Goal: Use online tool/utility: Utilize a website feature to perform a specific function

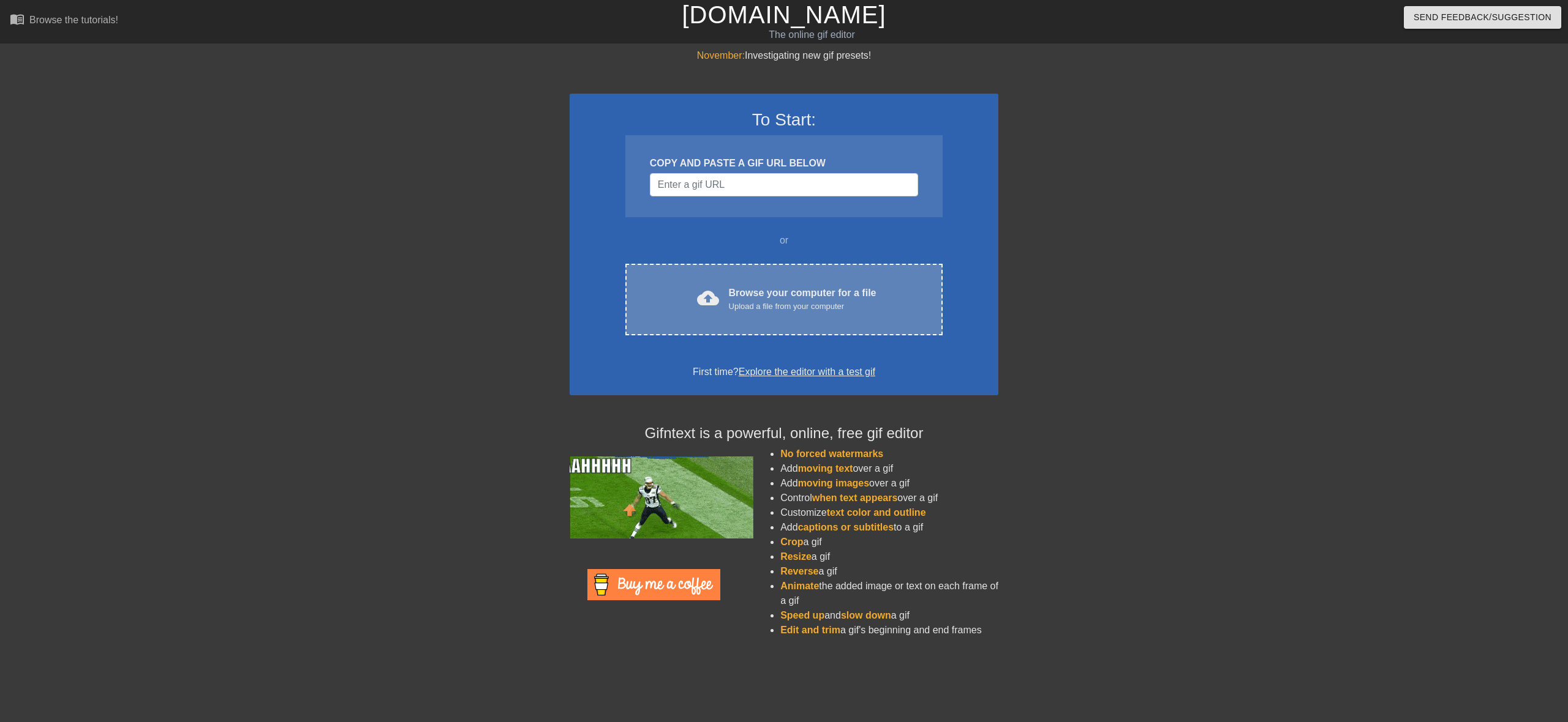
click at [777, 296] on div "Browse your computer for a file Upload a file from your computer" at bounding box center [802, 299] width 148 height 27
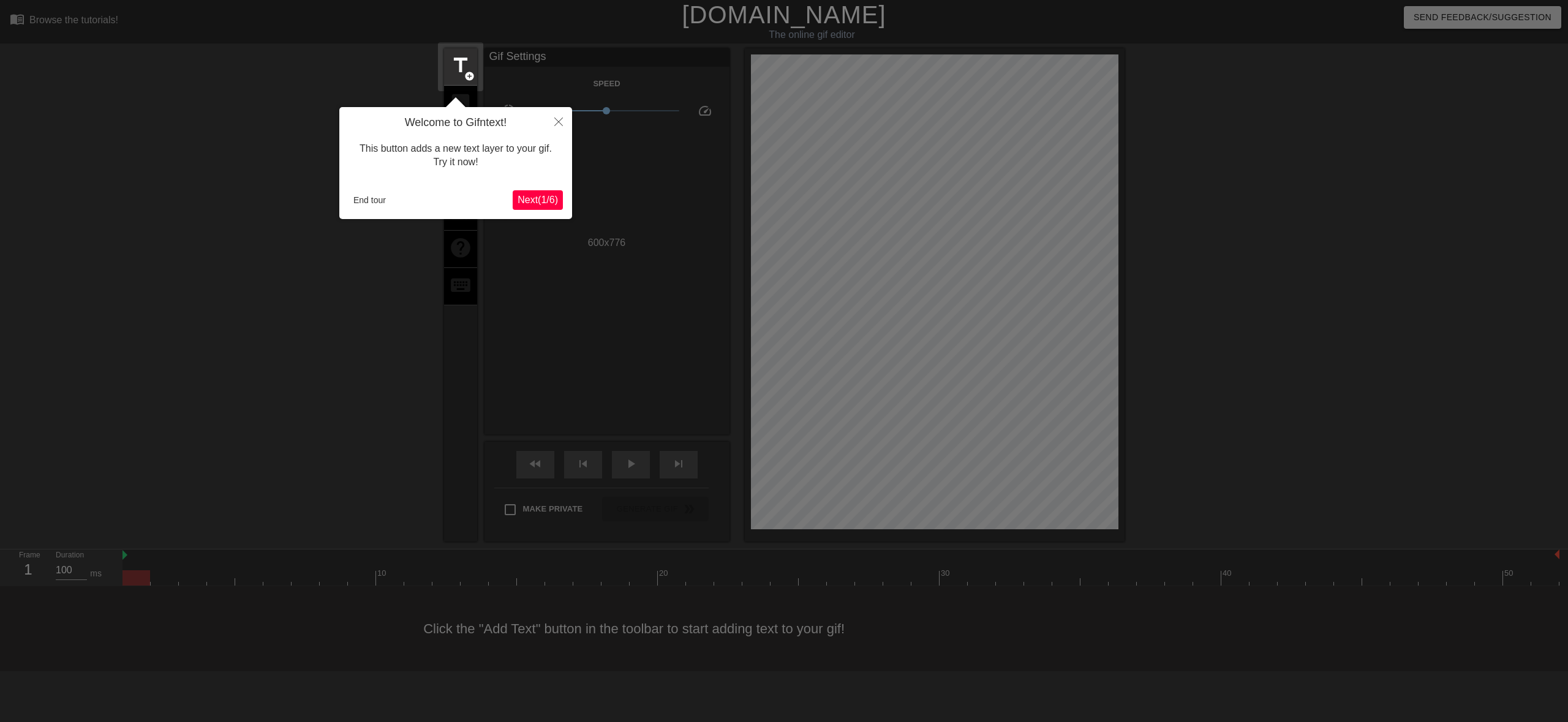
click at [537, 202] on span "Next ( 1 / 6 )" at bounding box center [537, 200] width 41 height 11
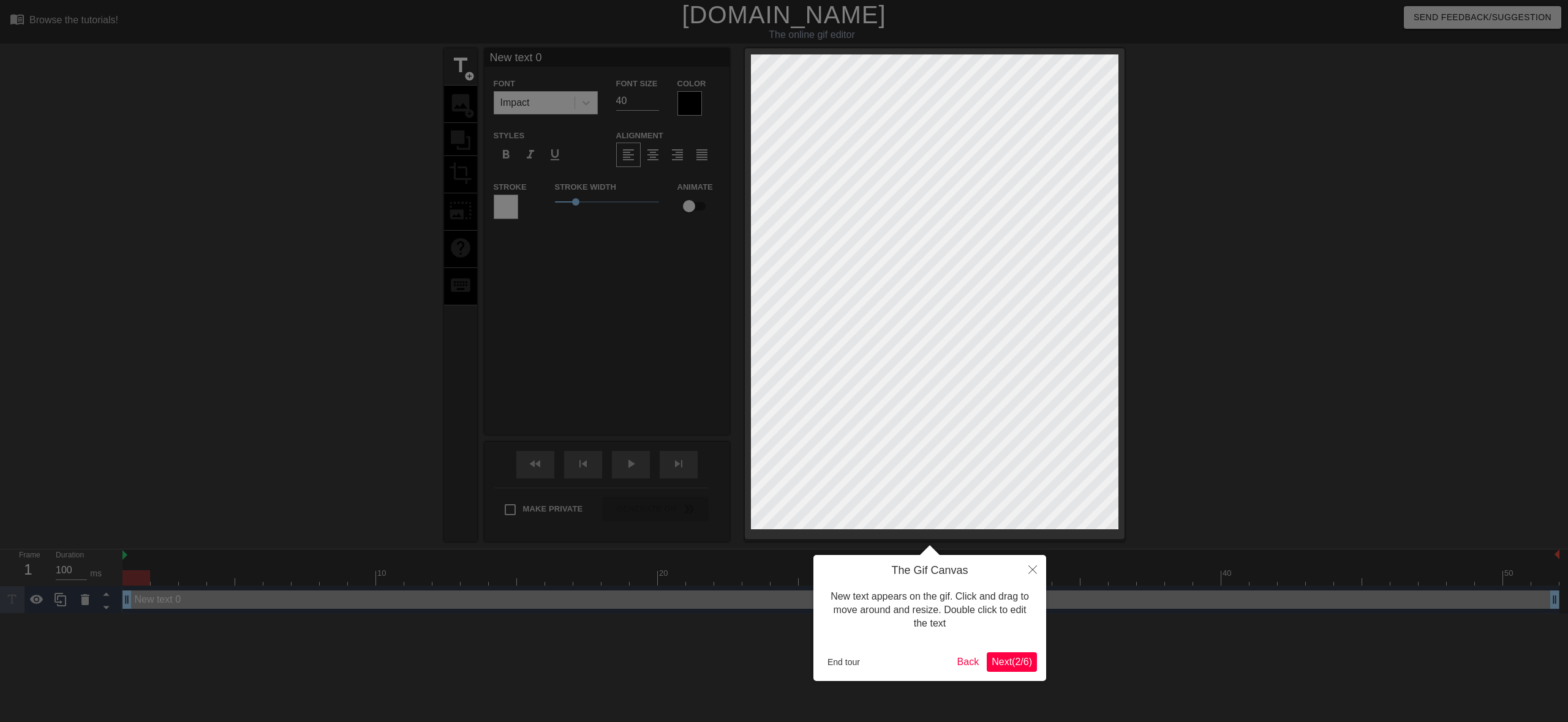
click at [1024, 665] on span "Next ( 2 / 6 )" at bounding box center [1012, 662] width 41 height 11
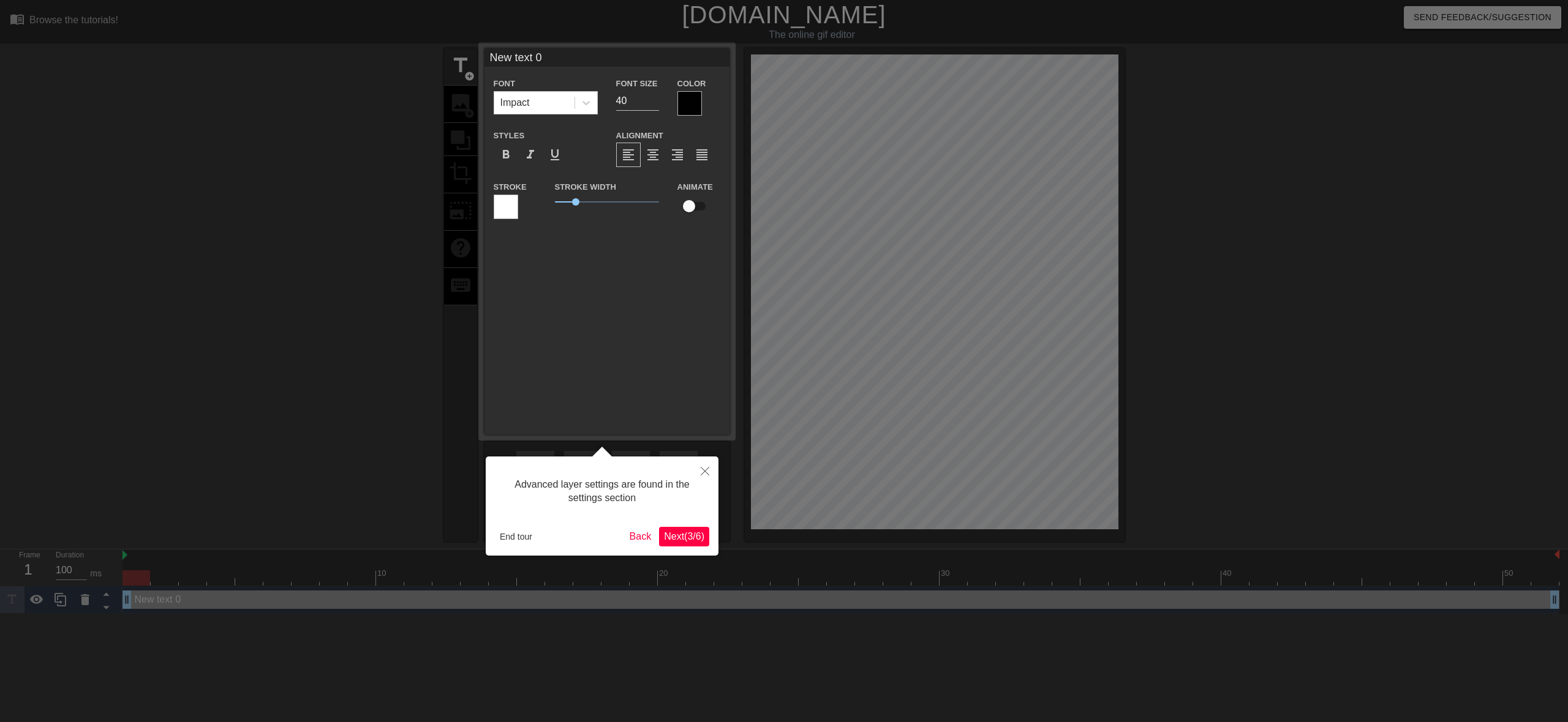
click at [683, 537] on span "Next ( 3 / 6 )" at bounding box center [684, 536] width 41 height 11
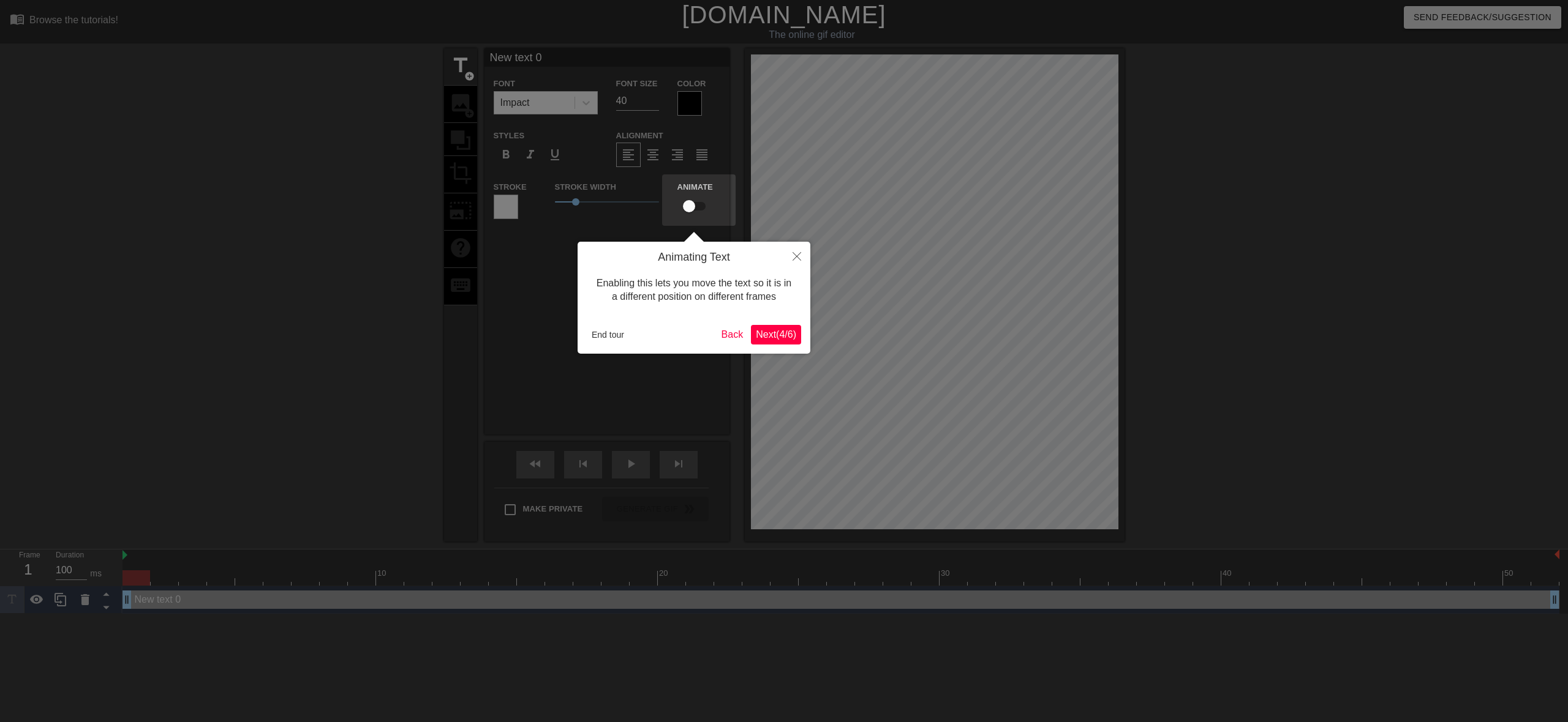
click at [766, 330] on span "Next ( 4 / 6 )" at bounding box center [776, 334] width 41 height 11
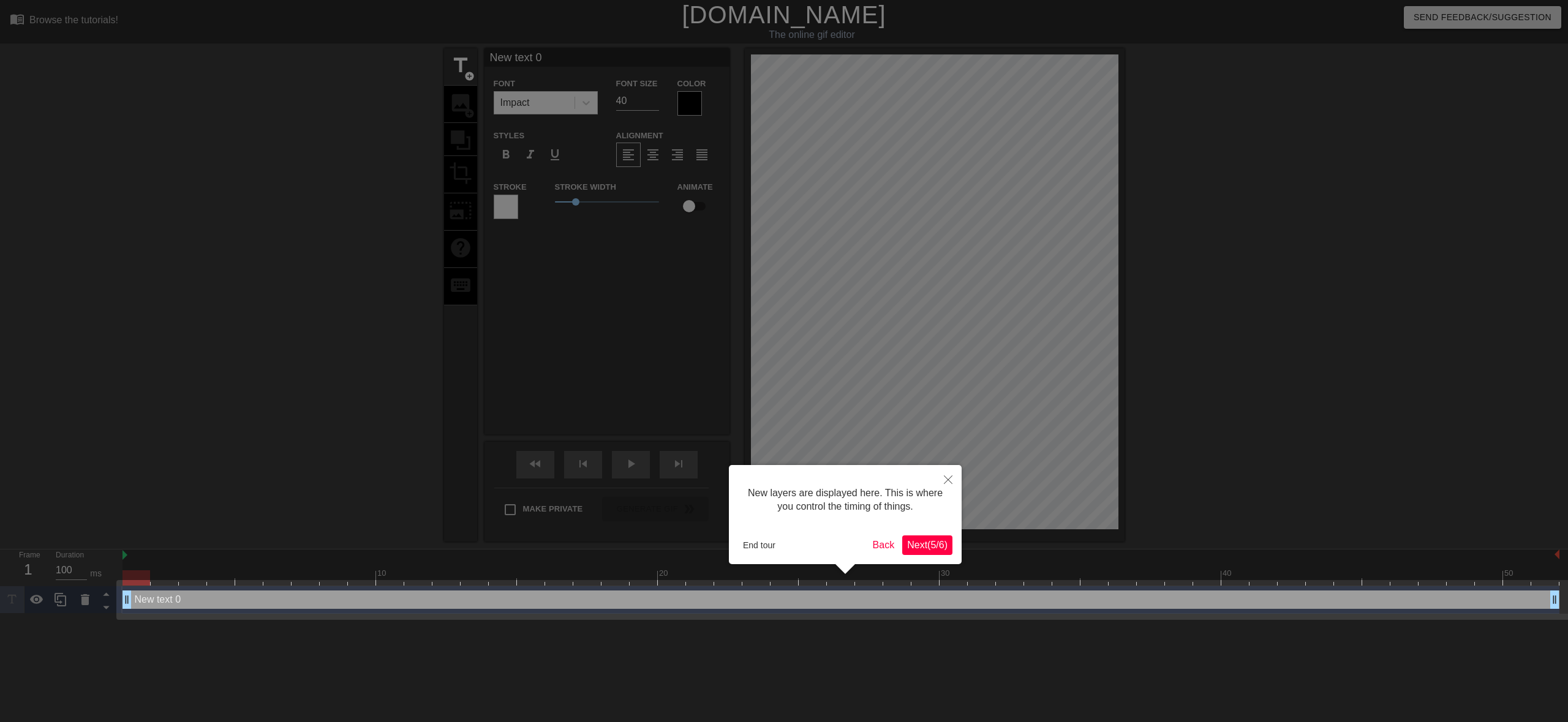
click at [929, 545] on span "Next ( 5 / 6 )" at bounding box center [927, 545] width 41 height 11
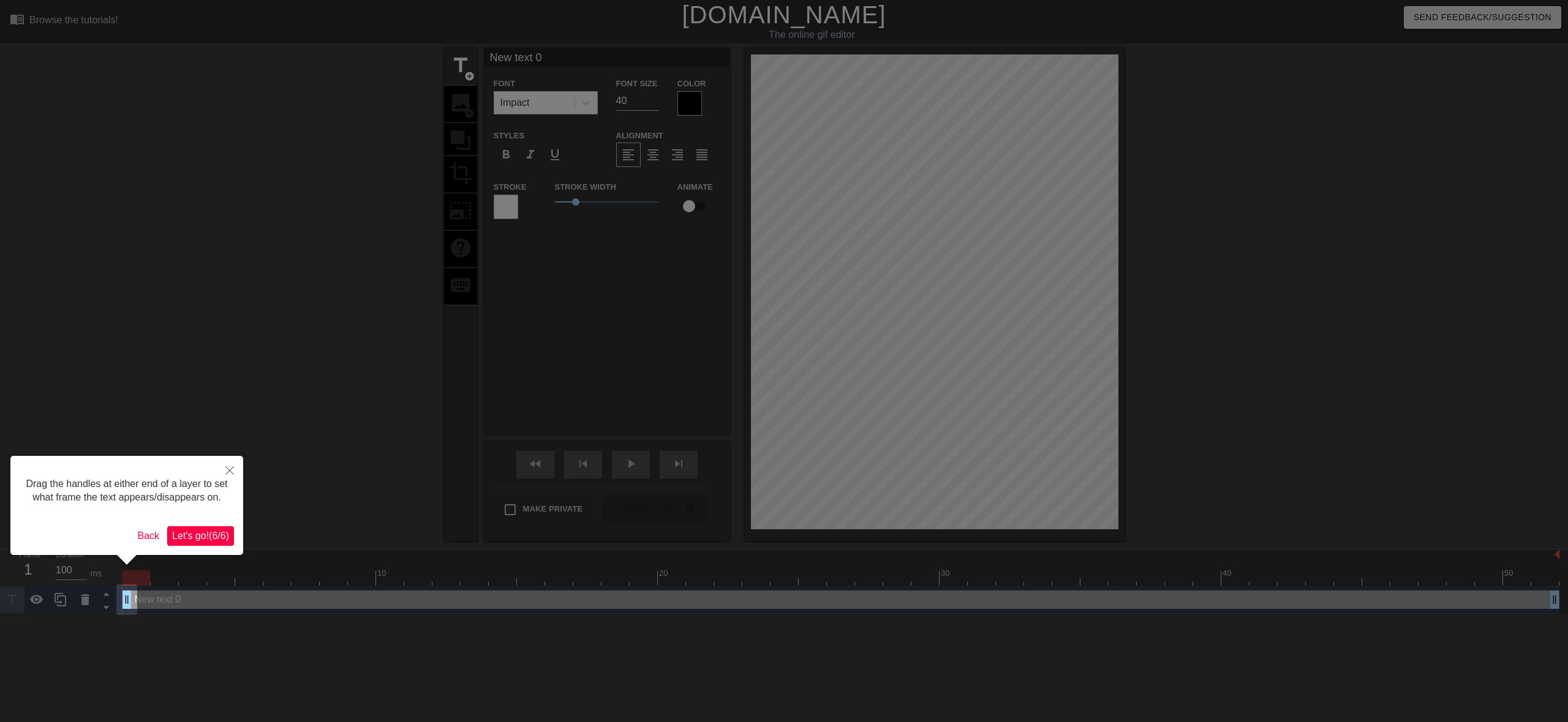
click at [211, 541] on span "Let's go! ( 6 / 6 )" at bounding box center [200, 536] width 57 height 11
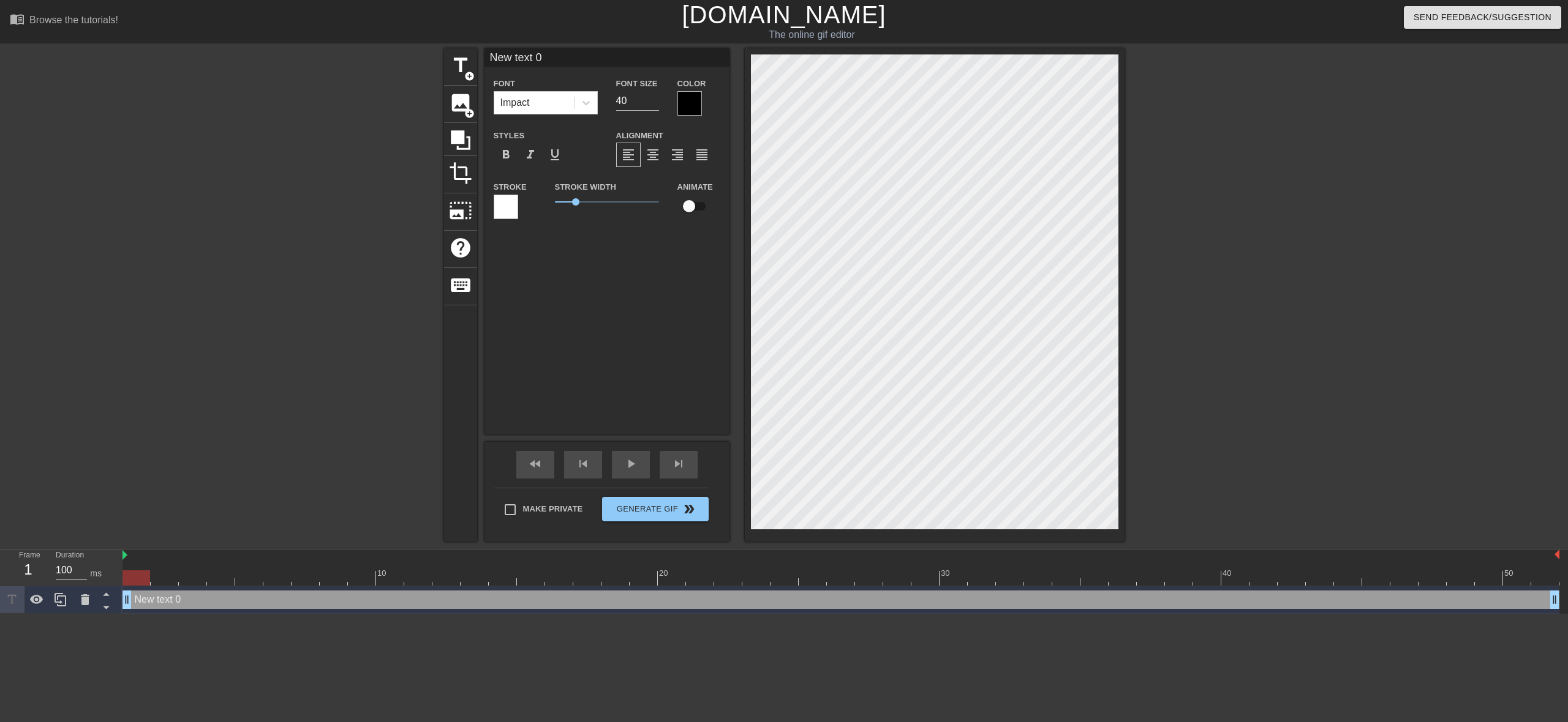
click at [589, 280] on div "New text 0 Font Impact Font Size 40 Color Styles format_bold format_italic form…" at bounding box center [606, 242] width 245 height 386
click at [574, 59] on input "New text 0" at bounding box center [606, 58] width 245 height 19
type input "N"
click at [647, 55] on input "Also..direkt Erfahrung als Kellnerin hab ich ja nicht..." at bounding box center [606, 58] width 245 height 19
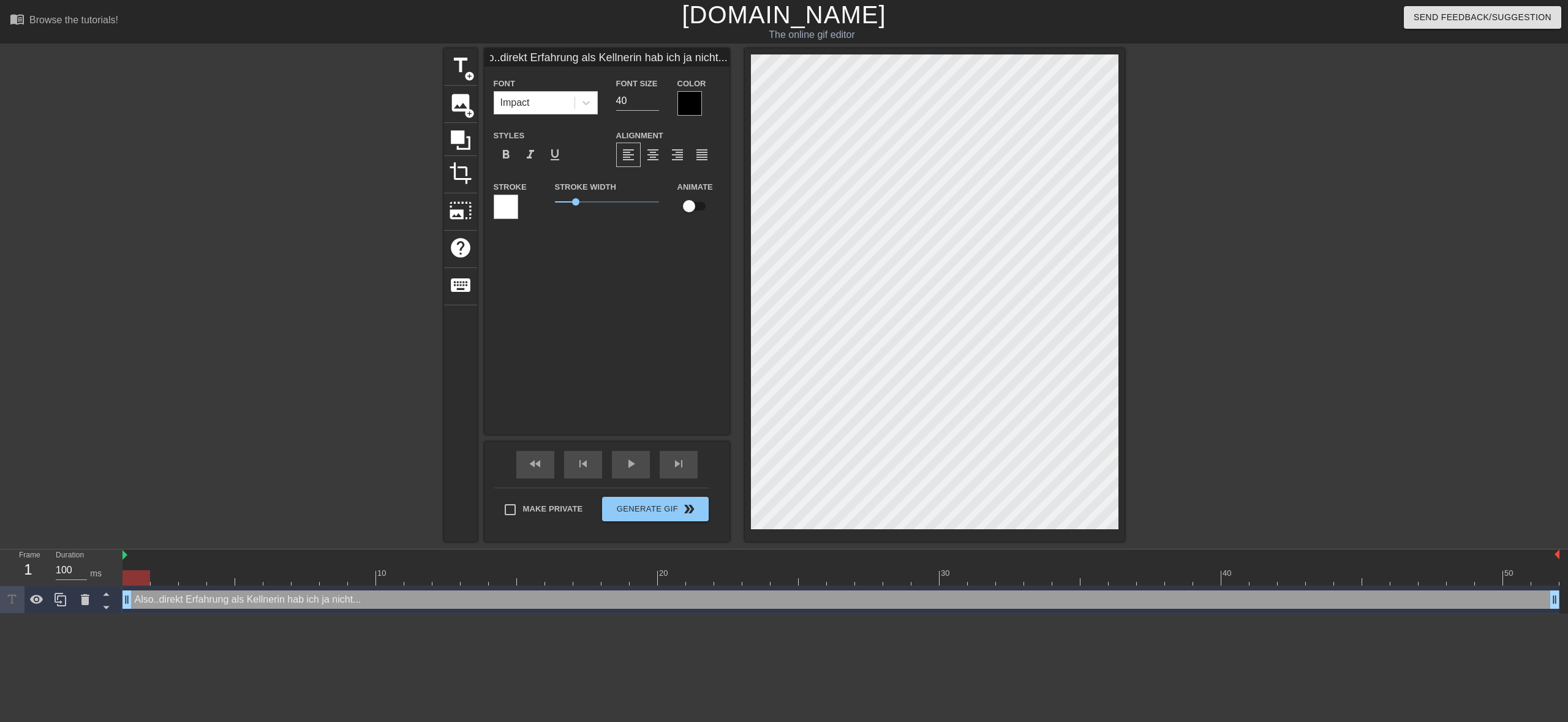
type input "Also..direkt Erfahrung als Kellnerin hab ich ja nicht..."
click at [656, 104] on input "39" at bounding box center [637, 101] width 42 height 19
click at [656, 104] on input "38" at bounding box center [637, 101] width 42 height 19
click at [656, 103] on input "37" at bounding box center [637, 101] width 42 height 19
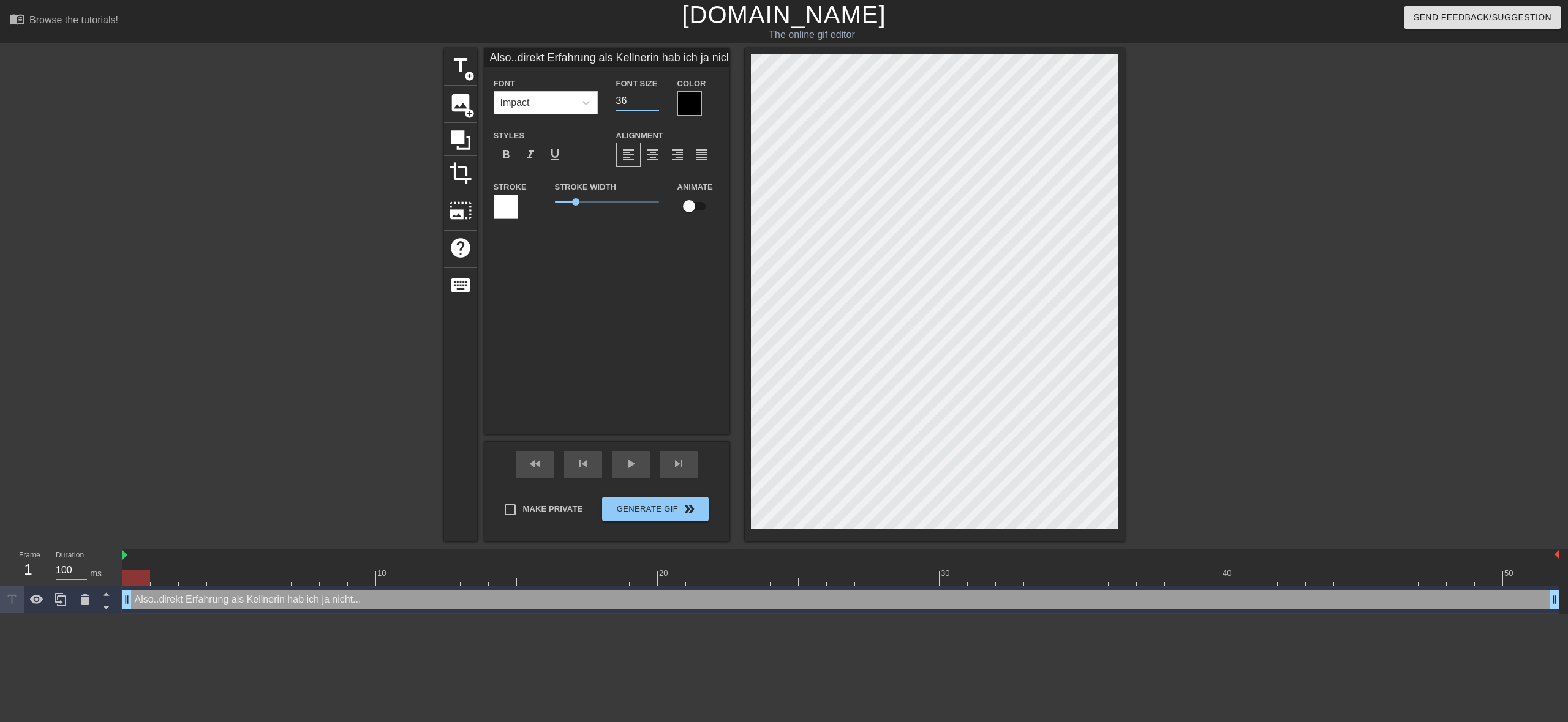
click at [656, 103] on input "36" at bounding box center [637, 101] width 42 height 19
click at [656, 103] on input "35" at bounding box center [637, 101] width 42 height 19
click at [656, 103] on input "34" at bounding box center [637, 101] width 42 height 19
click at [656, 103] on input "33" at bounding box center [637, 101] width 42 height 19
click at [656, 103] on input "32" at bounding box center [637, 101] width 42 height 19
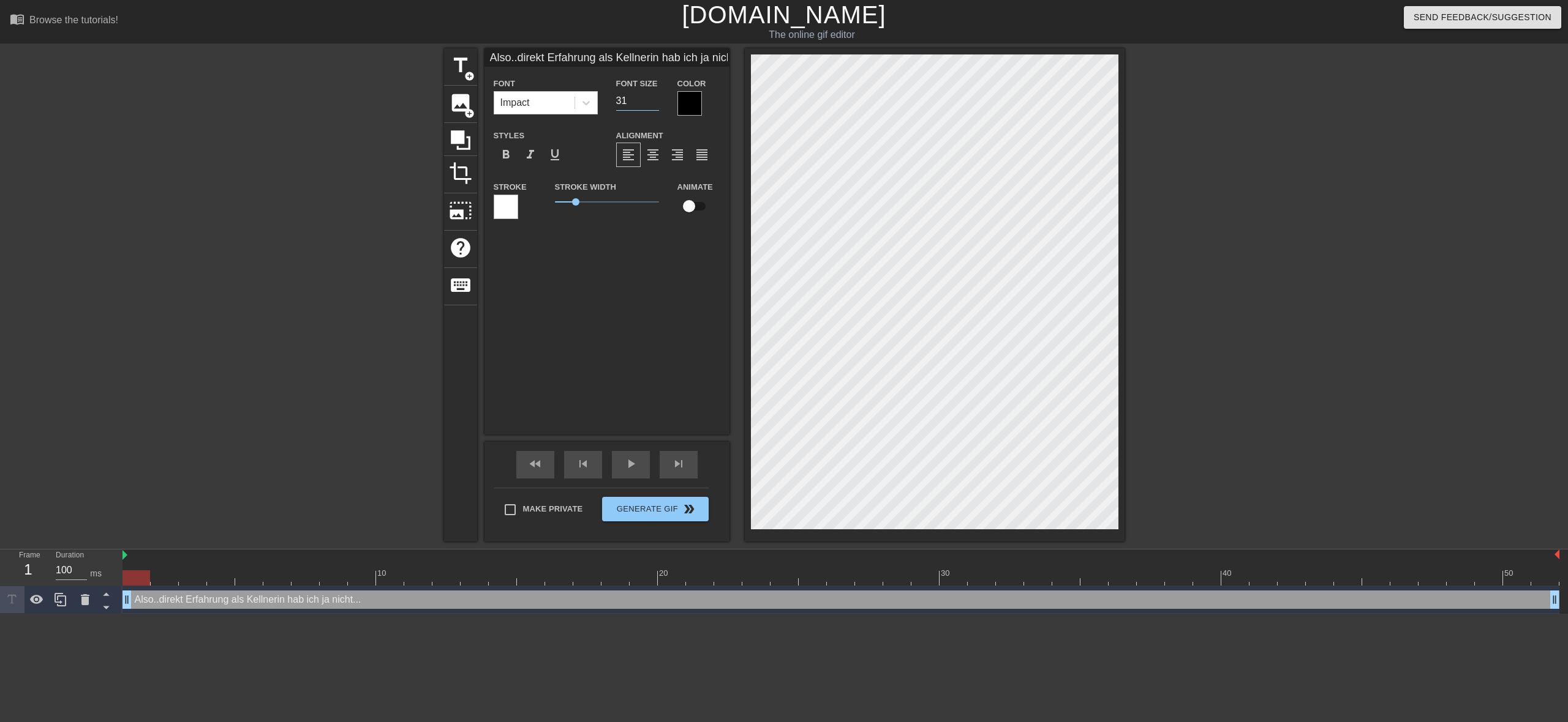
click at [656, 103] on input "31" at bounding box center [637, 101] width 42 height 19
click at [656, 103] on input "30" at bounding box center [637, 101] width 42 height 19
click at [656, 103] on input "29" at bounding box center [637, 101] width 42 height 19
click at [656, 103] on input "28" at bounding box center [637, 101] width 42 height 19
click at [656, 103] on input "27" at bounding box center [637, 101] width 42 height 19
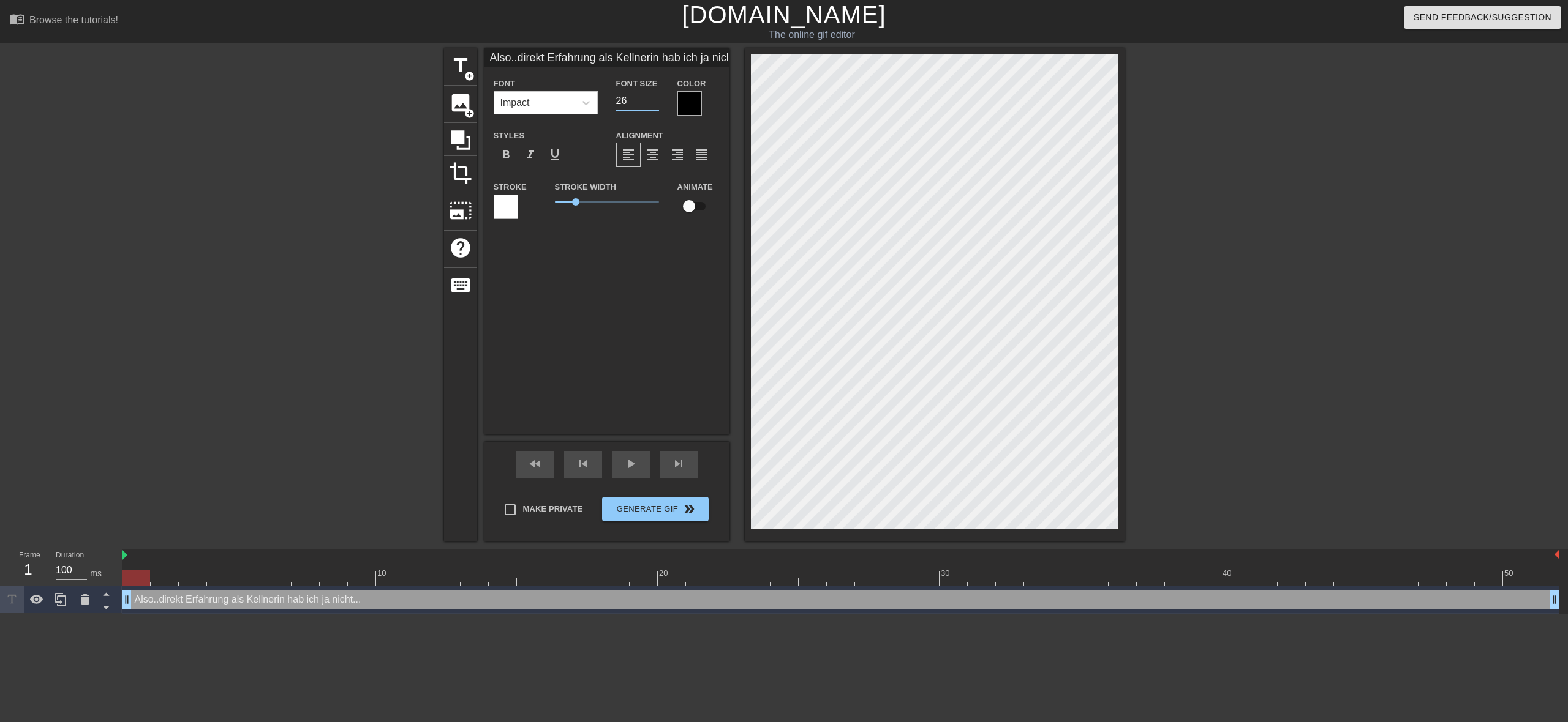
click at [656, 103] on input "26" at bounding box center [637, 101] width 42 height 19
click at [656, 103] on input "25" at bounding box center [637, 101] width 42 height 19
click at [656, 103] on input "24" at bounding box center [637, 101] width 42 height 19
type input "23"
click at [656, 103] on input "23" at bounding box center [637, 101] width 42 height 19
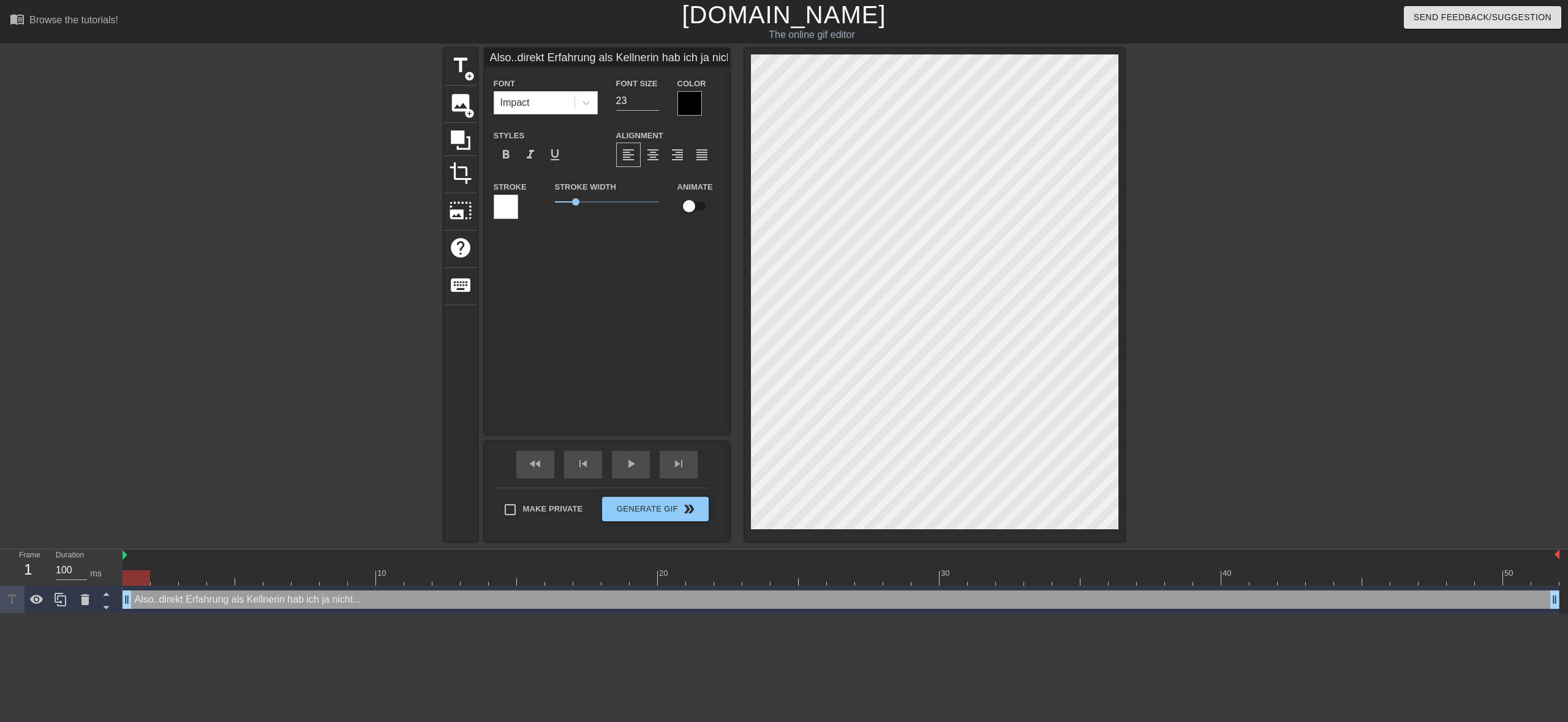
click at [692, 103] on div at bounding box center [690, 104] width 25 height 25
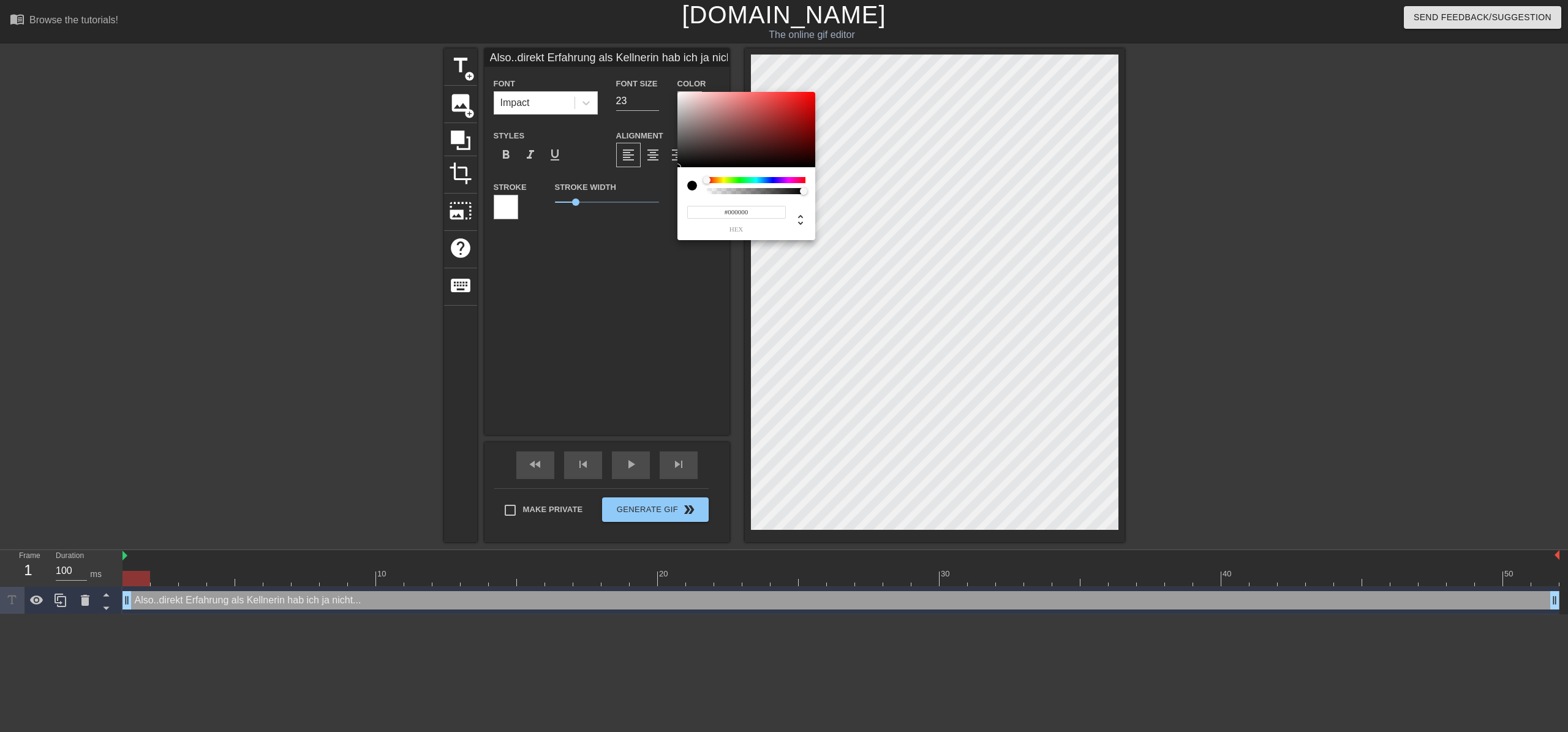
click at [799, 181] on div at bounding box center [755, 180] width 98 height 6
click at [800, 181] on div at bounding box center [799, 180] width 7 height 7
click at [806, 180] on div at bounding box center [805, 180] width 7 height 7
type input "#D71215"
click at [803, 104] on div at bounding box center [746, 130] width 138 height 76
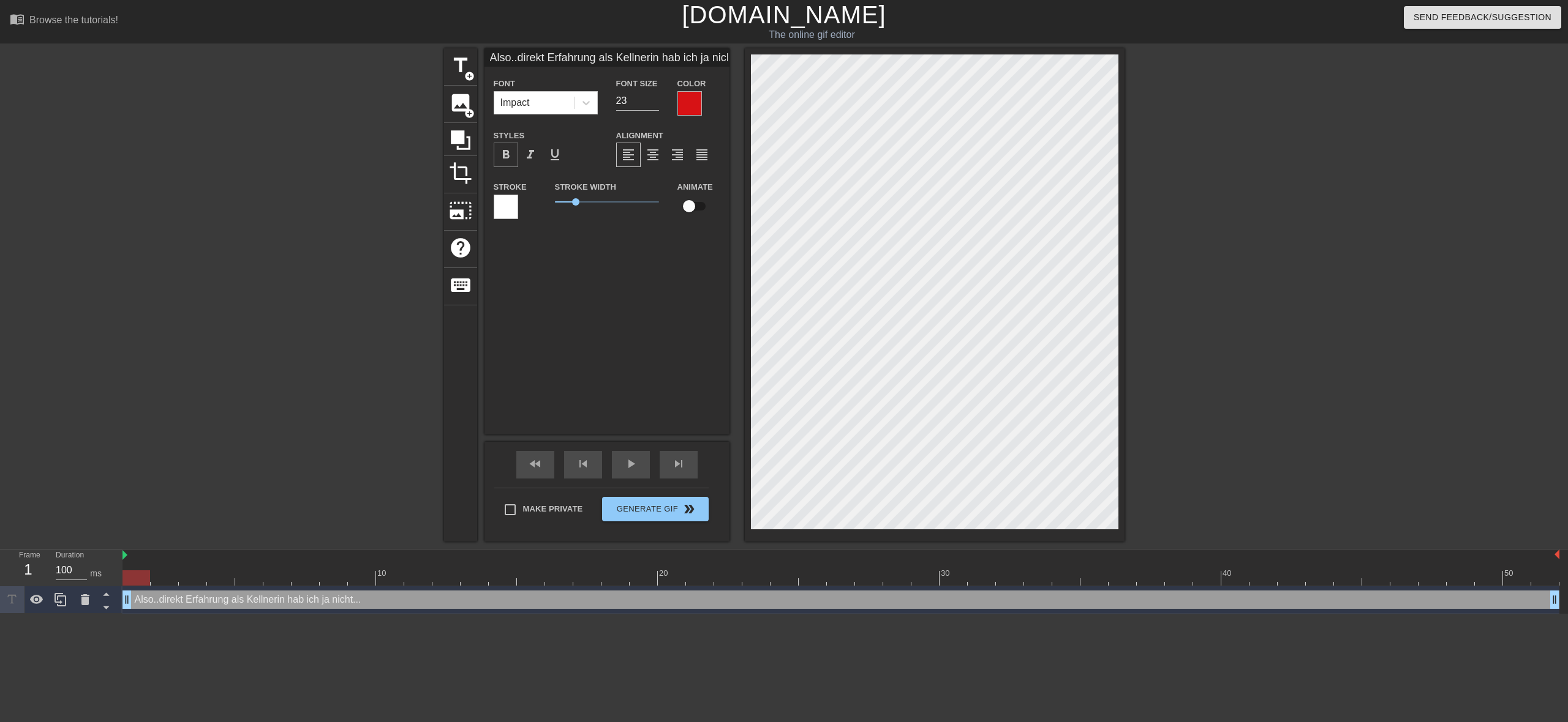
click at [505, 155] on span "format_bold" at bounding box center [506, 155] width 15 height 15
click at [527, 157] on span "format_italic" at bounding box center [530, 155] width 15 height 15
click at [654, 97] on input "24" at bounding box center [637, 101] width 42 height 19
click at [654, 97] on input "25" at bounding box center [637, 101] width 42 height 19
click at [654, 97] on input "26" at bounding box center [637, 101] width 42 height 19
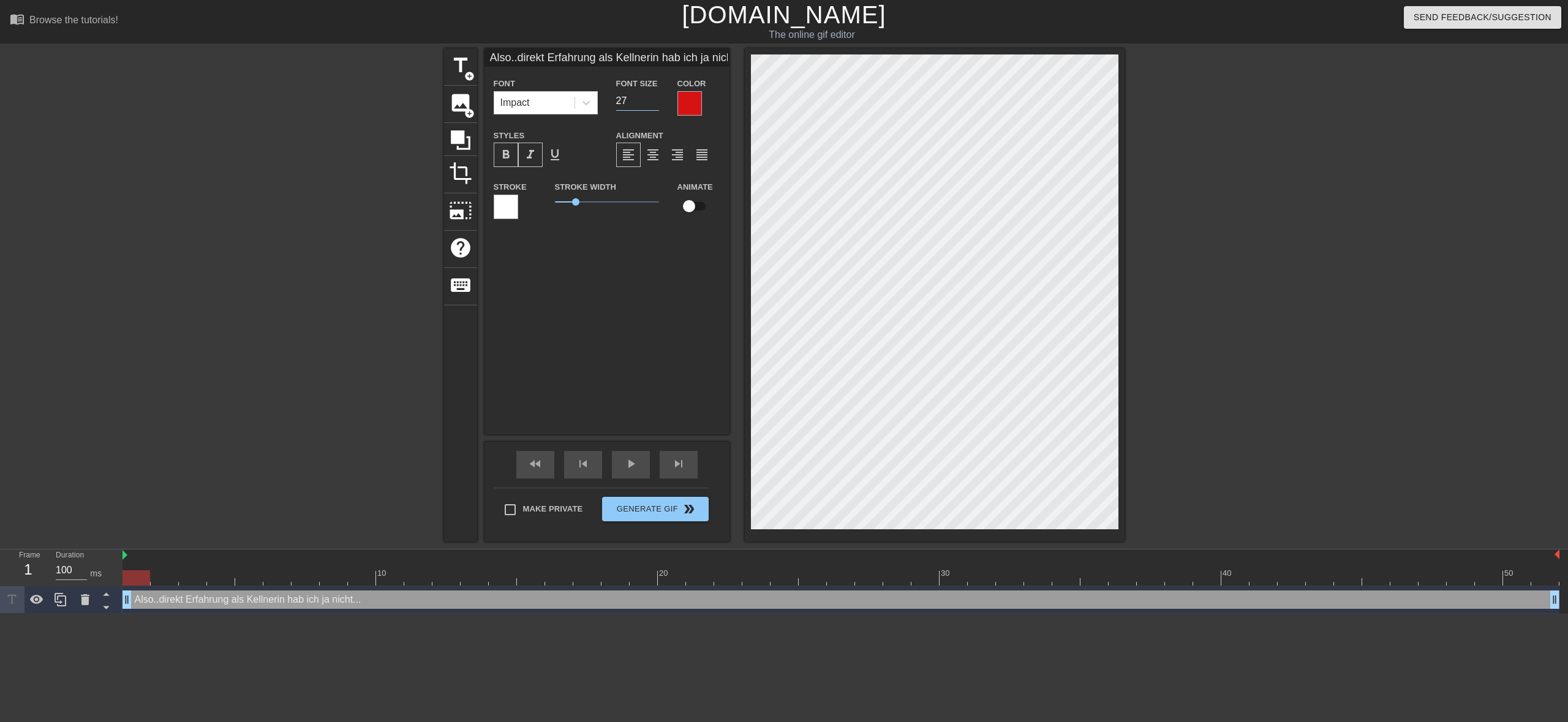
type input "27"
click at [654, 97] on input "27" at bounding box center [637, 101] width 42 height 19
click at [694, 104] on div at bounding box center [690, 104] width 25 height 25
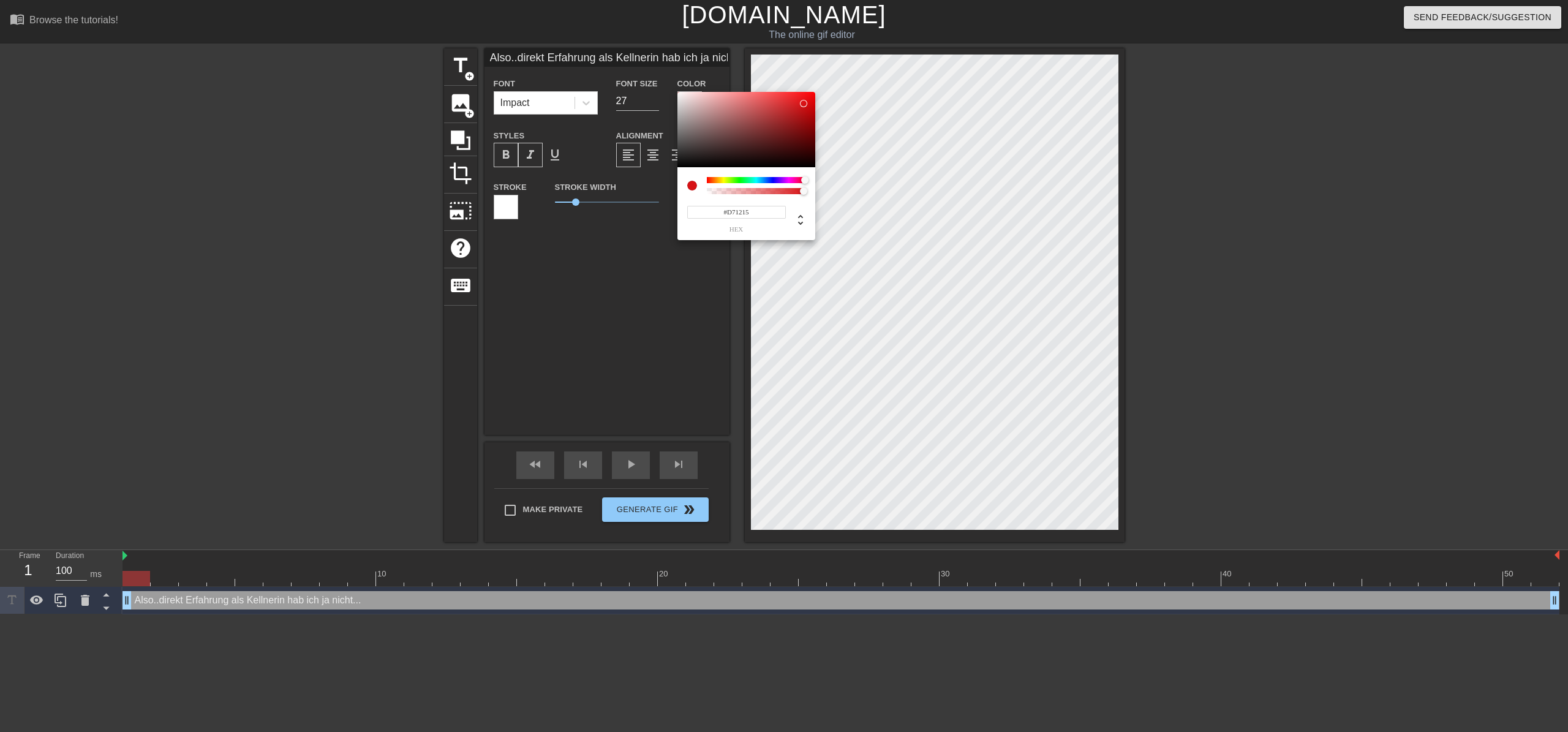
type input "#1BD712"
click at [738, 181] on div at bounding box center [755, 180] width 98 height 6
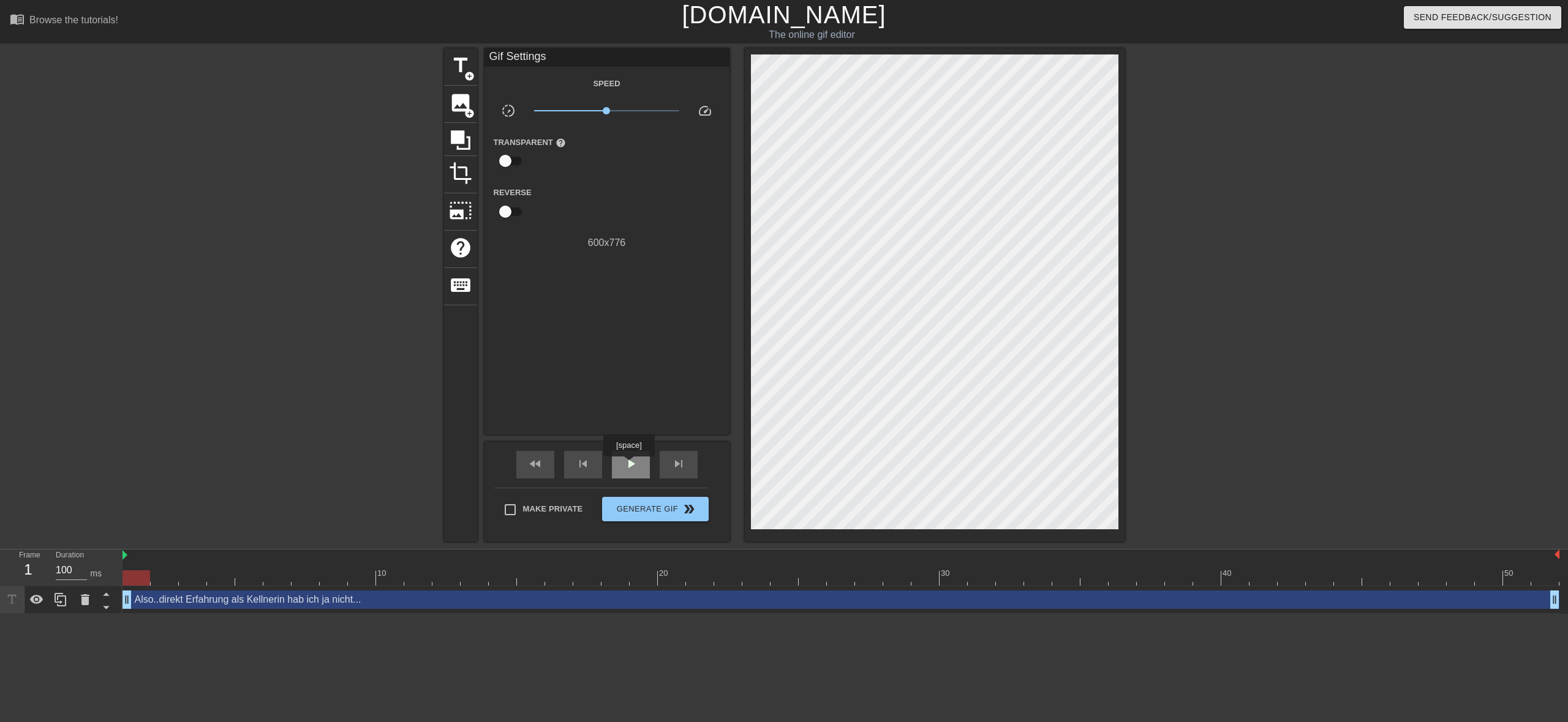
click at [630, 465] on span "play_arrow" at bounding box center [630, 464] width 15 height 15
click at [461, 71] on span "title" at bounding box center [460, 65] width 23 height 23
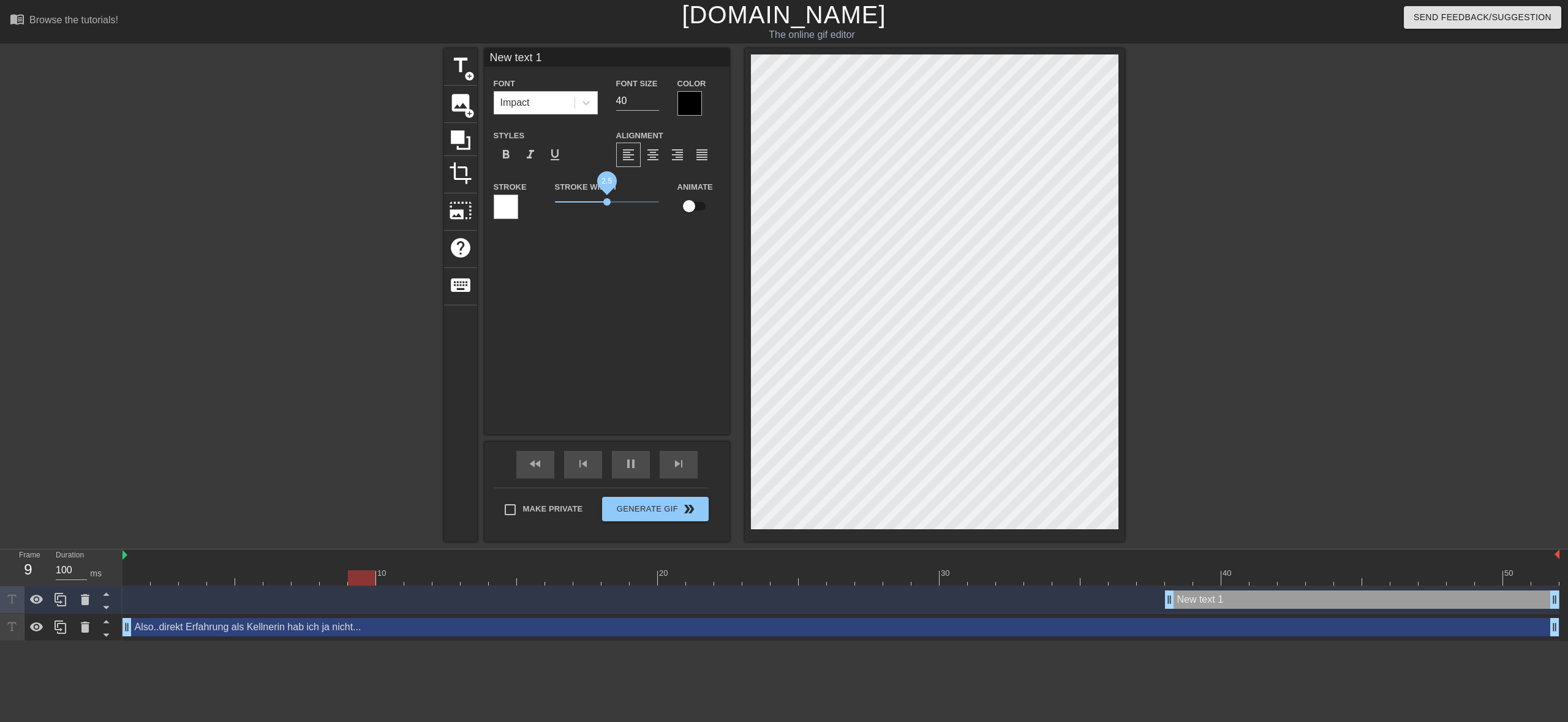
drag, startPoint x: 577, startPoint y: 203, endPoint x: 606, endPoint y: 205, distance: 29.1
click at [606, 205] on span "2.5" at bounding box center [606, 202] width 7 height 7
drag, startPoint x: 603, startPoint y: 204, endPoint x: 569, endPoint y: 202, distance: 34.1
click at [569, 202] on span "0.7" at bounding box center [568, 202] width 7 height 7
drag, startPoint x: 691, startPoint y: 207, endPoint x: 706, endPoint y: 207, distance: 15.0
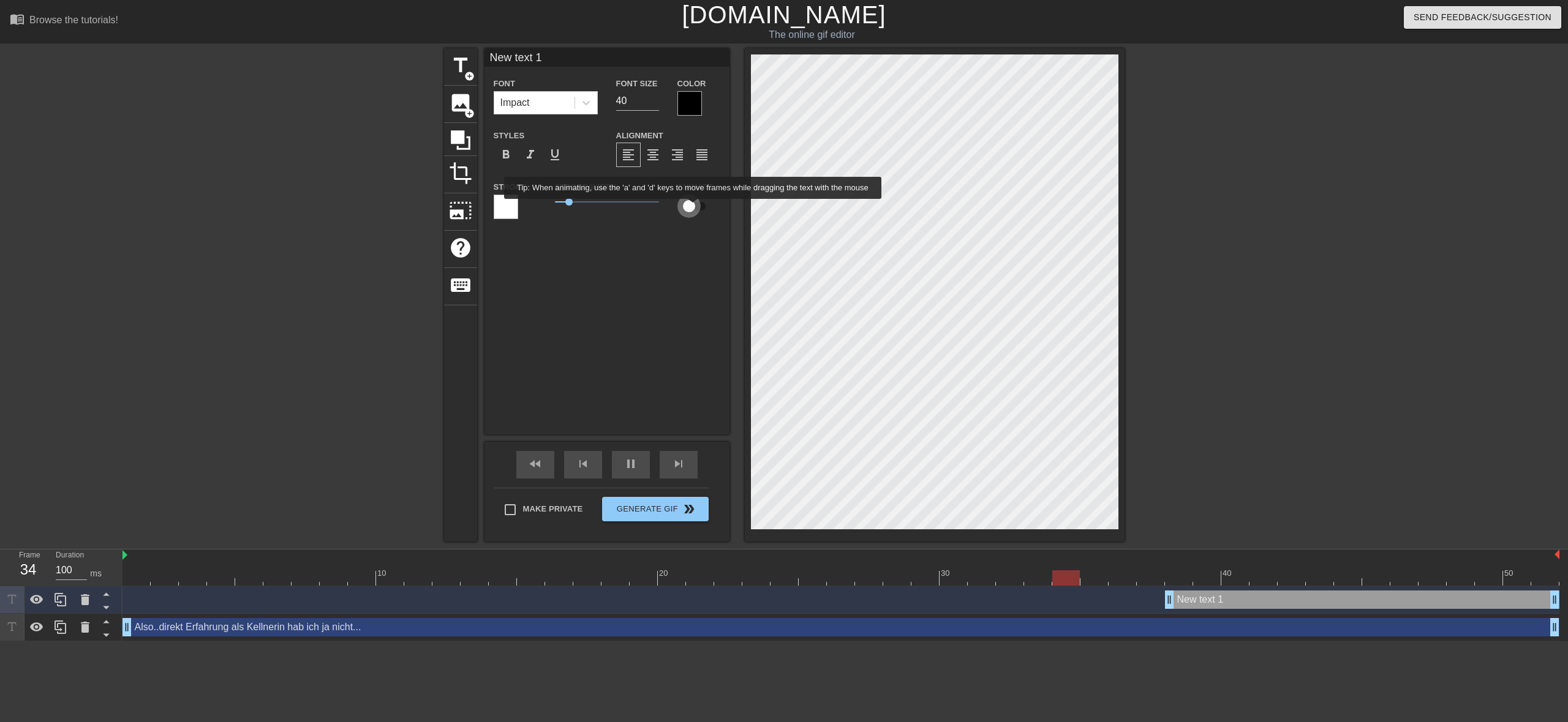
click at [706, 208] on input "checkbox" at bounding box center [689, 206] width 70 height 23
checkbox input "true"
click at [29, 572] on div "46" at bounding box center [27, 569] width 19 height 22
click at [375, 580] on div at bounding box center [840, 578] width 1437 height 15
click at [637, 467] on span "play_arrow" at bounding box center [630, 464] width 15 height 15
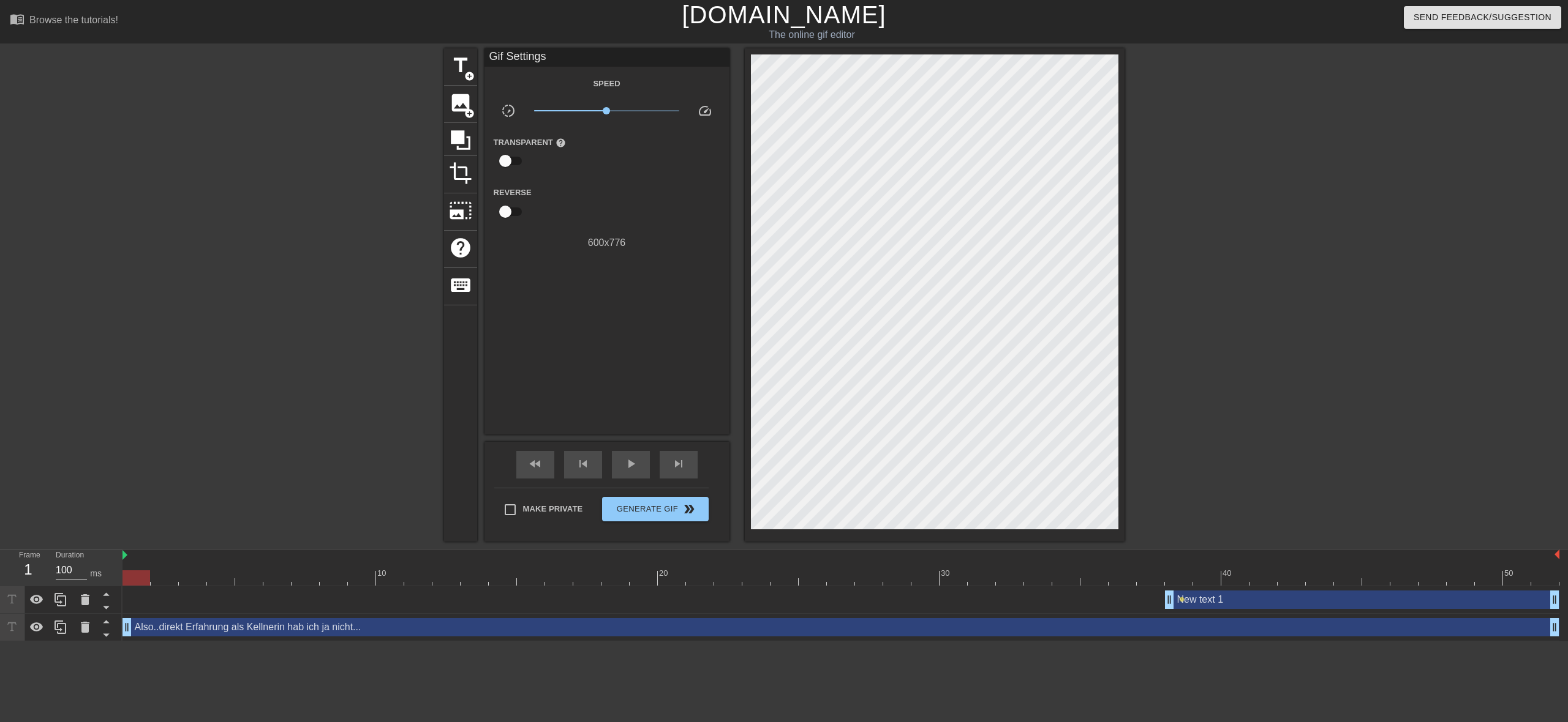
click at [126, 582] on div at bounding box center [840, 578] width 1437 height 15
click at [370, 585] on div at bounding box center [840, 578] width 1437 height 15
click at [132, 580] on div at bounding box center [840, 578] width 1437 height 15
click at [376, 628] on div "Also..direkt Erfahrung als Kellnerin hab ich ja nicht... drag_handle drag_handle" at bounding box center [840, 627] width 1437 height 19
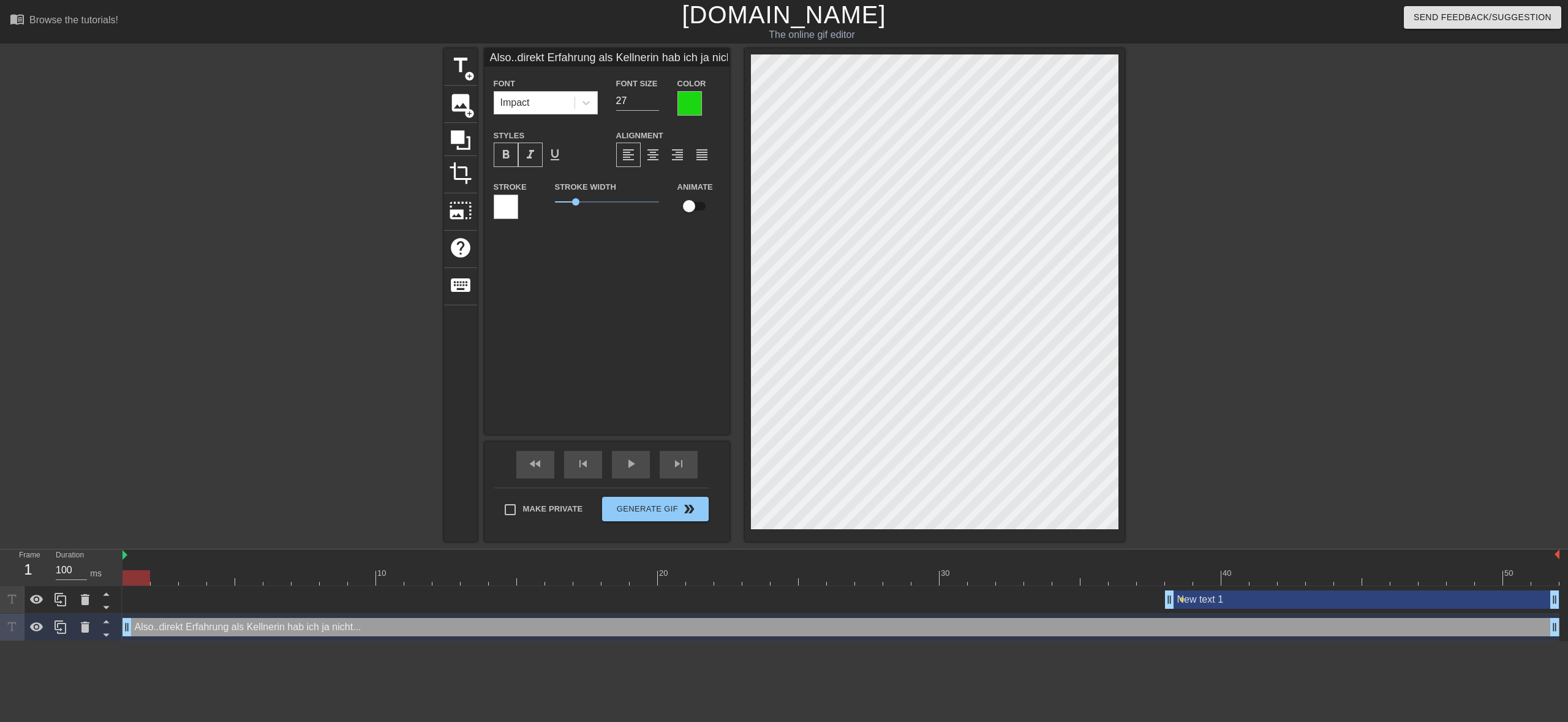
click at [376, 628] on div "Also..direkt Erfahrung als Kellnerin hab ich ja nicht... drag_handle drag_handle" at bounding box center [840, 627] width 1437 height 19
drag, startPoint x: 378, startPoint y: 620, endPoint x: 380, endPoint y: 645, distance: 25.1
click at [380, 641] on html "menu_book Browse the tutorials! [DOMAIN_NAME] The online gif editor Send Feedba…" at bounding box center [784, 320] width 1568 height 641
click at [387, 641] on html "menu_book Browse the tutorials! [DOMAIN_NAME] The online gif editor Send Feedba…" at bounding box center [784, 320] width 1568 height 641
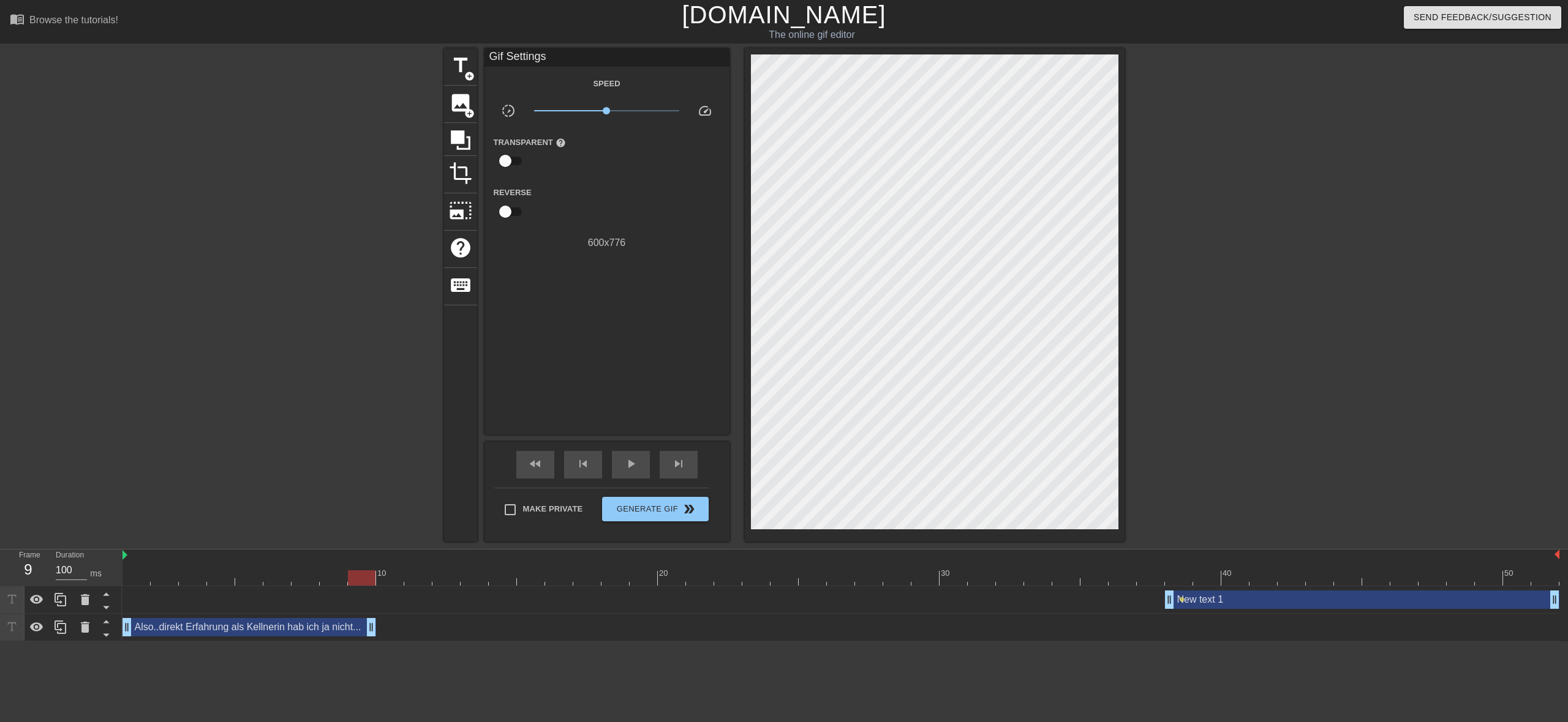
drag, startPoint x: 1556, startPoint y: 630, endPoint x: 372, endPoint y: 627, distance: 1184.0
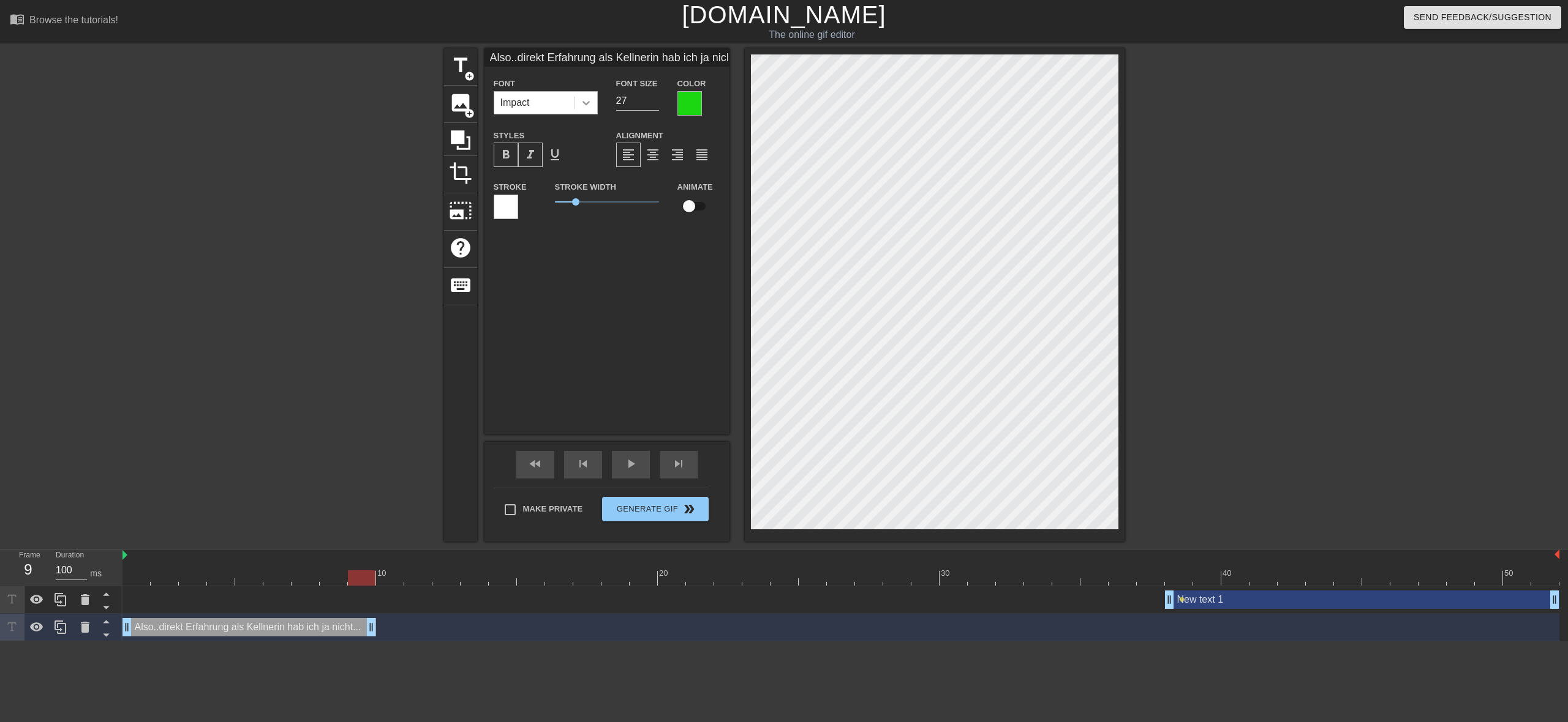
click at [588, 103] on icon at bounding box center [586, 103] width 7 height 4
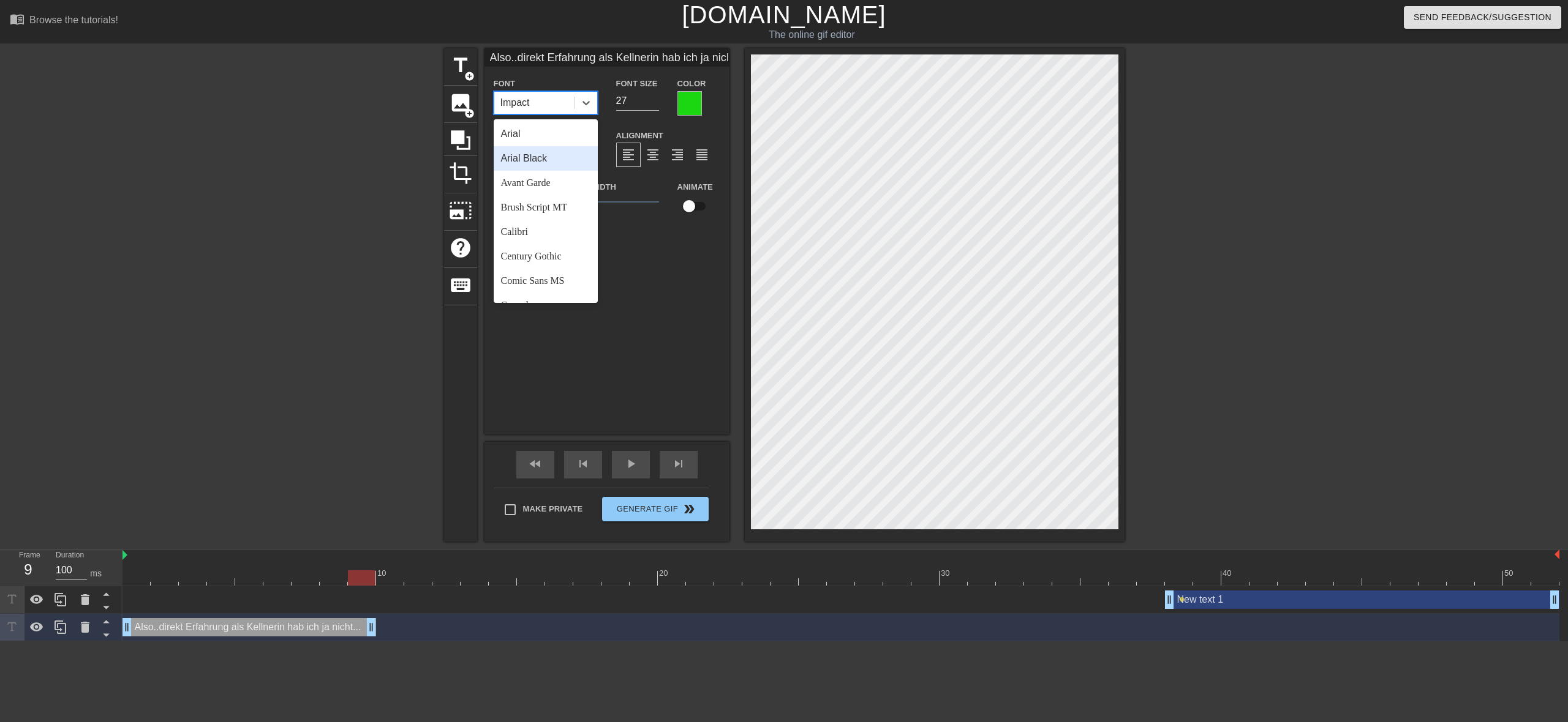
click at [561, 159] on div "Arial Black" at bounding box center [545, 158] width 104 height 25
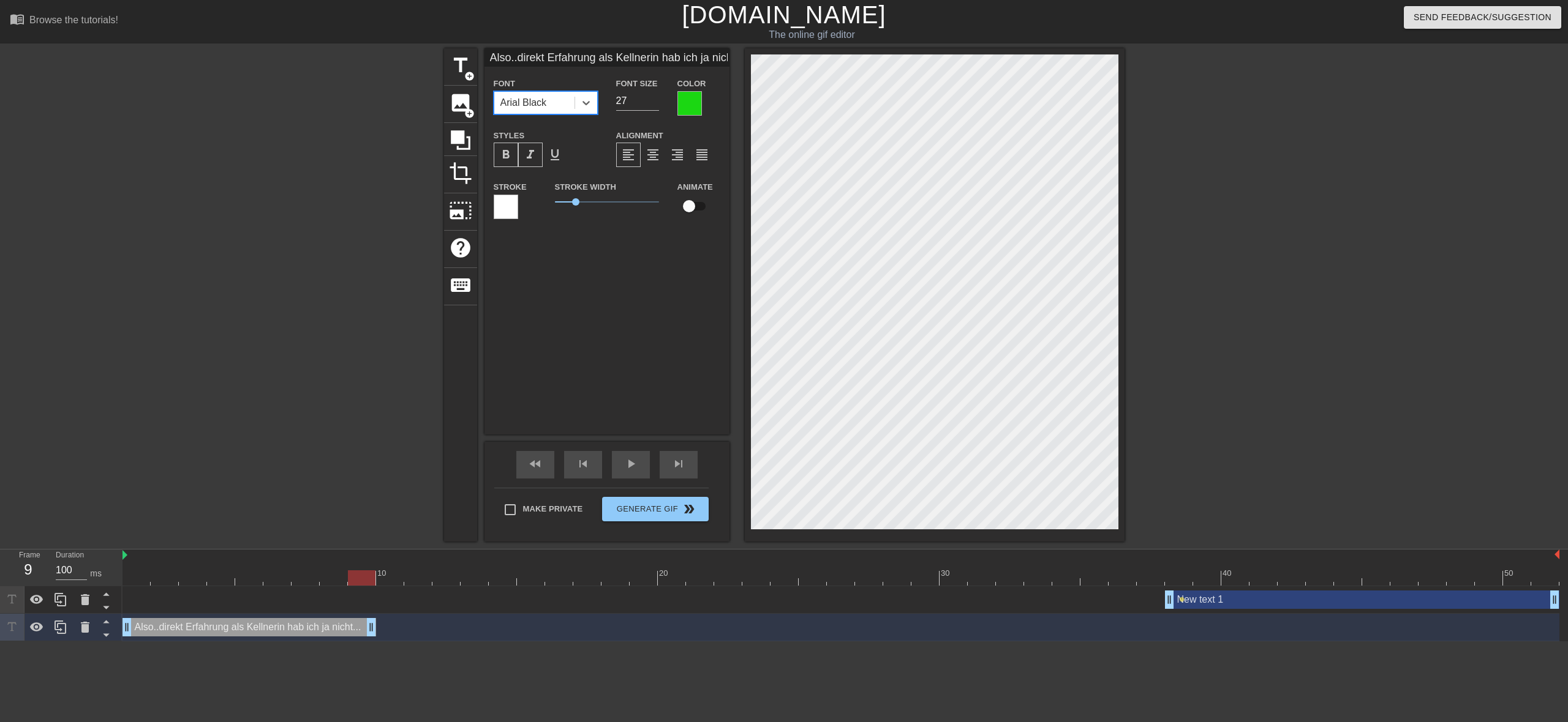
click at [689, 104] on div at bounding box center [690, 104] width 25 height 25
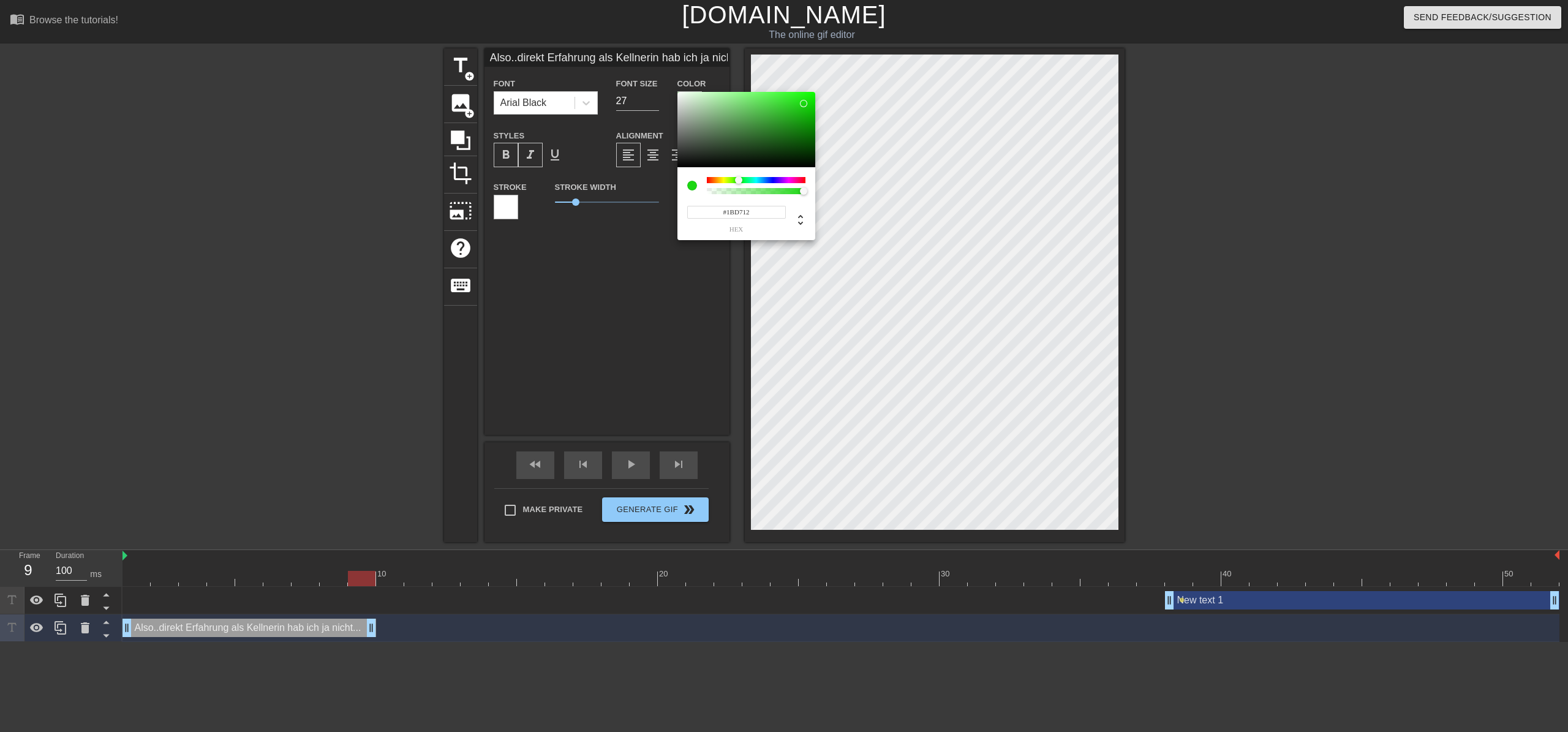
type input "#1B12D7"
click at [773, 181] on div at bounding box center [755, 180] width 98 height 6
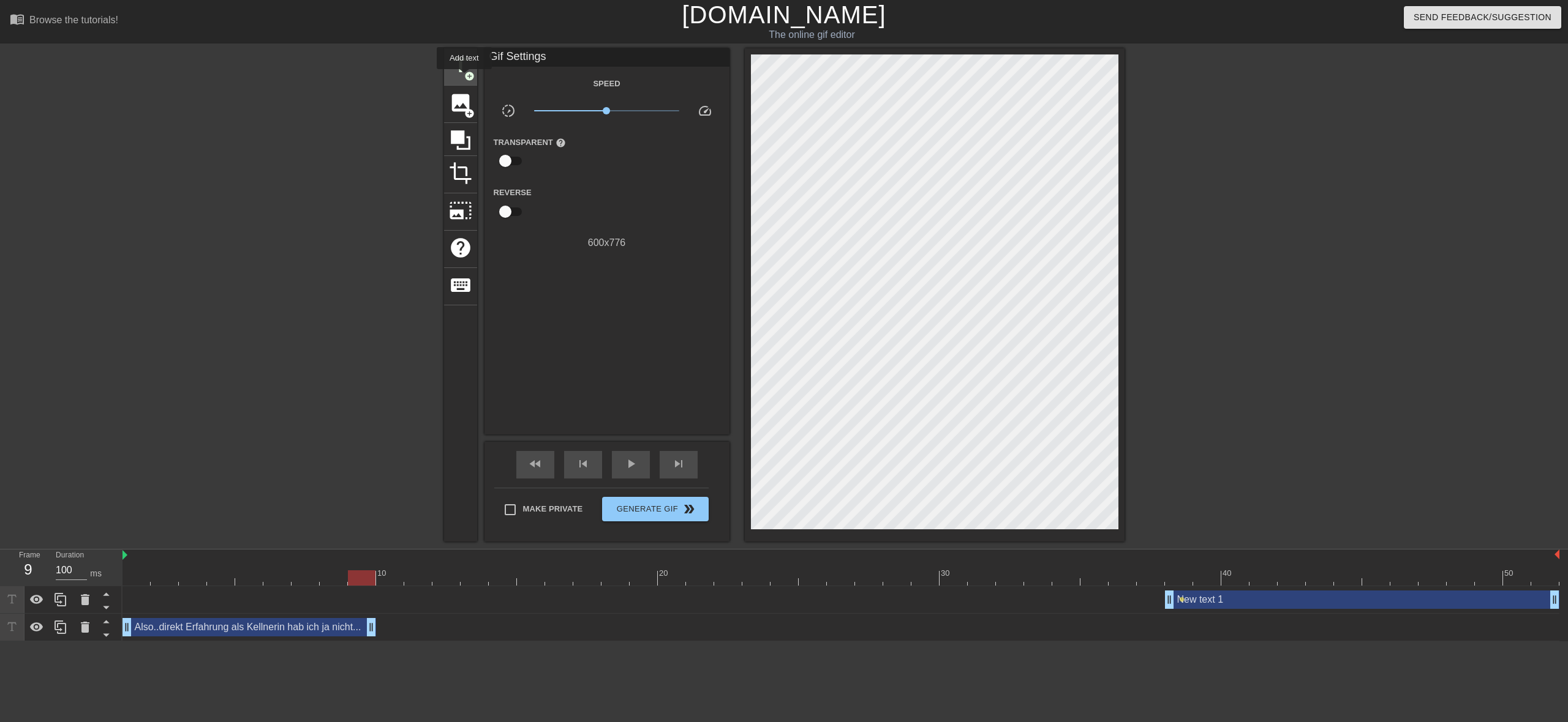
click at [466, 78] on span "add_circle" at bounding box center [469, 76] width 11 height 11
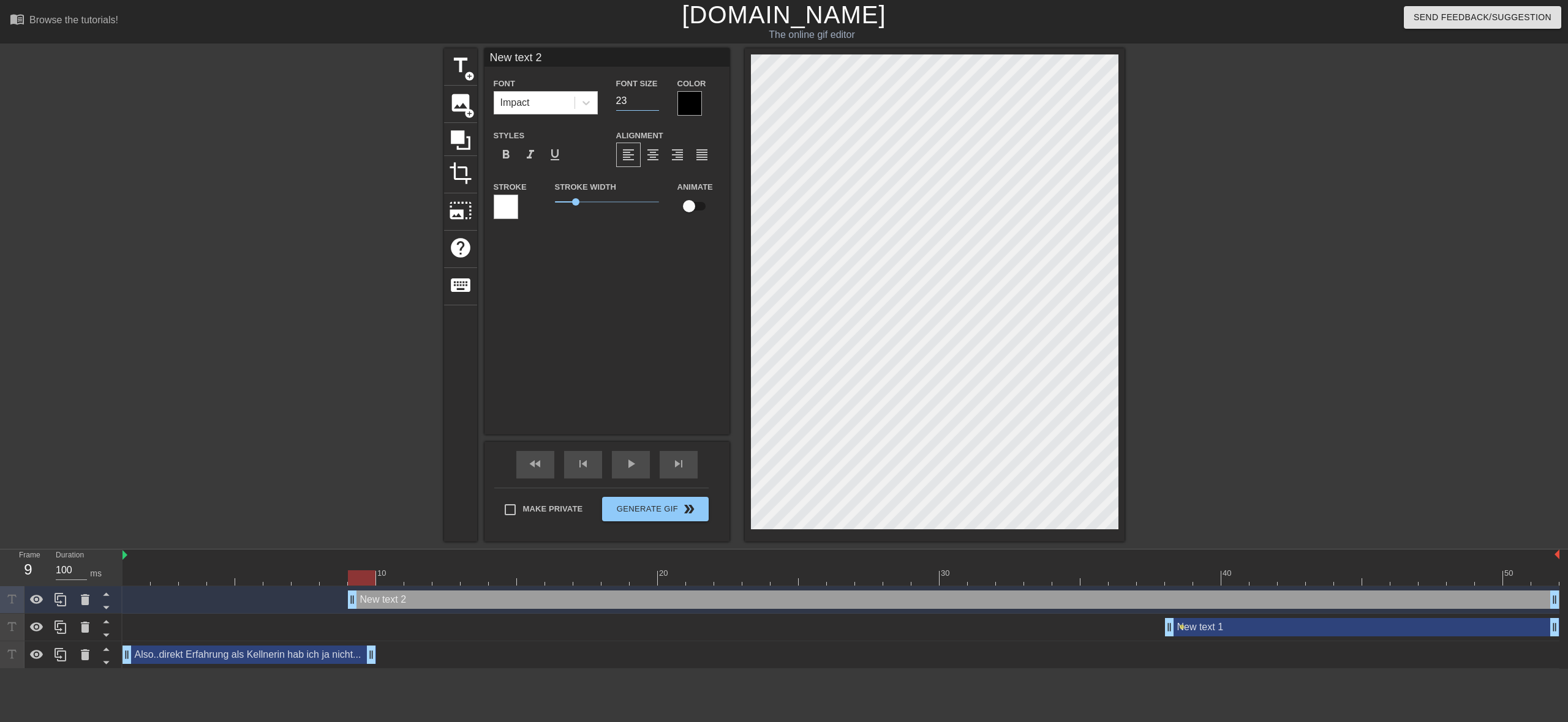
type input "23"
click at [654, 104] on input "23" at bounding box center [637, 101] width 42 height 19
click at [1342, 307] on div "title add_circle image add_circle crop photo_size_select_large help keyboard Ne…" at bounding box center [784, 295] width 1568 height 493
type input "Also..direkt Erfahrung als Kellnerin hab ich ja nicht..."
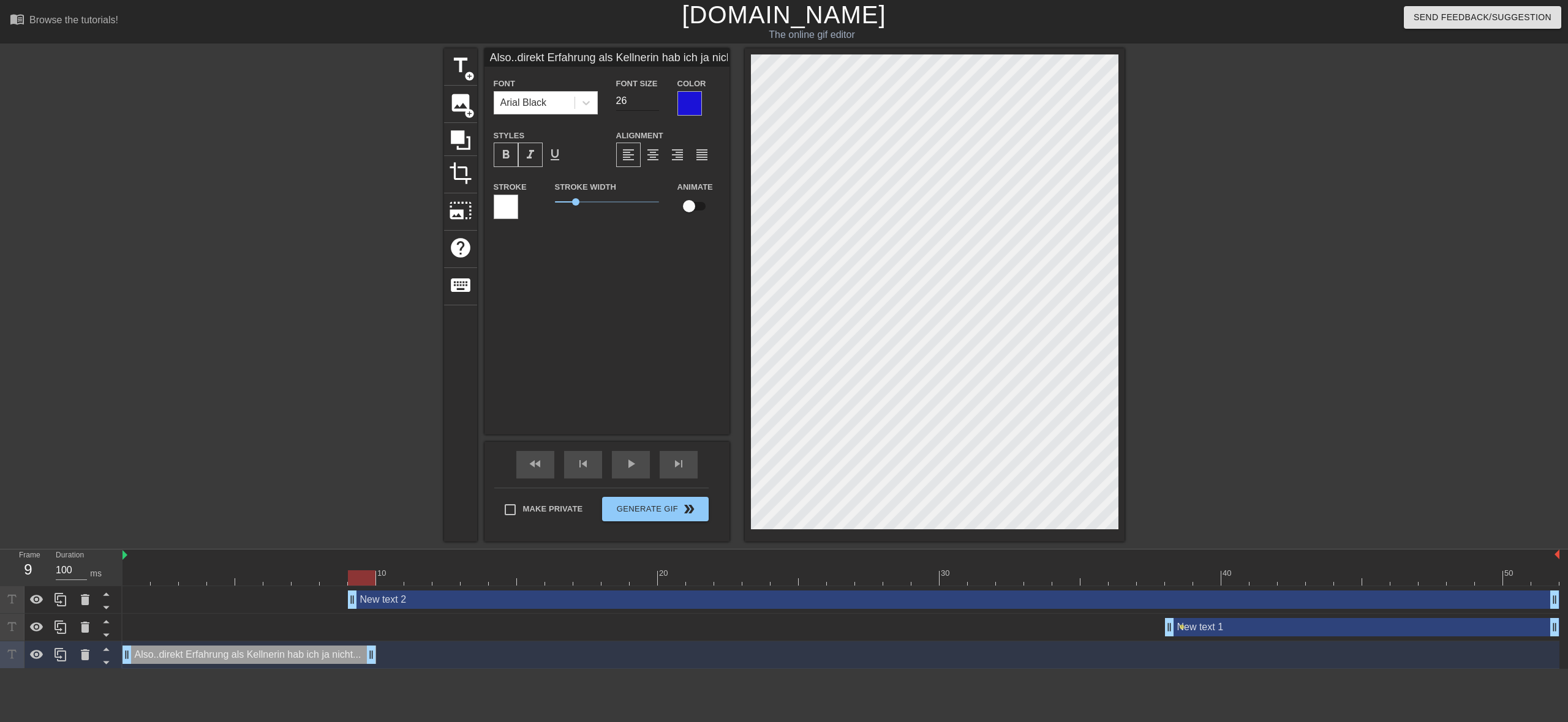
click at [654, 104] on input "26" at bounding box center [637, 101] width 42 height 19
click at [654, 104] on input "18" at bounding box center [637, 101] width 42 height 19
click at [655, 97] on input "19" at bounding box center [637, 101] width 42 height 19
type input "20"
click at [655, 97] on input "20" at bounding box center [637, 101] width 42 height 19
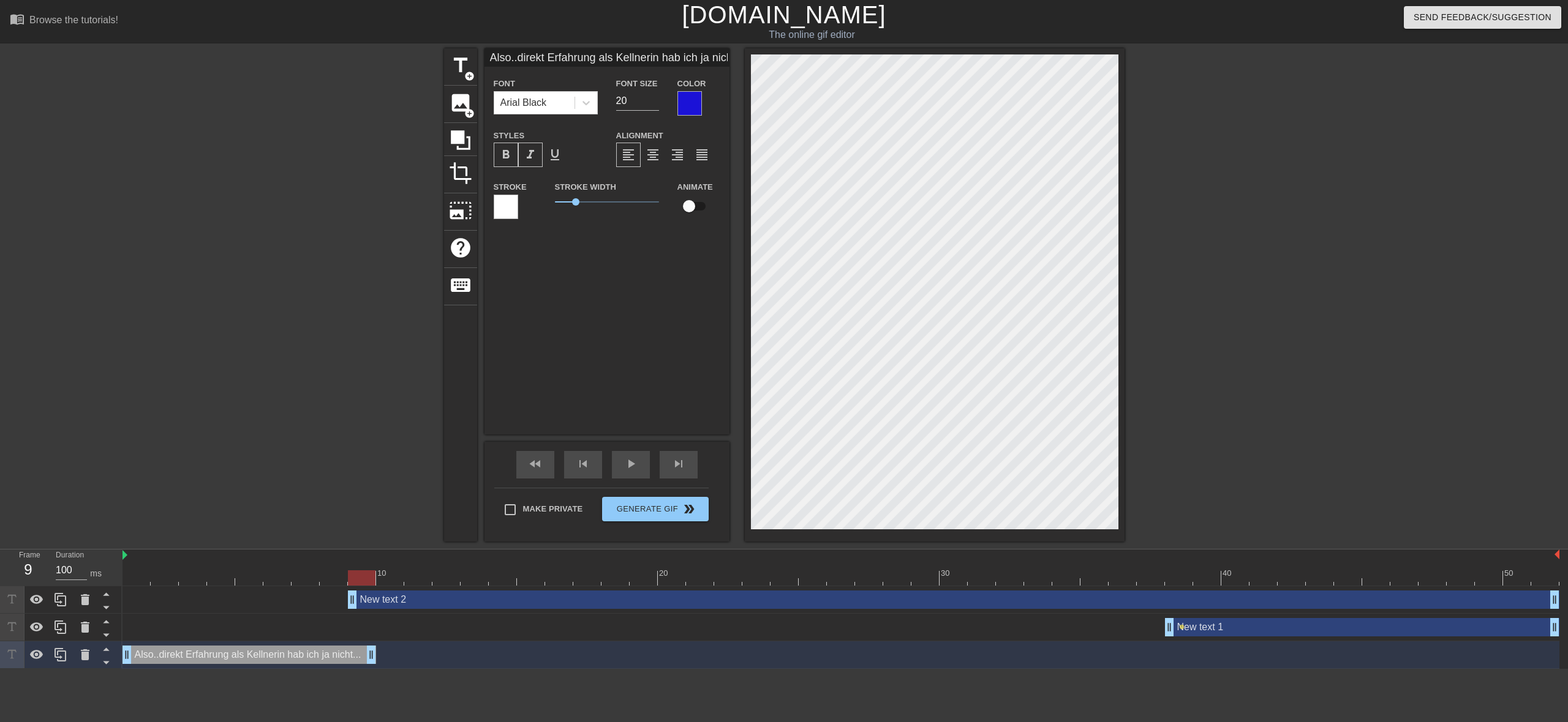
click at [509, 215] on div at bounding box center [506, 207] width 25 height 25
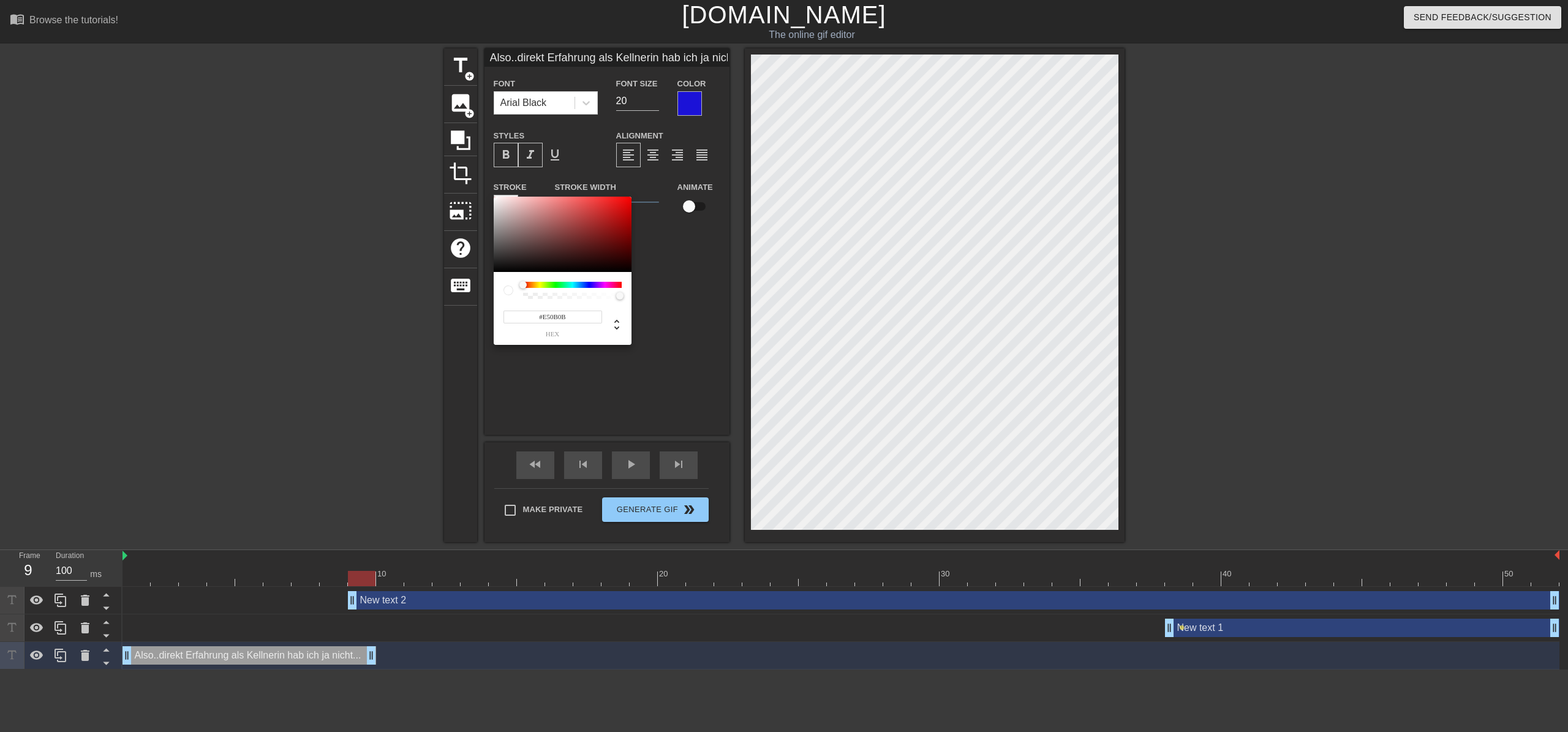
click at [624, 204] on div at bounding box center [562, 235] width 138 height 76
type input "#0C0BE5"
click at [589, 286] on div at bounding box center [572, 284] width 98 height 6
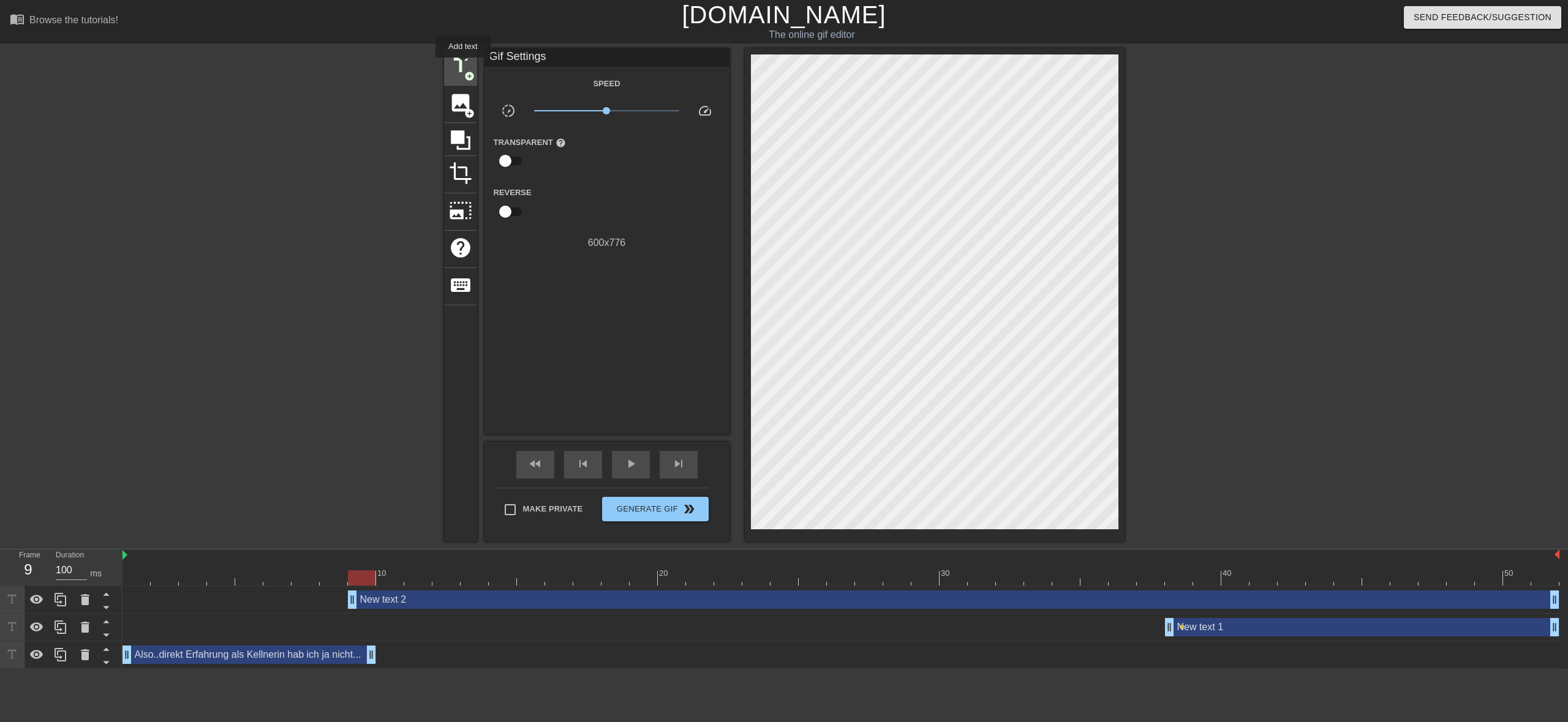
click at [464, 66] on span "title" at bounding box center [460, 65] width 23 height 23
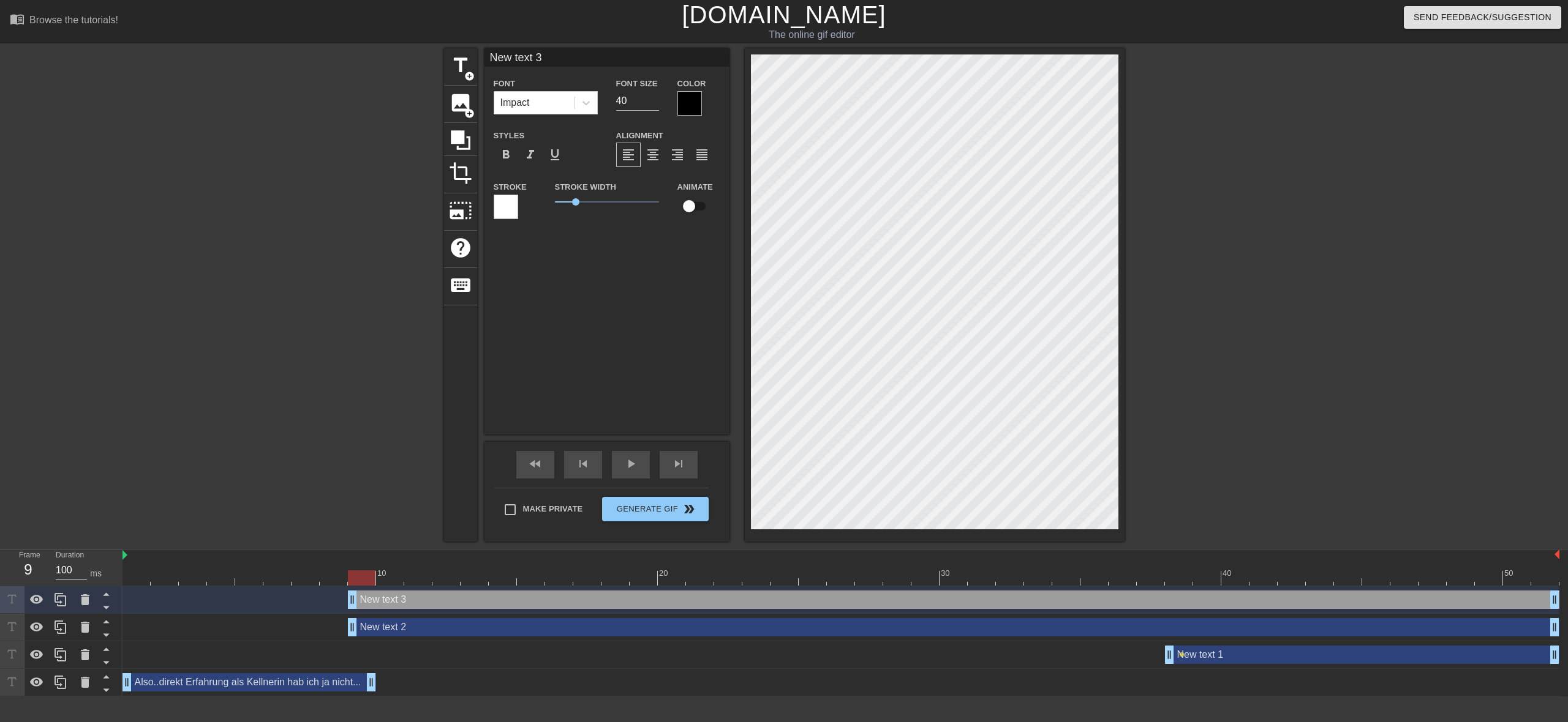
scroll to position [2, 3]
click at [1167, 301] on div "title add_circle image add_circle crop photo_size_select_large help keyboard Ne…" at bounding box center [784, 295] width 1568 height 493
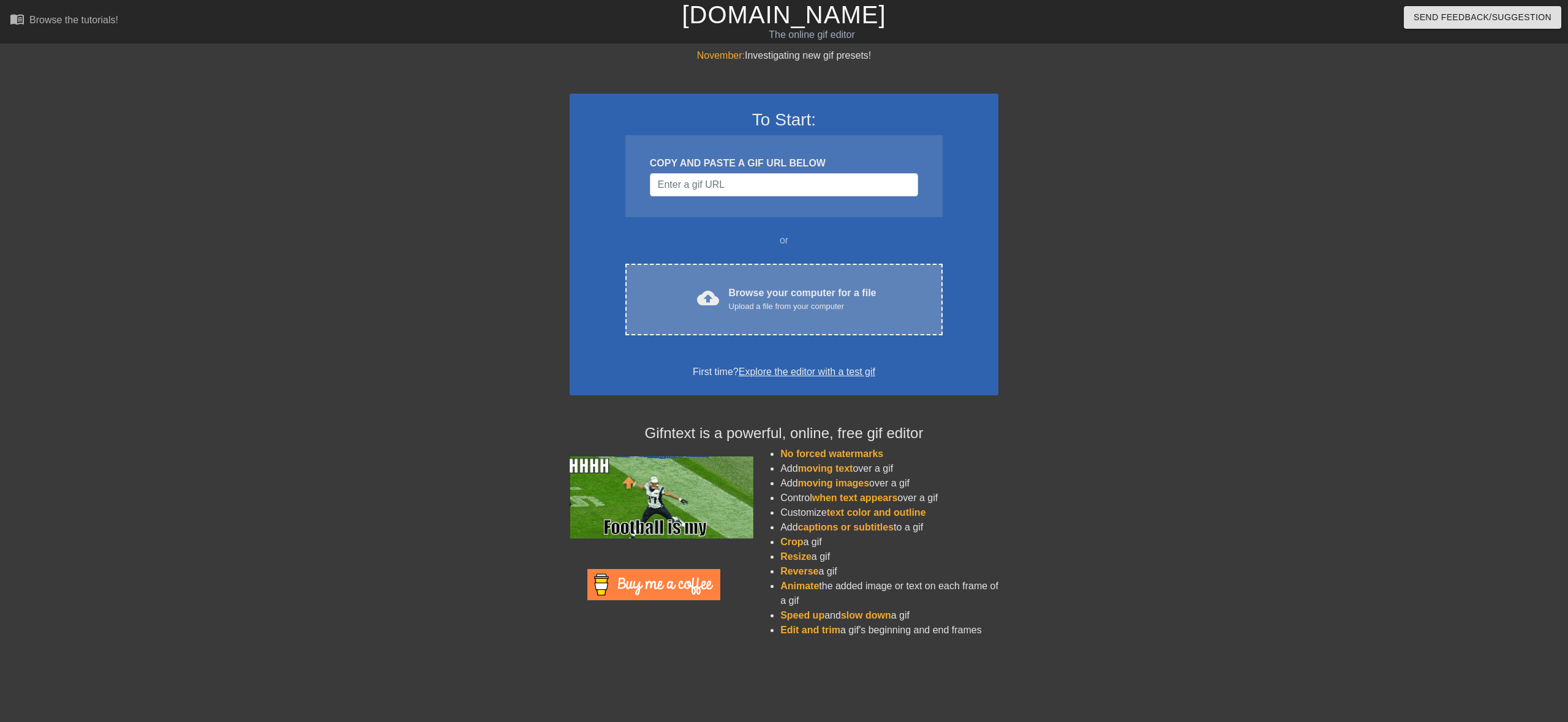
click at [833, 291] on div "Browse your computer for a file Upload a file from your computer" at bounding box center [802, 299] width 148 height 27
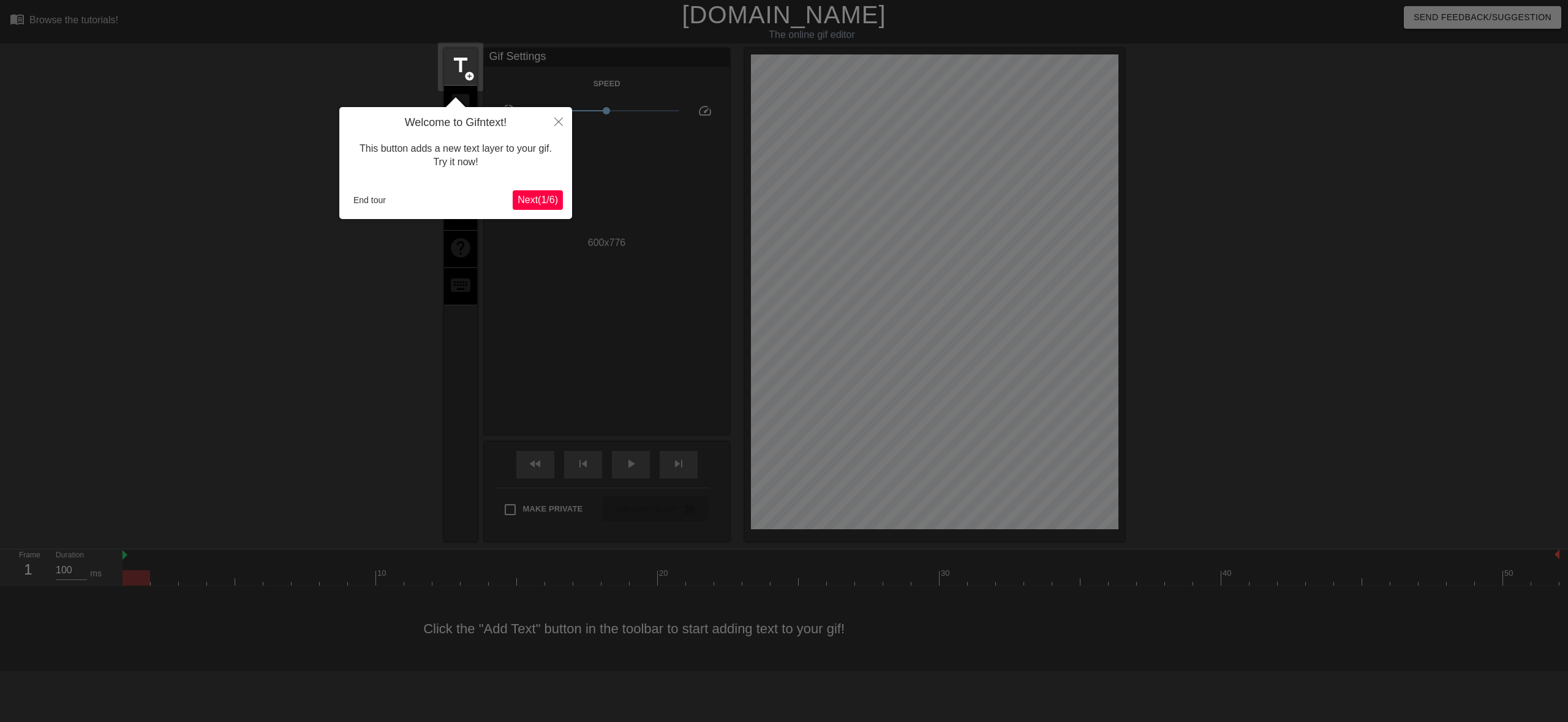
click at [533, 201] on span "Next ( 1 / 6 )" at bounding box center [537, 200] width 41 height 11
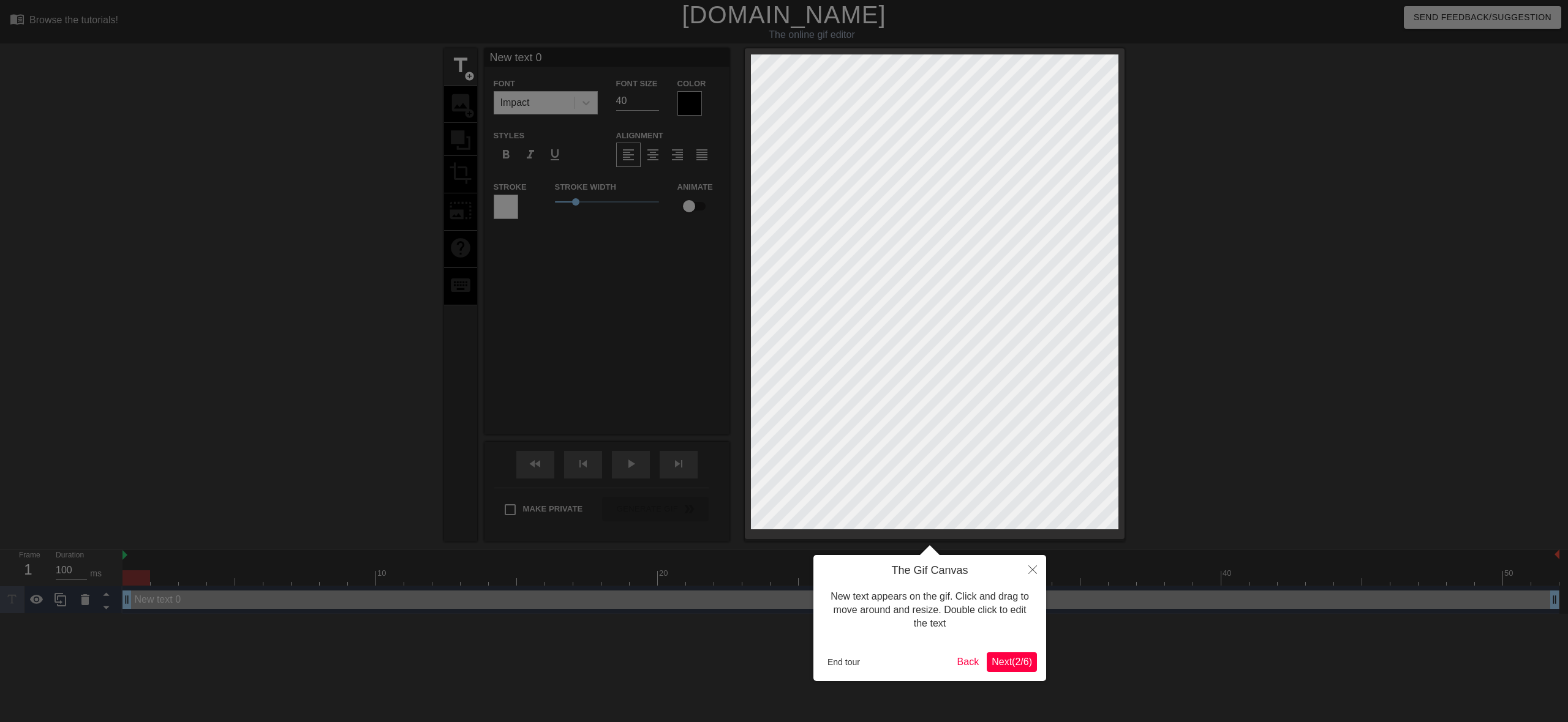
click at [1025, 662] on span "Next ( 2 / 6 )" at bounding box center [1012, 662] width 41 height 11
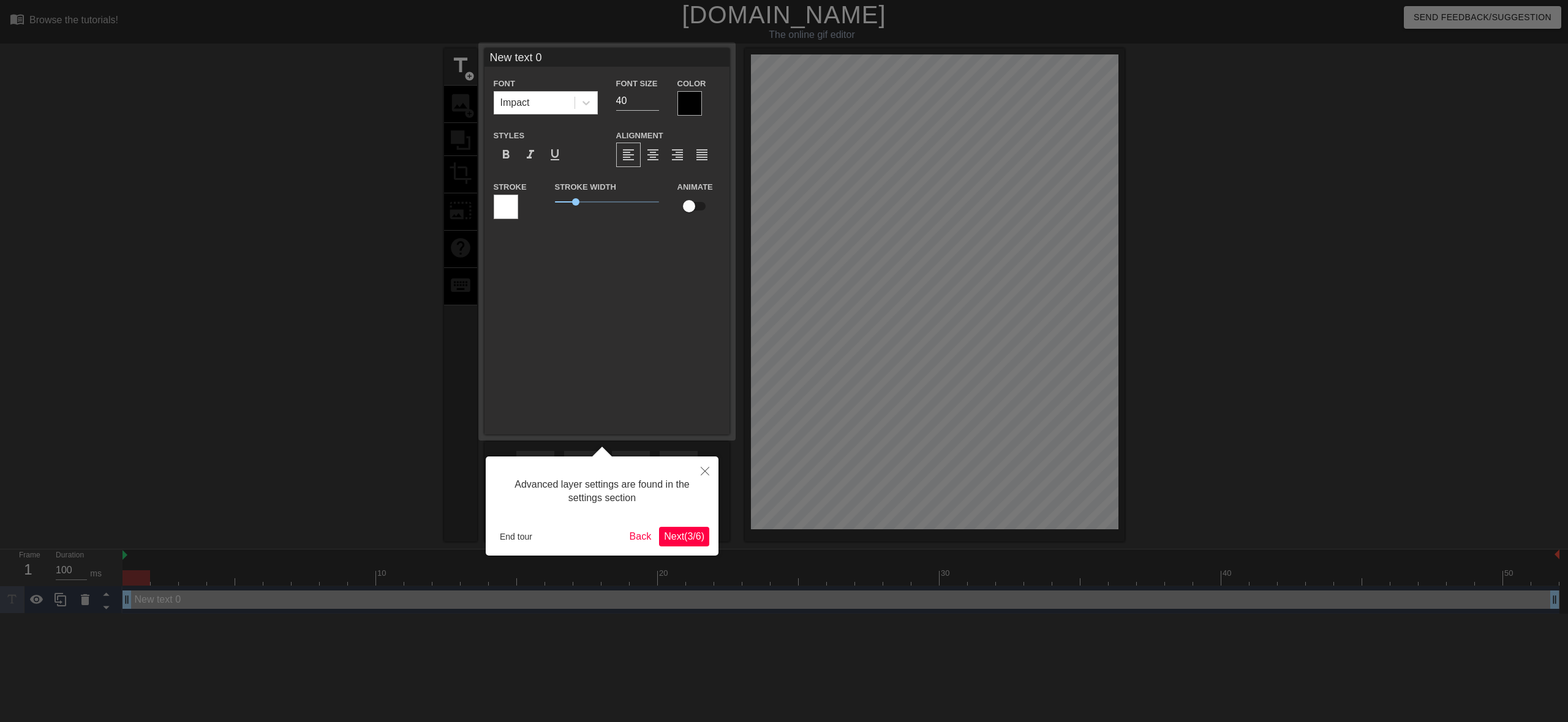
click at [698, 534] on span "Next ( 3 / 6 )" at bounding box center [684, 536] width 41 height 11
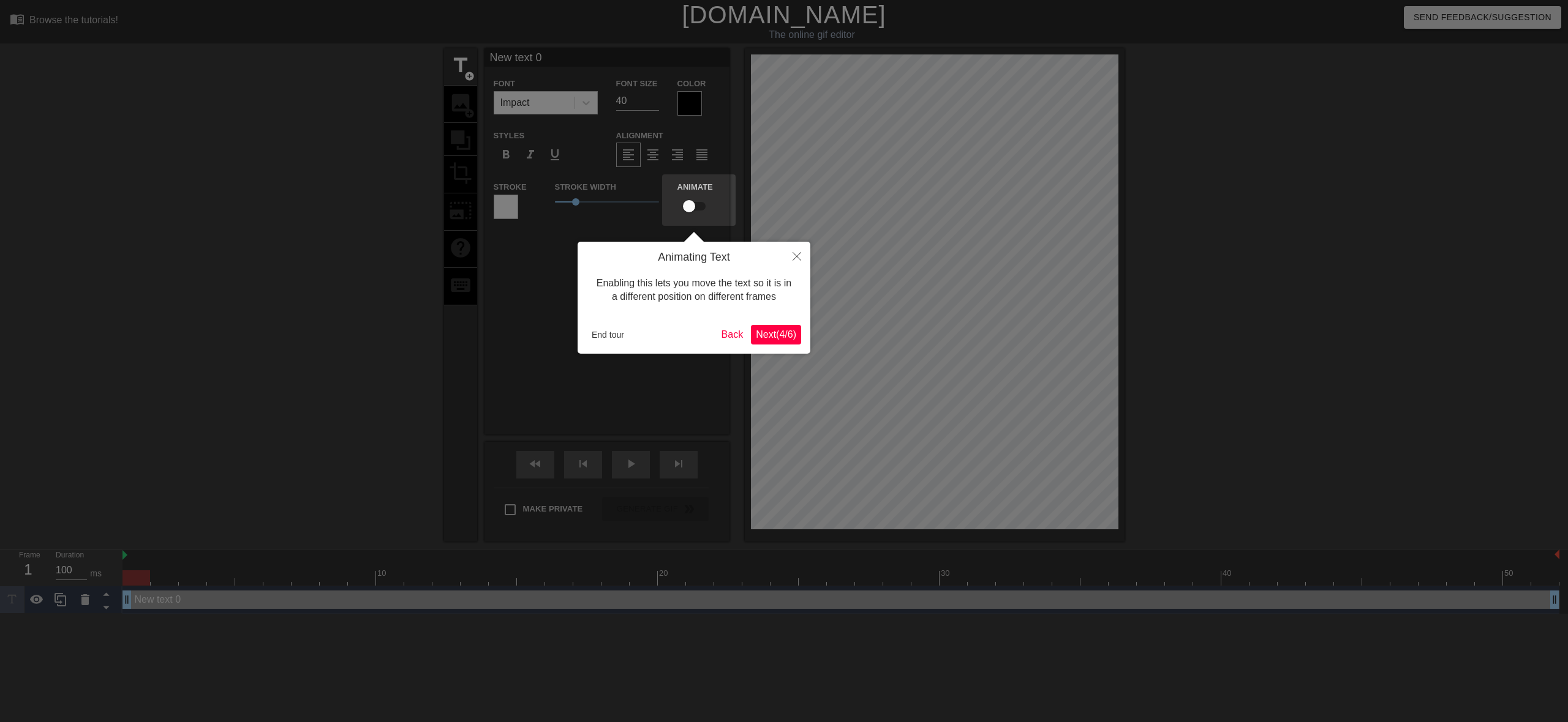
click at [783, 333] on span "Next ( 4 / 6 )" at bounding box center [776, 334] width 41 height 11
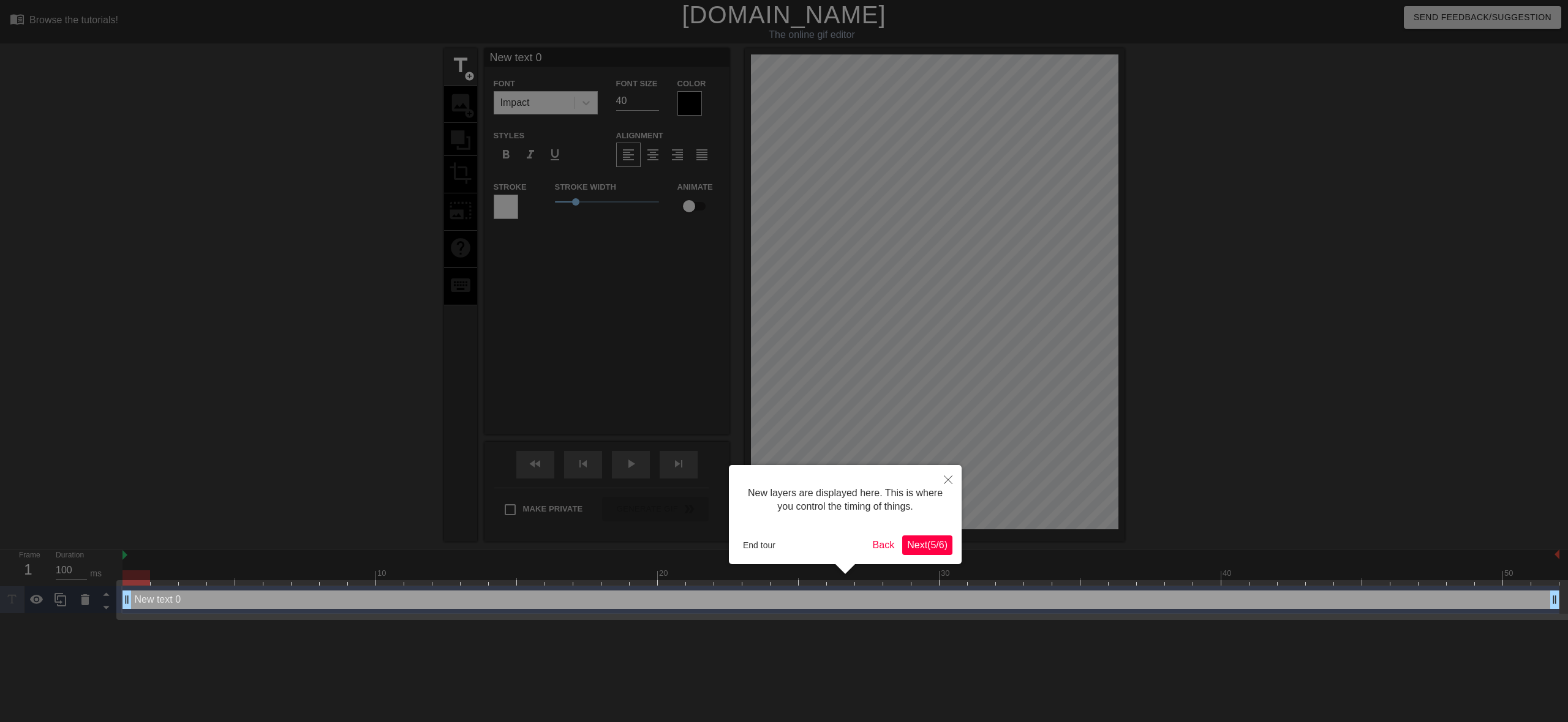
click at [926, 544] on span "Next ( 5 / 6 )" at bounding box center [927, 545] width 41 height 11
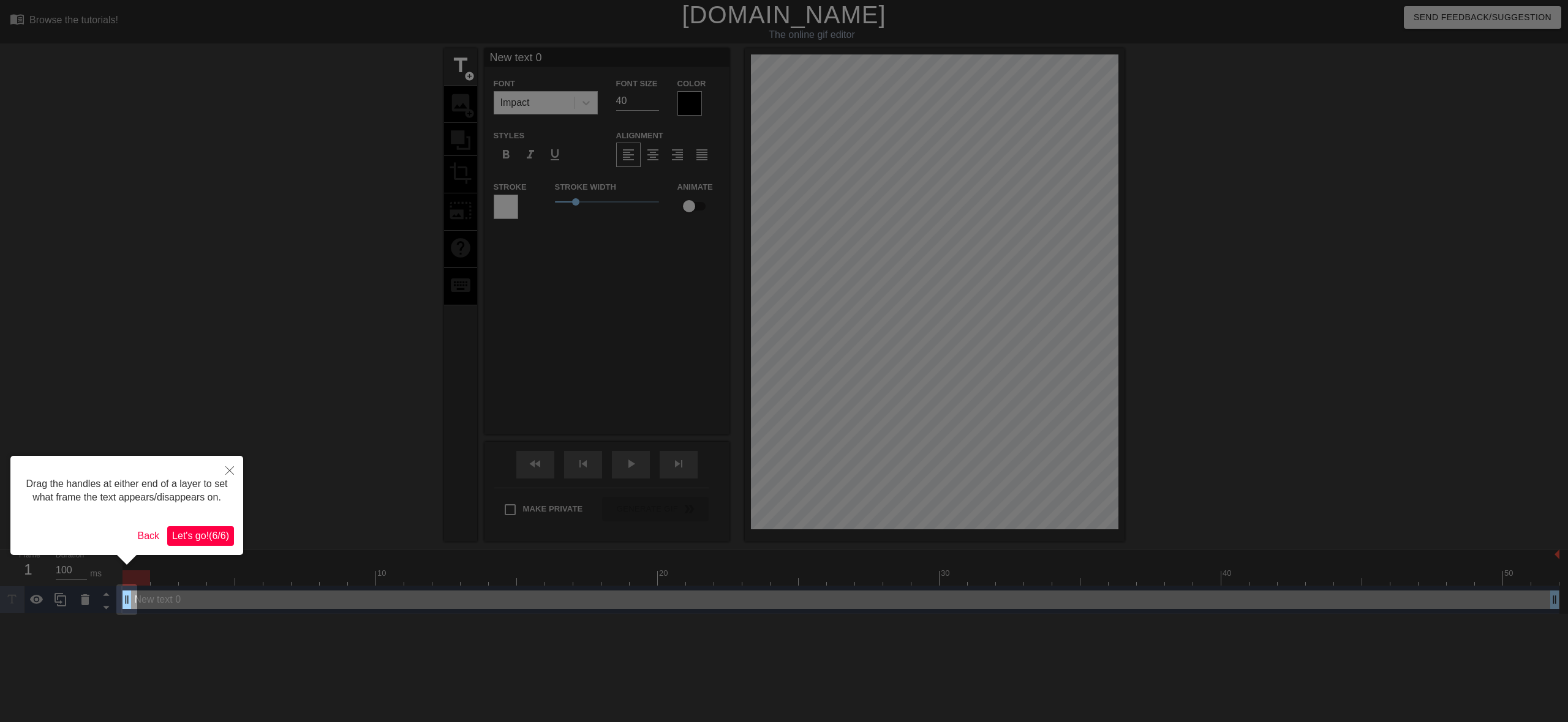
click at [207, 541] on span "Let's go! ( 6 / 6 )" at bounding box center [200, 536] width 57 height 11
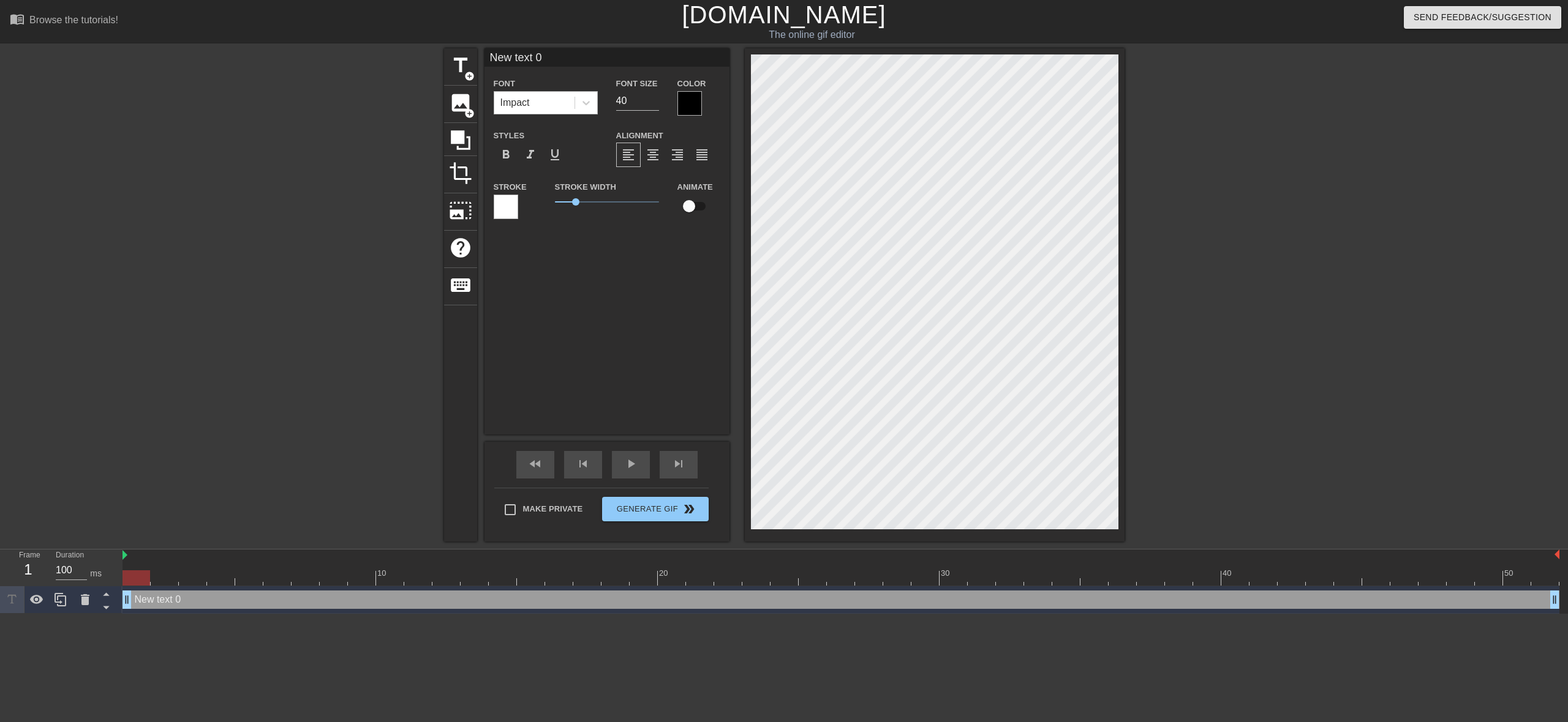
click at [541, 104] on div "Impact" at bounding box center [534, 103] width 81 height 22
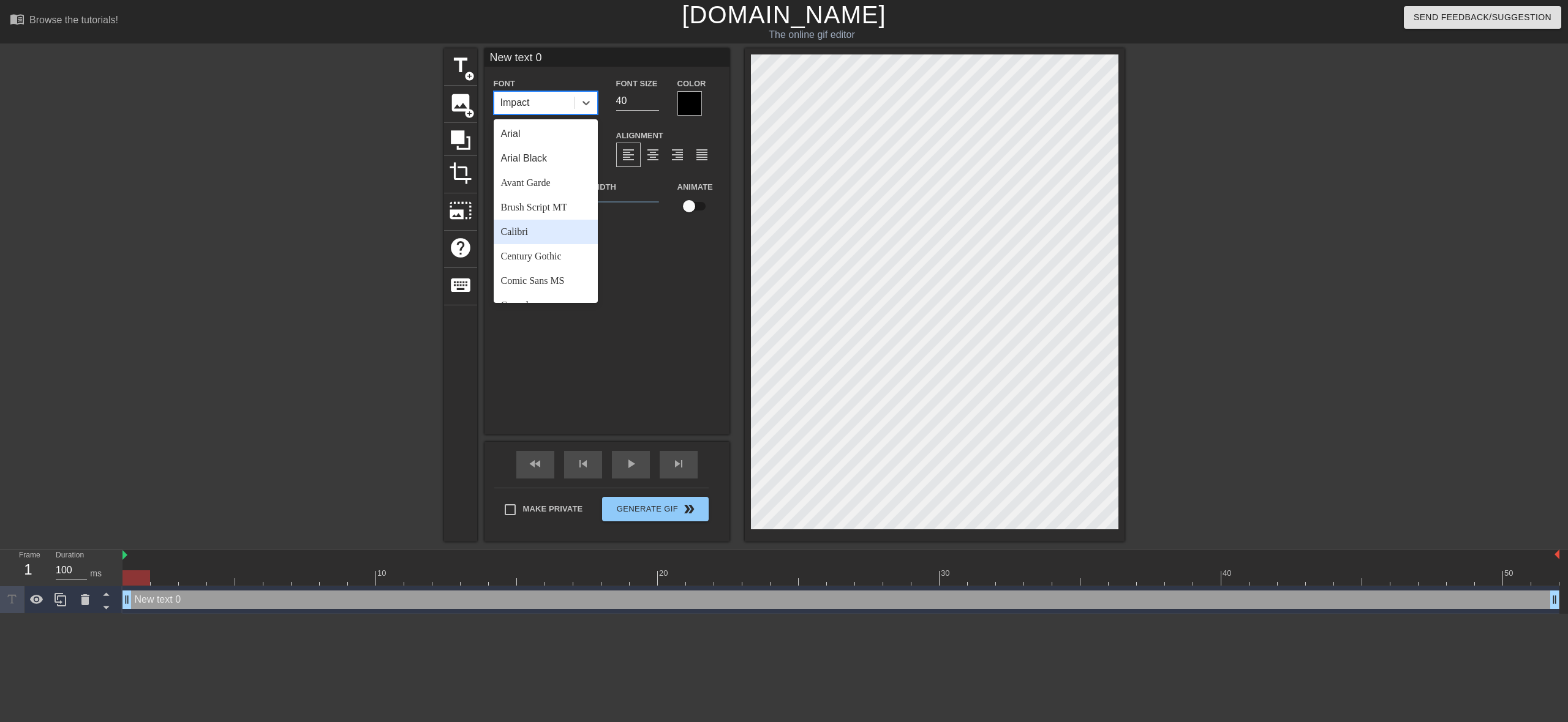
click at [541, 234] on div "Calibri" at bounding box center [545, 232] width 104 height 25
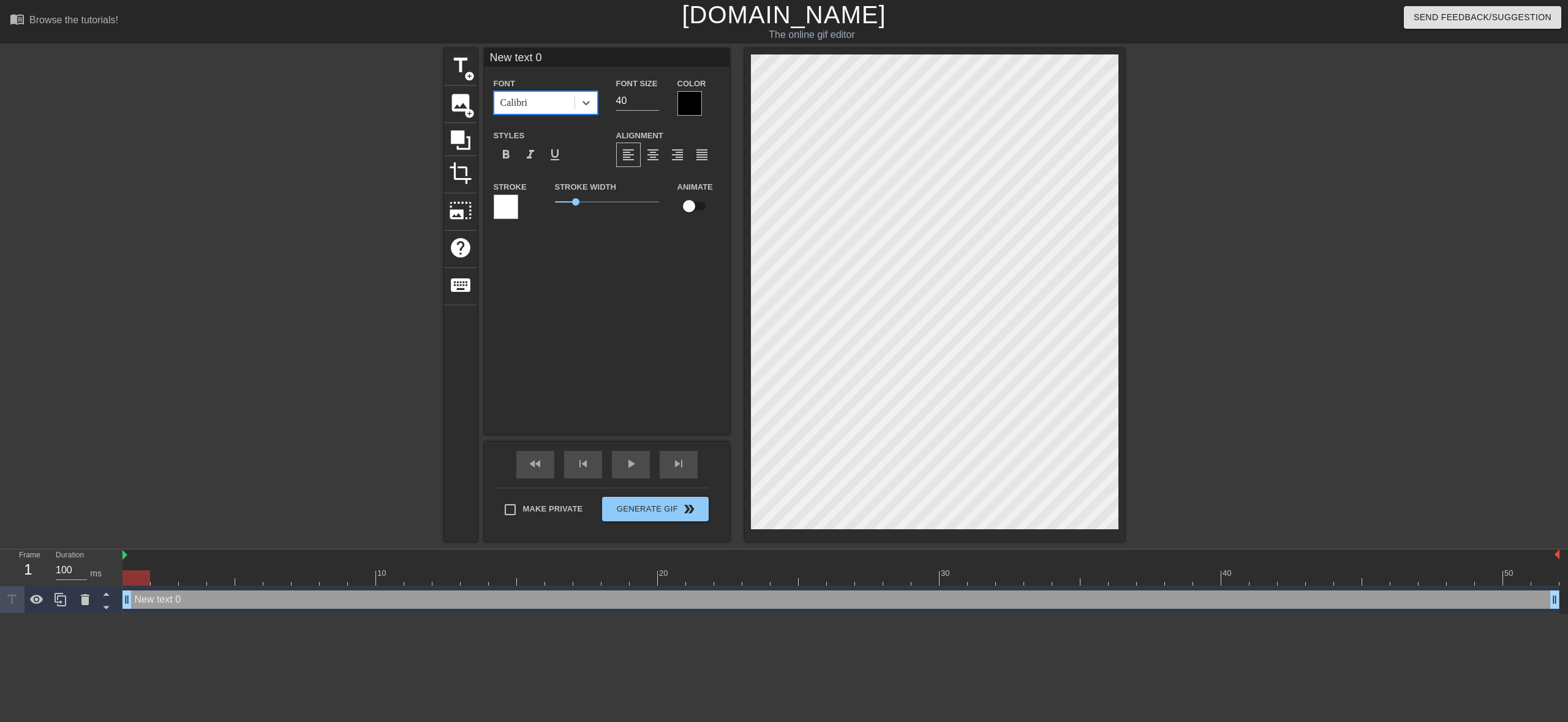
click at [694, 104] on div at bounding box center [690, 104] width 25 height 25
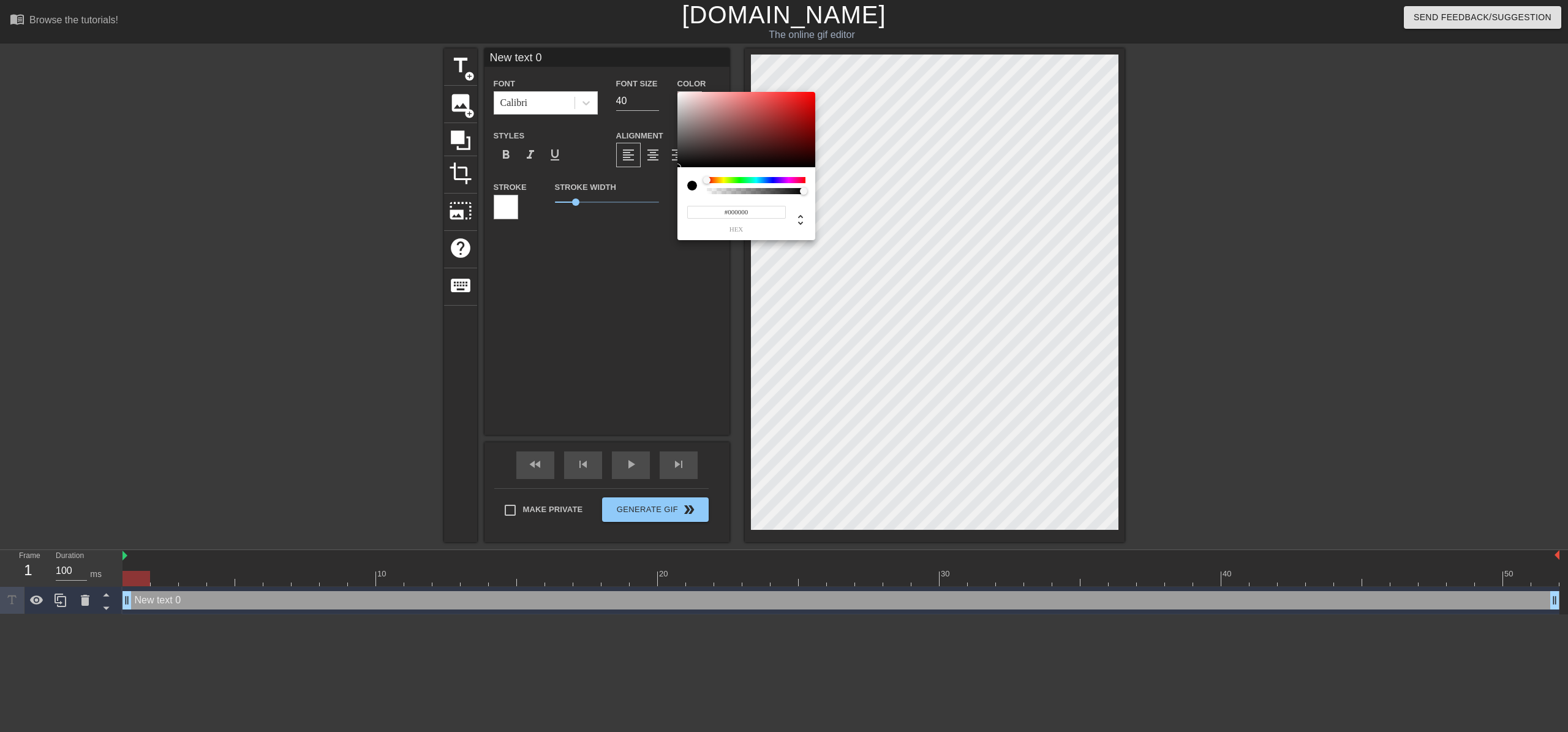
click at [714, 181] on div at bounding box center [755, 180] width 98 height 6
type input "#F06D0B"
click at [808, 96] on div at bounding box center [746, 130] width 138 height 76
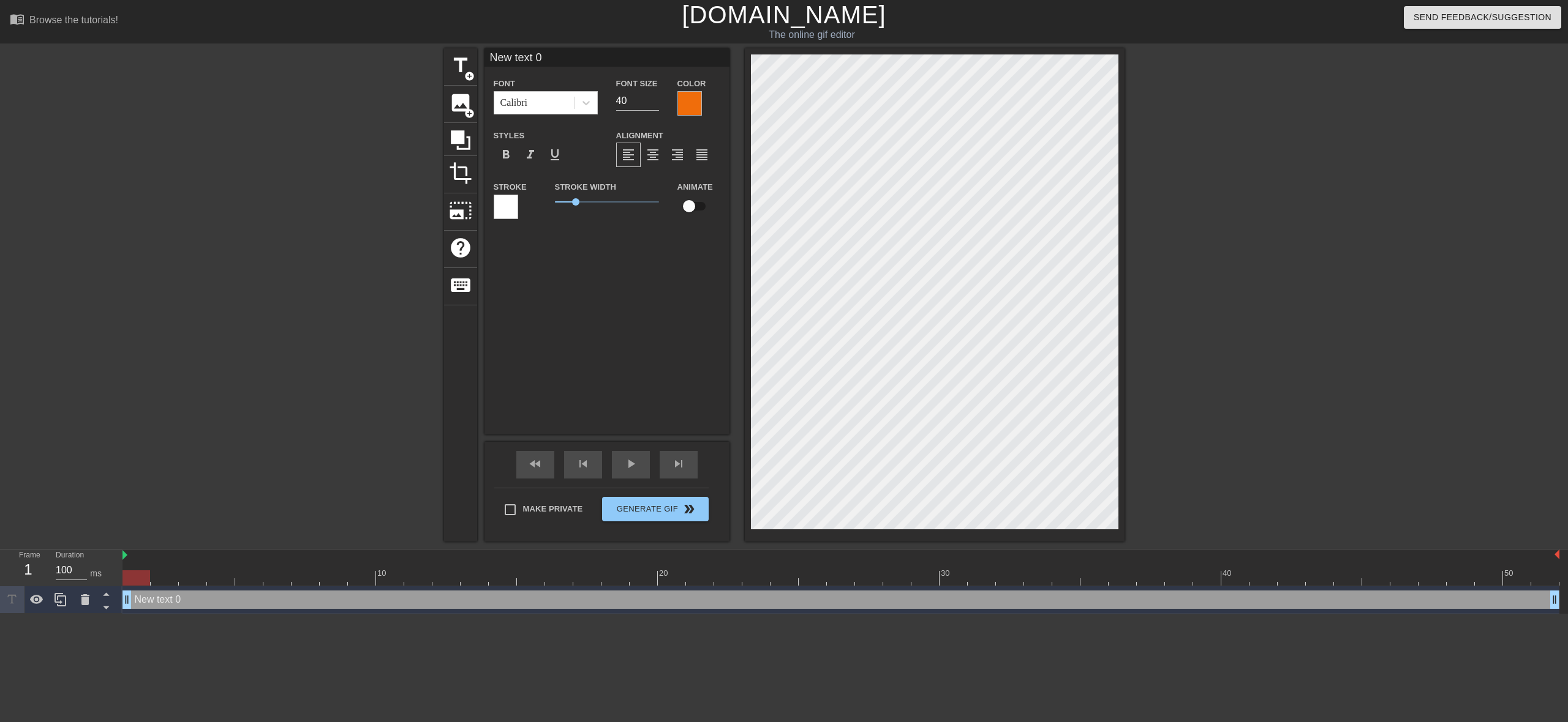
click at [579, 340] on div "New text 0 Font Calibri Font Size 40 Color Styles format_bold format_italic for…" at bounding box center [606, 242] width 245 height 386
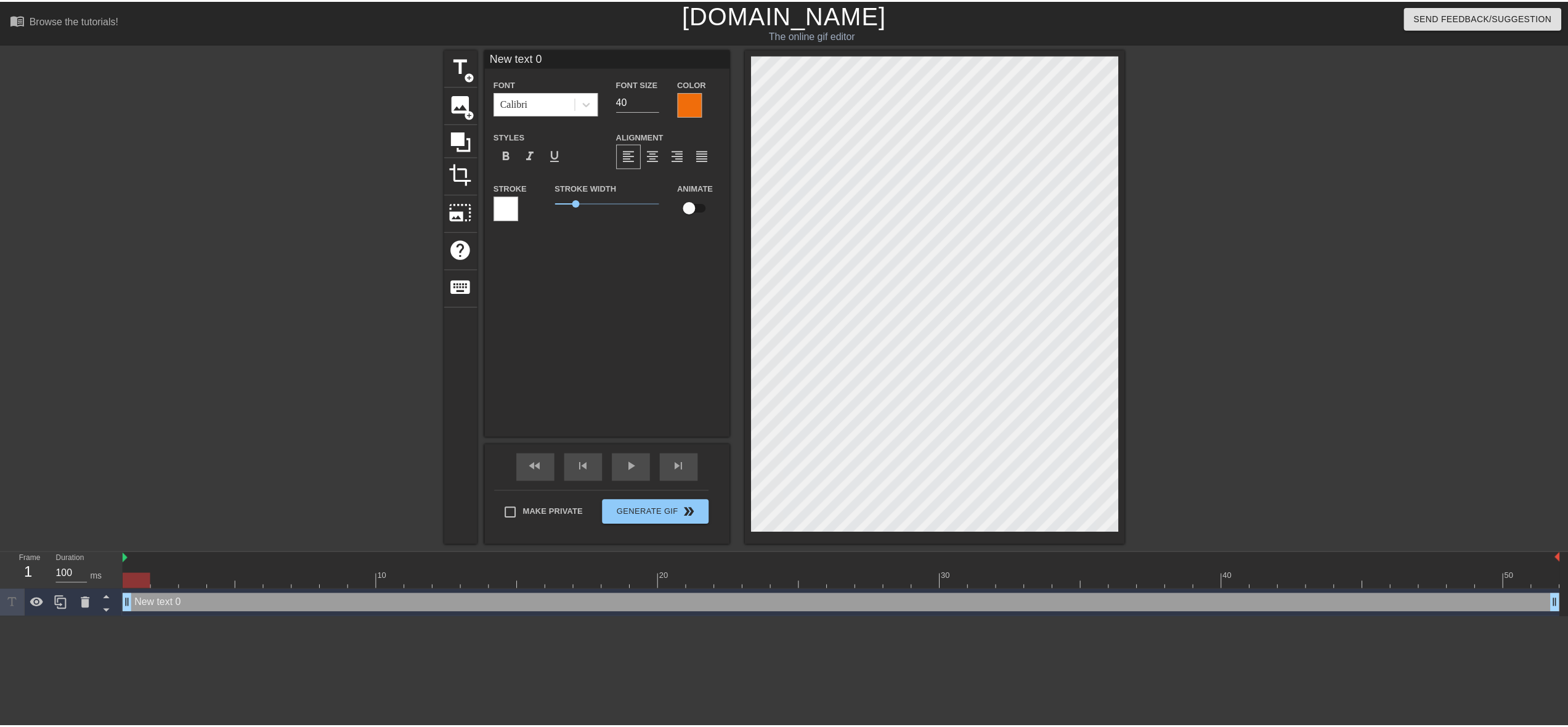
scroll to position [2, 4]
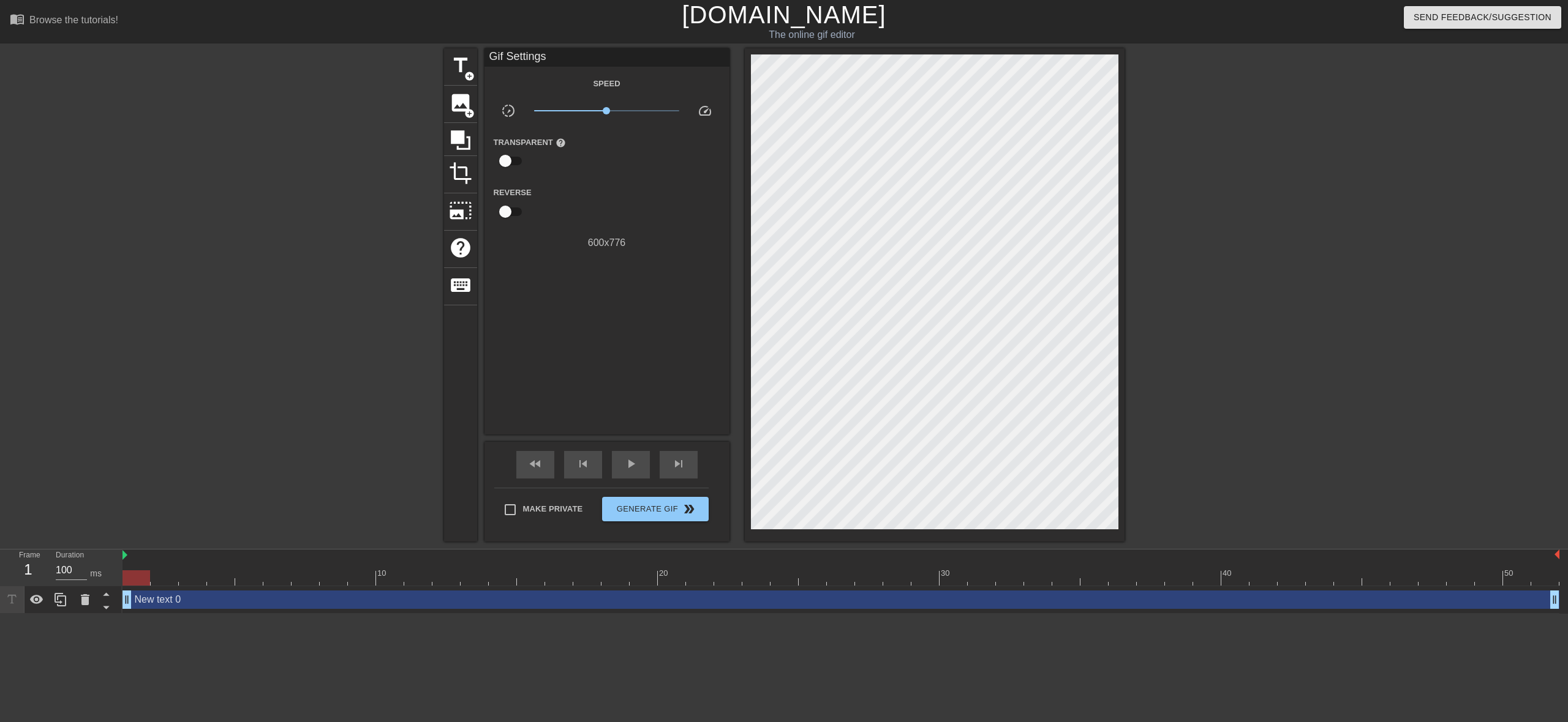
click at [1312, 304] on div at bounding box center [1230, 232] width 183 height 367
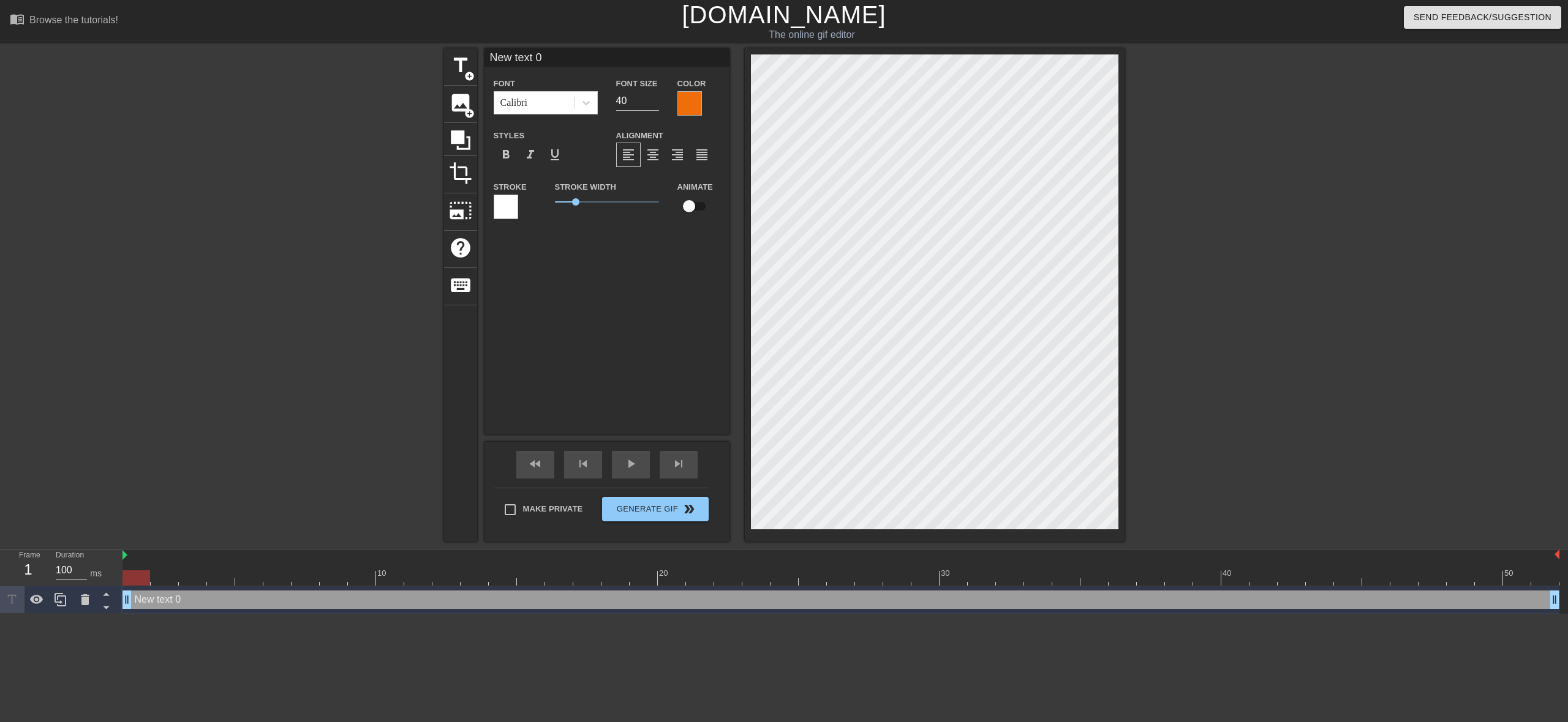
click at [549, 64] on input "New text 0" at bounding box center [606, 58] width 245 height 19
type input "N"
type input "Direkt Erfahrung als Kellnerin hab ich nicht.."
click at [653, 101] on input "39" at bounding box center [637, 101] width 42 height 19
click at [653, 101] on input "38" at bounding box center [637, 101] width 42 height 19
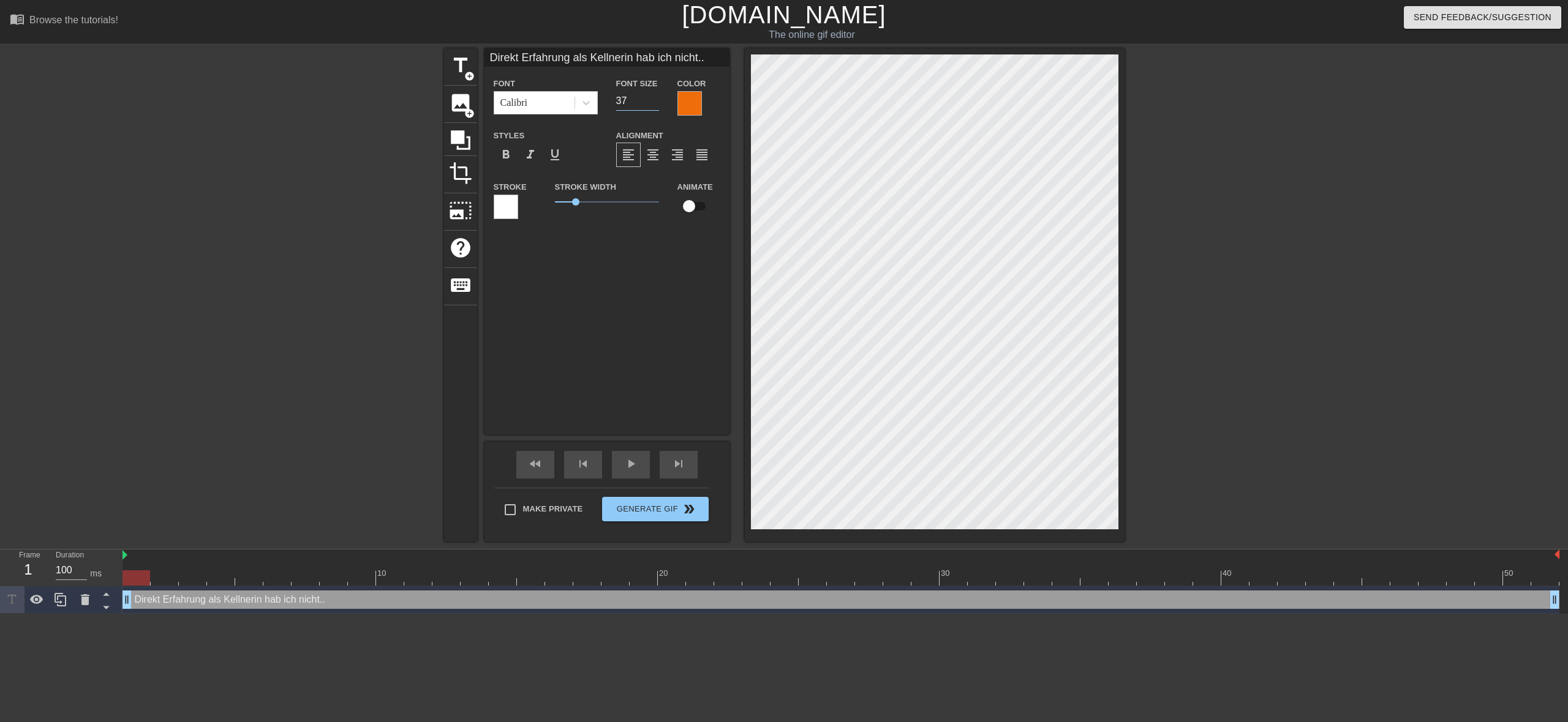
click at [654, 101] on input "37" at bounding box center [637, 101] width 42 height 19
click at [654, 101] on input "36" at bounding box center [637, 101] width 42 height 19
click at [654, 101] on input "35" at bounding box center [637, 101] width 42 height 19
click at [654, 101] on input "34" at bounding box center [637, 101] width 42 height 19
click at [654, 101] on input "33" at bounding box center [637, 101] width 42 height 19
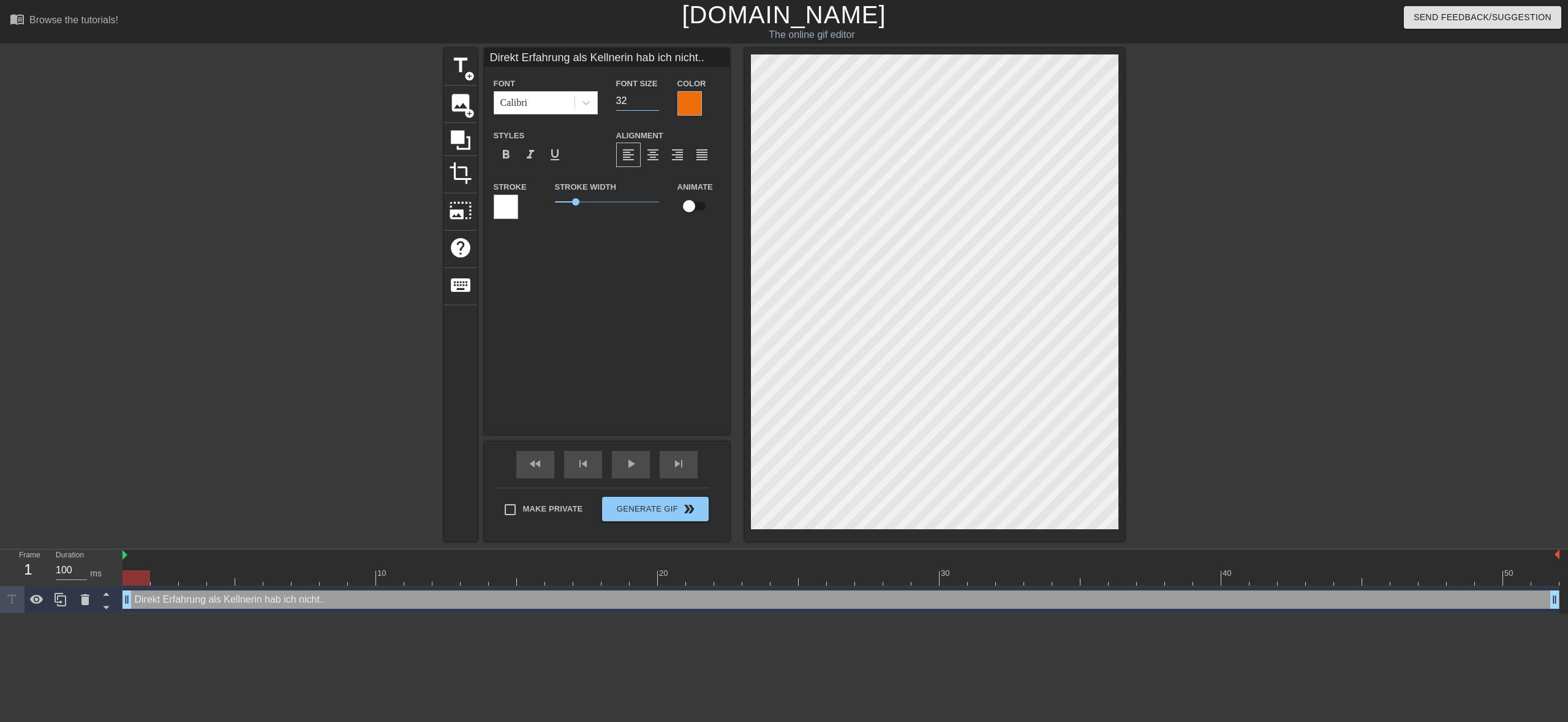
click at [654, 101] on input "32" at bounding box center [637, 101] width 42 height 19
click at [654, 101] on input "31" at bounding box center [637, 101] width 42 height 19
click at [654, 101] on input "30" at bounding box center [637, 101] width 42 height 19
click at [654, 101] on input "29" at bounding box center [637, 101] width 42 height 19
click at [654, 101] on input "28" at bounding box center [637, 101] width 42 height 19
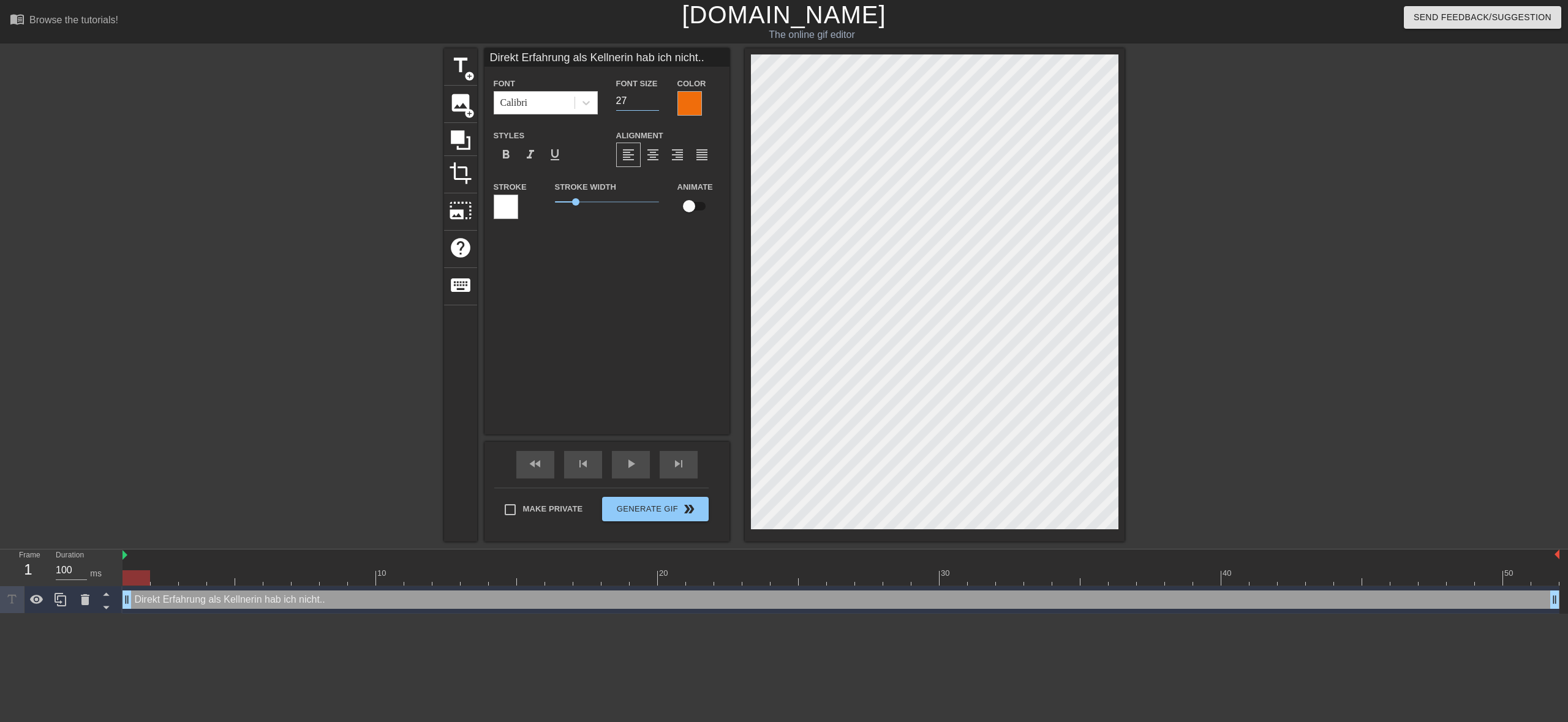
click at [654, 101] on input "27" at bounding box center [637, 101] width 42 height 19
type input "26"
click at [654, 101] on input "26" at bounding box center [637, 101] width 42 height 19
click at [1319, 380] on div at bounding box center [1230, 232] width 183 height 367
click at [699, 110] on div at bounding box center [690, 104] width 25 height 25
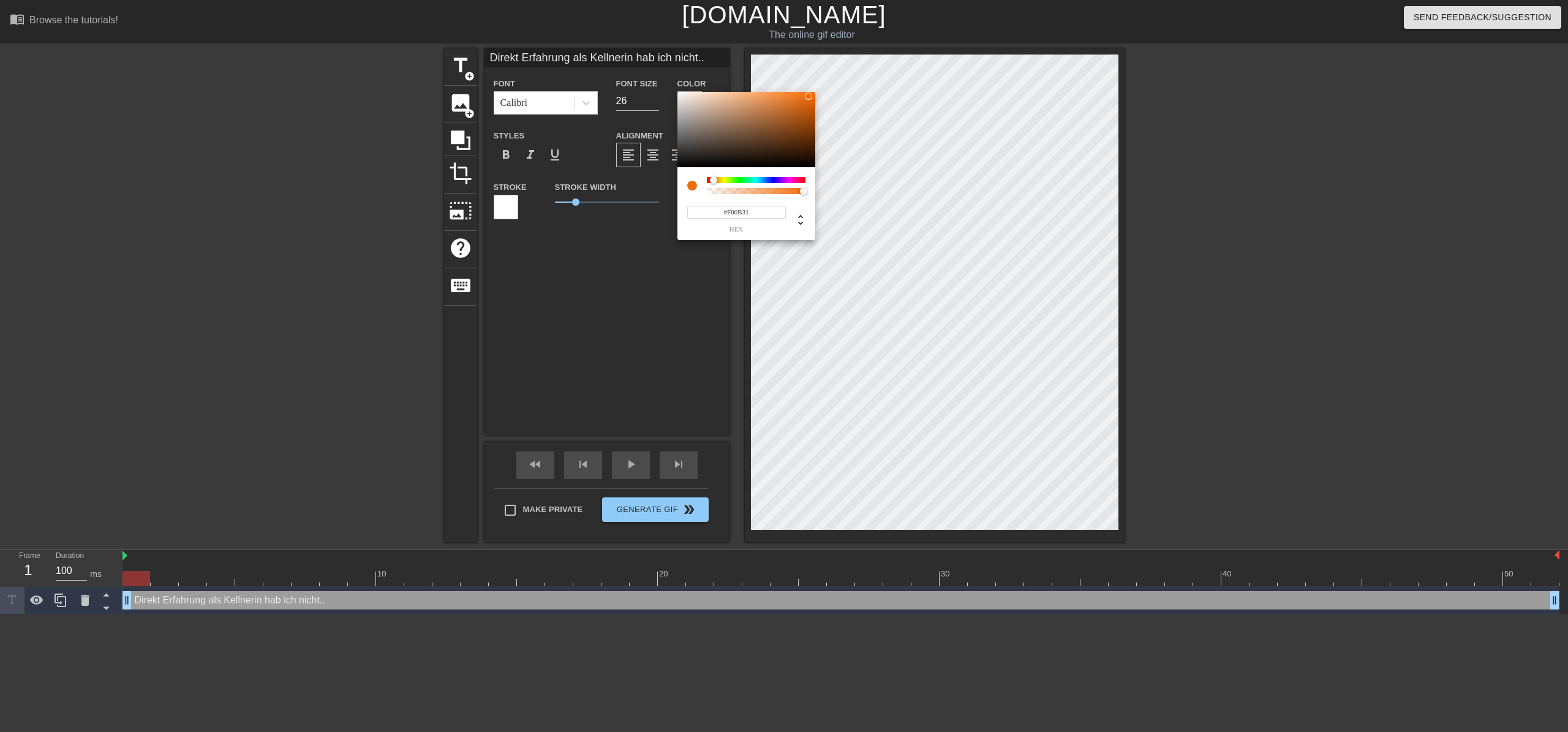
click at [802, 181] on div at bounding box center [755, 180] width 98 height 6
click at [771, 181] on div at bounding box center [755, 180] width 98 height 6
click at [708, 181] on div at bounding box center [755, 180] width 98 height 6
type input "240"
drag, startPoint x: 803, startPoint y: 192, endPoint x: 769, endPoint y: 193, distance: 34.0
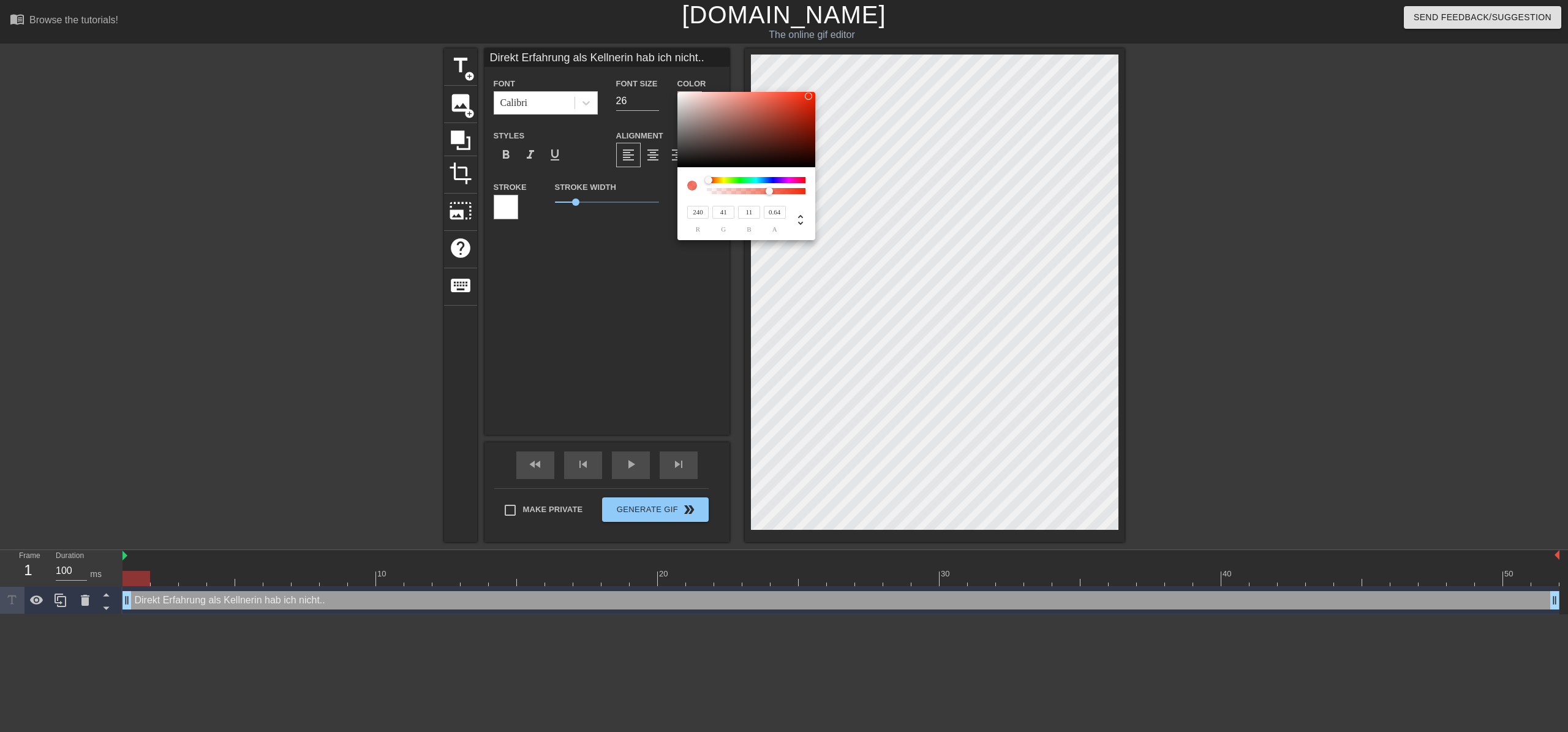
click at [769, 193] on div at bounding box center [769, 191] width 7 height 7
type input "1"
drag, startPoint x: 770, startPoint y: 192, endPoint x: 812, endPoint y: 193, distance: 42.0
click at [812, 193] on div "240 r 41 g 11 b 1 a" at bounding box center [746, 204] width 138 height 73
type input "38"
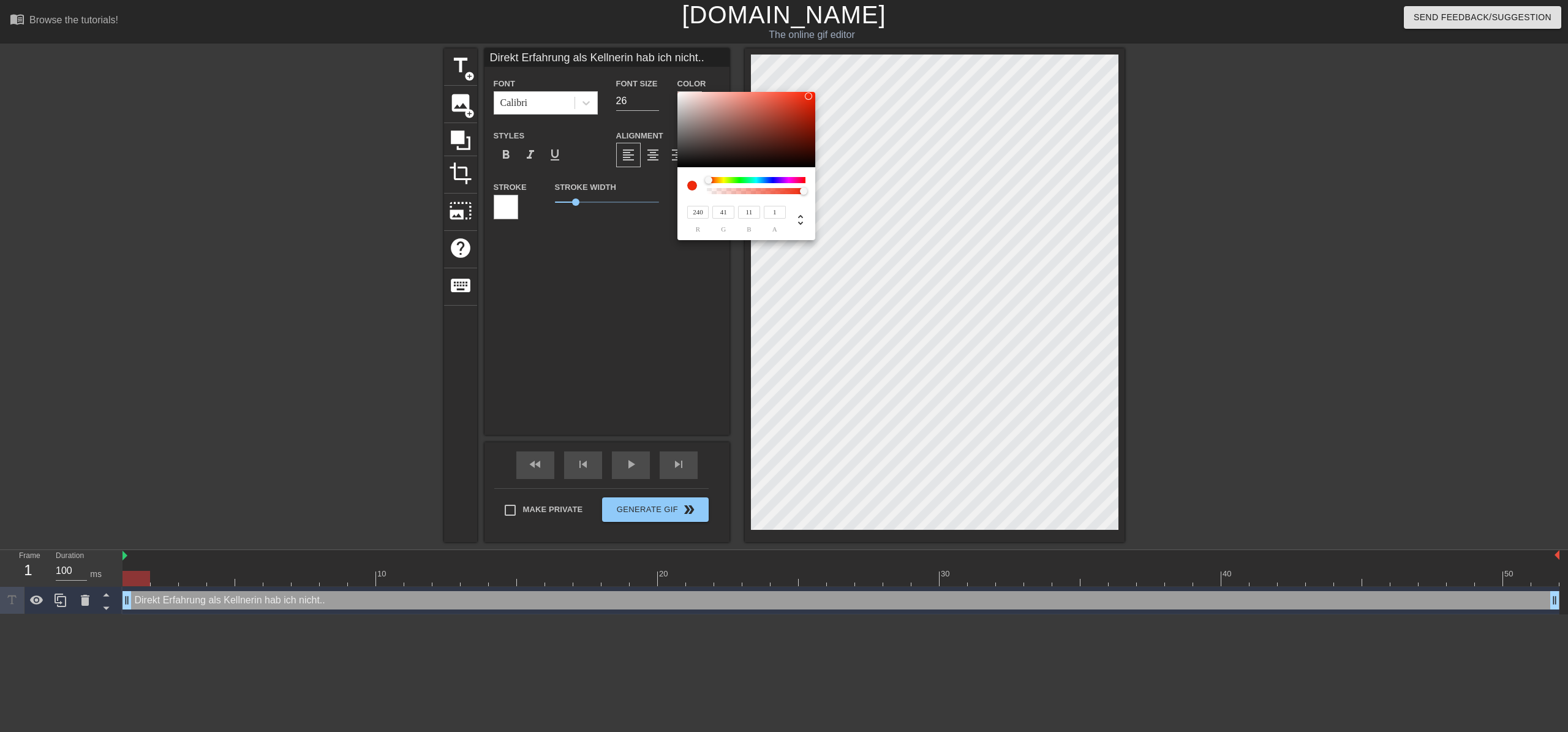
type input "240"
click at [738, 180] on div at bounding box center [755, 180] width 98 height 6
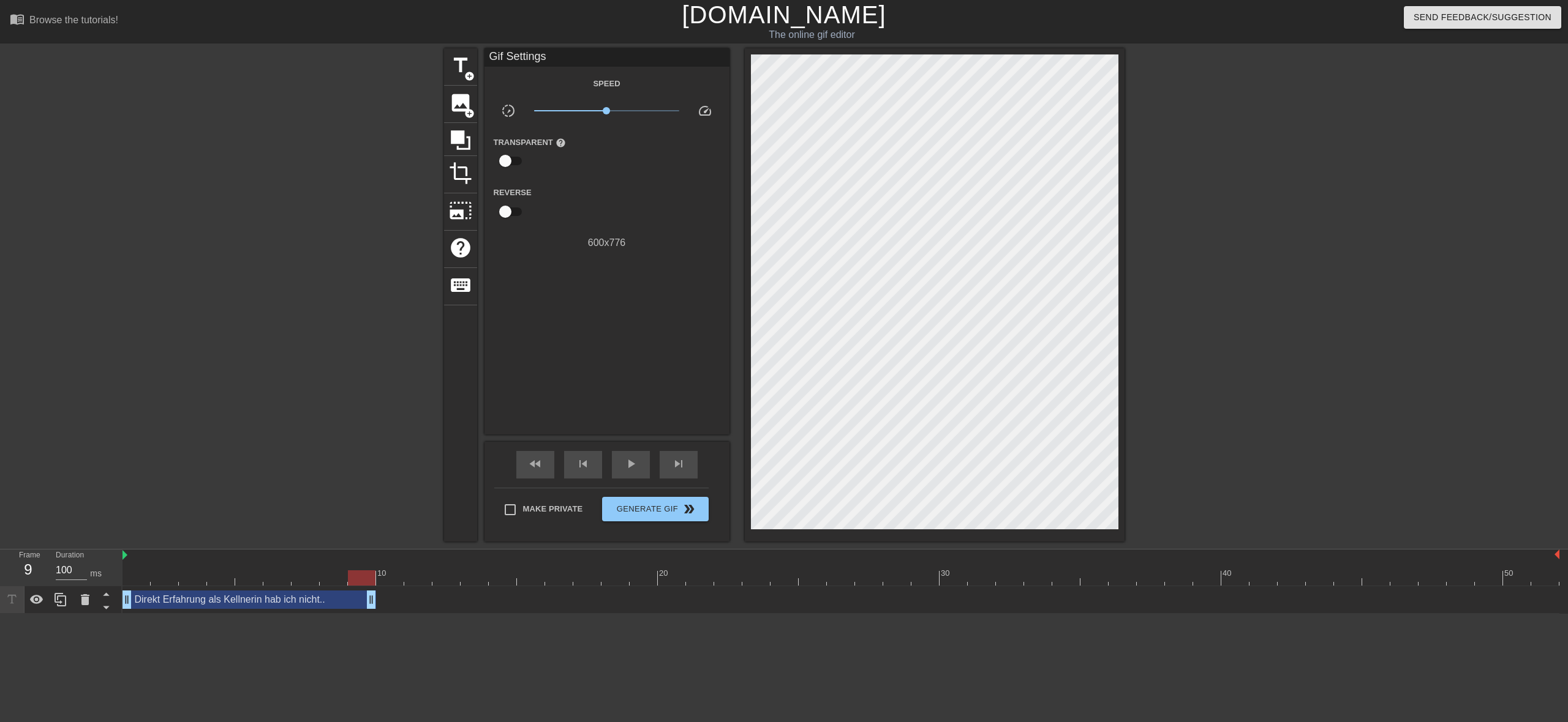
drag, startPoint x: 1556, startPoint y: 602, endPoint x: 384, endPoint y: 602, distance: 1172.0
click at [384, 602] on div "Direkt Erfahrung als Kellnerin hab ich nicht.. drag_handle drag_handle" at bounding box center [840, 599] width 1437 height 19
click at [638, 335] on div "Gif Settings Speed slow_motion_video x1.00 speed Transparent help Reverse 600 x…" at bounding box center [606, 242] width 245 height 386
click at [386, 580] on div at bounding box center [840, 578] width 1437 height 15
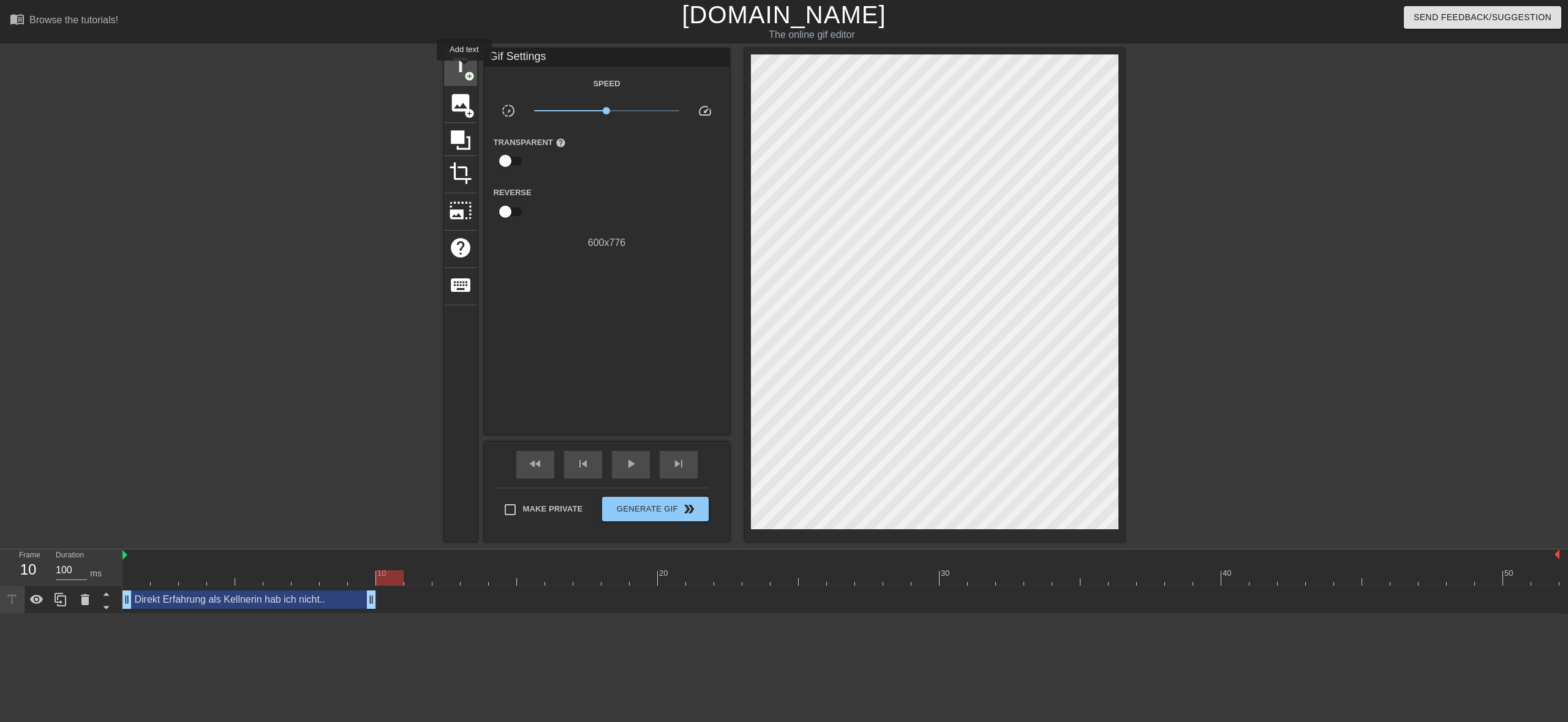
click at [465, 69] on span "title" at bounding box center [460, 65] width 23 height 23
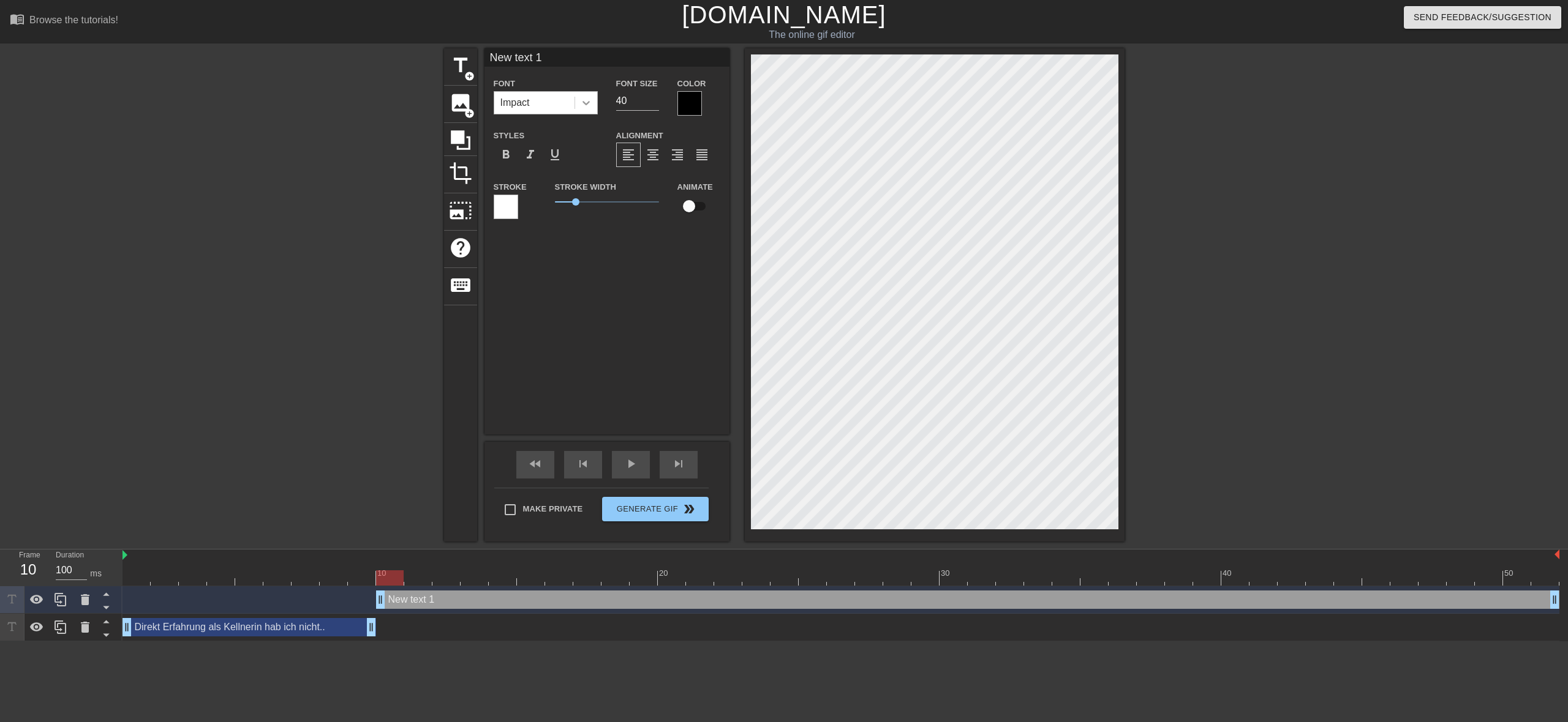
click at [589, 106] on icon at bounding box center [586, 103] width 12 height 12
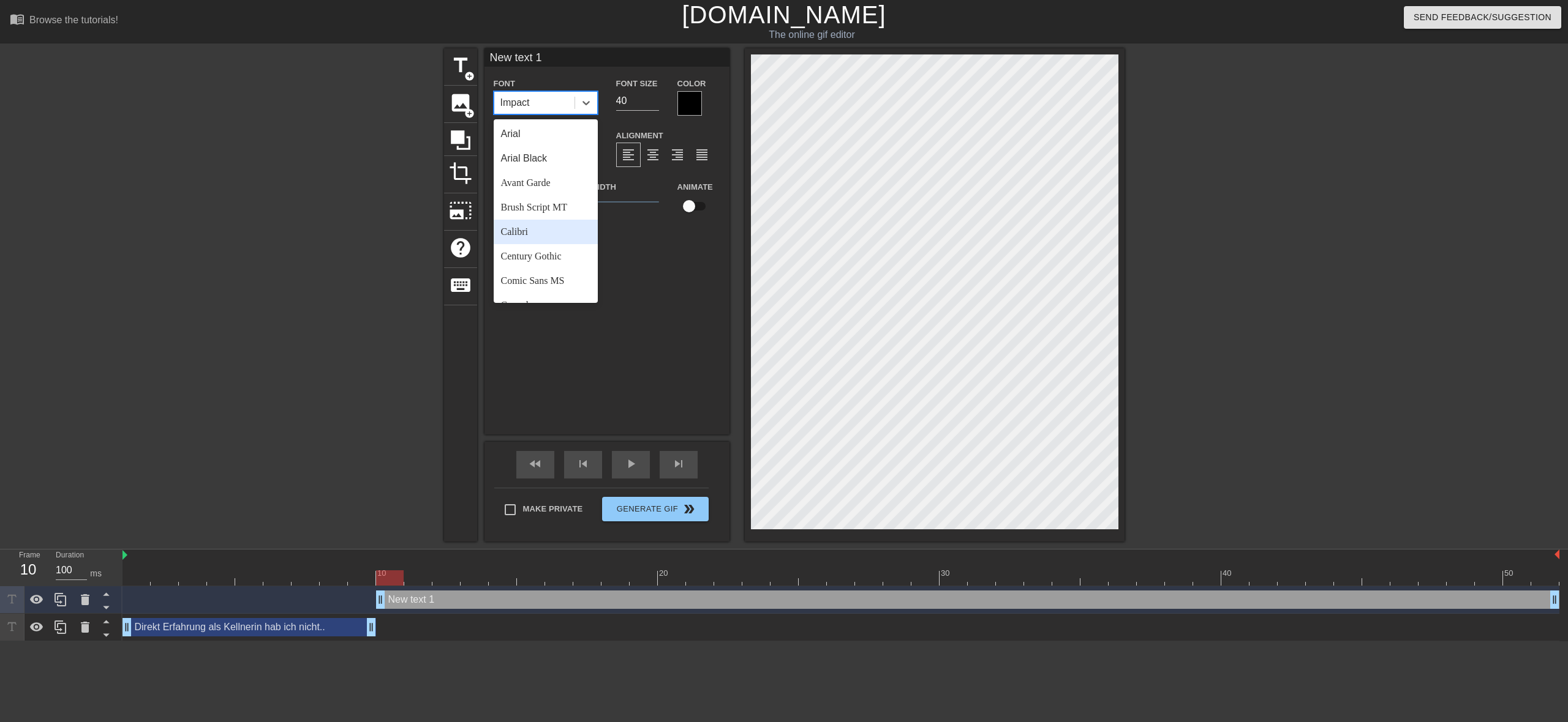
click at [553, 235] on div "Calibri" at bounding box center [545, 232] width 104 height 25
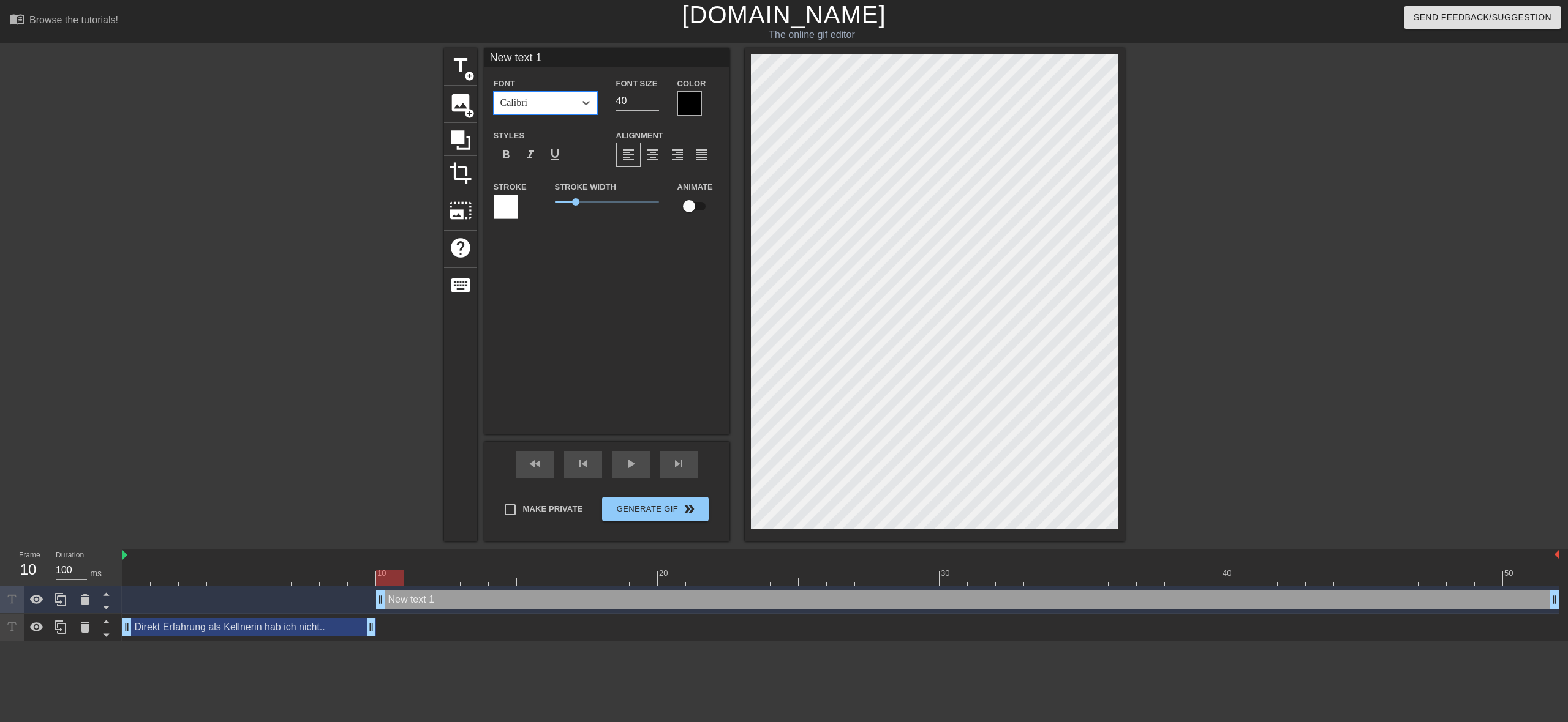
click at [689, 106] on div at bounding box center [690, 104] width 25 height 25
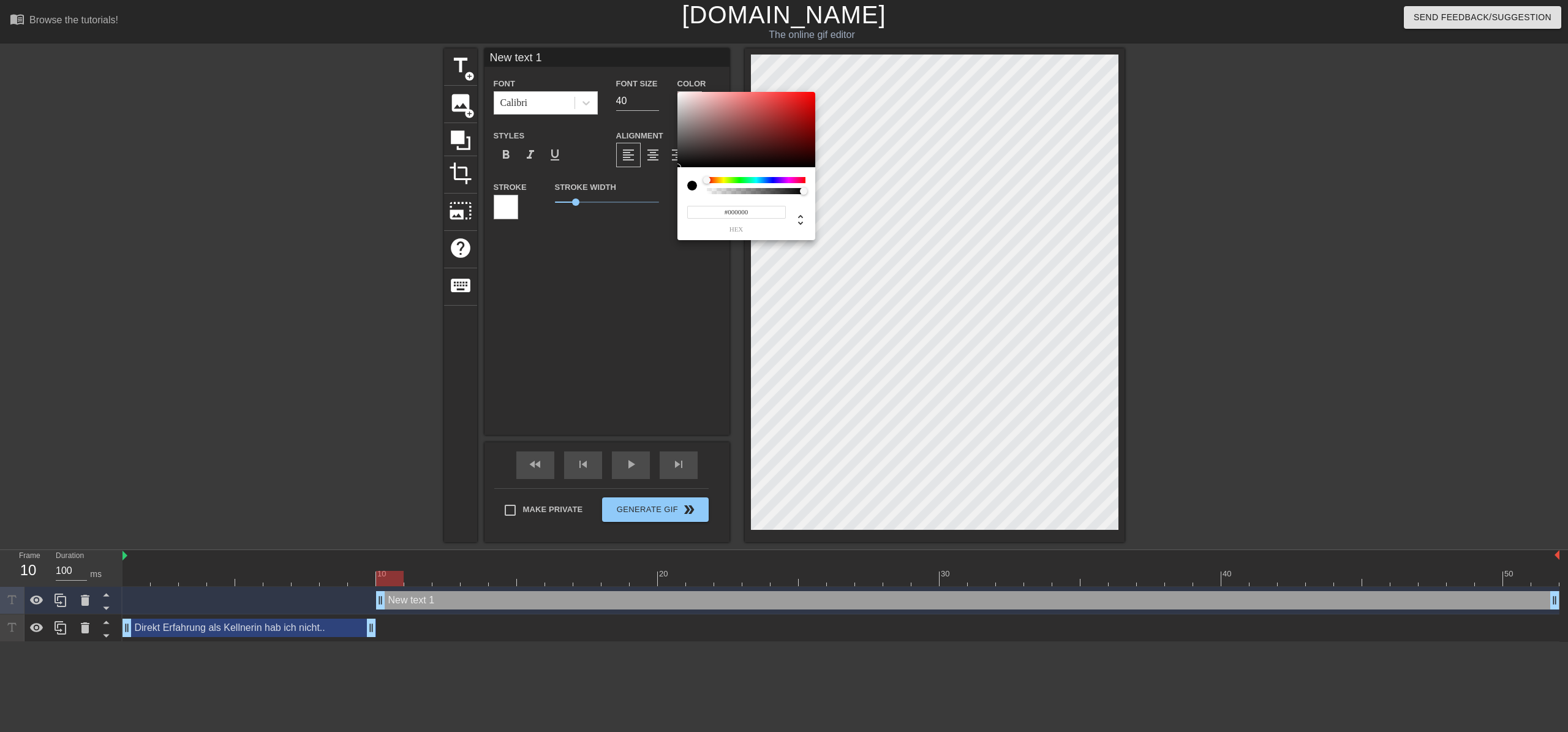
click at [750, 180] on div at bounding box center [755, 180] width 98 height 6
type input "#06F4A4"
click at [811, 95] on div at bounding box center [746, 130] width 138 height 76
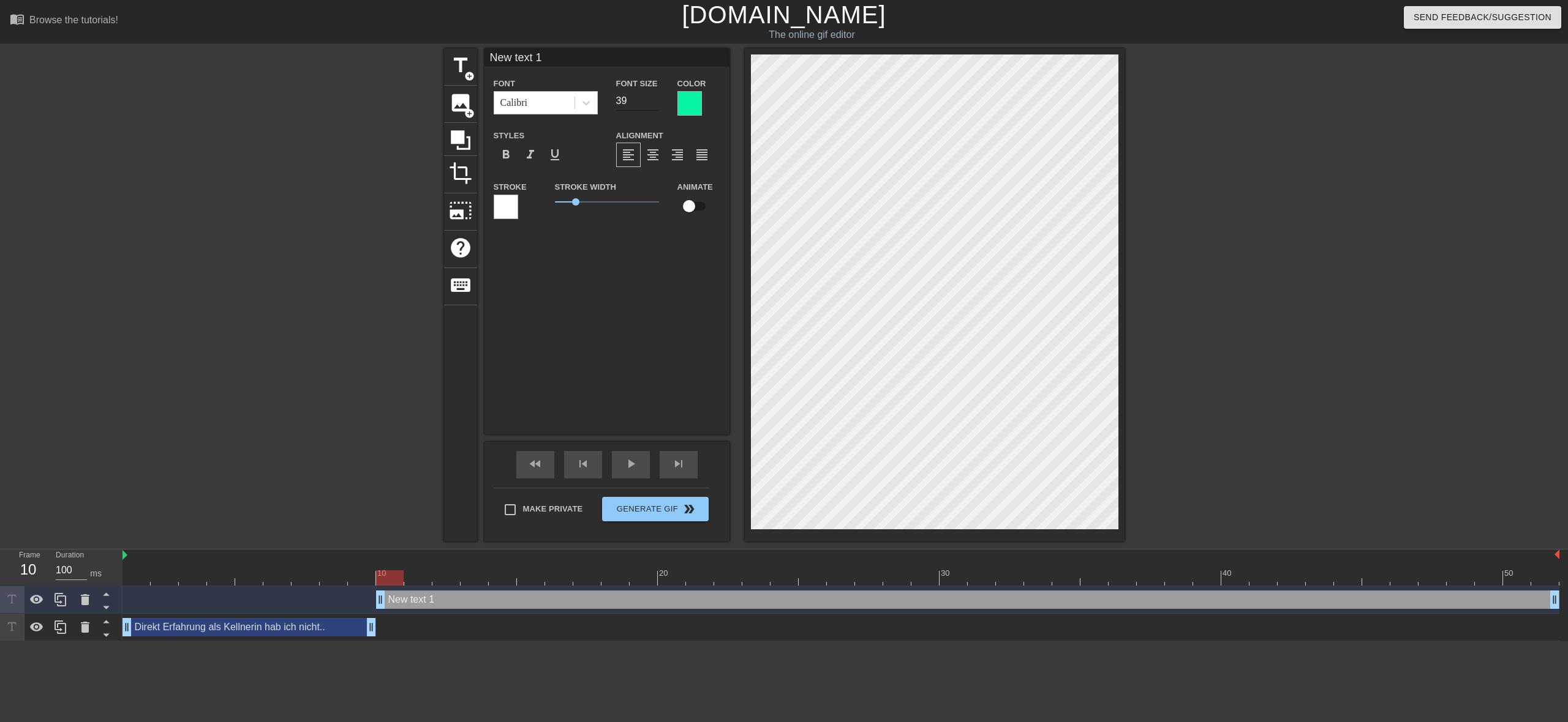
click at [656, 106] on input "39" at bounding box center [637, 101] width 42 height 19
click at [656, 106] on input "38" at bounding box center [637, 101] width 42 height 19
click at [656, 106] on input "37" at bounding box center [637, 101] width 42 height 19
click at [656, 106] on input "36" at bounding box center [637, 101] width 42 height 19
click at [656, 106] on input "35" at bounding box center [637, 101] width 42 height 19
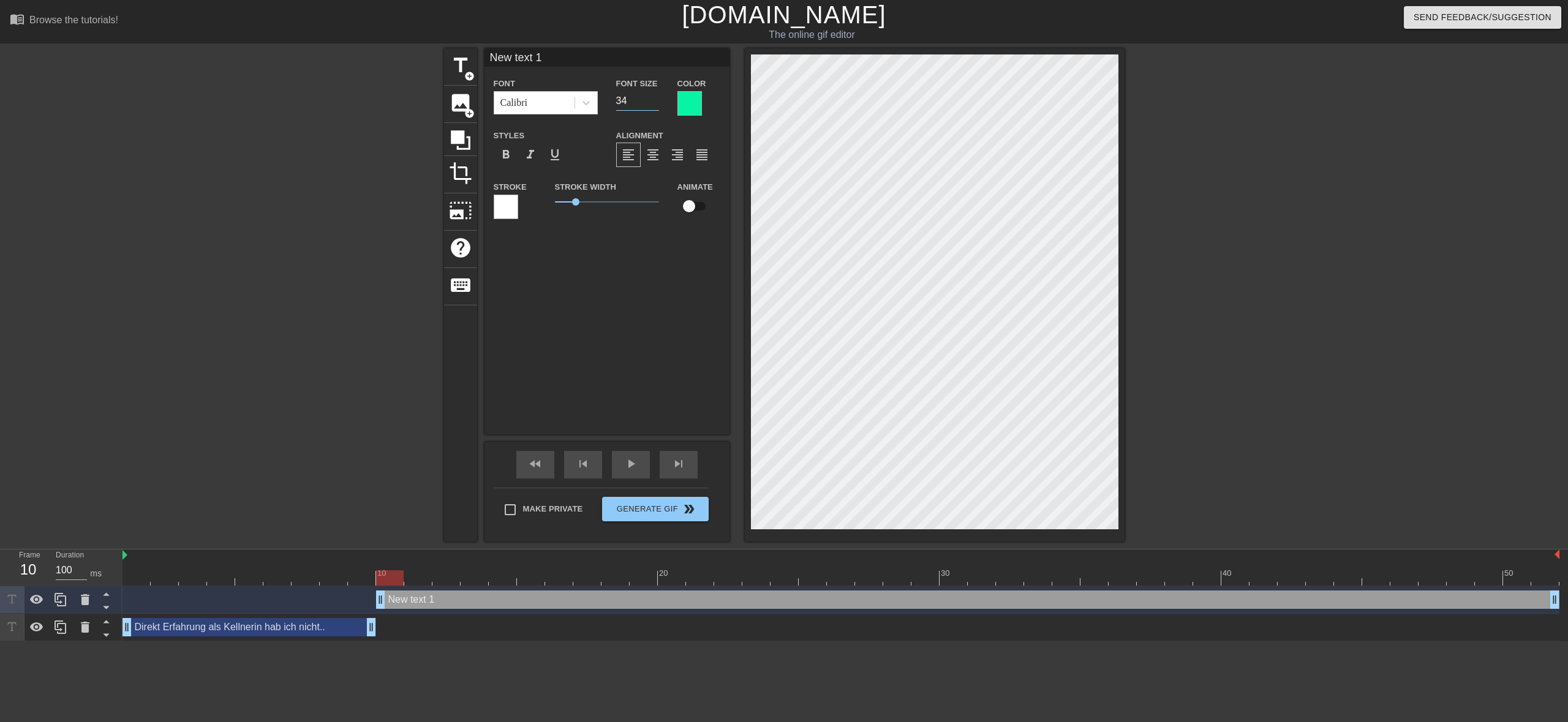
type input "34"
click at [656, 106] on input "34" at bounding box center [637, 101] width 42 height 19
click at [583, 60] on input "New text 1" at bounding box center [606, 58] width 245 height 19
type input "N"
click at [678, 61] on input "...aber ich brauch den Job um mein" at bounding box center [606, 58] width 245 height 19
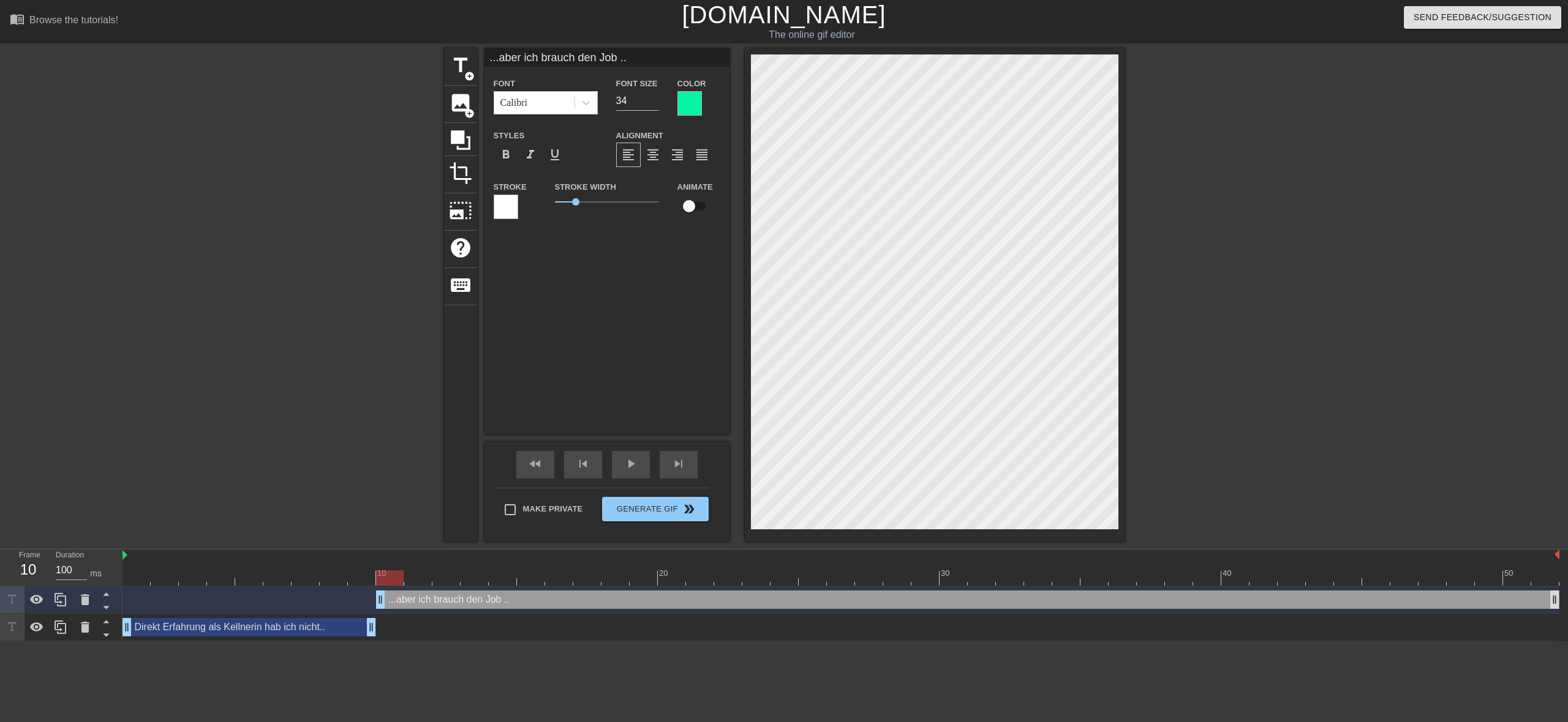
type input "...aber ich brauch den Job .."
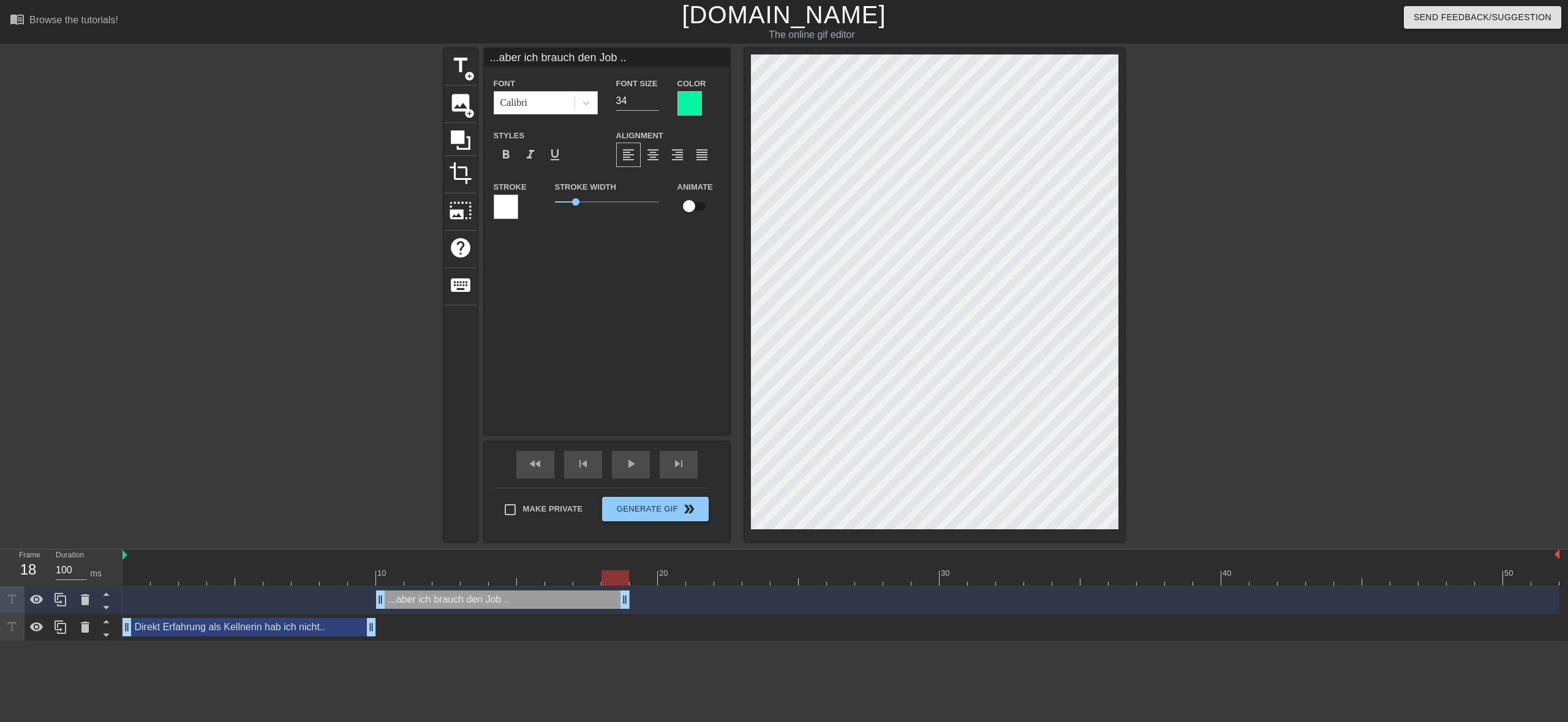
drag, startPoint x: 1555, startPoint y: 600, endPoint x: 632, endPoint y: 593, distance: 923.0
click at [632, 593] on div "...aber ich brauch den Job .. drag_handle drag_handle" at bounding box center [840, 599] width 1437 height 19
click at [678, 634] on div "Direkt Erfahrung als Kellnerin hab ich nicht.. drag_handle drag_handle" at bounding box center [840, 627] width 1437 height 19
click at [1224, 455] on div "title add_circle image add_circle crop photo_size_select_large help keyboard ..…" at bounding box center [784, 295] width 1568 height 493
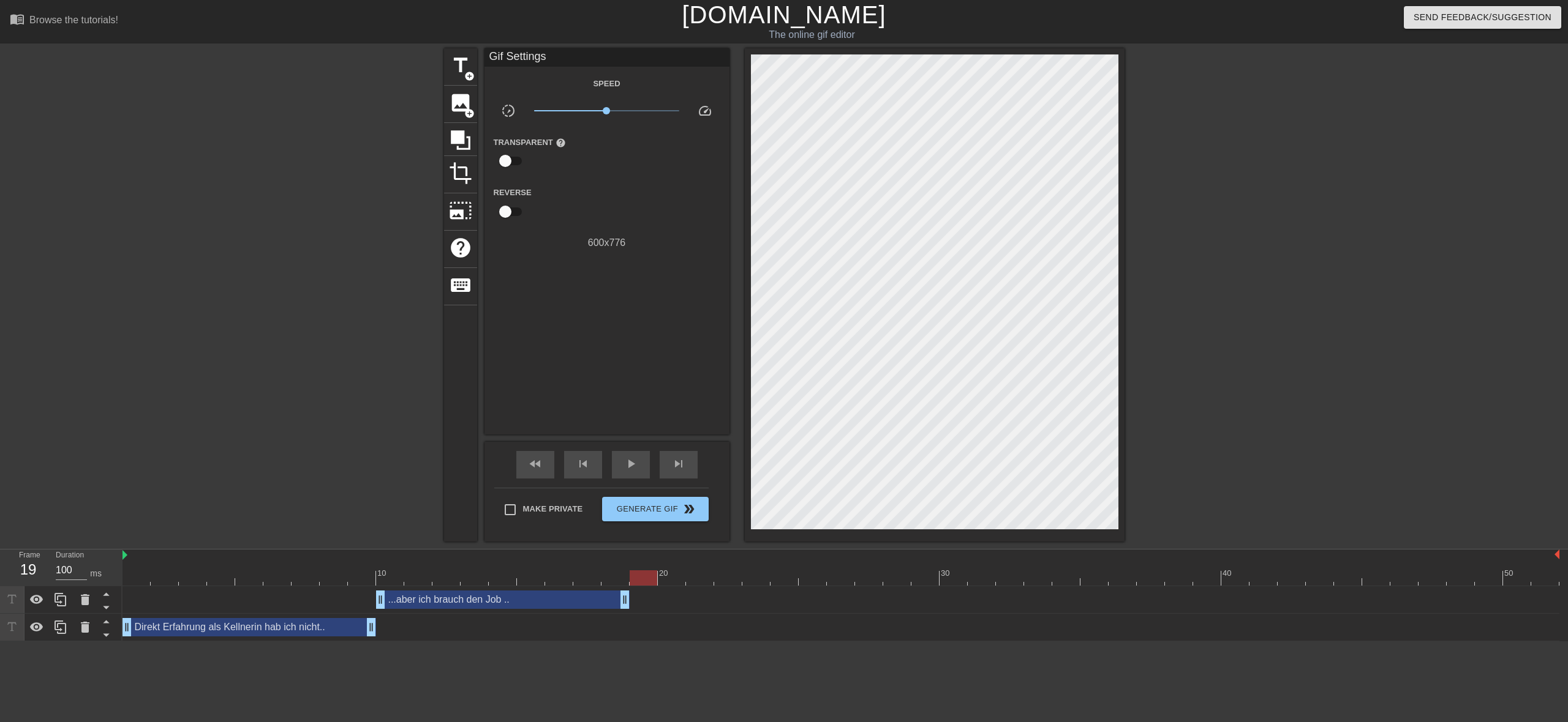
click at [644, 580] on div at bounding box center [840, 578] width 1437 height 15
click at [651, 579] on div at bounding box center [643, 578] width 27 height 15
click at [464, 72] on span "add_circle" at bounding box center [469, 76] width 11 height 11
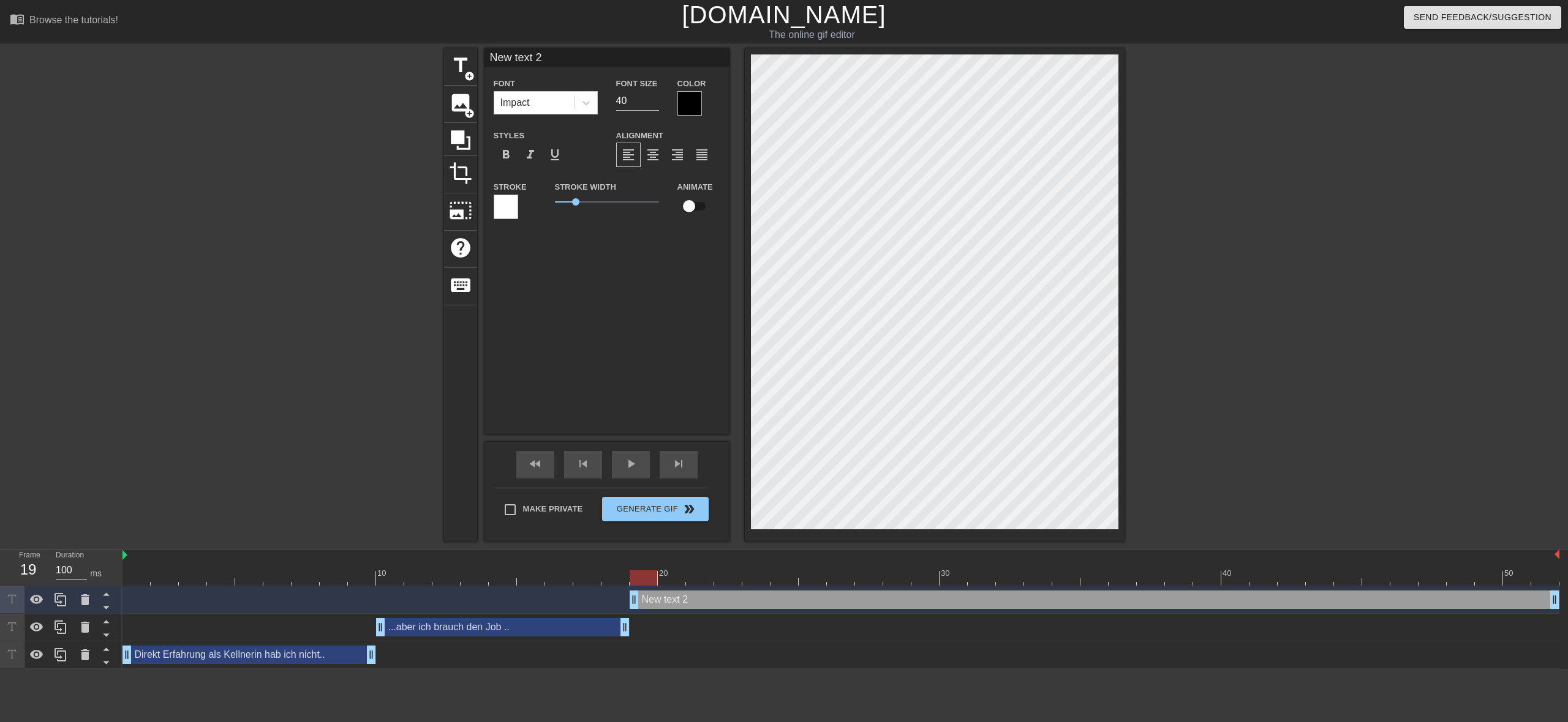
click at [567, 58] on input "New text 2" at bounding box center [606, 58] width 245 height 19
type input "N"
click at [676, 61] on input "...um mein Studium zu finanzieren--" at bounding box center [606, 58] width 245 height 19
type input "...um mein Studium zu finanzieren.."
click at [687, 106] on div at bounding box center [690, 104] width 25 height 25
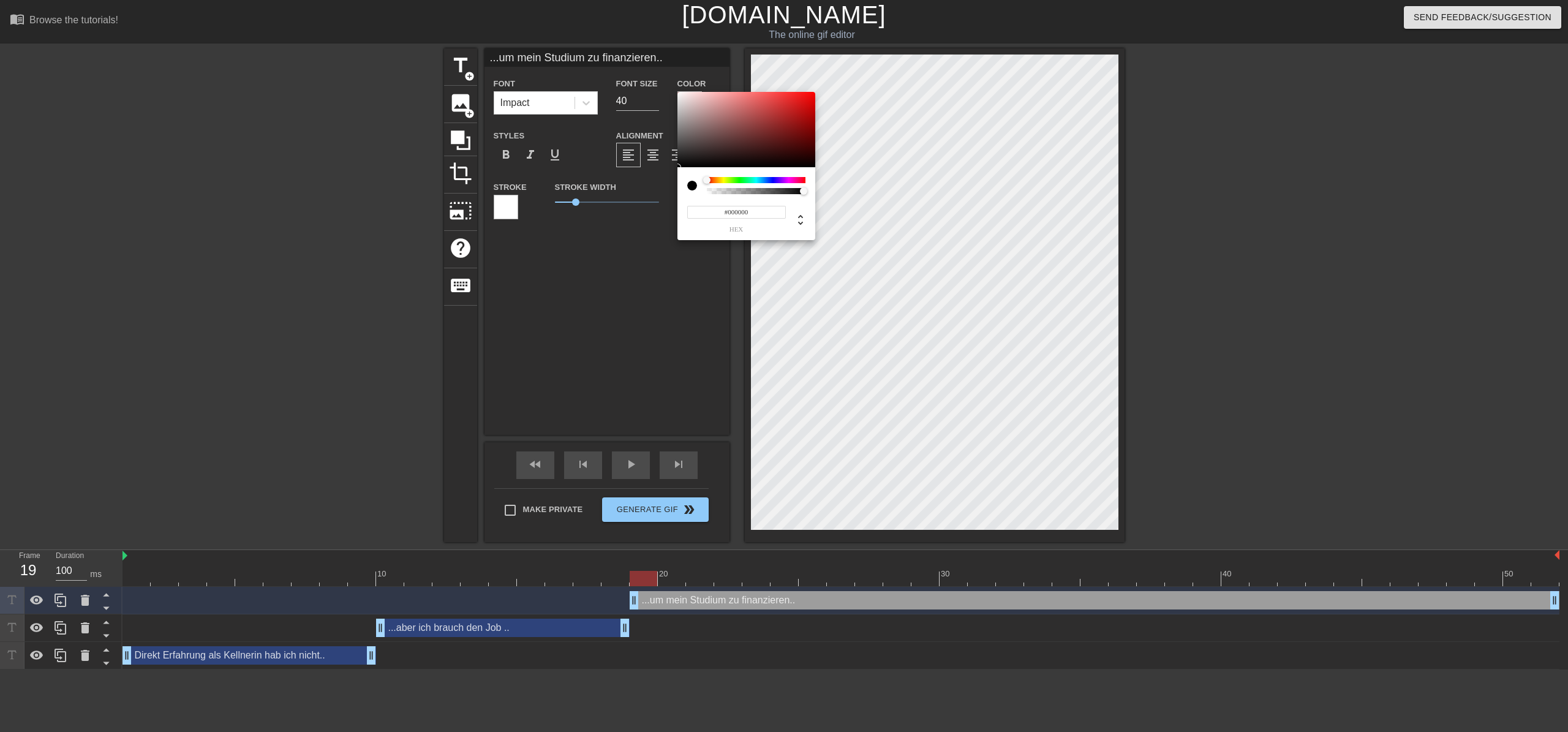
click at [738, 180] on div at bounding box center [755, 180] width 98 height 6
type input "#1AF007"
click at [811, 96] on div at bounding box center [746, 130] width 138 height 76
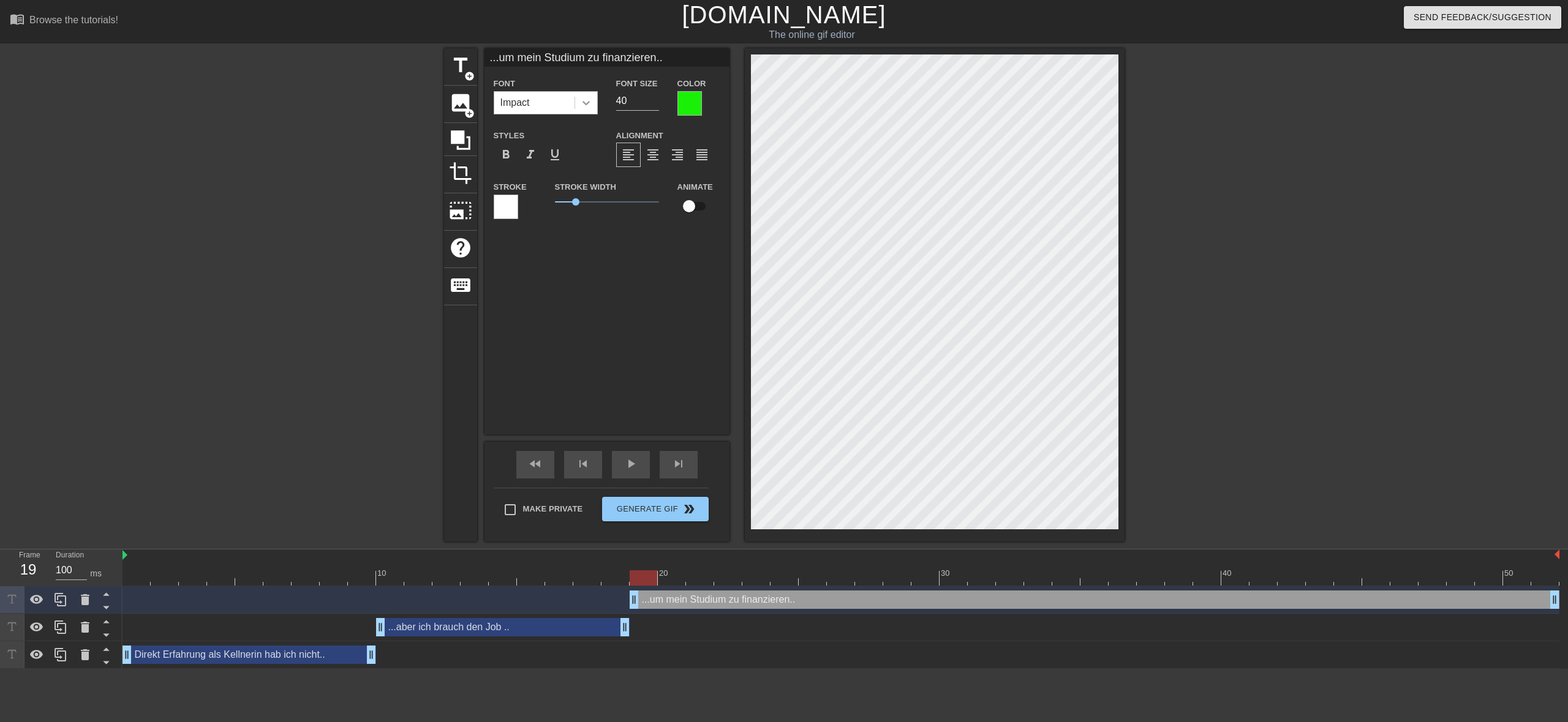
click at [590, 104] on icon at bounding box center [586, 103] width 12 height 12
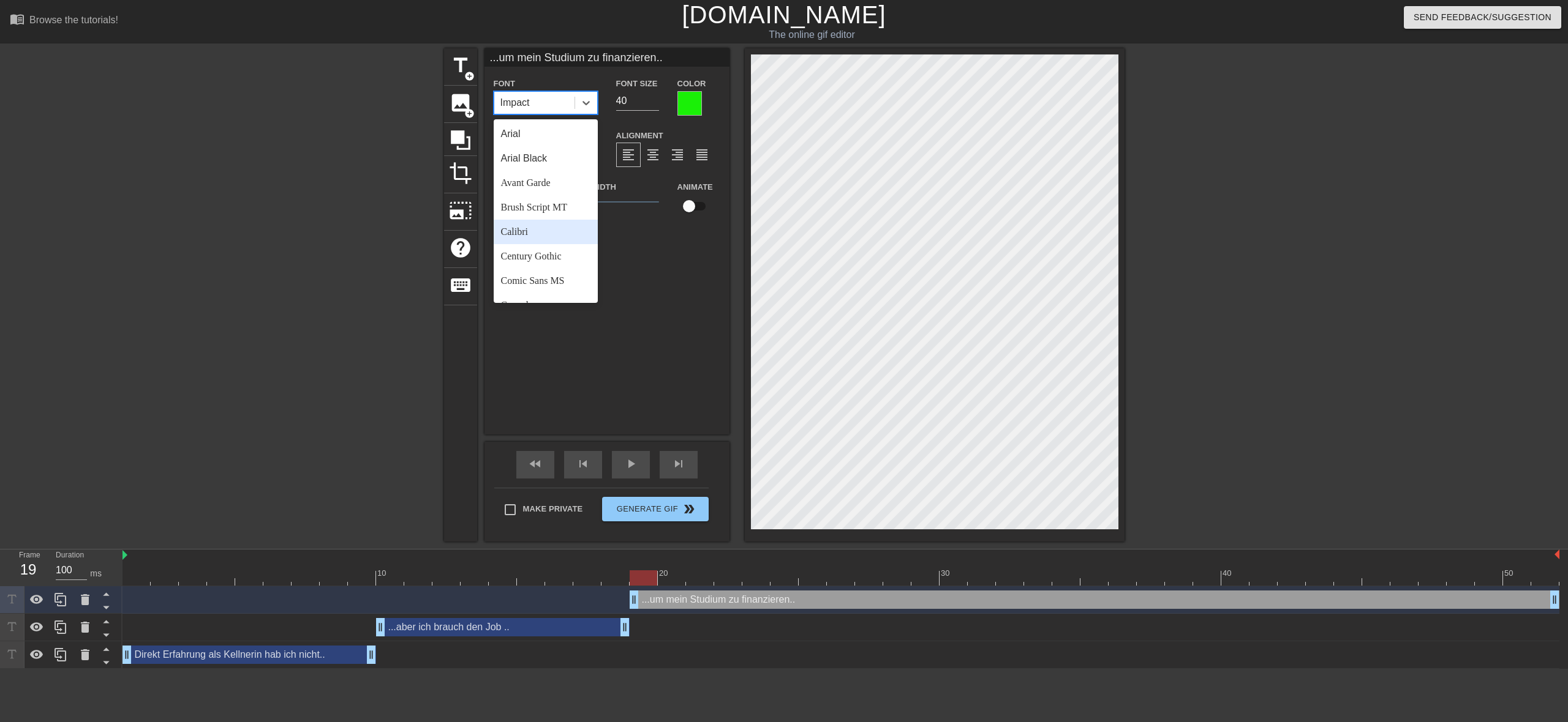
click at [555, 235] on div "Calibri" at bounding box center [545, 232] width 104 height 25
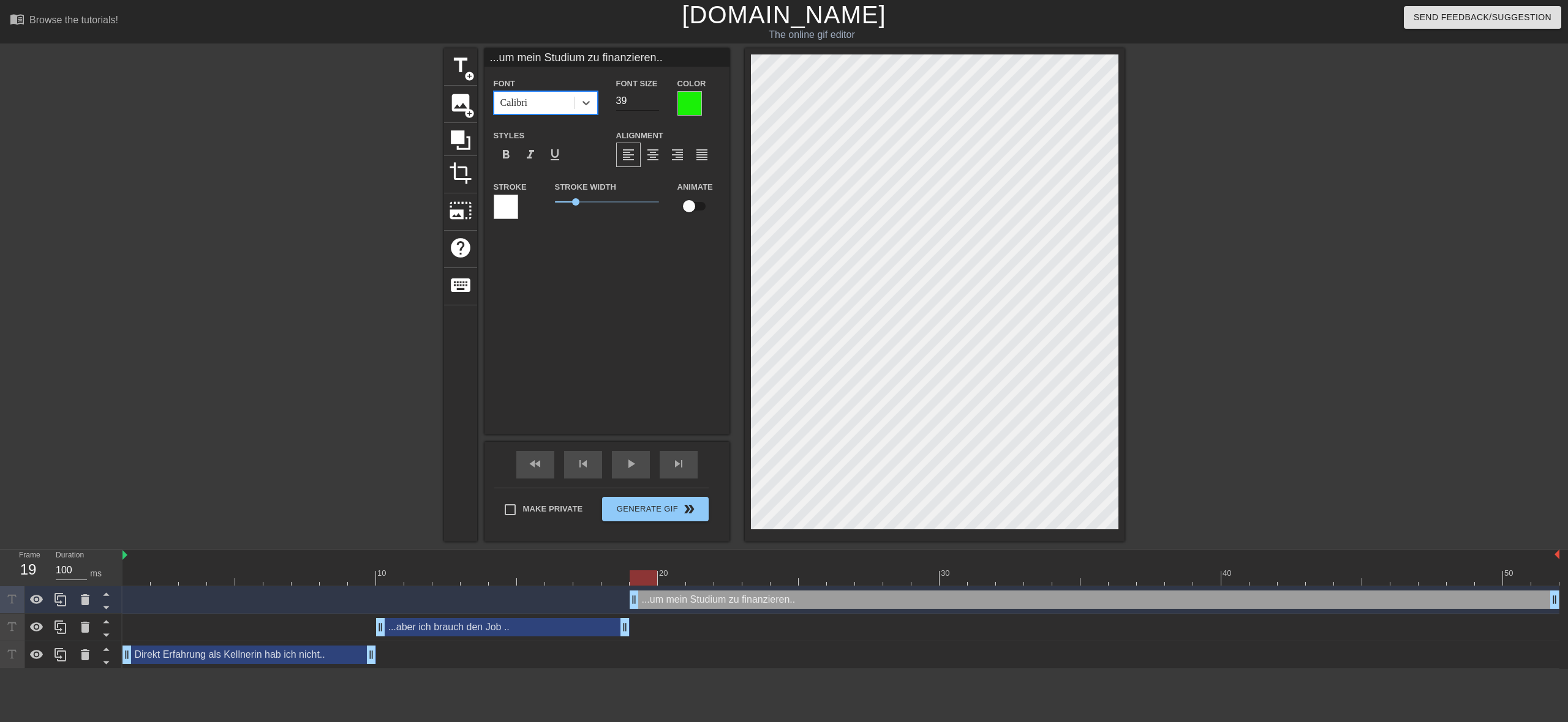
click at [653, 104] on input "39" at bounding box center [637, 101] width 42 height 19
click at [653, 104] on input "38" at bounding box center [637, 101] width 42 height 19
click at [653, 104] on input "37" at bounding box center [637, 101] width 42 height 19
click at [653, 104] on input "36" at bounding box center [637, 101] width 42 height 19
click at [653, 104] on input "35" at bounding box center [637, 101] width 42 height 19
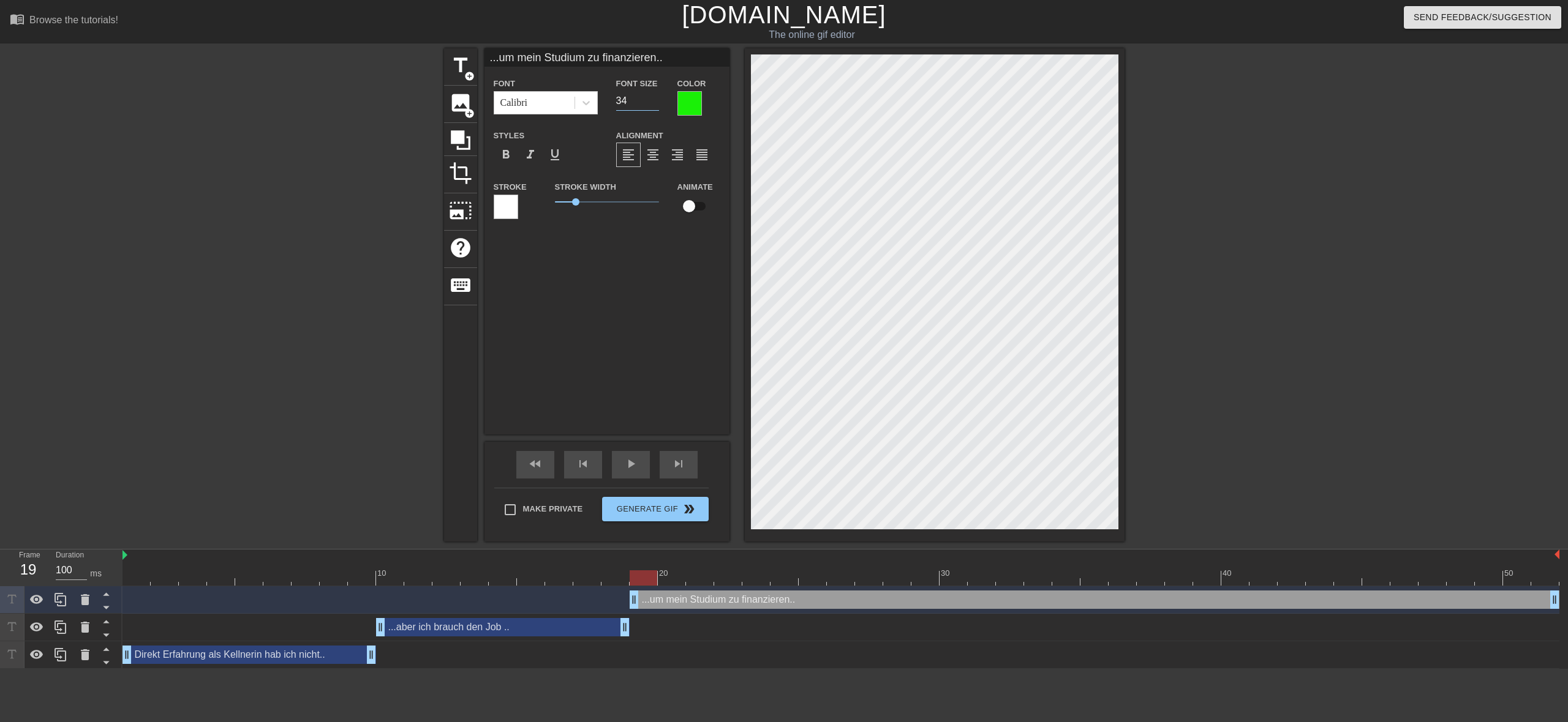
click at [653, 104] on input "34" at bounding box center [637, 101] width 42 height 19
click at [653, 104] on input "33" at bounding box center [637, 101] width 42 height 19
type input "32"
click at [653, 104] on input "32" at bounding box center [637, 101] width 42 height 19
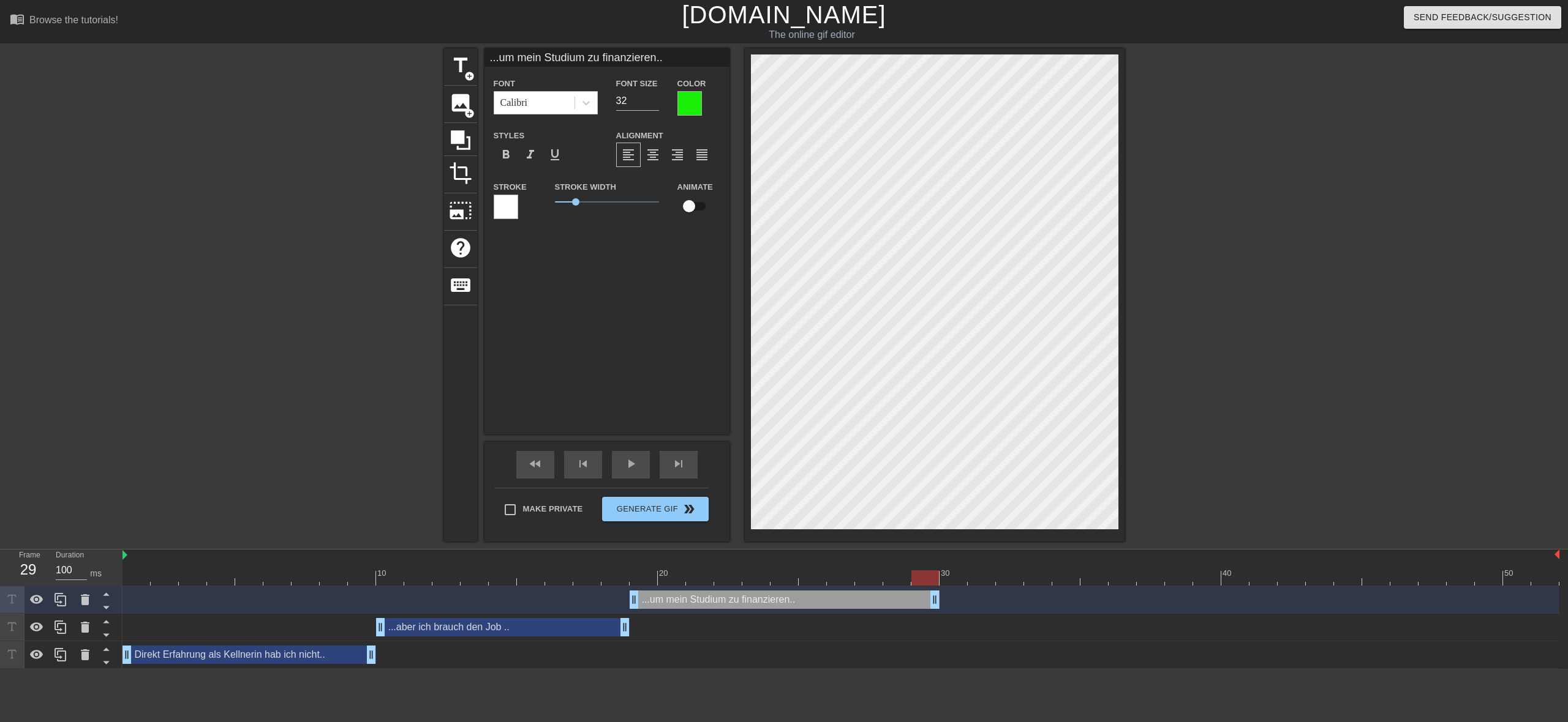
drag, startPoint x: 1556, startPoint y: 600, endPoint x: 946, endPoint y: 609, distance: 610.1
click at [946, 610] on div "...um mein Studium zu finanzieren.. drag_handle drag_handle" at bounding box center [840, 600] width 1437 height 27
click at [1062, 564] on div at bounding box center [1066, 569] width 28 height 15
click at [945, 578] on div at bounding box center [840, 578] width 1437 height 15
click at [950, 580] on div at bounding box center [953, 578] width 27 height 15
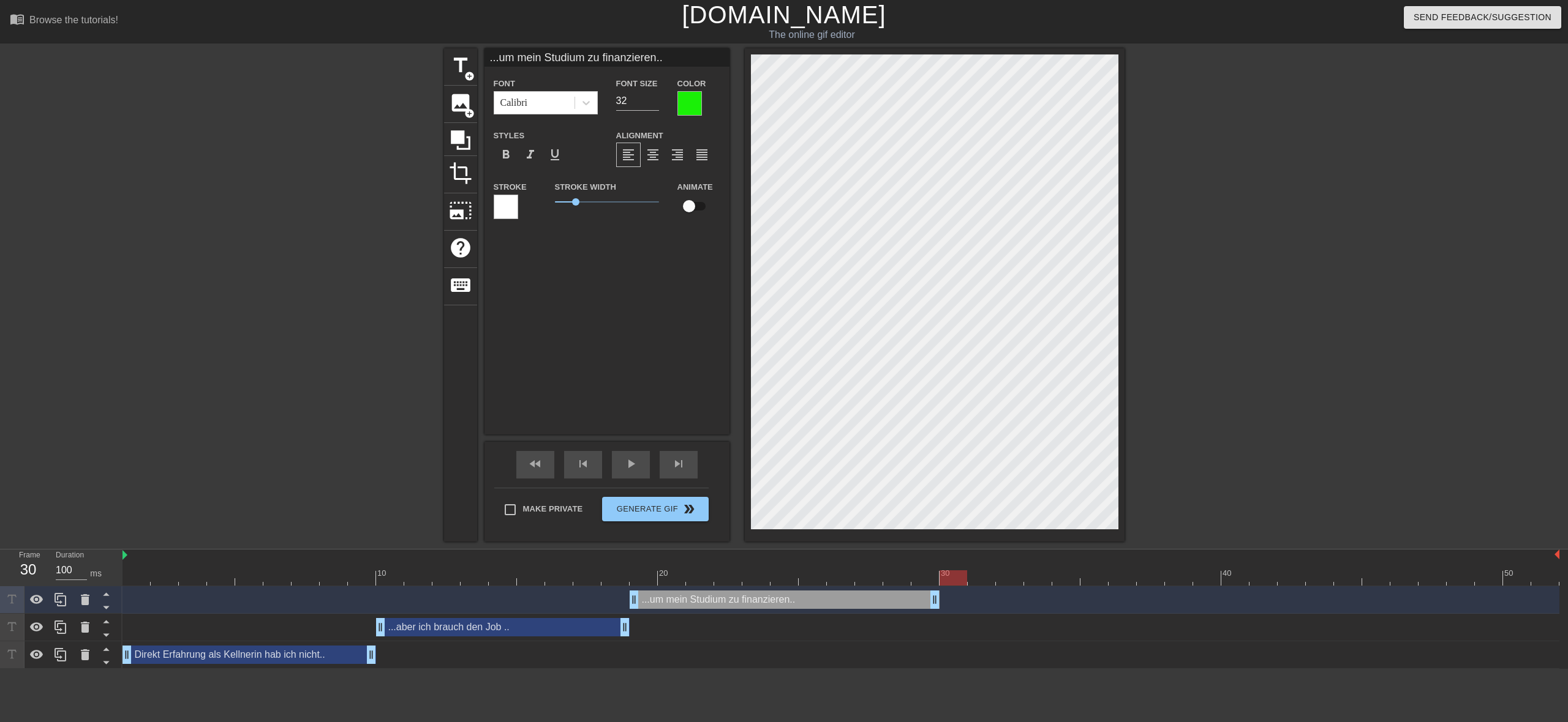
click at [950, 580] on div at bounding box center [953, 578] width 27 height 15
click at [952, 579] on div at bounding box center [953, 578] width 27 height 15
click at [456, 65] on span "title" at bounding box center [460, 65] width 23 height 23
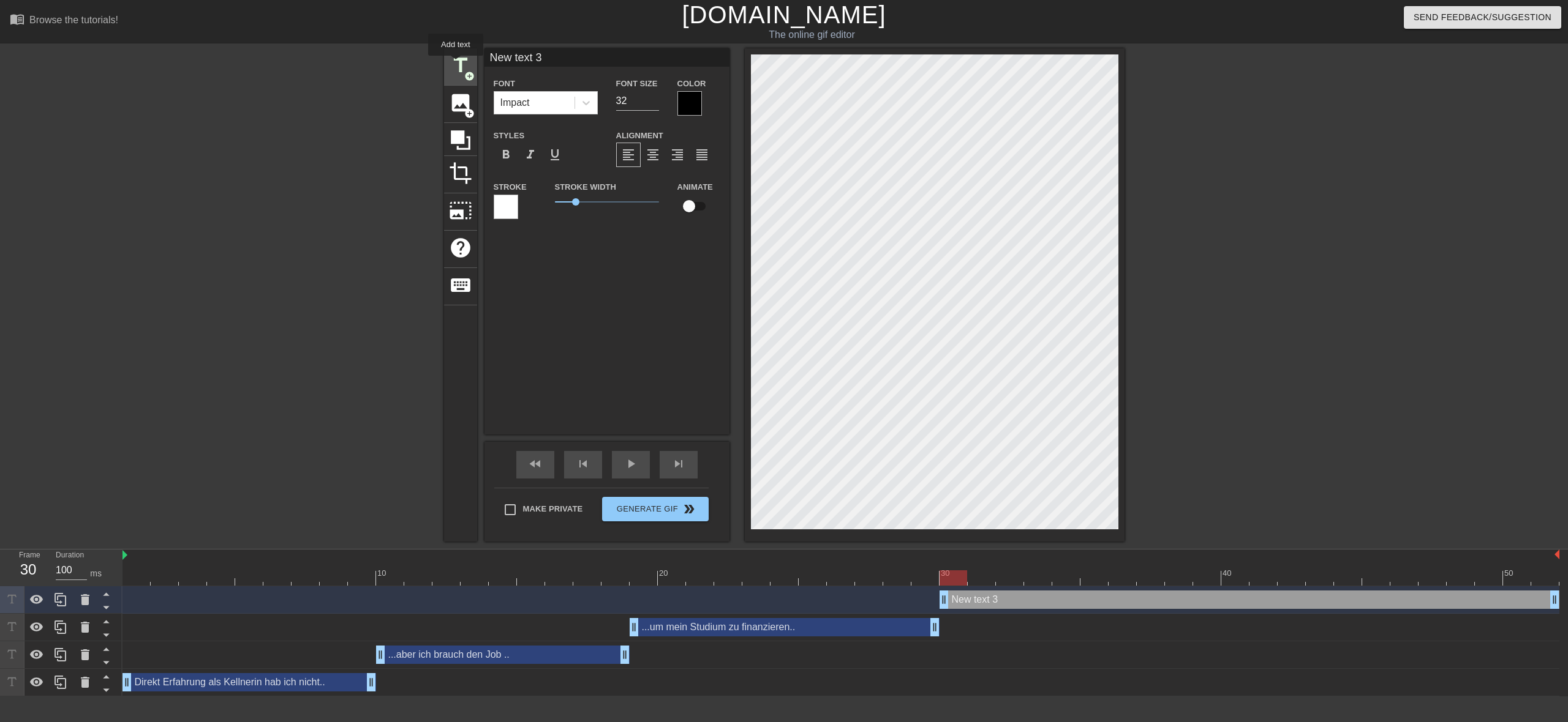
type input "New text 3"
type input "40"
click at [567, 58] on input "New text 3" at bounding box center [606, 58] width 245 height 19
type input "N"
type input "Mein Gott..der Typ hat ja nen riesigen Schwanz!"
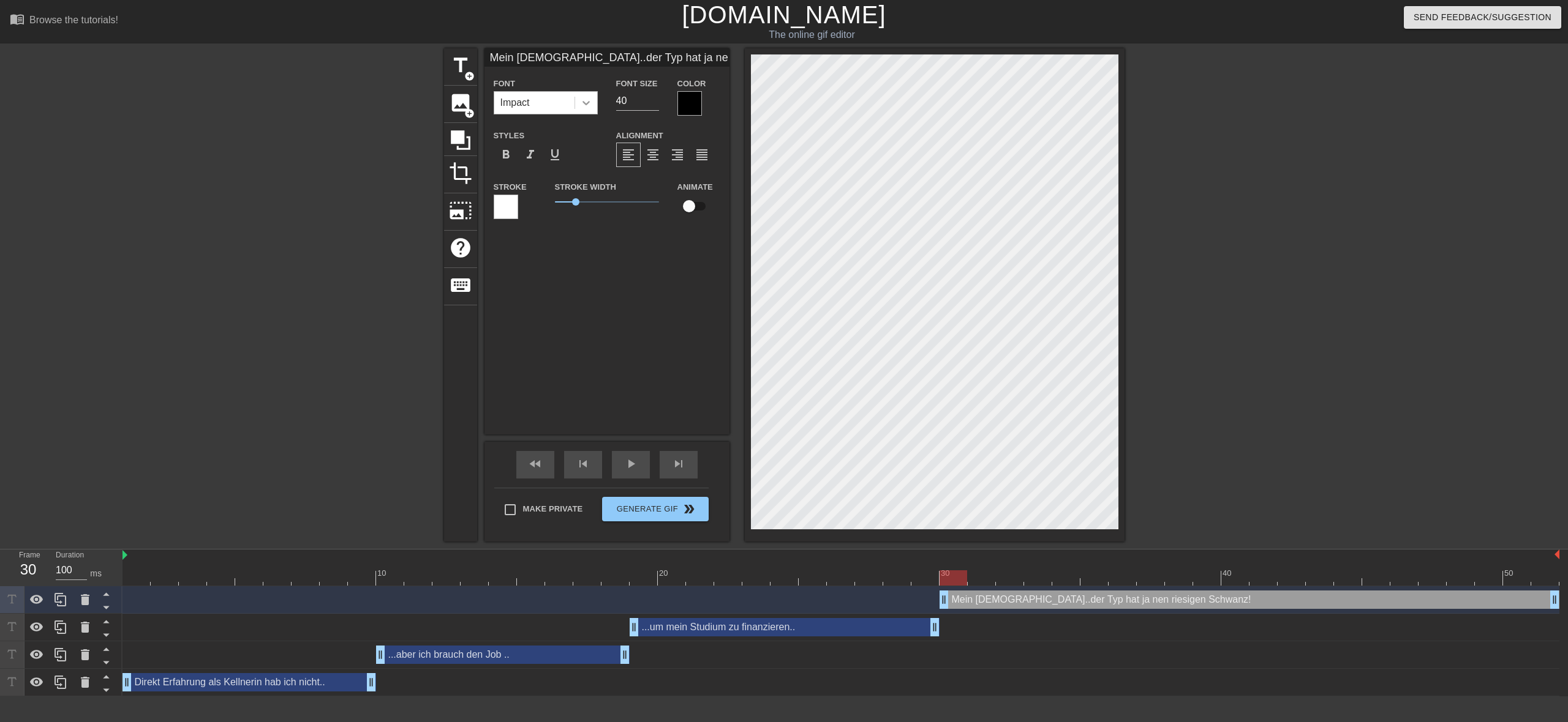
click at [587, 104] on icon at bounding box center [586, 103] width 12 height 12
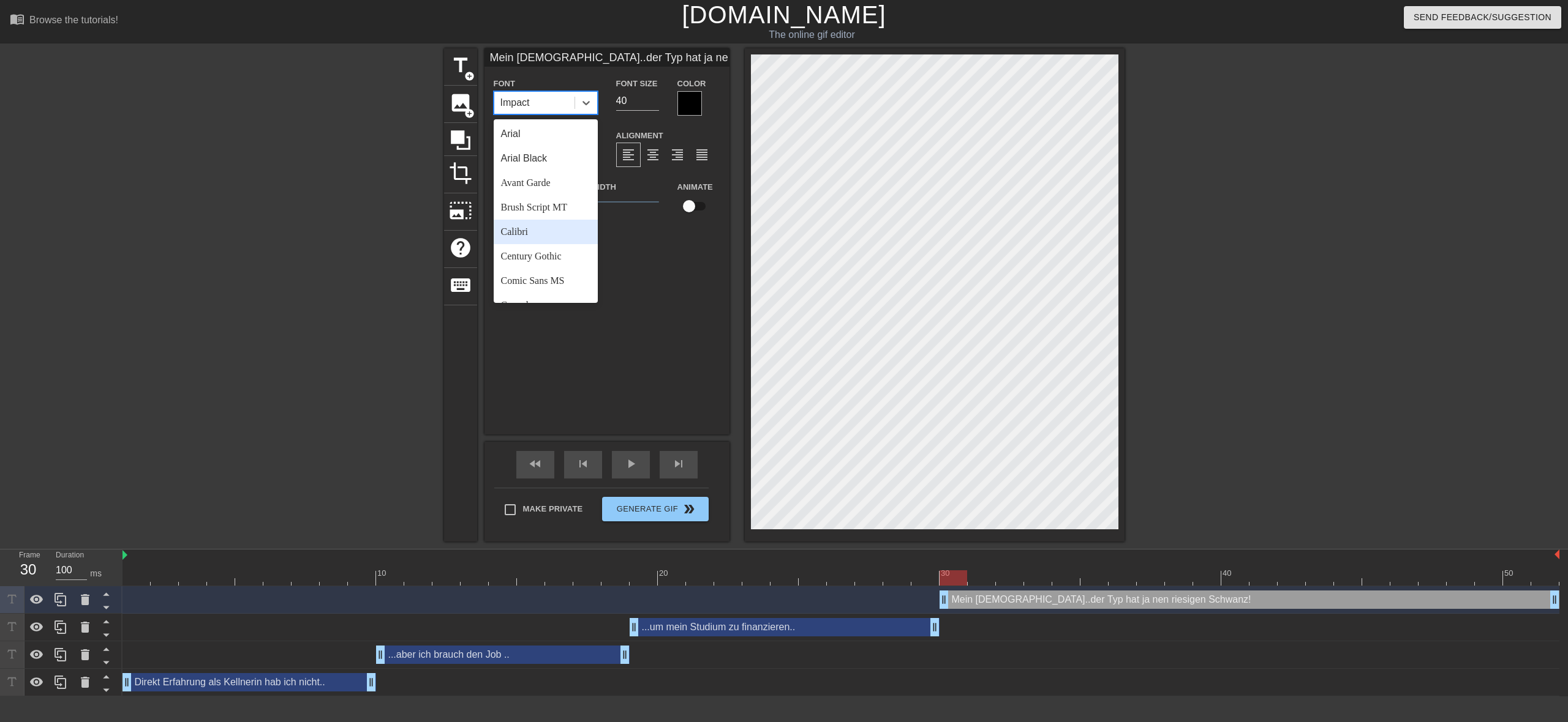
drag, startPoint x: 541, startPoint y: 234, endPoint x: 545, endPoint y: 227, distance: 8.1
click at [541, 233] on div "Calibri" at bounding box center [545, 232] width 104 height 25
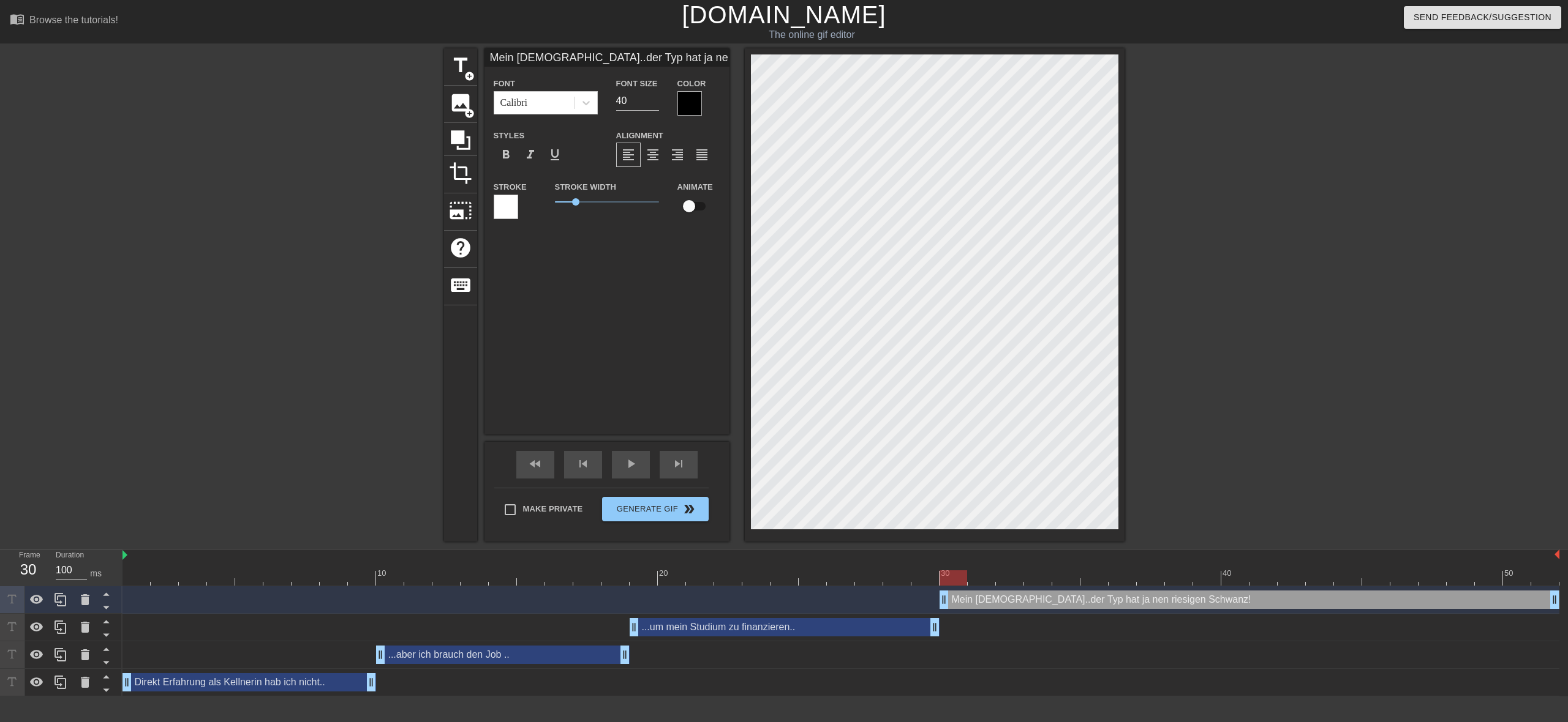
click at [690, 107] on div at bounding box center [690, 104] width 25 height 25
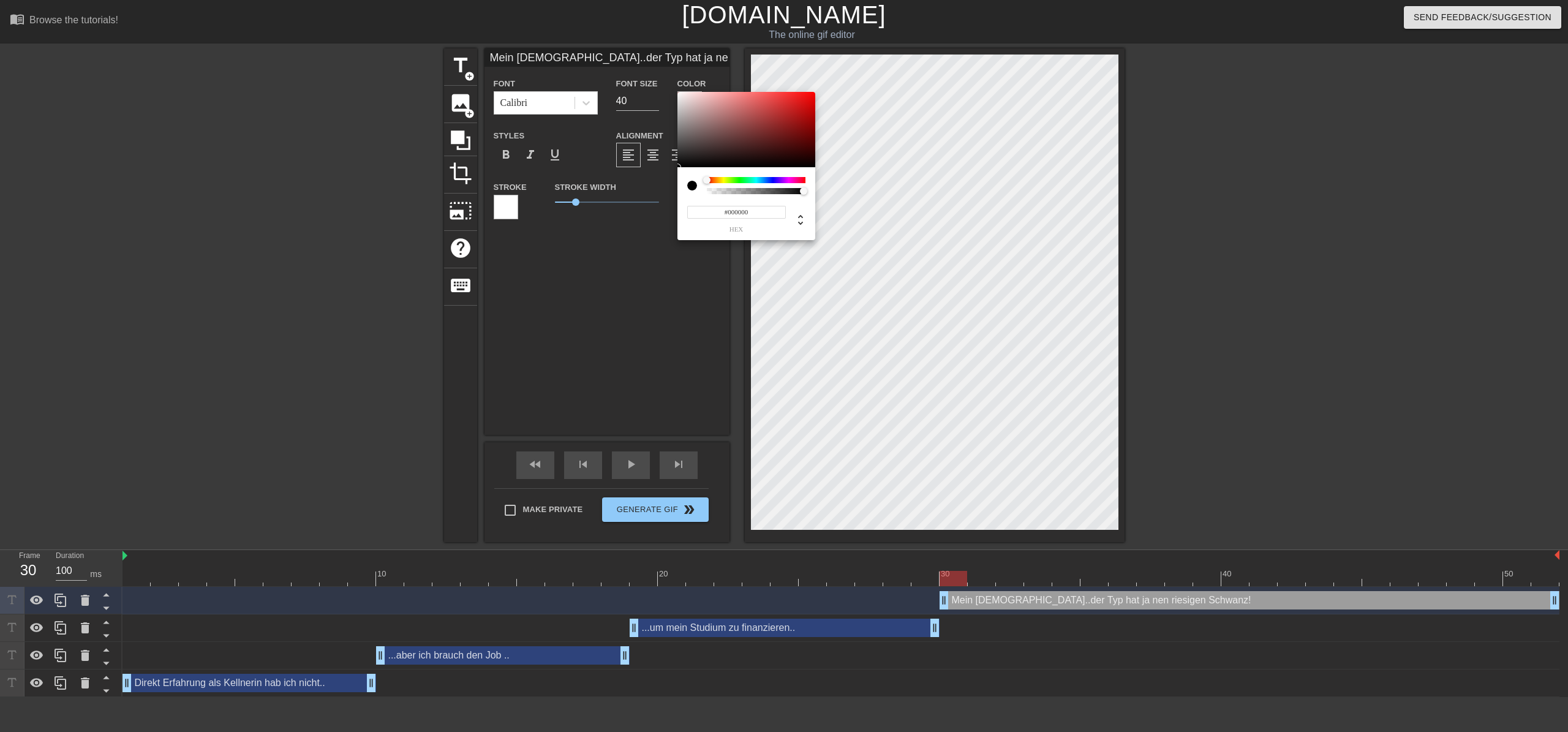
click at [743, 180] on div at bounding box center [755, 180] width 98 height 6
type input "#07F23A"
click at [811, 96] on div at bounding box center [746, 130] width 138 height 76
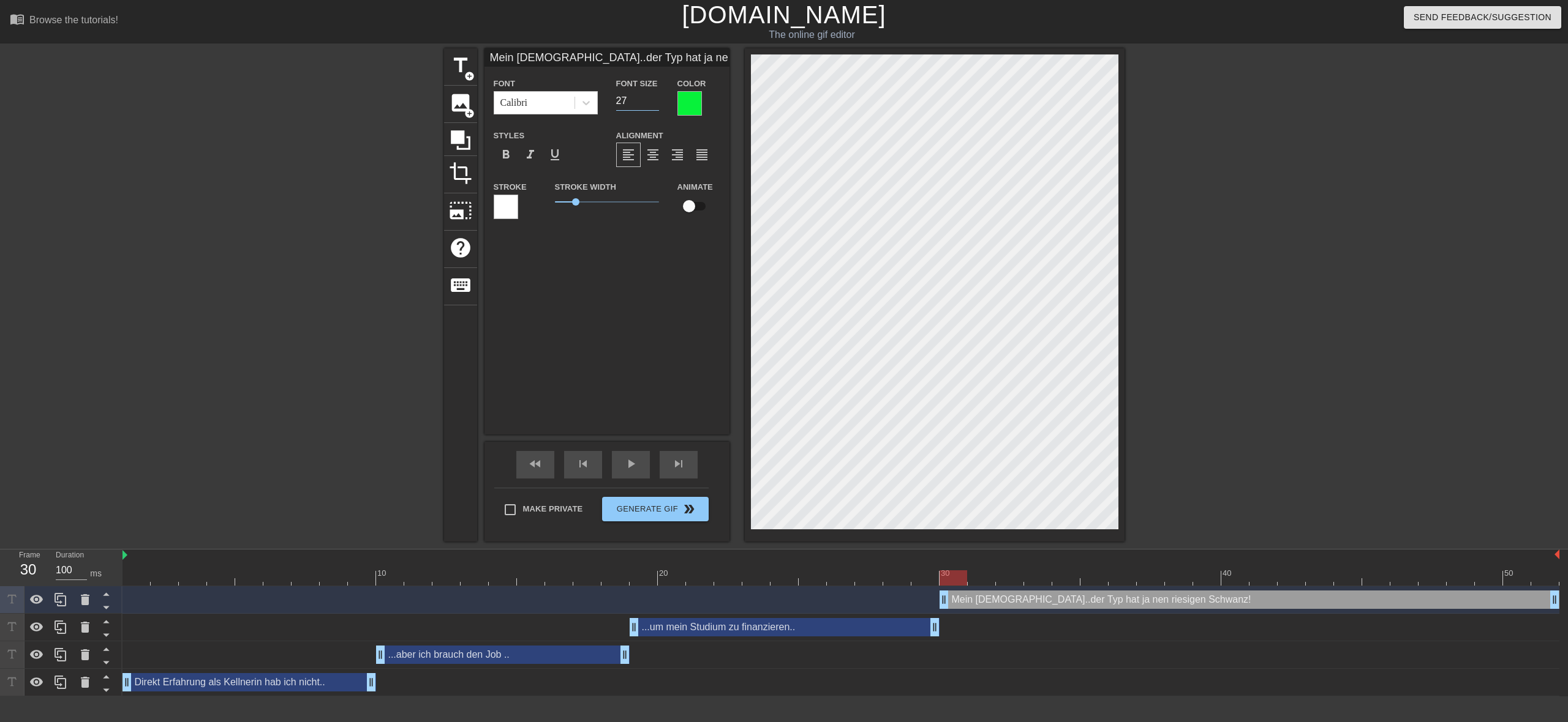
click at [653, 106] on input "27" at bounding box center [637, 101] width 42 height 19
click at [653, 106] on input "26" at bounding box center [637, 101] width 42 height 19
click at [653, 106] on input "25" at bounding box center [637, 101] width 42 height 19
click at [653, 106] on input "24" at bounding box center [637, 101] width 42 height 19
click at [653, 106] on input "23" at bounding box center [637, 101] width 42 height 19
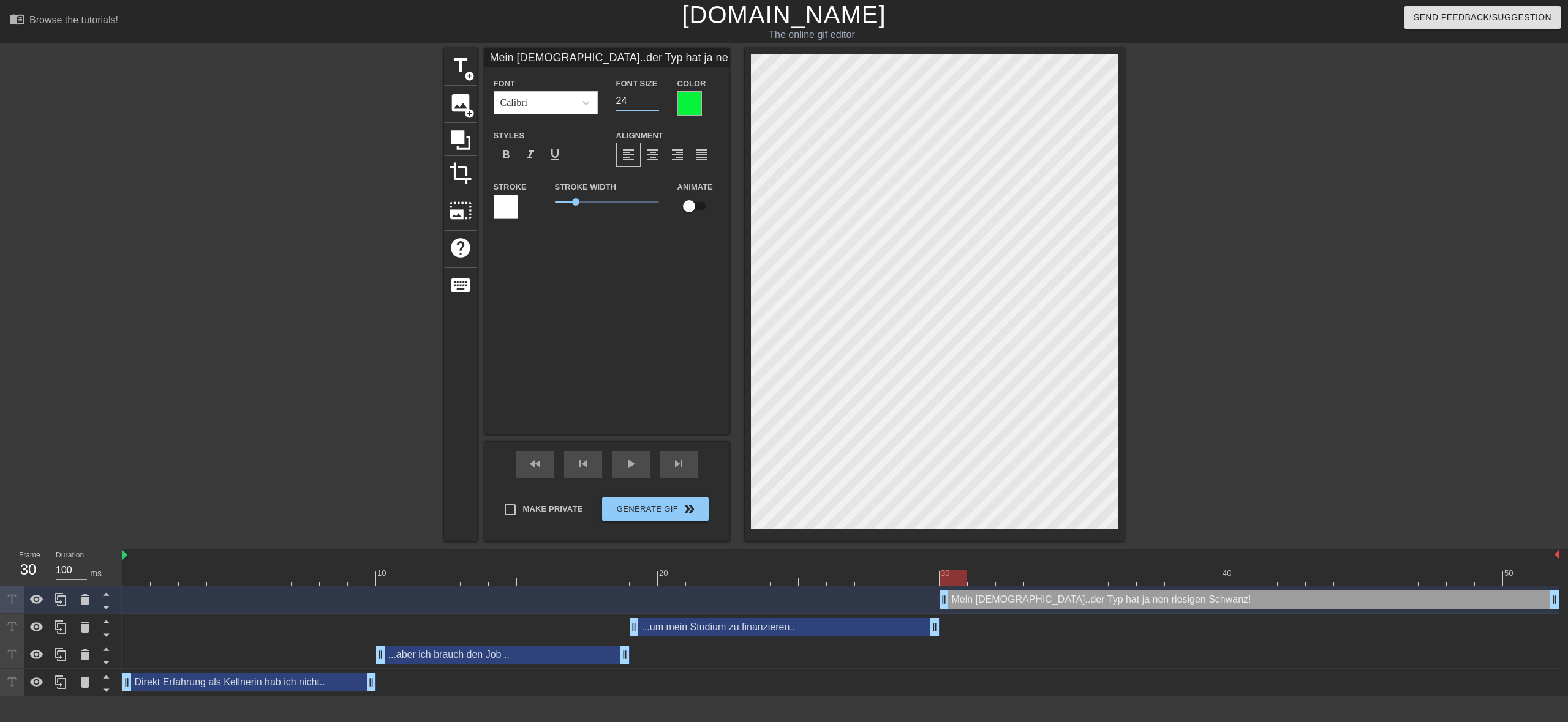
click at [656, 100] on input "24" at bounding box center [637, 101] width 42 height 19
type input "25"
click at [658, 98] on input "25" at bounding box center [637, 101] width 42 height 19
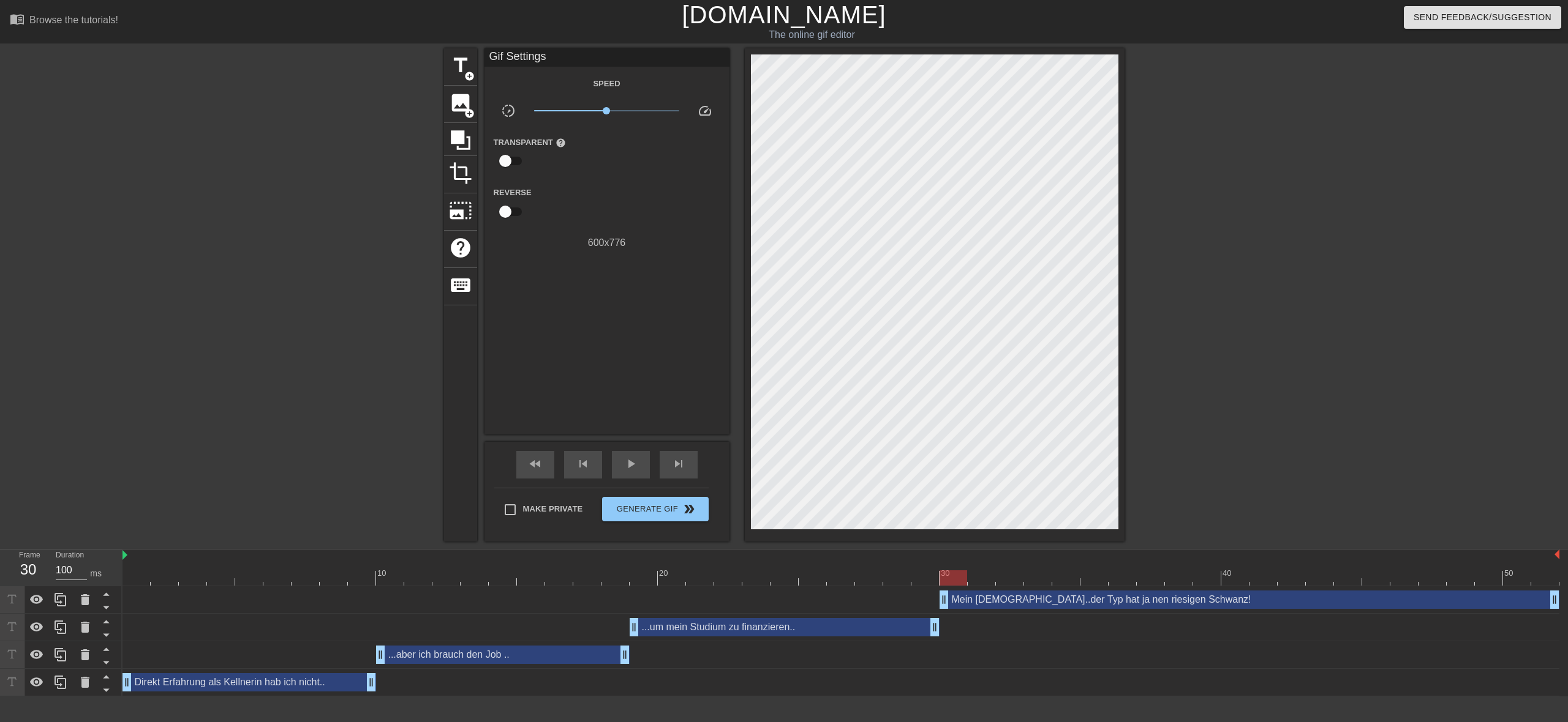
click at [1232, 435] on div "title add_circle image add_circle crop photo_size_select_large help keyboard Gi…" at bounding box center [784, 295] width 1568 height 493
click at [1232, 416] on div "title add_circle image add_circle crop photo_size_select_large help keyboard Gi…" at bounding box center [784, 295] width 1568 height 493
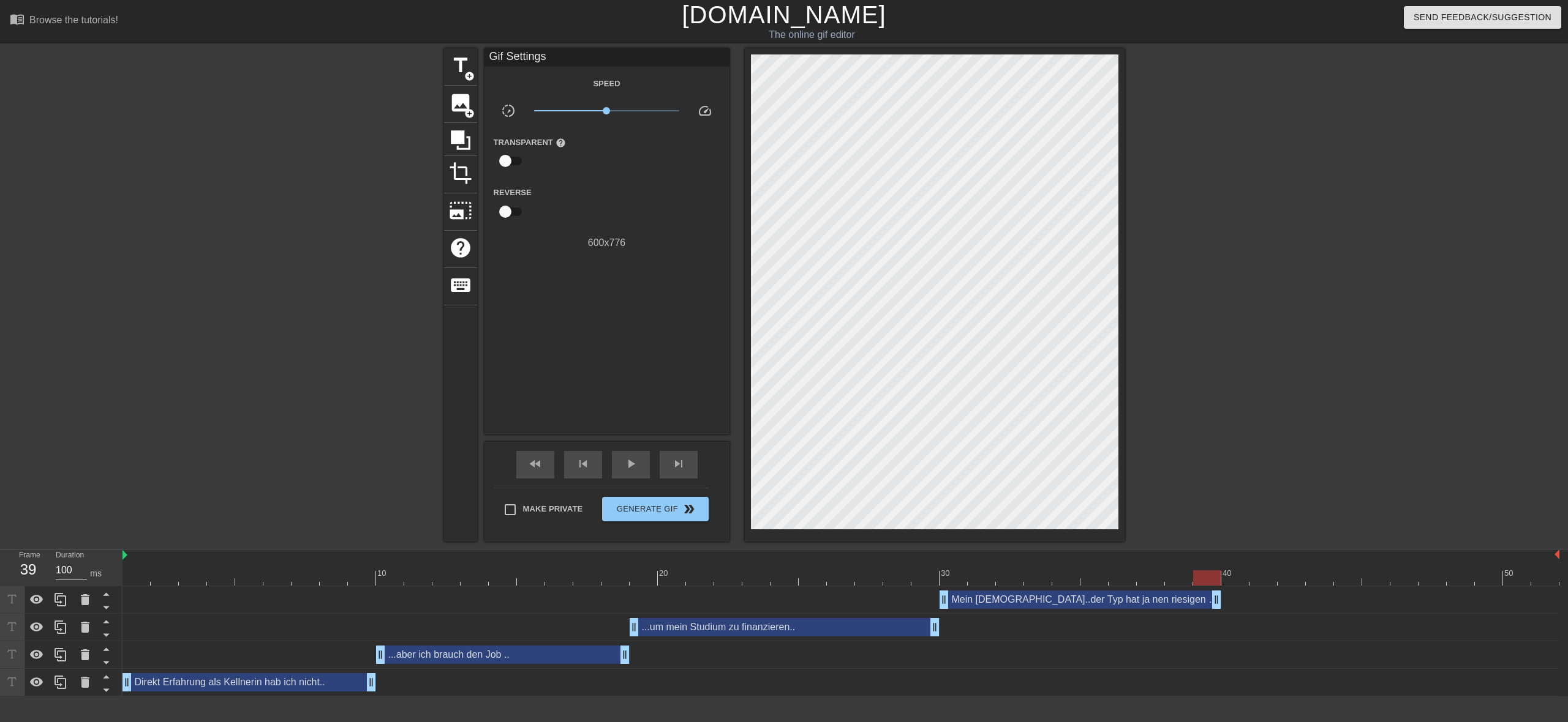
drag, startPoint x: 1556, startPoint y: 603, endPoint x: 1209, endPoint y: 600, distance: 347.0
drag, startPoint x: 1217, startPoint y: 595, endPoint x: 1209, endPoint y: 596, distance: 8.1
click at [1256, 522] on div "title add_circle image add_circle crop photo_size_select_large help keyboard Gi…" at bounding box center [784, 295] width 1568 height 493
click at [1228, 581] on div at bounding box center [840, 578] width 1437 height 15
click at [1236, 578] on div at bounding box center [1234, 578] width 27 height 15
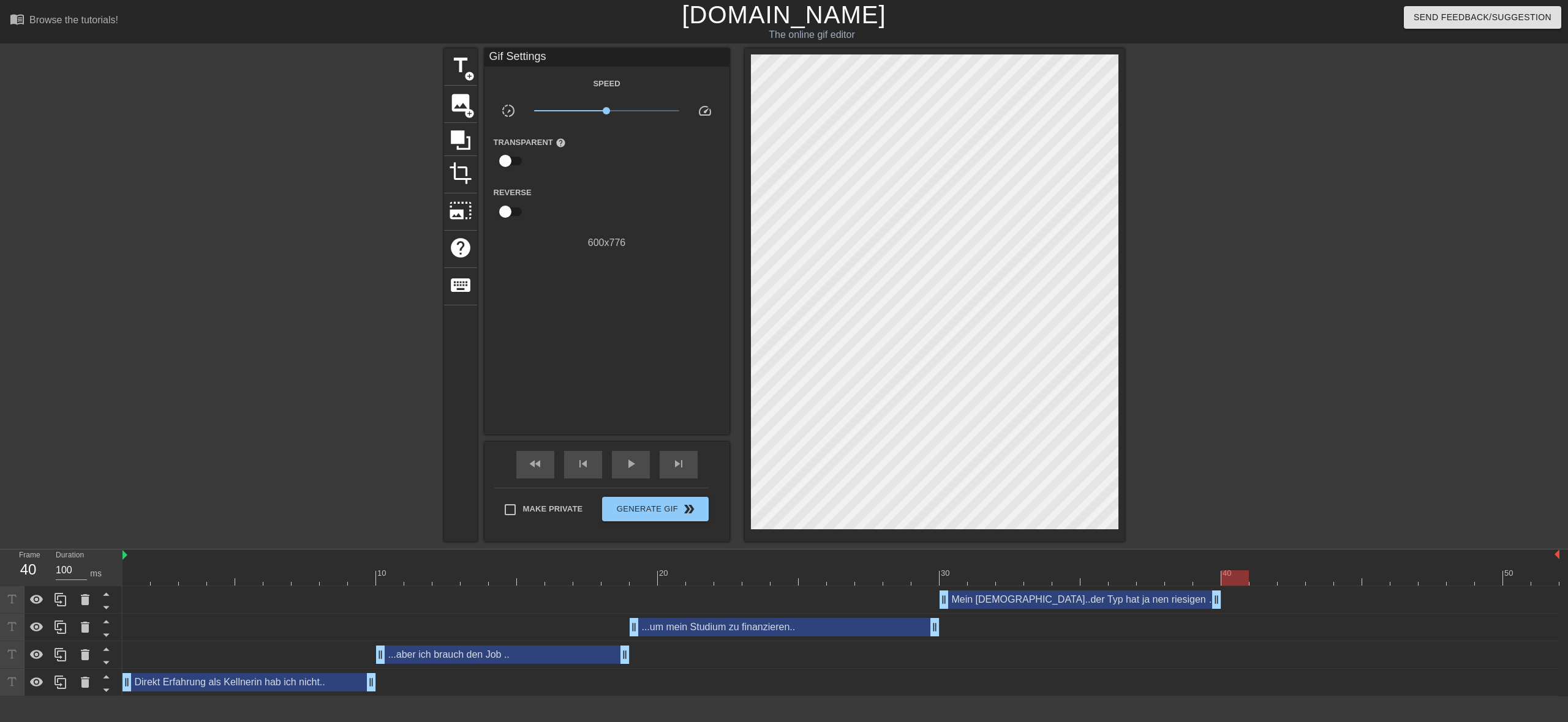
click at [553, 60] on div "Gif Settings" at bounding box center [606, 58] width 245 height 19
click at [557, 56] on div "Gif Settings" at bounding box center [606, 58] width 245 height 19
click at [1235, 578] on div at bounding box center [1234, 578] width 27 height 15
click at [1235, 577] on div at bounding box center [1234, 578] width 27 height 15
click at [461, 68] on span "title" at bounding box center [460, 65] width 23 height 23
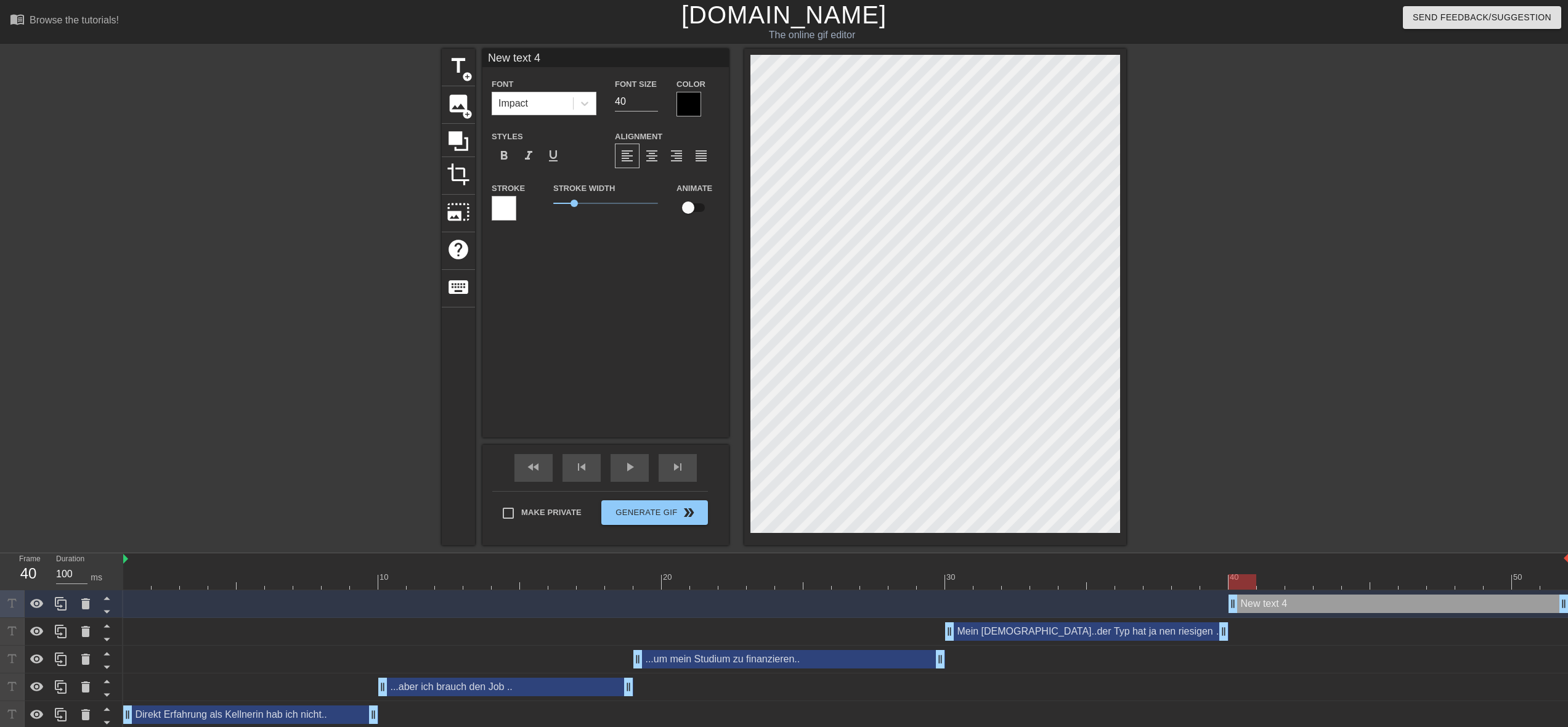
click at [568, 61] on input "New text 4" at bounding box center [606, 58] width 247 height 19
type input "N"
type input "Der Kerl fickt mich ja kaputt!"
click at [591, 104] on icon at bounding box center [584, 103] width 12 height 12
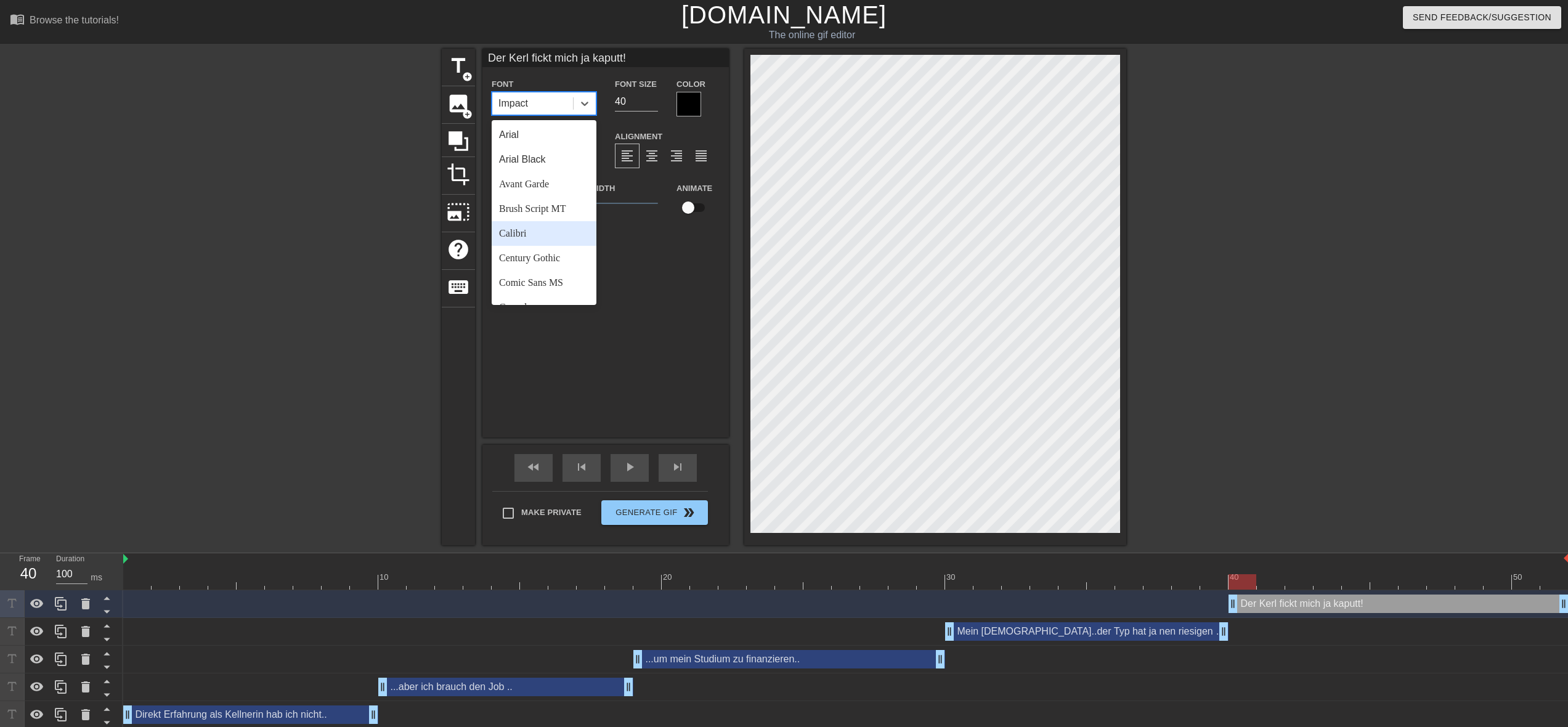
click at [558, 233] on div "Calibri" at bounding box center [544, 233] width 105 height 25
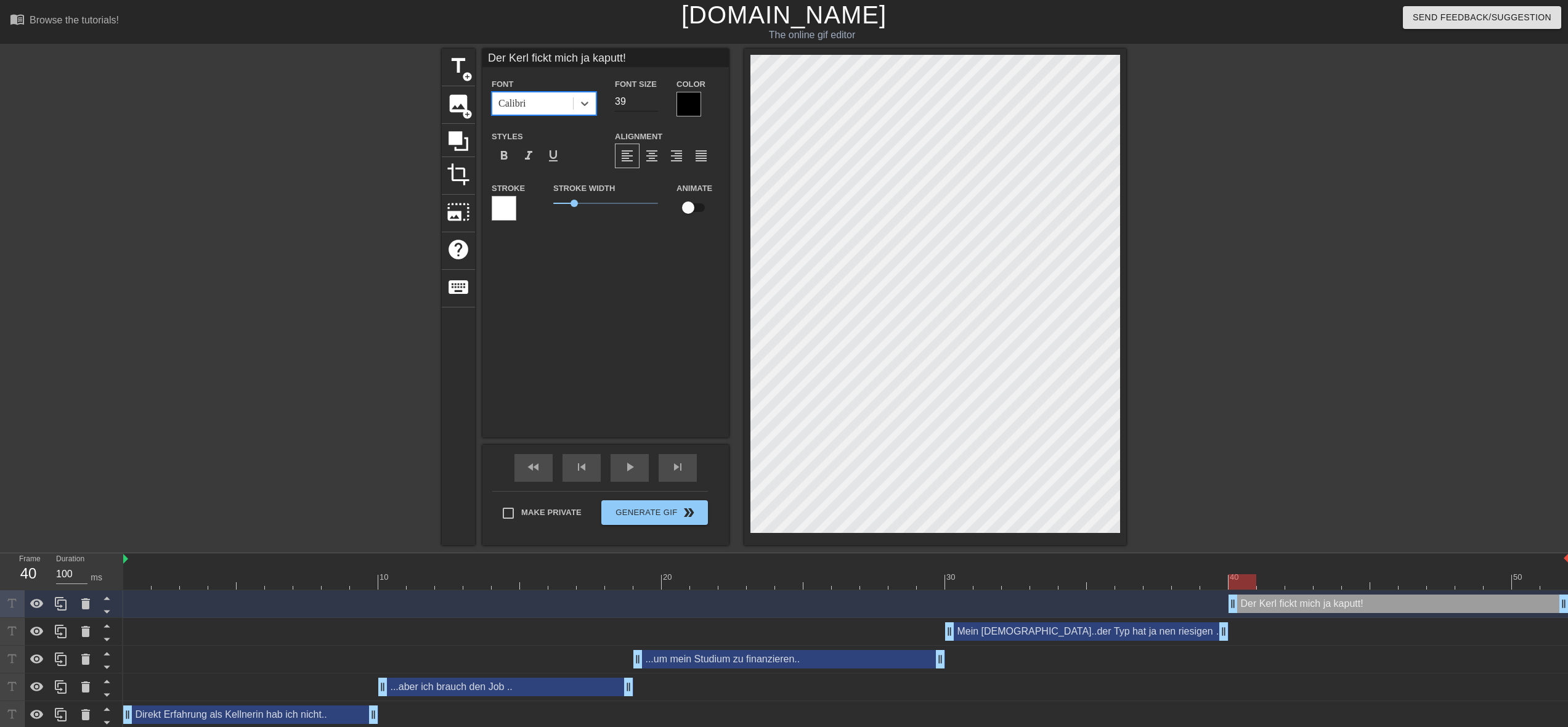
click at [653, 106] on input "39" at bounding box center [636, 102] width 43 height 20
click at [653, 106] on input "38" at bounding box center [636, 102] width 43 height 20
click at [653, 106] on input "37" at bounding box center [636, 102] width 43 height 20
click at [653, 106] on input "36" at bounding box center [636, 102] width 43 height 20
click at [653, 107] on input "35" at bounding box center [636, 102] width 43 height 20
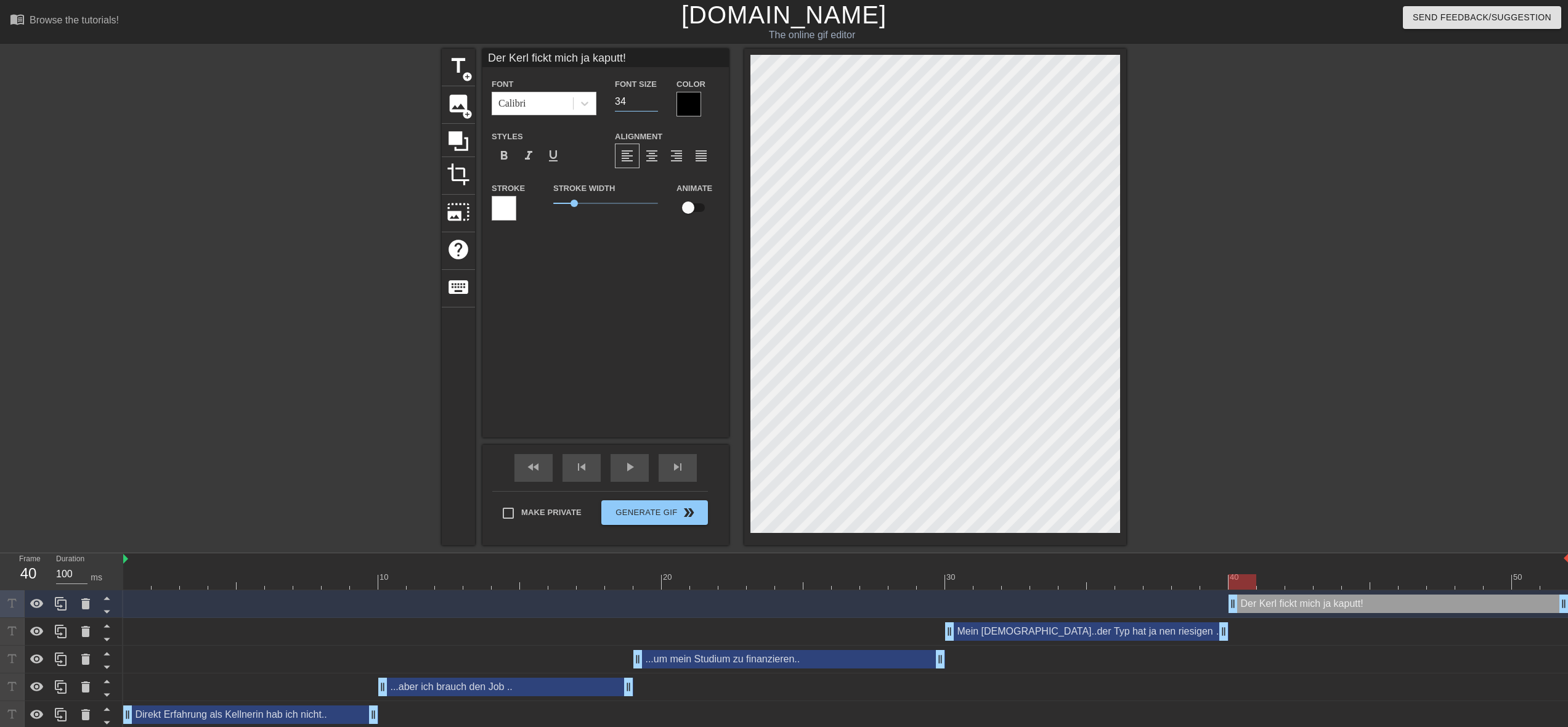
type input "34"
click at [653, 107] on input "34" at bounding box center [636, 102] width 43 height 20
click at [685, 107] on div at bounding box center [689, 104] width 25 height 25
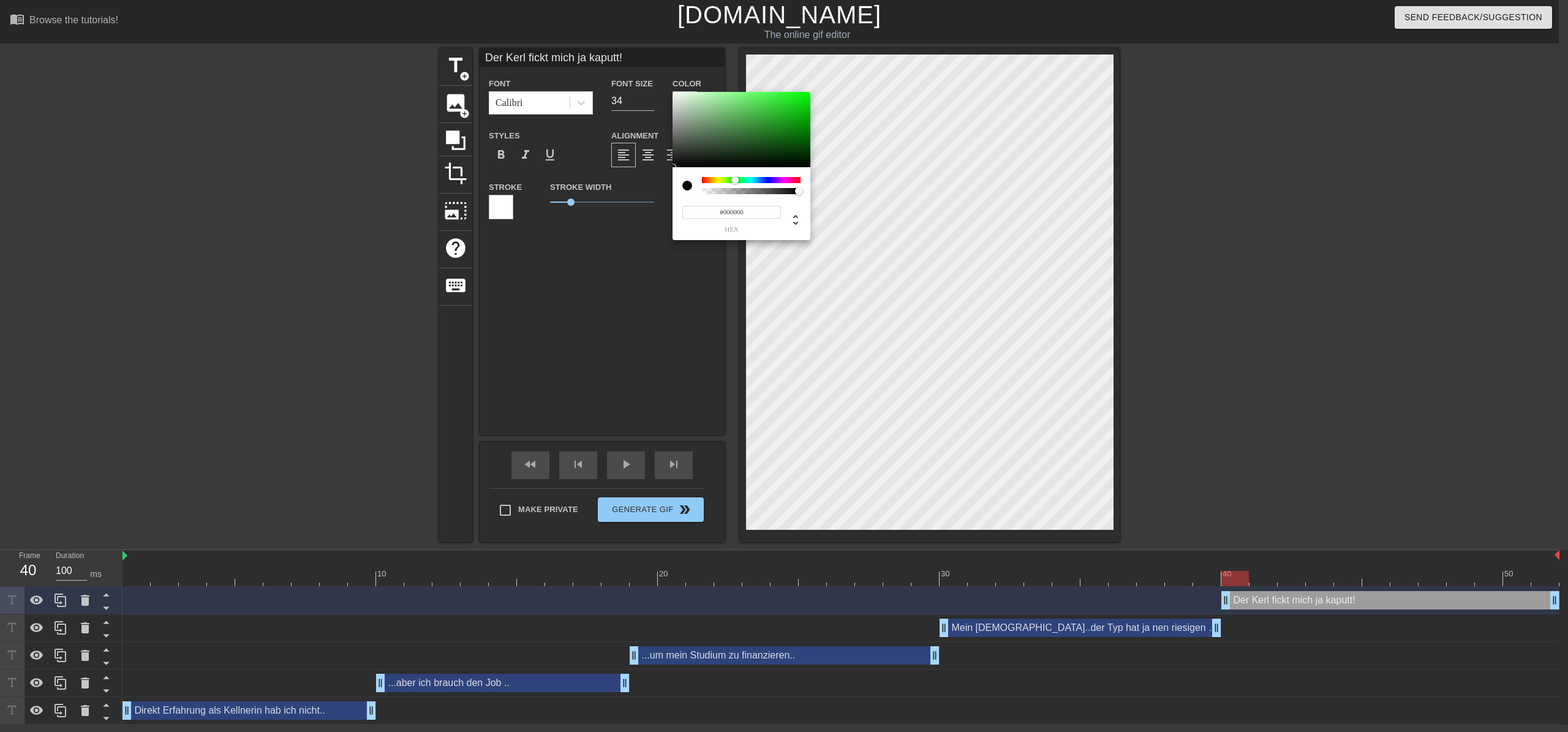
click at [735, 180] on div at bounding box center [751, 180] width 98 height 6
type input "#09F40C"
click at [806, 95] on div at bounding box center [741, 130] width 138 height 76
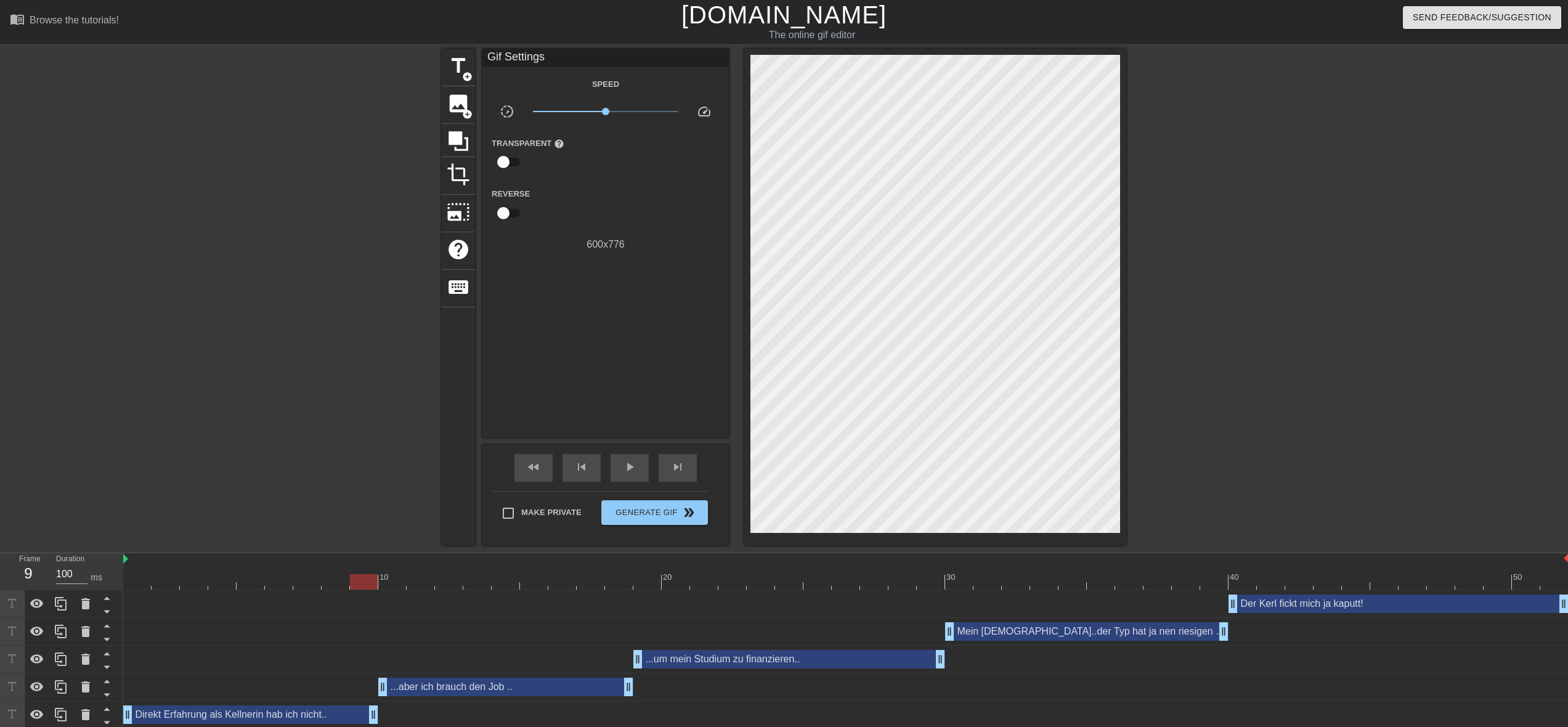
drag, startPoint x: 372, startPoint y: 716, endPoint x: 363, endPoint y: 715, distance: 9.1
drag, startPoint x: 373, startPoint y: 716, endPoint x: 358, endPoint y: 717, distance: 15.0
click at [358, 717] on div "Direkt Erfahrung als Kellnerin hab ich nicht.. drag_handle drag_handle" at bounding box center [845, 715] width 1446 height 19
drag, startPoint x: 385, startPoint y: 688, endPoint x: 372, endPoint y: 690, distance: 13.2
click at [372, 690] on div "...aber ich brauch den Job .. drag_handle drag_handle" at bounding box center [845, 687] width 1446 height 19
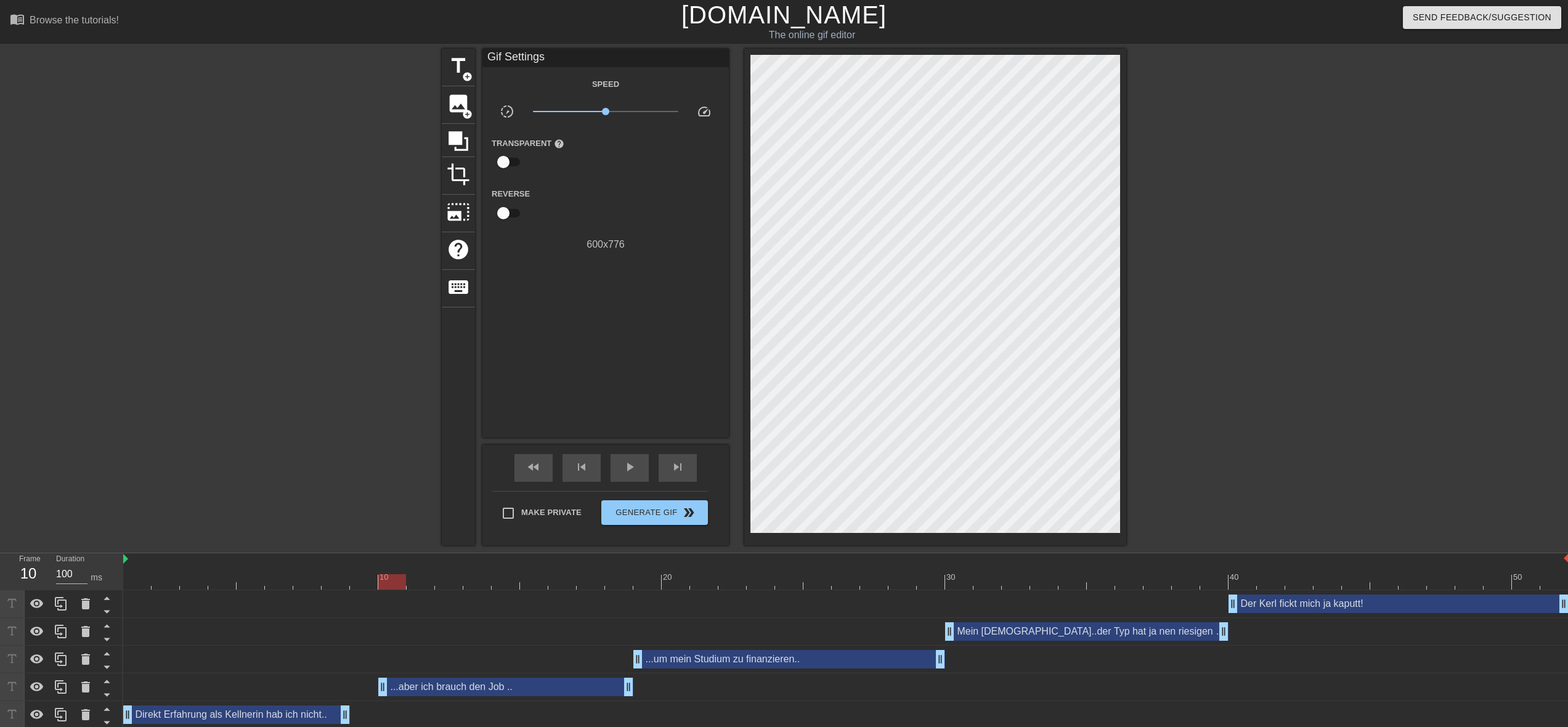
drag, startPoint x: 383, startPoint y: 688, endPoint x: 375, endPoint y: 689, distance: 8.1
drag, startPoint x: 628, startPoint y: 690, endPoint x: 617, endPoint y: 691, distance: 11.0
drag, startPoint x: 628, startPoint y: 690, endPoint x: 609, endPoint y: 690, distance: 19.0
click at [609, 690] on div "...aber ich brauch den Job .. drag_handle drag_handle" at bounding box center [845, 687] width 1446 height 19
drag, startPoint x: 639, startPoint y: 659, endPoint x: 608, endPoint y: 666, distance: 31.8
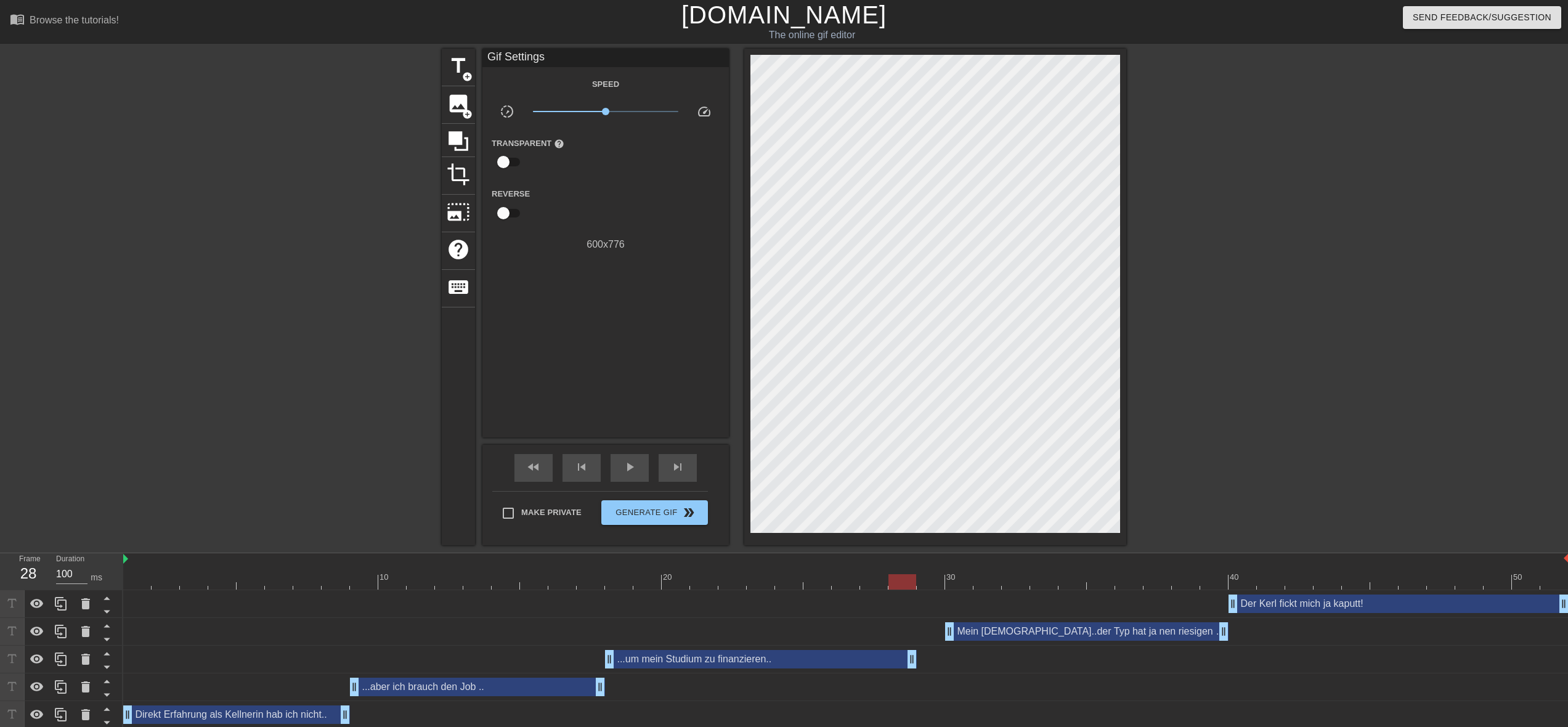
drag, startPoint x: 941, startPoint y: 661, endPoint x: 920, endPoint y: 661, distance: 21.0
click at [920, 661] on div "...um mein Studium zu finanzieren.. drag_handle drag_handle" at bounding box center [845, 659] width 1446 height 19
drag, startPoint x: 950, startPoint y: 634, endPoint x: 917, endPoint y: 636, distance: 33.1
drag, startPoint x: 1226, startPoint y: 633, endPoint x: 1195, endPoint y: 638, distance: 31.4
drag, startPoint x: 1232, startPoint y: 607, endPoint x: 1198, endPoint y: 609, distance: 34.1
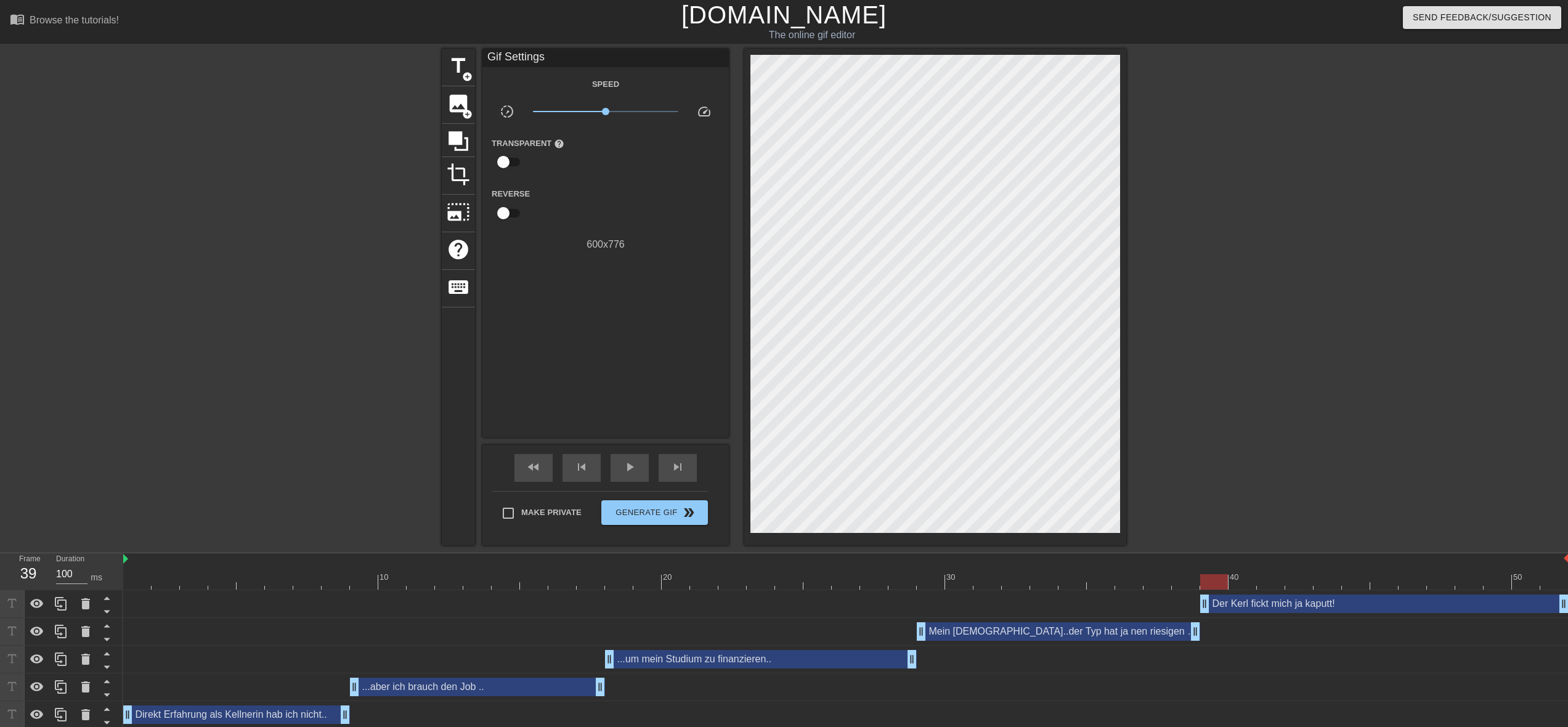
click at [1198, 609] on div "Der Kerl fickt mich ja kaputt! drag_handle drag_handle" at bounding box center [845, 603] width 1446 height 19
drag, startPoint x: 1564, startPoint y: 605, endPoint x: 1434, endPoint y: 609, distance: 130.1
click at [1434, 609] on div "Der Kerl fickt mich ja kaputt! drag_handle drag_handle" at bounding box center [845, 603] width 1446 height 19
drag, startPoint x: 913, startPoint y: 663, endPoint x: 896, endPoint y: 664, distance: 17.0
click at [896, 664] on div "...um mein Studium zu finanzieren.. drag_handle drag_handle" at bounding box center [845, 659] width 1446 height 19
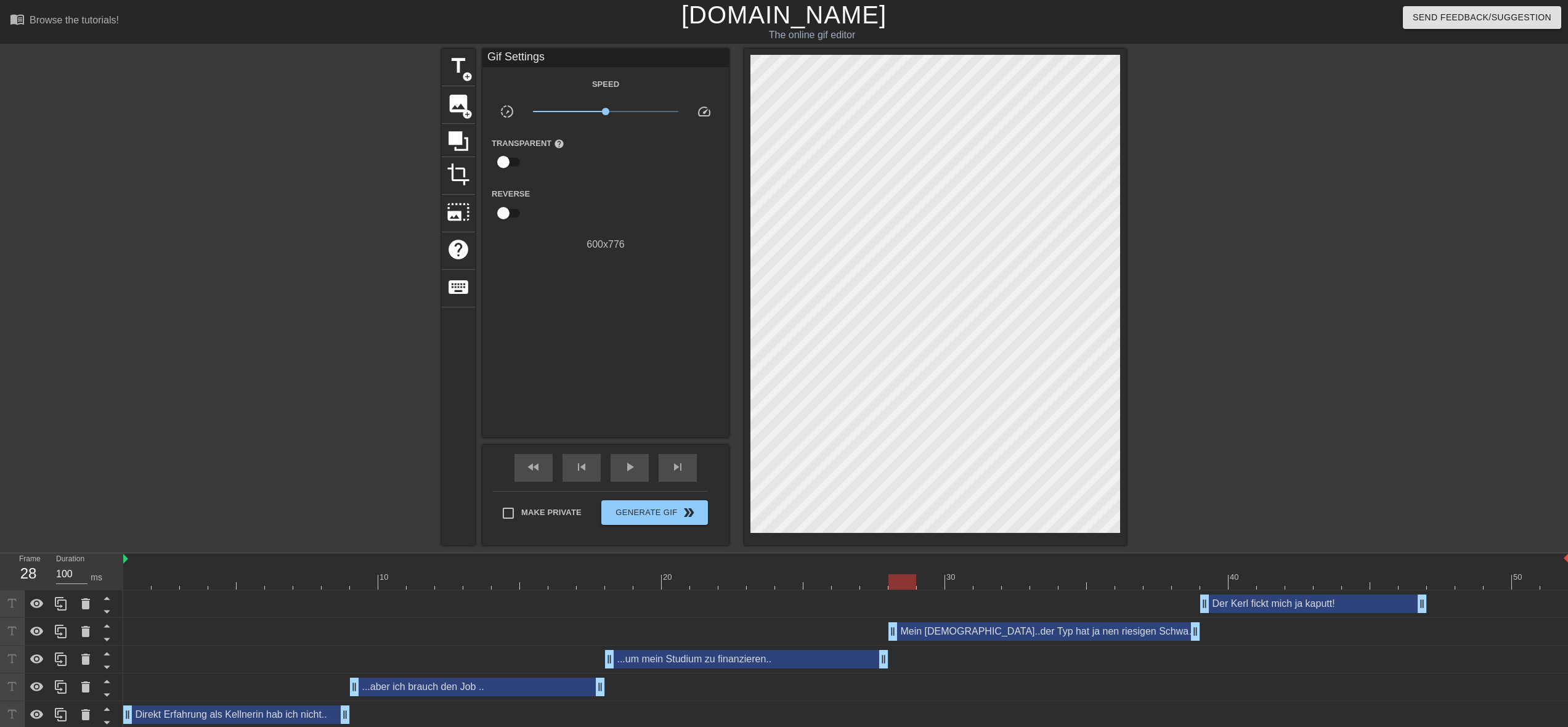
drag, startPoint x: 921, startPoint y: 633, endPoint x: 883, endPoint y: 635, distance: 38.1
click at [883, 635] on div "Mein Gott..der Typ hat ja nen riesigen Schwanz! drag_handle drag_handle" at bounding box center [845, 632] width 1446 height 19
drag, startPoint x: 1194, startPoint y: 630, endPoint x: 1177, endPoint y: 631, distance: 17.0
click at [1177, 631] on div "Mein Gott..der Typ hat ja nen riesigen Schwanz! drag_handle drag_handle" at bounding box center [845, 632] width 1446 height 19
drag, startPoint x: 1205, startPoint y: 607, endPoint x: 1186, endPoint y: 608, distance: 19.0
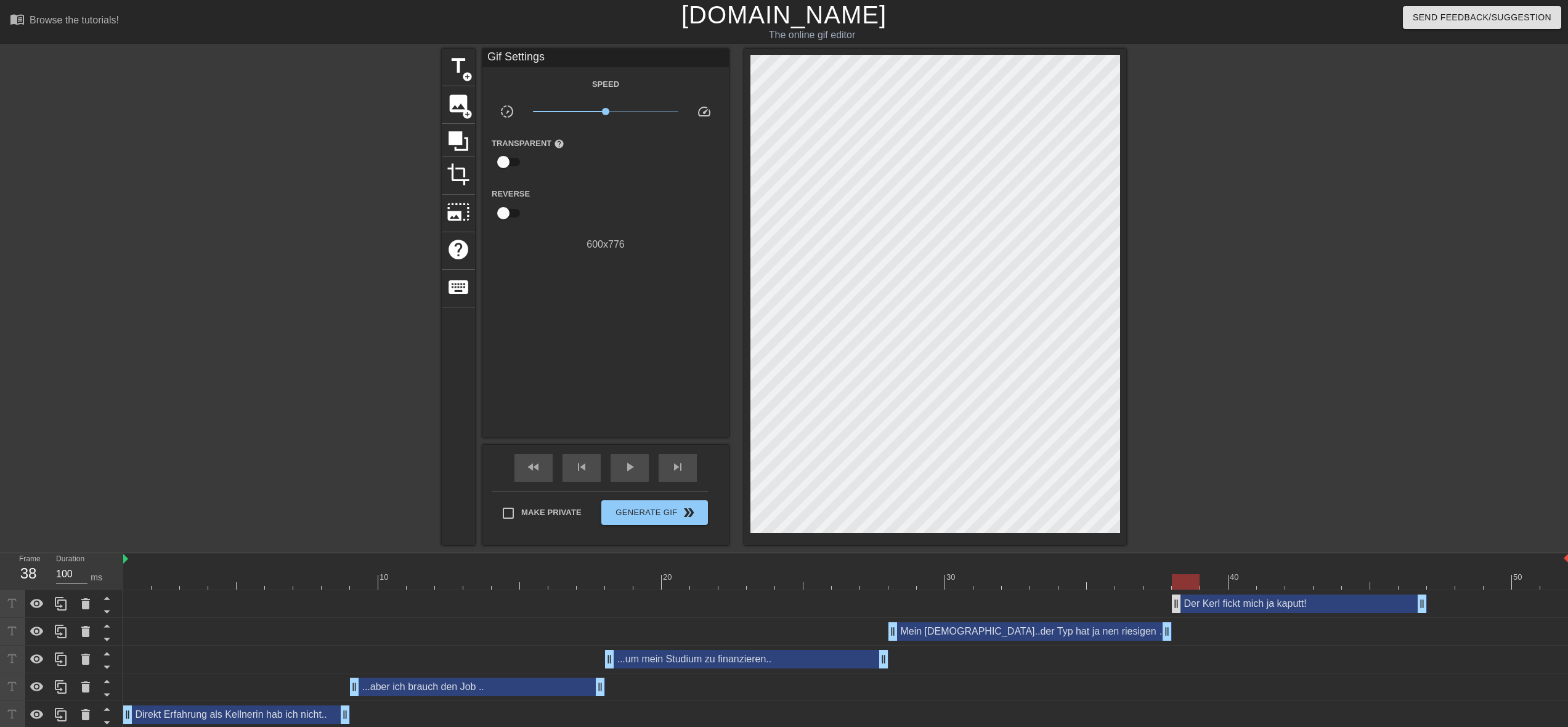
click at [1180, 607] on div "Der Kerl fickt mich ja kaputt! drag_handle drag_handle" at bounding box center [1300, 603] width 255 height 19
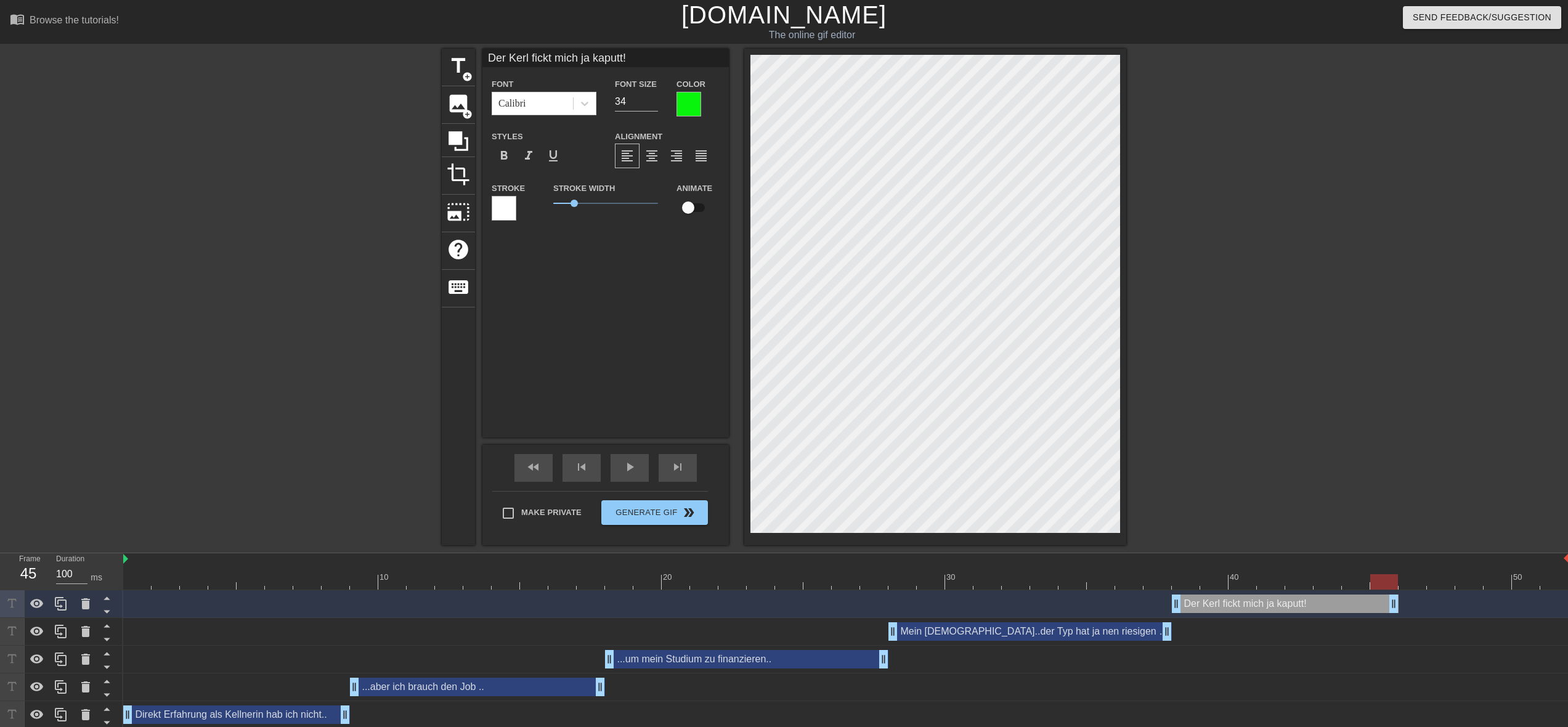
drag, startPoint x: 1425, startPoint y: 605, endPoint x: 1407, endPoint y: 606, distance: 18.0
click at [1407, 606] on div "Der Kerl fickt mich ja kaputt! drag_handle drag_handle" at bounding box center [845, 603] width 1446 height 19
click at [1471, 650] on div "...um mein Studium zu finanzieren.. drag_handle drag_handle" at bounding box center [845, 659] width 1446 height 19
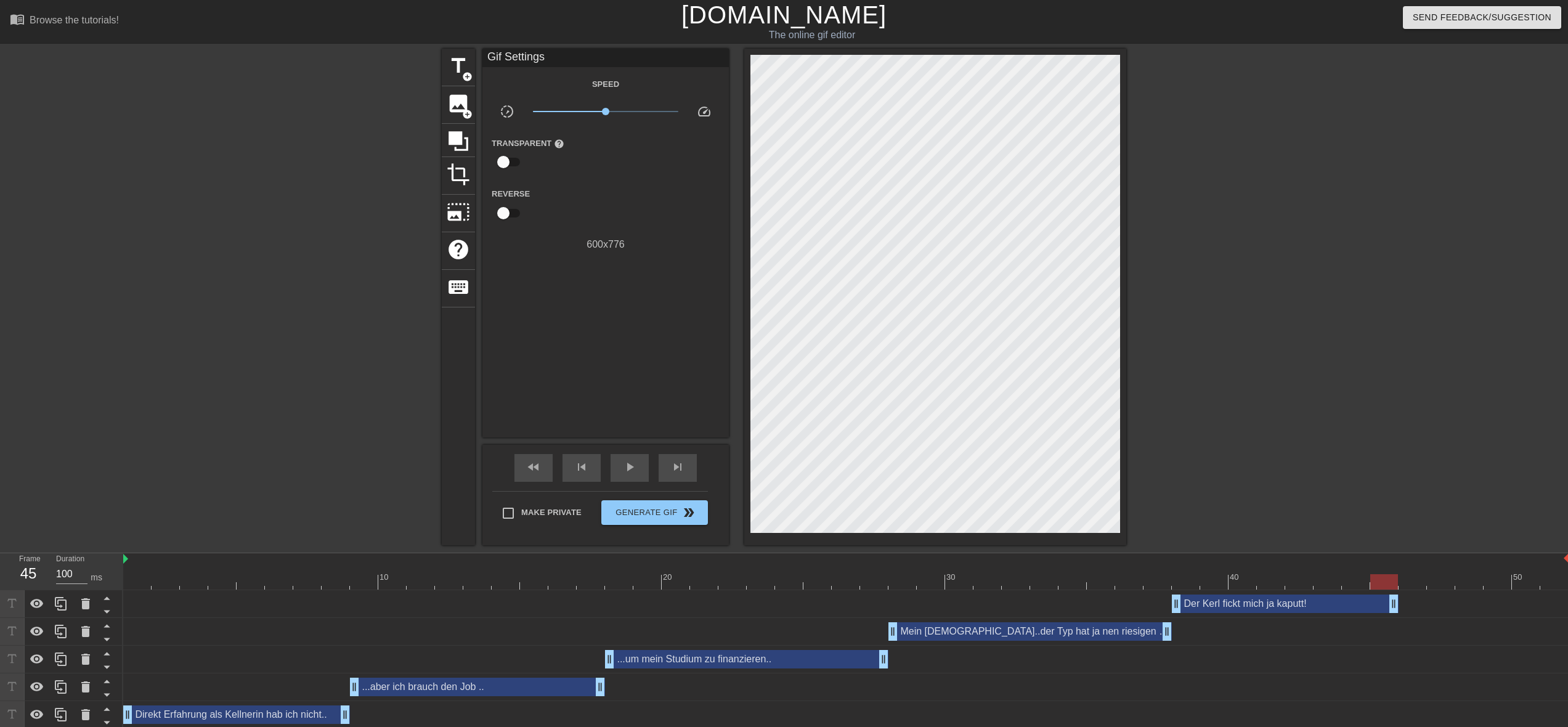
click at [1411, 586] on div at bounding box center [845, 582] width 1446 height 15
click at [1417, 581] on div at bounding box center [1412, 582] width 28 height 15
click at [580, 57] on div "Gif Settings" at bounding box center [606, 58] width 247 height 19
click at [1414, 584] on div at bounding box center [1412, 582] width 28 height 15
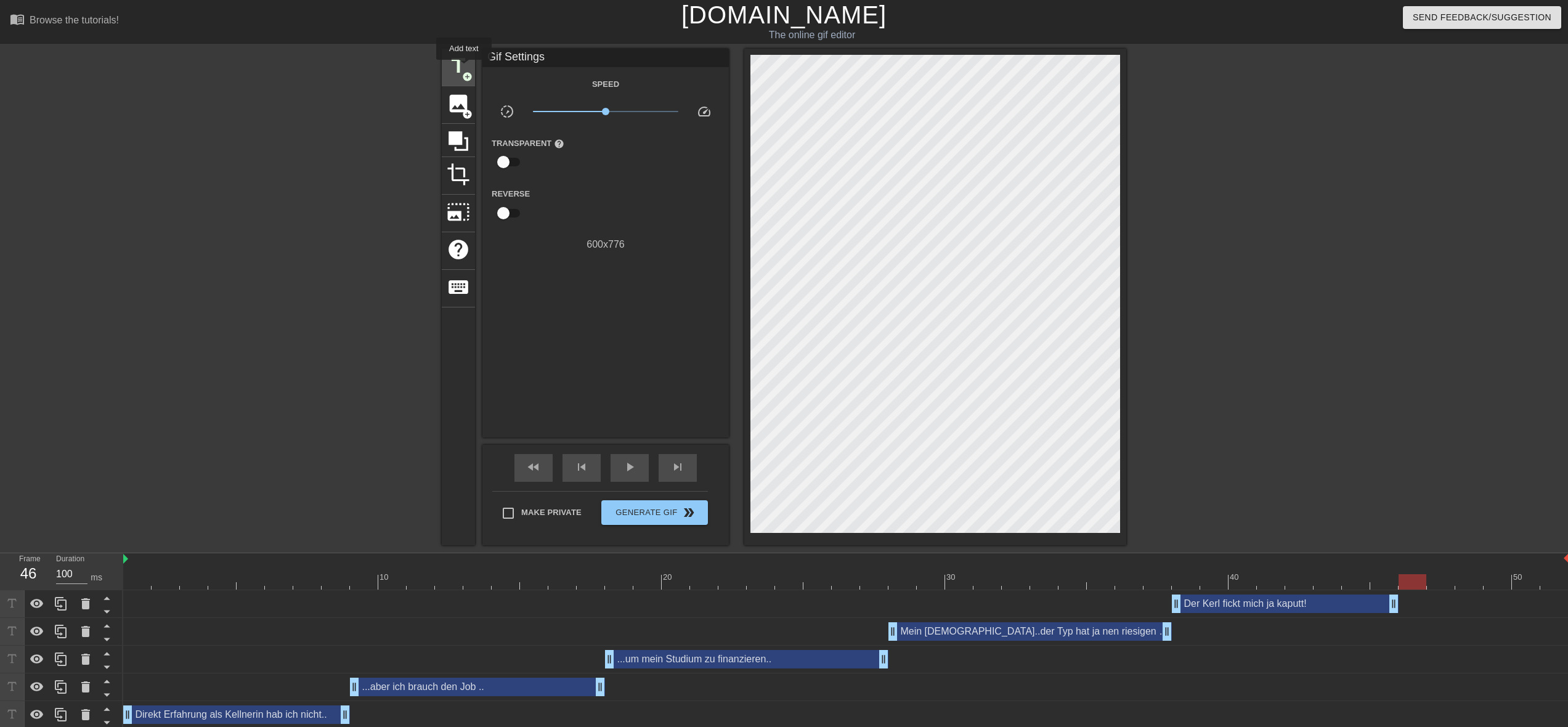
click at [464, 69] on span "title" at bounding box center [458, 66] width 23 height 23
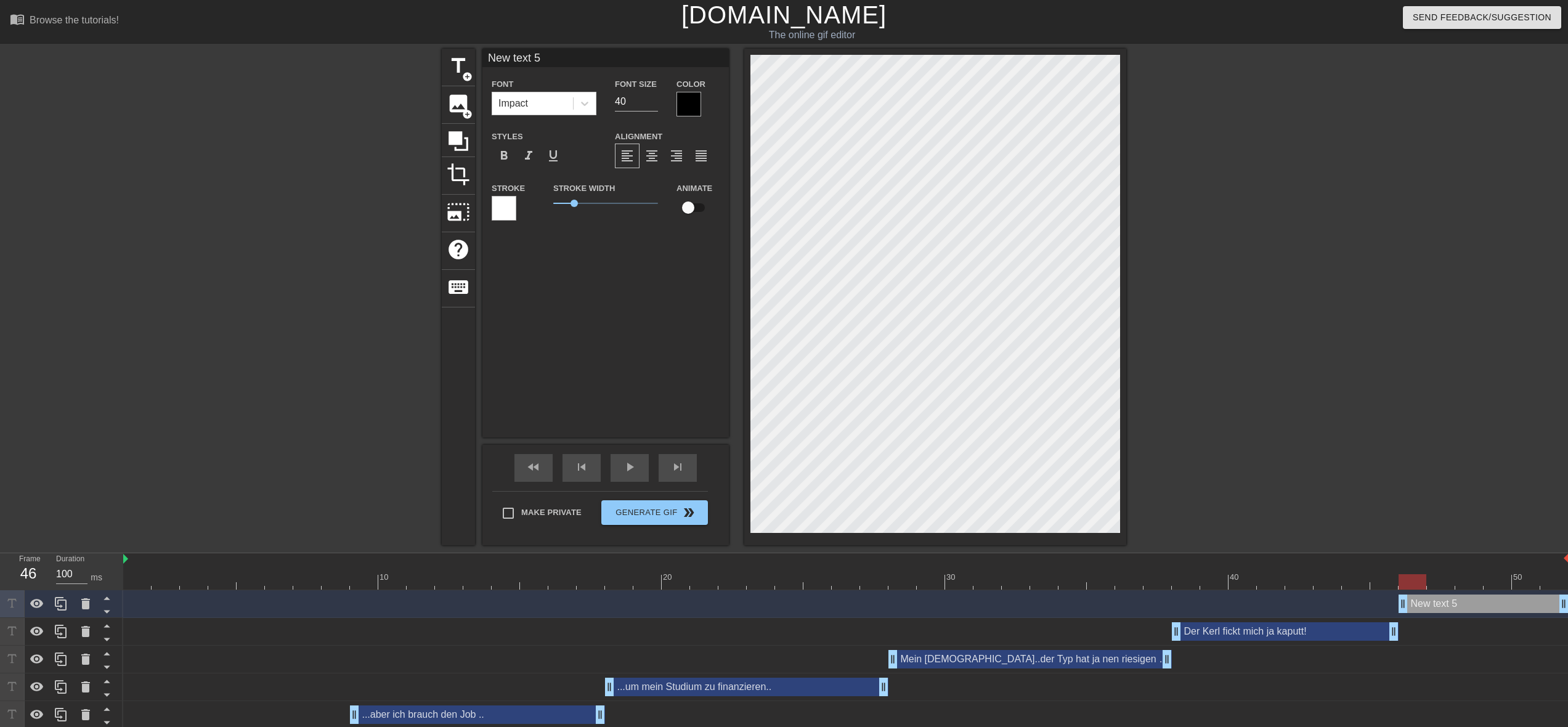
click at [578, 58] on input "New text 5" at bounding box center [606, 58] width 247 height 19
type input "N"
type input "Und ueberall stinkt es nach Bier.."
click at [589, 105] on icon at bounding box center [584, 103] width 12 height 12
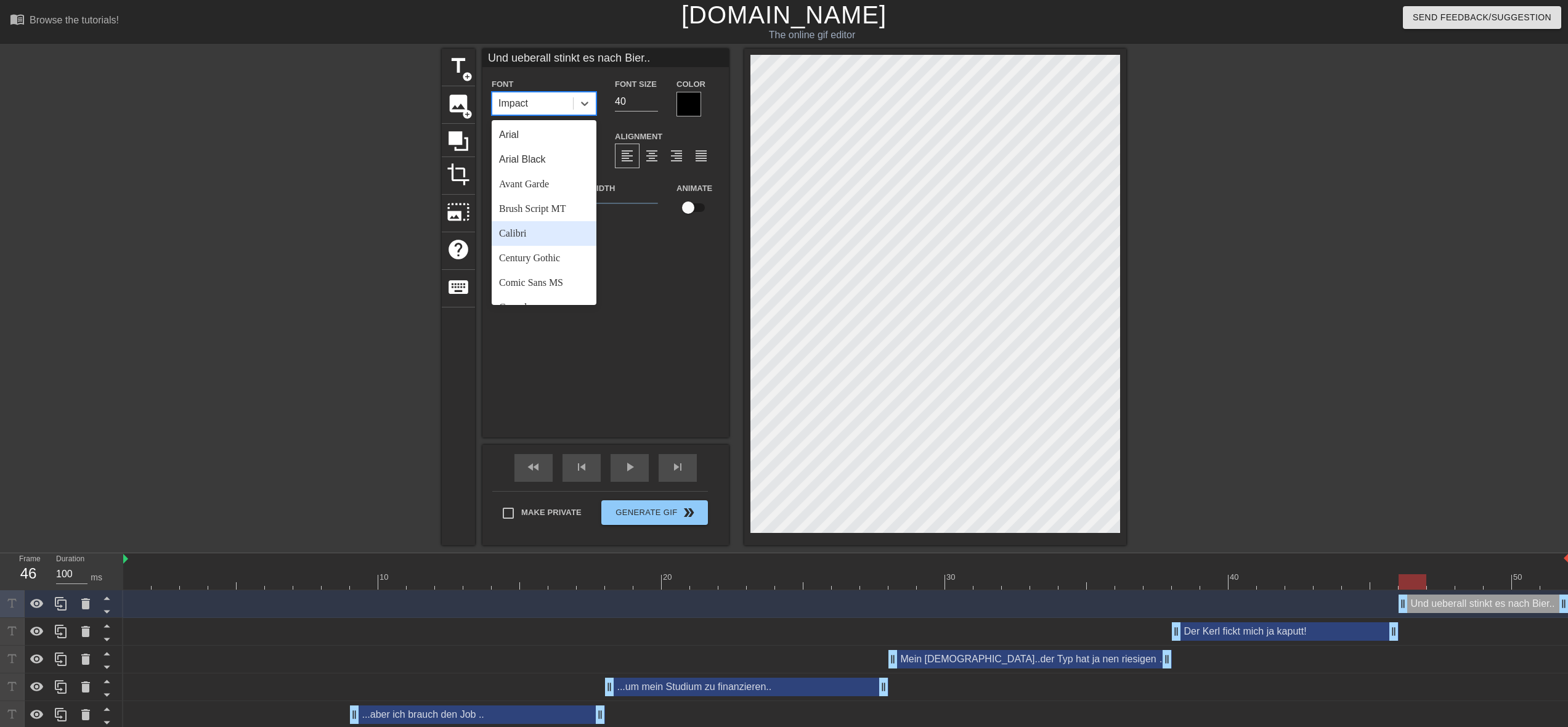
click at [562, 233] on div "Calibri" at bounding box center [544, 233] width 105 height 25
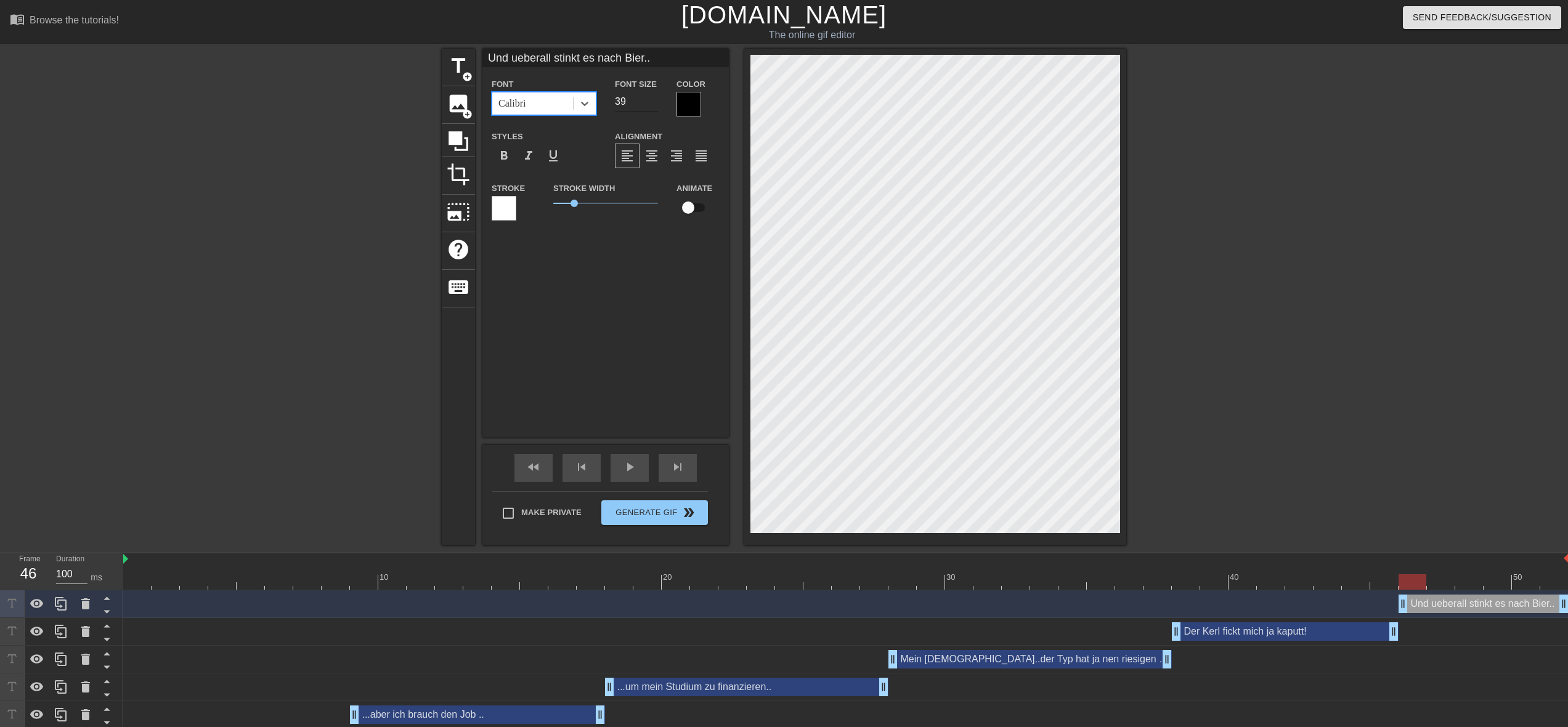
click at [655, 105] on input "39" at bounding box center [636, 102] width 43 height 20
click at [655, 105] on input "38" at bounding box center [636, 102] width 43 height 20
click at [655, 105] on input "37" at bounding box center [636, 102] width 43 height 20
click at [655, 105] on input "36" at bounding box center [636, 102] width 43 height 20
click at [655, 105] on input "35" at bounding box center [636, 102] width 43 height 20
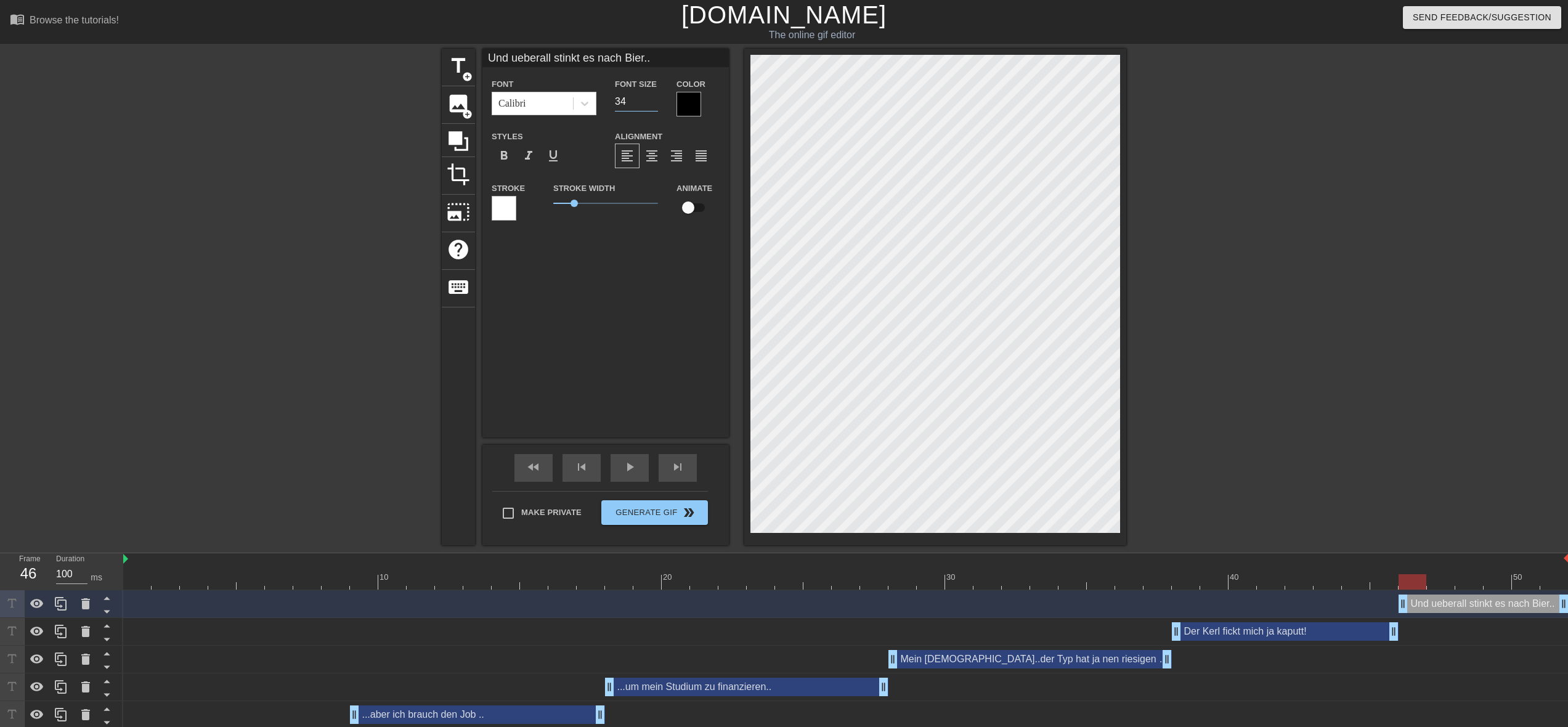
click at [655, 105] on input "34" at bounding box center [636, 102] width 43 height 20
type input "33"
click at [655, 105] on input "33" at bounding box center [636, 102] width 43 height 20
click at [690, 107] on div at bounding box center [689, 104] width 25 height 25
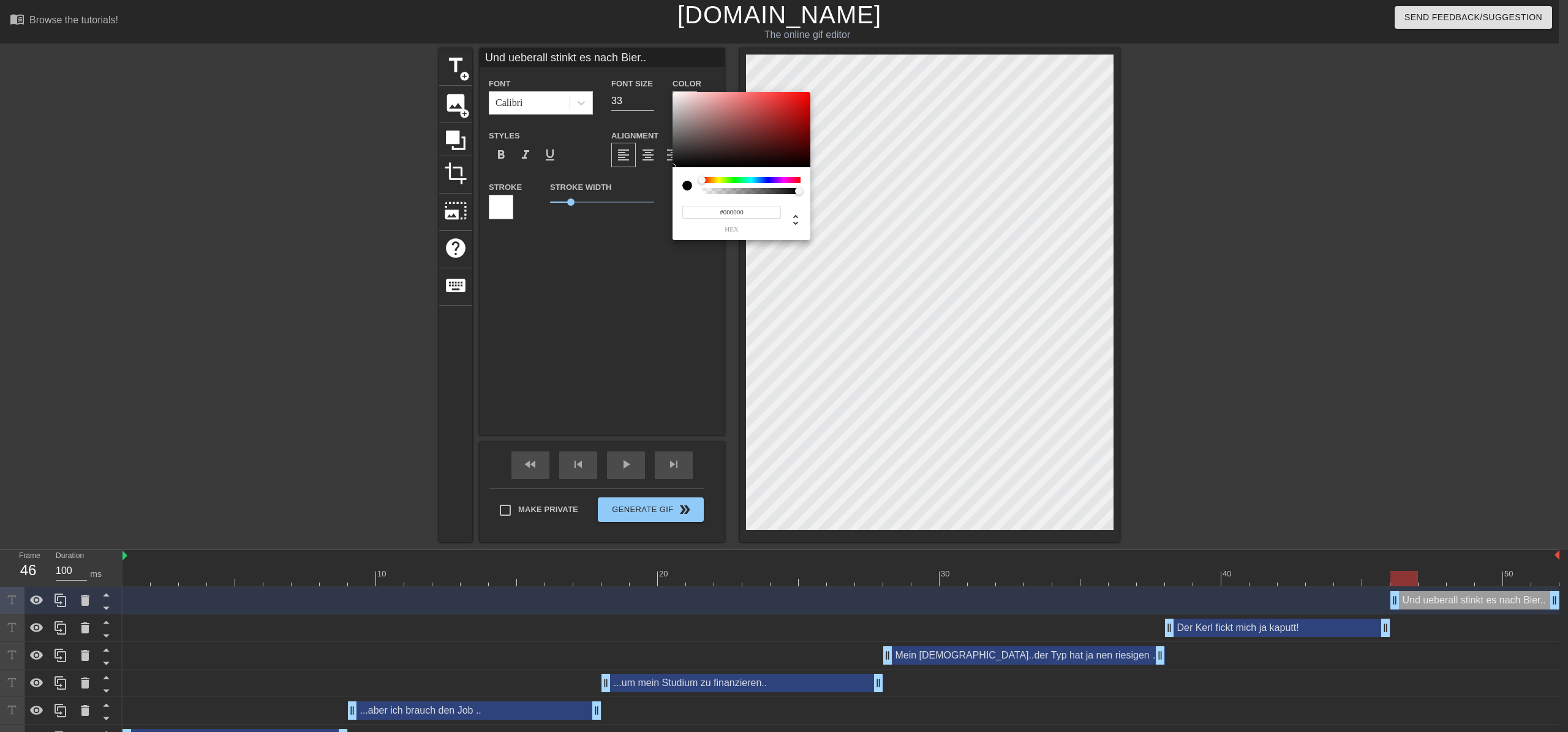
click at [730, 178] on div at bounding box center [751, 180] width 98 height 6
type input "#4CF609"
click at [806, 95] on div at bounding box center [741, 130] width 138 height 76
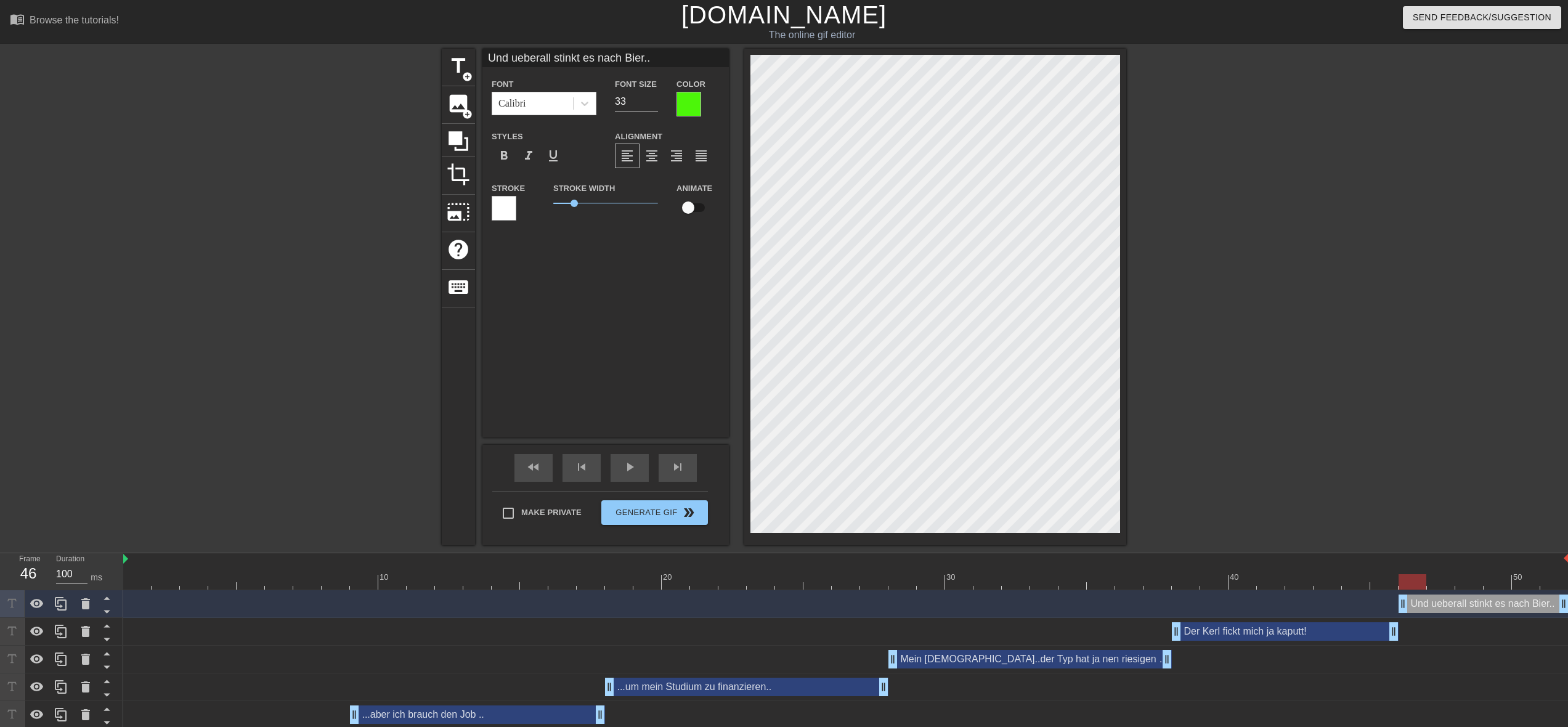
click at [1188, 393] on div at bounding box center [1233, 233] width 184 height 370
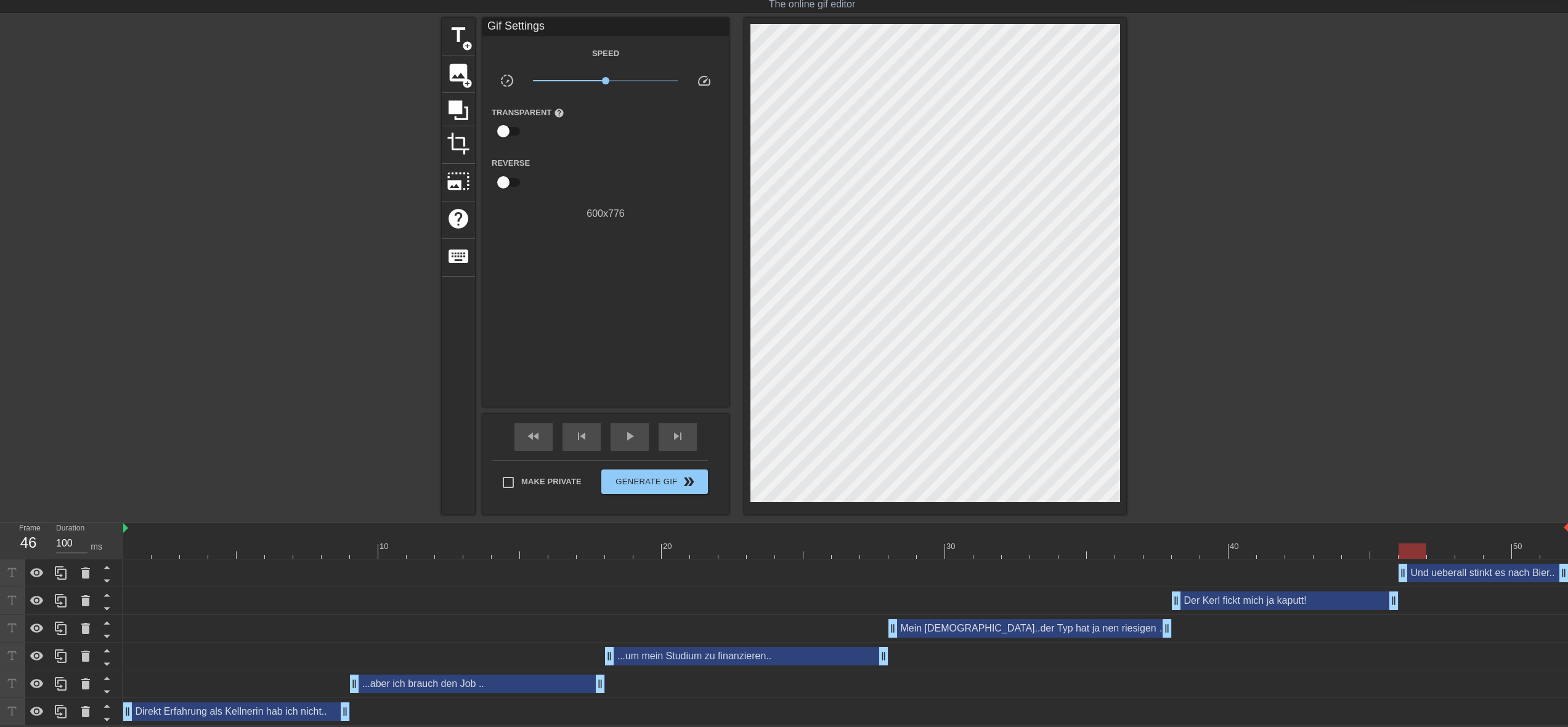
scroll to position [31, 0]
drag, startPoint x: 345, startPoint y: 710, endPoint x: 330, endPoint y: 710, distance: 15.0
click at [329, 710] on div "Direkt Erfahrung als Kellnerin hab ich nicht.. drag_handle drag_handle" at bounding box center [845, 711] width 1446 height 19
drag, startPoint x: 356, startPoint y: 683, endPoint x: 345, endPoint y: 687, distance: 11.7
drag, startPoint x: 599, startPoint y: 682, endPoint x: 584, endPoint y: 678, distance: 15.5
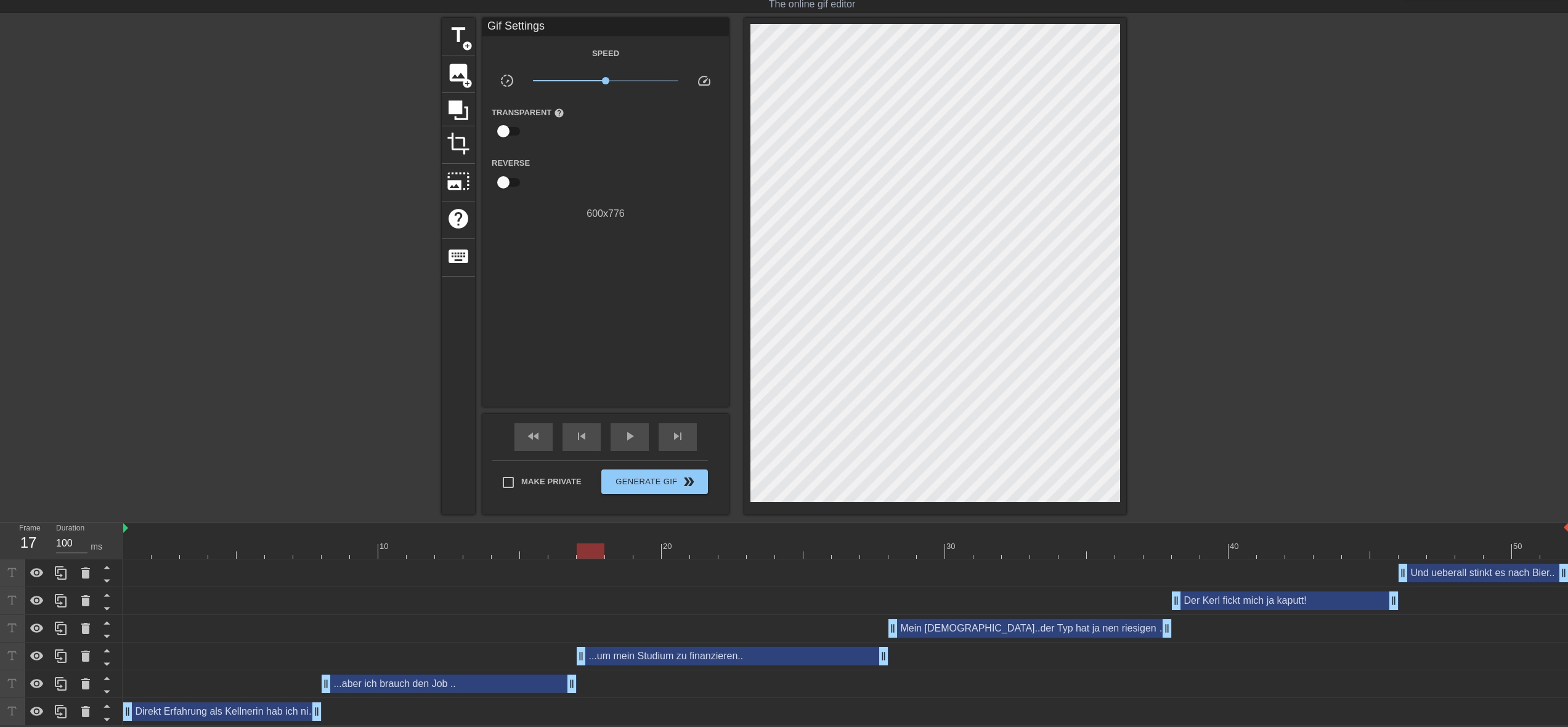
drag, startPoint x: 609, startPoint y: 654, endPoint x: 579, endPoint y: 657, distance: 30.1
drag, startPoint x: 886, startPoint y: 658, endPoint x: 853, endPoint y: 657, distance: 33.0
drag, startPoint x: 893, startPoint y: 627, endPoint x: 866, endPoint y: 628, distance: 27.0
drag, startPoint x: 1168, startPoint y: 627, endPoint x: 1123, endPoint y: 633, distance: 45.4
click at [1123, 633] on div "Mein Gott..der Typ hat ja nen riesigen Schwanz! drag_handle drag_handle" at bounding box center [845, 628] width 1446 height 19
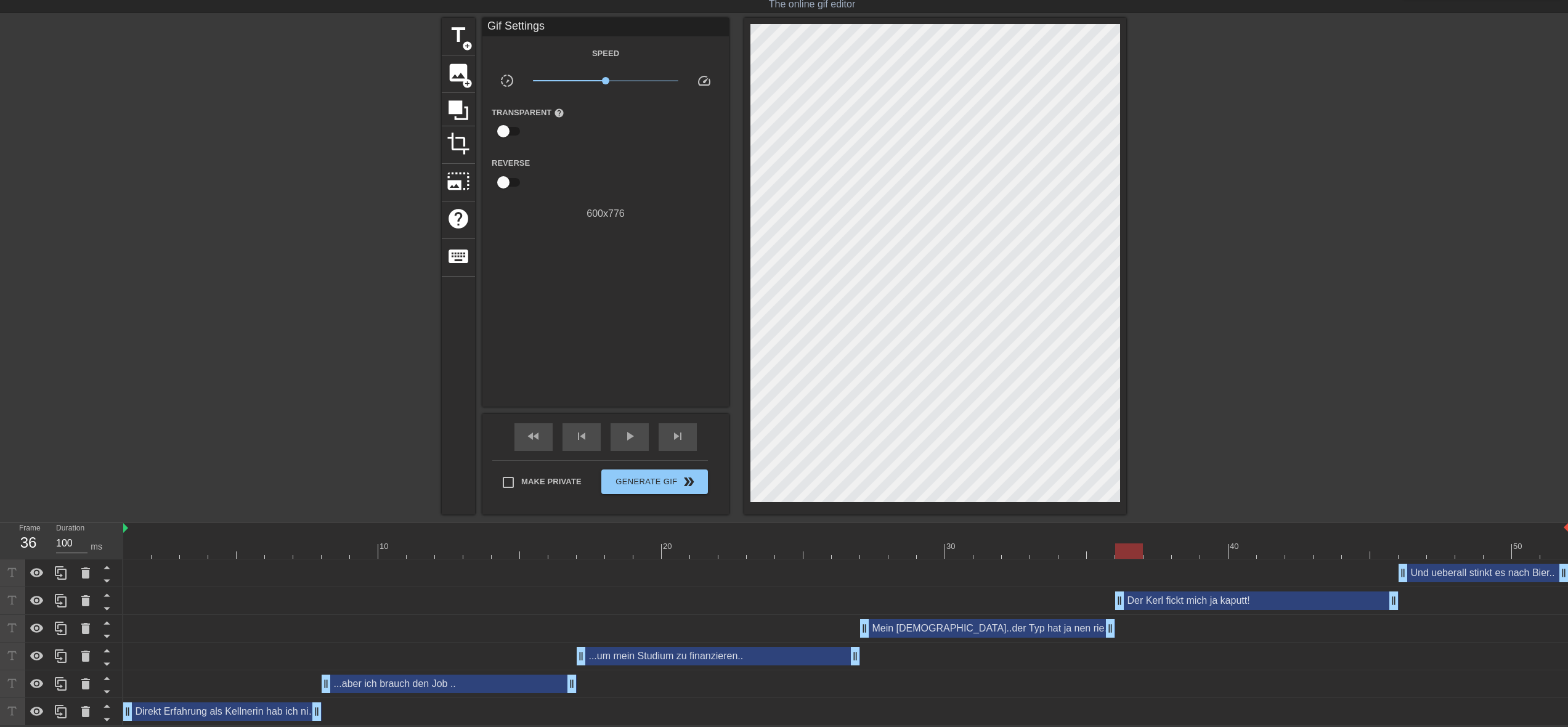
drag, startPoint x: 1175, startPoint y: 602, endPoint x: 1112, endPoint y: 607, distance: 63.2
click at [1112, 607] on div "Der Kerl fickt mich ja kaputt! drag_handle drag_handle" at bounding box center [845, 600] width 1446 height 19
drag, startPoint x: 1394, startPoint y: 604, endPoint x: 1342, endPoint y: 608, distance: 52.2
click at [1342, 608] on div "Der Kerl fickt mich ja kaputt! drag_handle drag_handle" at bounding box center [845, 600] width 1446 height 19
drag, startPoint x: 1110, startPoint y: 628, endPoint x: 1097, endPoint y: 631, distance: 13.3
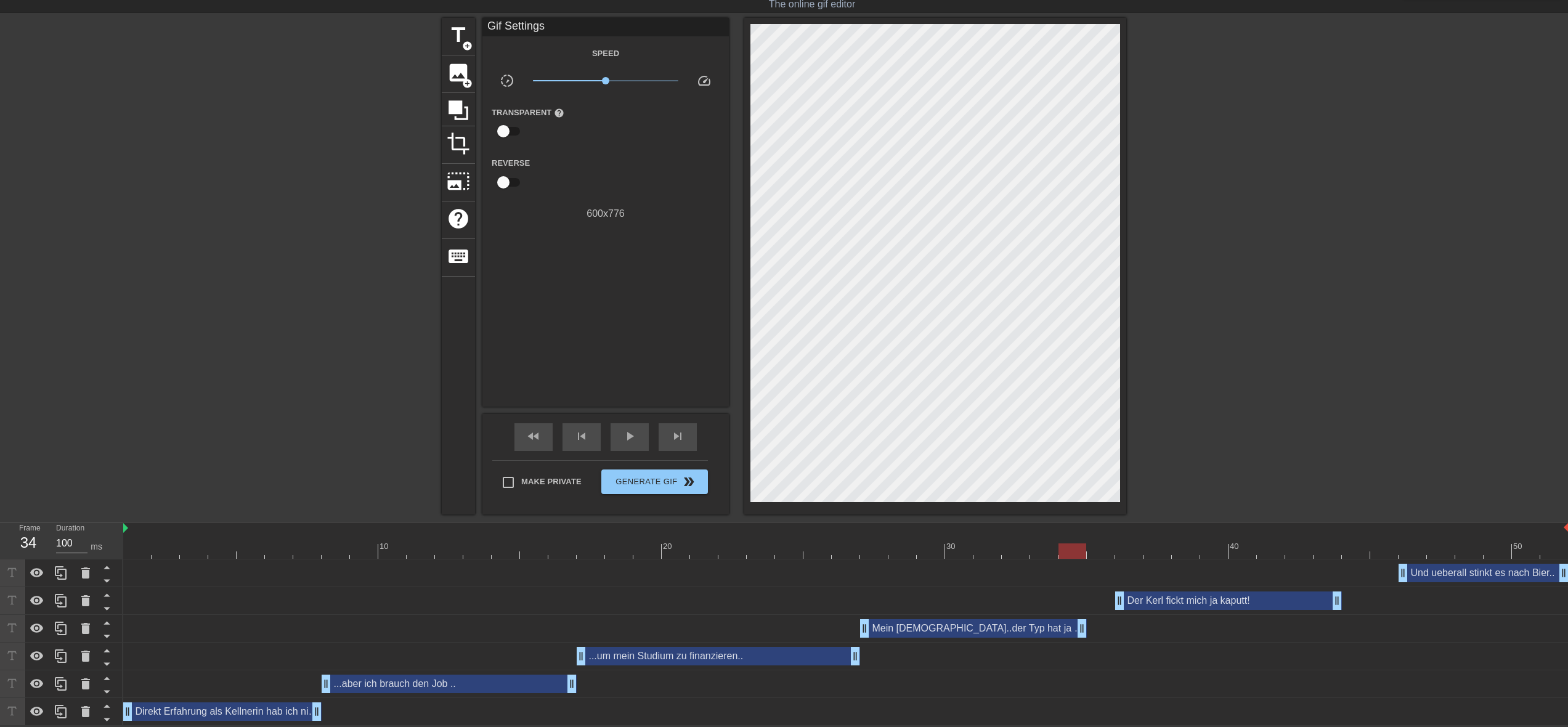
drag, startPoint x: 1114, startPoint y: 631, endPoint x: 1098, endPoint y: 631, distance: 16.0
click at [1098, 631] on div "Mein Gott..der Typ hat ja nen riesigen Schwanz! drag_handle drag_handle" at bounding box center [845, 628] width 1446 height 19
drag, startPoint x: 1120, startPoint y: 597, endPoint x: 1094, endPoint y: 600, distance: 26.2
drag, startPoint x: 1339, startPoint y: 599, endPoint x: 1303, endPoint y: 601, distance: 36.1
drag, startPoint x: 1404, startPoint y: 576, endPoint x: 1319, endPoint y: 583, distance: 85.3
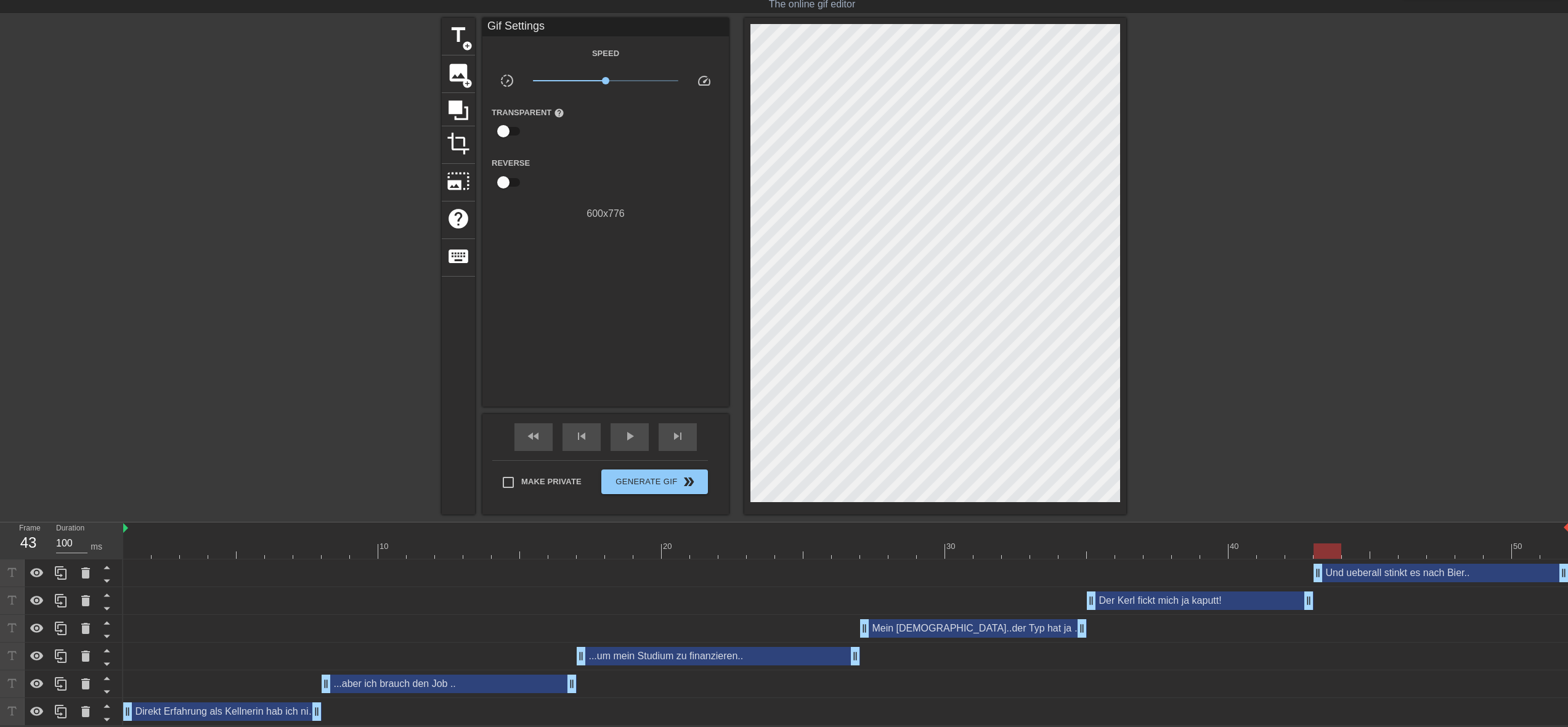
click at [1319, 583] on div "Und ueberall stinkt es nach Bier.. drag_handle drag_handle" at bounding box center [845, 573] width 1446 height 28
click at [1314, 583] on div "Und ueberall stinkt es nach Bier.. drag_handle drag_handle" at bounding box center [845, 573] width 1446 height 28
drag, startPoint x: 1565, startPoint y: 575, endPoint x: 1472, endPoint y: 578, distance: 93.0
drag, startPoint x: 572, startPoint y: 686, endPoint x: 551, endPoint y: 686, distance: 21.0
click at [551, 686] on div "...aber ich brauch den Job .. drag_handle drag_handle" at bounding box center [845, 683] width 1446 height 19
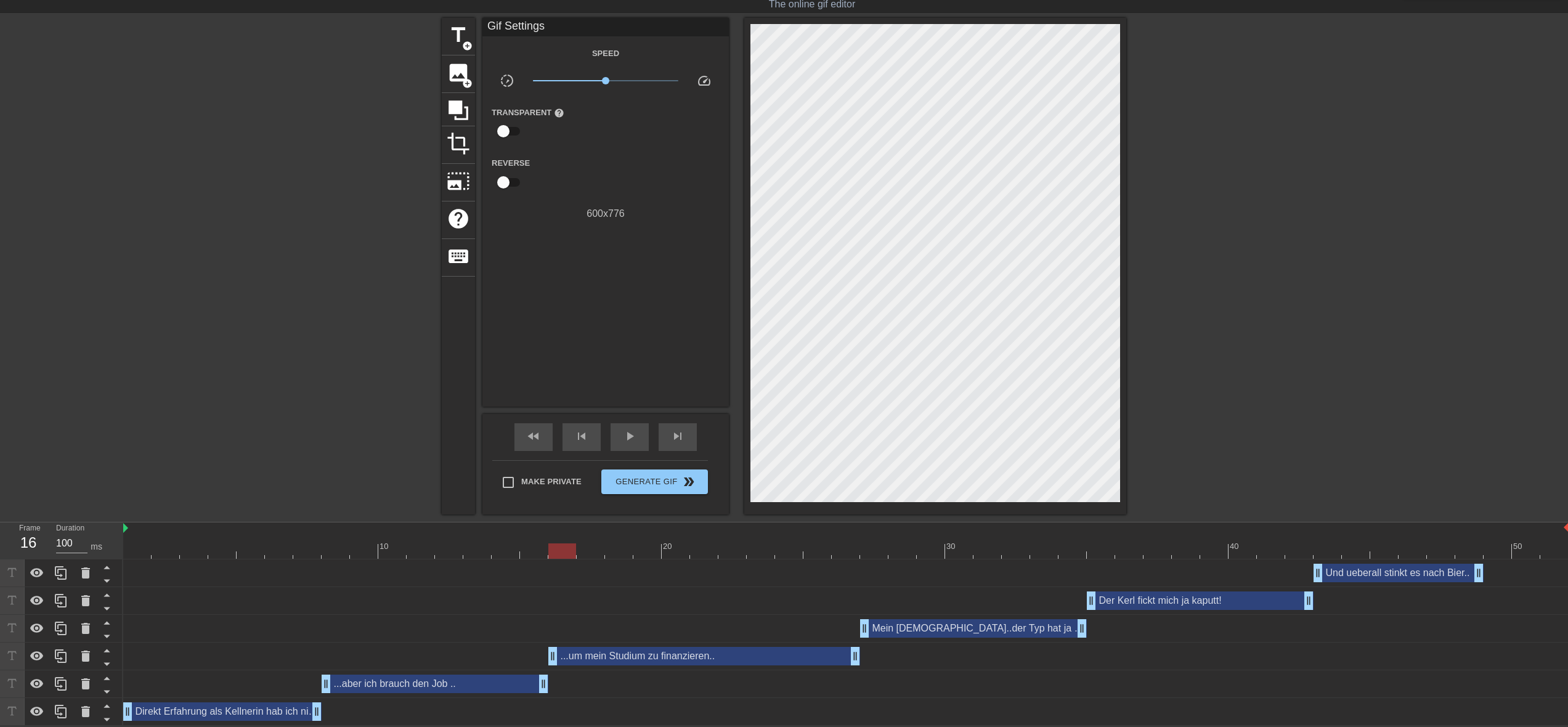
drag, startPoint x: 584, startPoint y: 653, endPoint x: 594, endPoint y: 650, distance: 10.4
drag, startPoint x: 856, startPoint y: 656, endPoint x: 826, endPoint y: 654, distance: 30.1
drag, startPoint x: 866, startPoint y: 628, endPoint x: 830, endPoint y: 629, distance: 36.0
click at [830, 629] on div "Mein Gott..der Typ hat ja nen riesigen Schwanz! drag_handle drag_handle" at bounding box center [845, 628] width 1446 height 19
drag, startPoint x: 1081, startPoint y: 627, endPoint x: 1049, endPoint y: 628, distance: 32.0
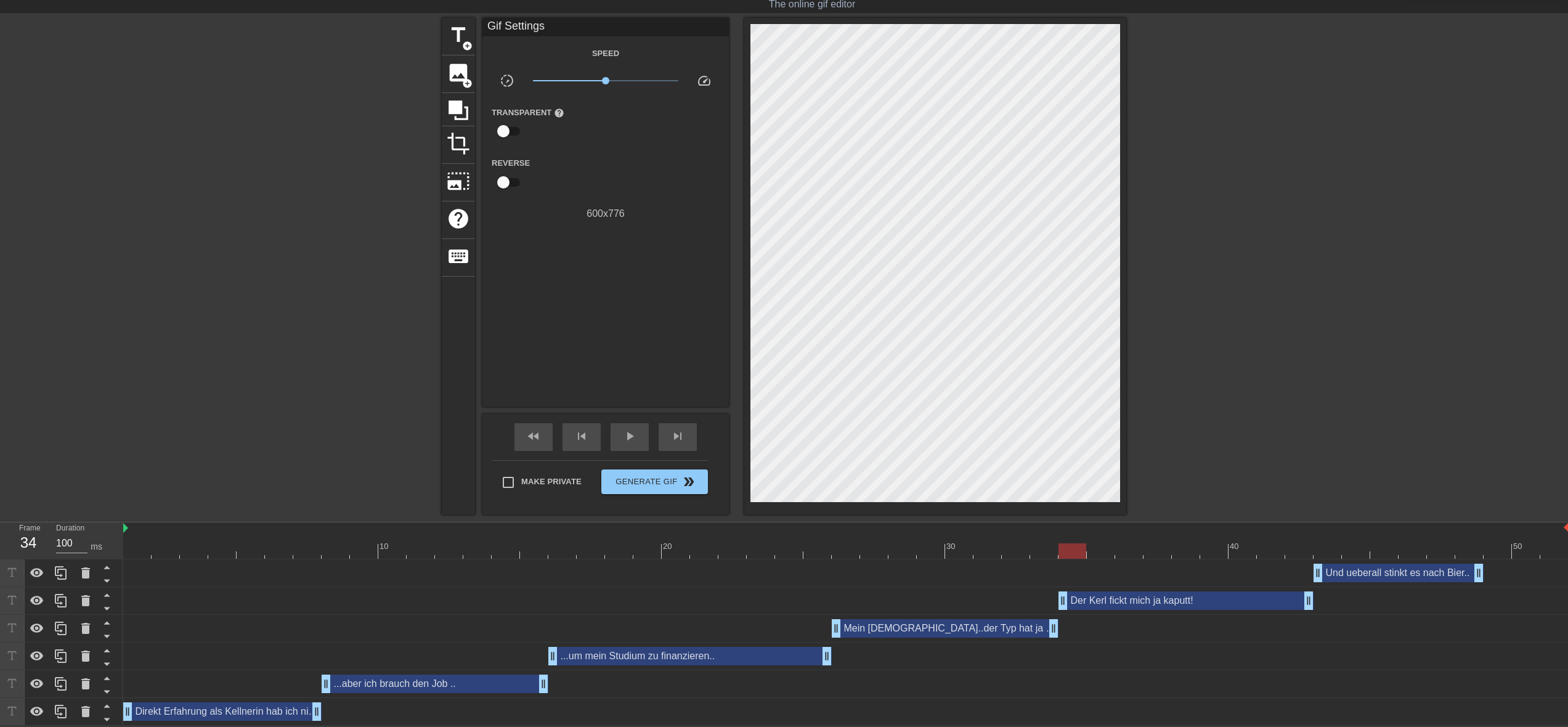
drag, startPoint x: 1094, startPoint y: 601, endPoint x: 1056, endPoint y: 604, distance: 38.1
click at [1056, 604] on div "Der Kerl fickt mich ja kaputt! drag_handle drag_handle" at bounding box center [845, 600] width 1446 height 19
drag, startPoint x: 1309, startPoint y: 602, endPoint x: 1268, endPoint y: 602, distance: 41.0
click at [1098, 605] on div "Der Kerl fickt mich ja kaputt! drag_handle drag_handle" at bounding box center [1172, 600] width 227 height 19
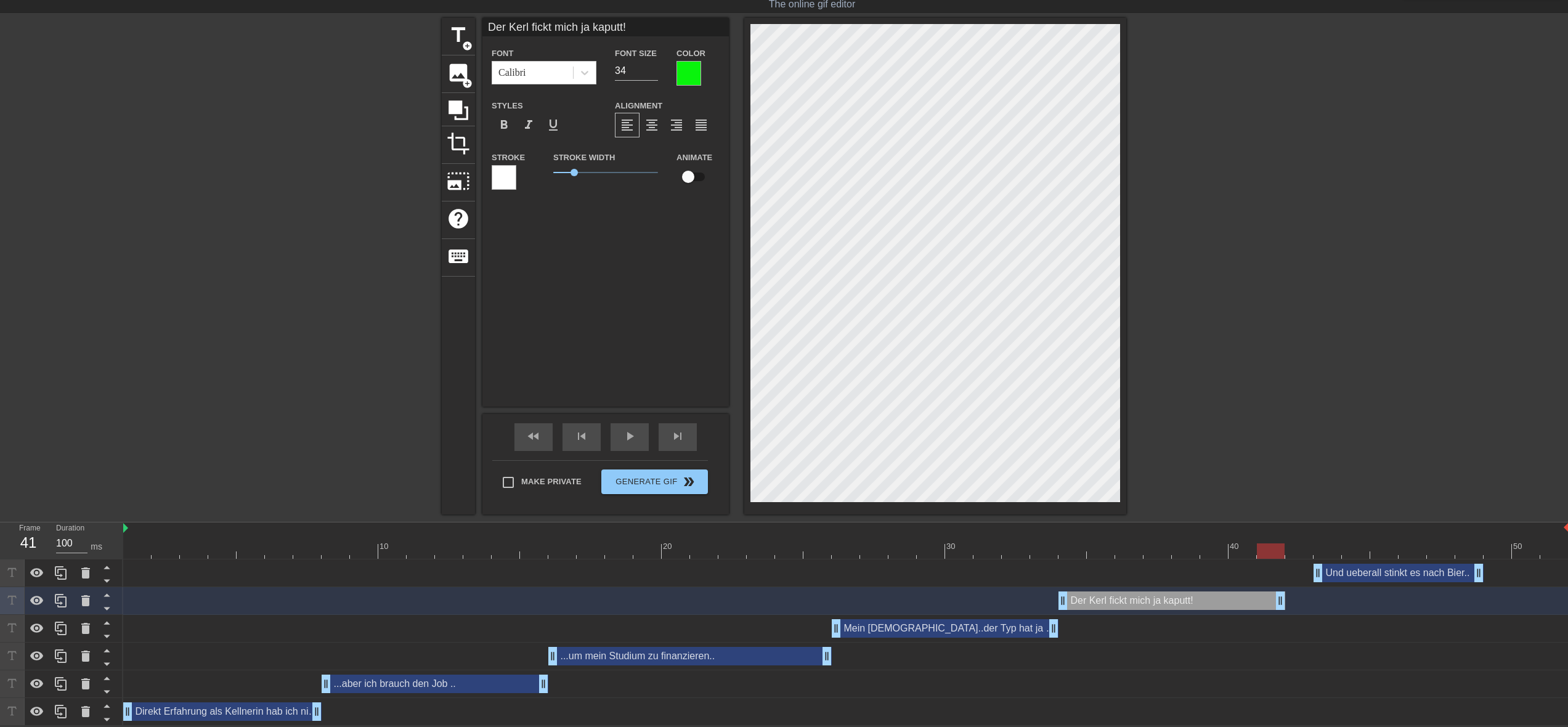
click at [510, 29] on input "Der Kerl fickt mich ja kaputt!" at bounding box center [606, 27] width 247 height 19
click at [510, 28] on input "Der Kerl fickt mich ja kaputt!" at bounding box center [606, 27] width 247 height 19
type input "Dieser Scheisskerl fickt mich ja kaputt!"
click at [657, 73] on input "33" at bounding box center [636, 70] width 43 height 20
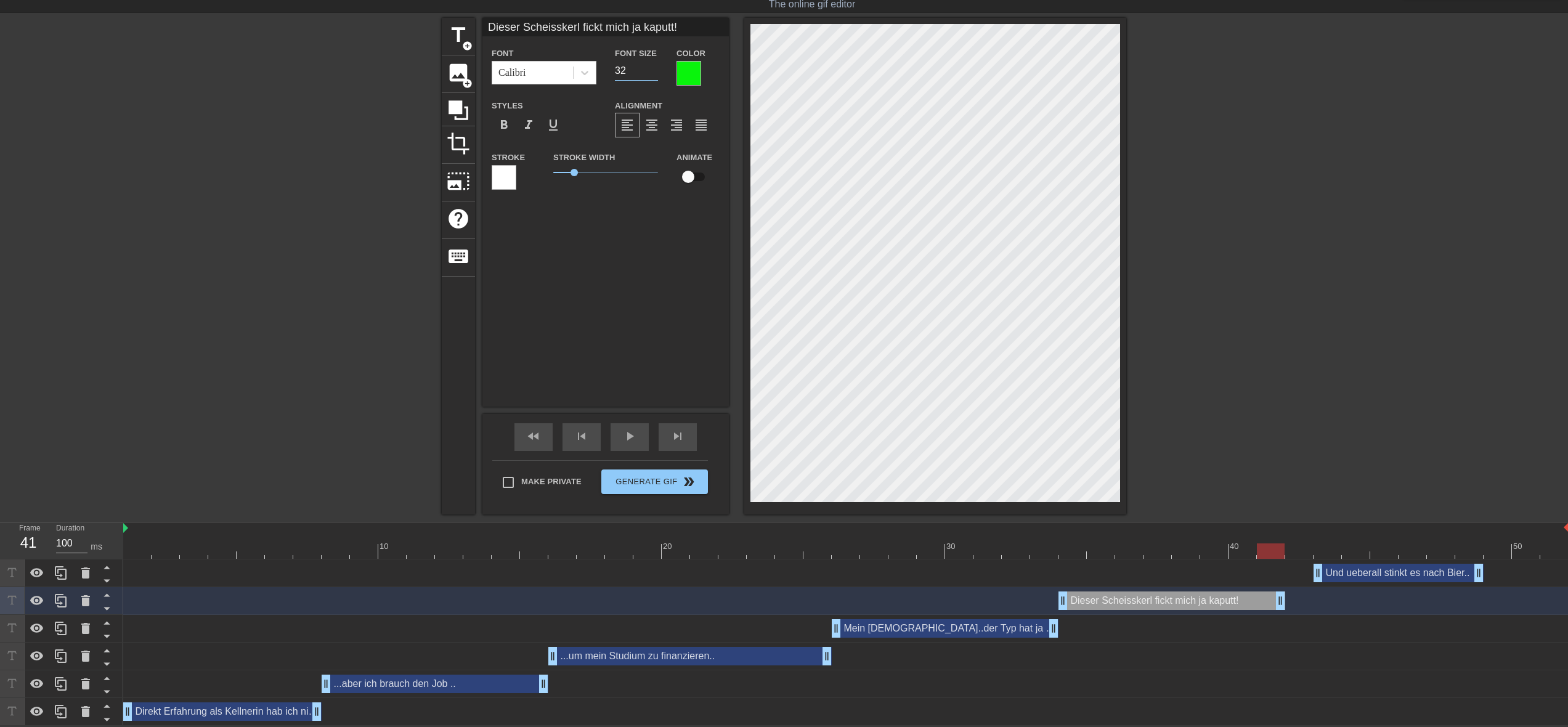
click at [657, 75] on input "32" at bounding box center [636, 70] width 43 height 20
click at [657, 75] on input "31" at bounding box center [636, 70] width 43 height 20
click at [657, 75] on input "30" at bounding box center [636, 70] width 43 height 20
click at [657, 75] on input "29" at bounding box center [636, 70] width 43 height 20
click at [657, 75] on input "28" at bounding box center [636, 70] width 43 height 20
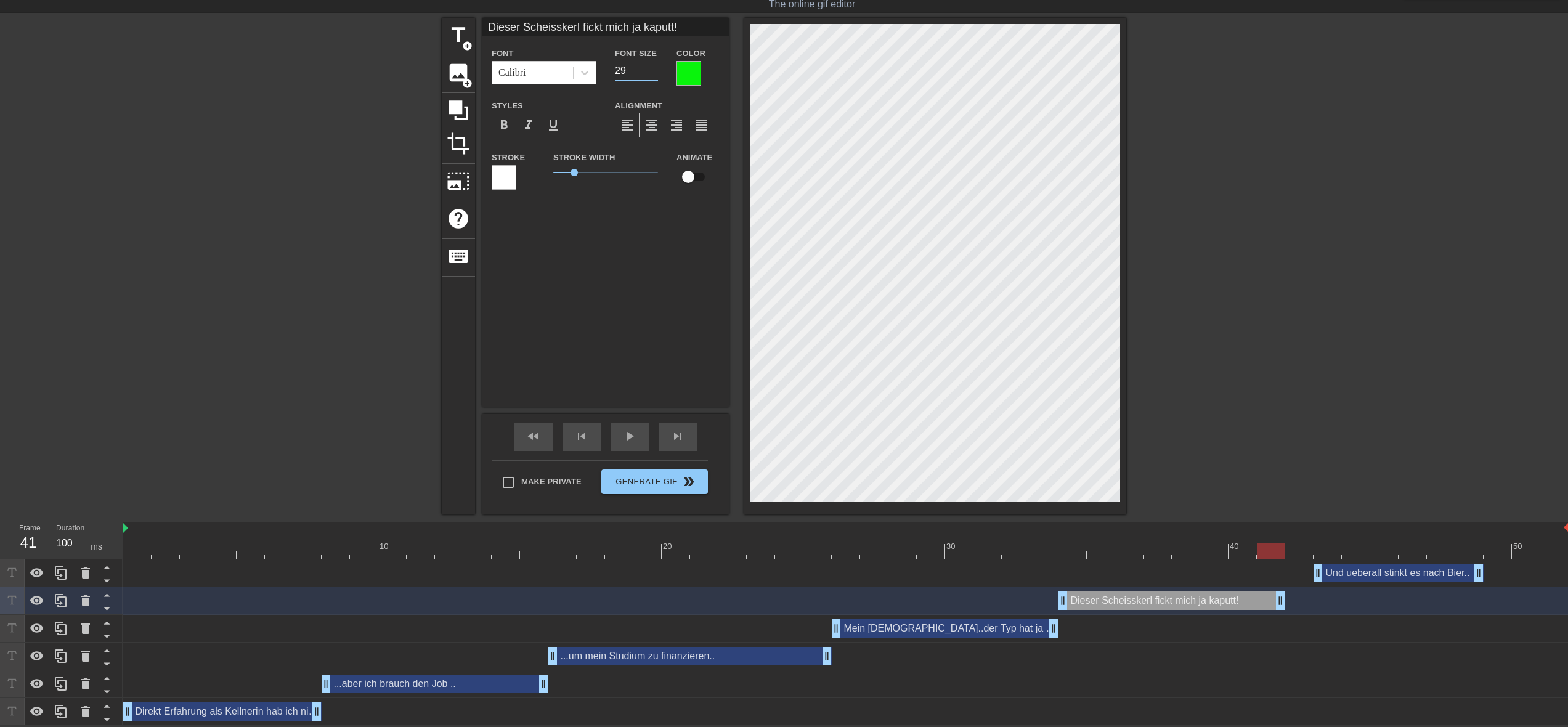
type input "29"
click at [655, 67] on input "29" at bounding box center [636, 70] width 43 height 20
click at [1256, 309] on div at bounding box center [1233, 202] width 184 height 370
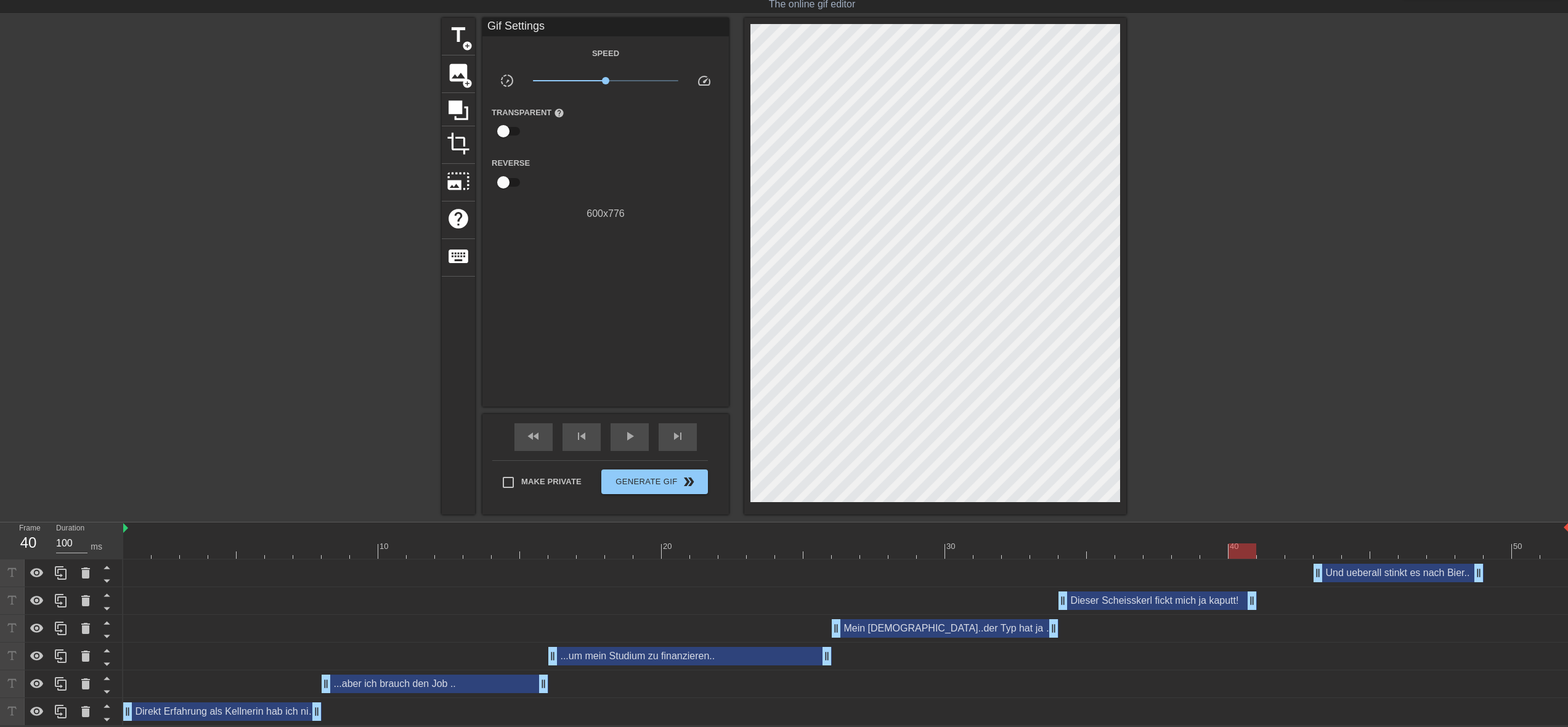
drag, startPoint x: 1282, startPoint y: 602, endPoint x: 1266, endPoint y: 602, distance: 16.0
click at [1266, 602] on div "Dieser Scheisskerl fickt mich ja kaputt! drag_handle drag_handle" at bounding box center [845, 600] width 1446 height 19
drag, startPoint x: 1318, startPoint y: 573, endPoint x: 1260, endPoint y: 576, distance: 58.1
drag, startPoint x: 1477, startPoint y: 571, endPoint x: 1448, endPoint y: 575, distance: 29.3
drag, startPoint x: 1456, startPoint y: 575, endPoint x: 1440, endPoint y: 575, distance: 16.0
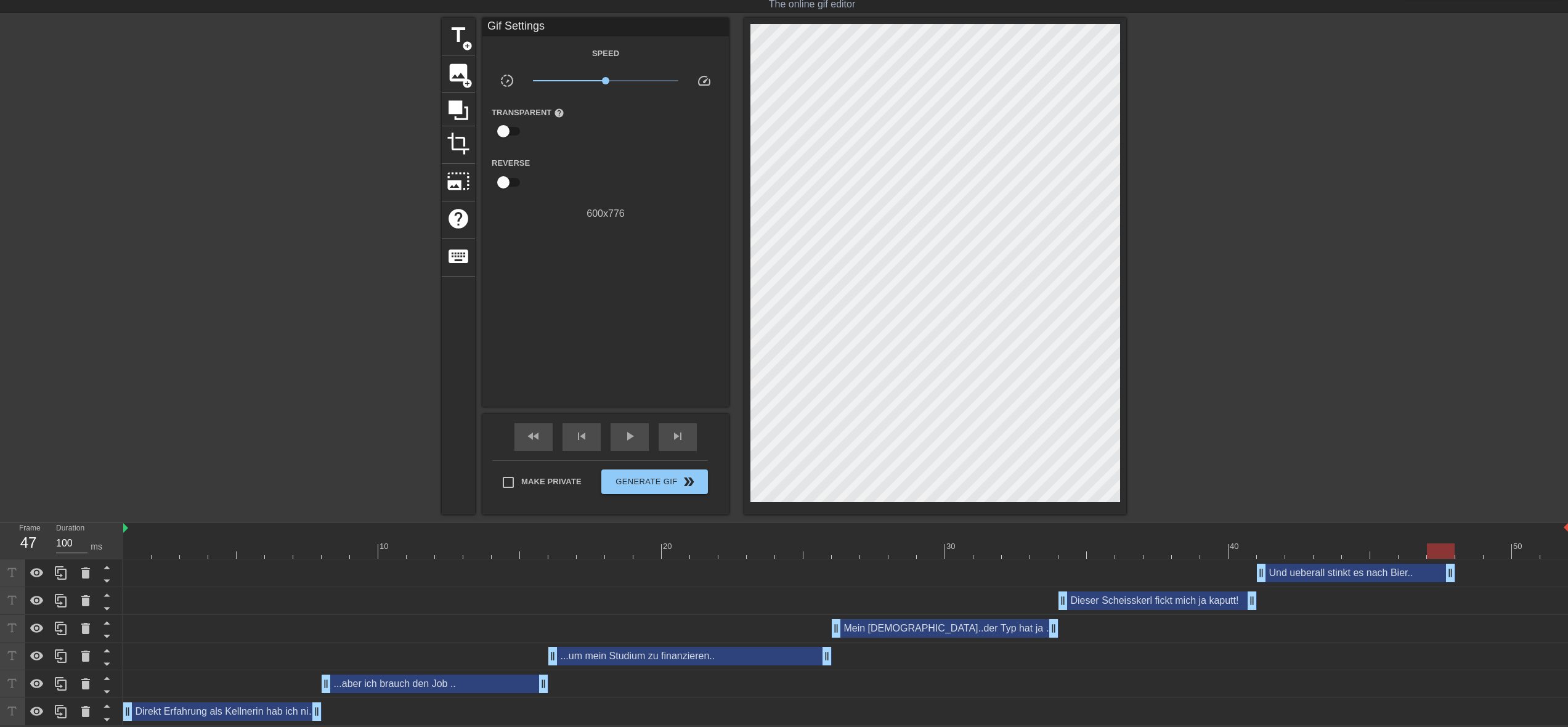
click at [1433, 576] on div "Und ueberall stinkt es nach Bier.. drag_handle drag_handle" at bounding box center [845, 573] width 1446 height 19
drag, startPoint x: 1455, startPoint y: 576, endPoint x: 1434, endPoint y: 576, distance: 21.0
click at [1434, 576] on div "Und ueberall stinkt es nach Bier.. drag_handle drag_handle" at bounding box center [845, 573] width 1446 height 19
click at [1389, 648] on div "...um mein Studium zu finanzieren.. drag_handle drag_handle" at bounding box center [845, 656] width 1446 height 19
click at [1339, 576] on div "Und ueberall stinkt es nach Bier.. drag_handle drag_handle" at bounding box center [1342, 573] width 170 height 19
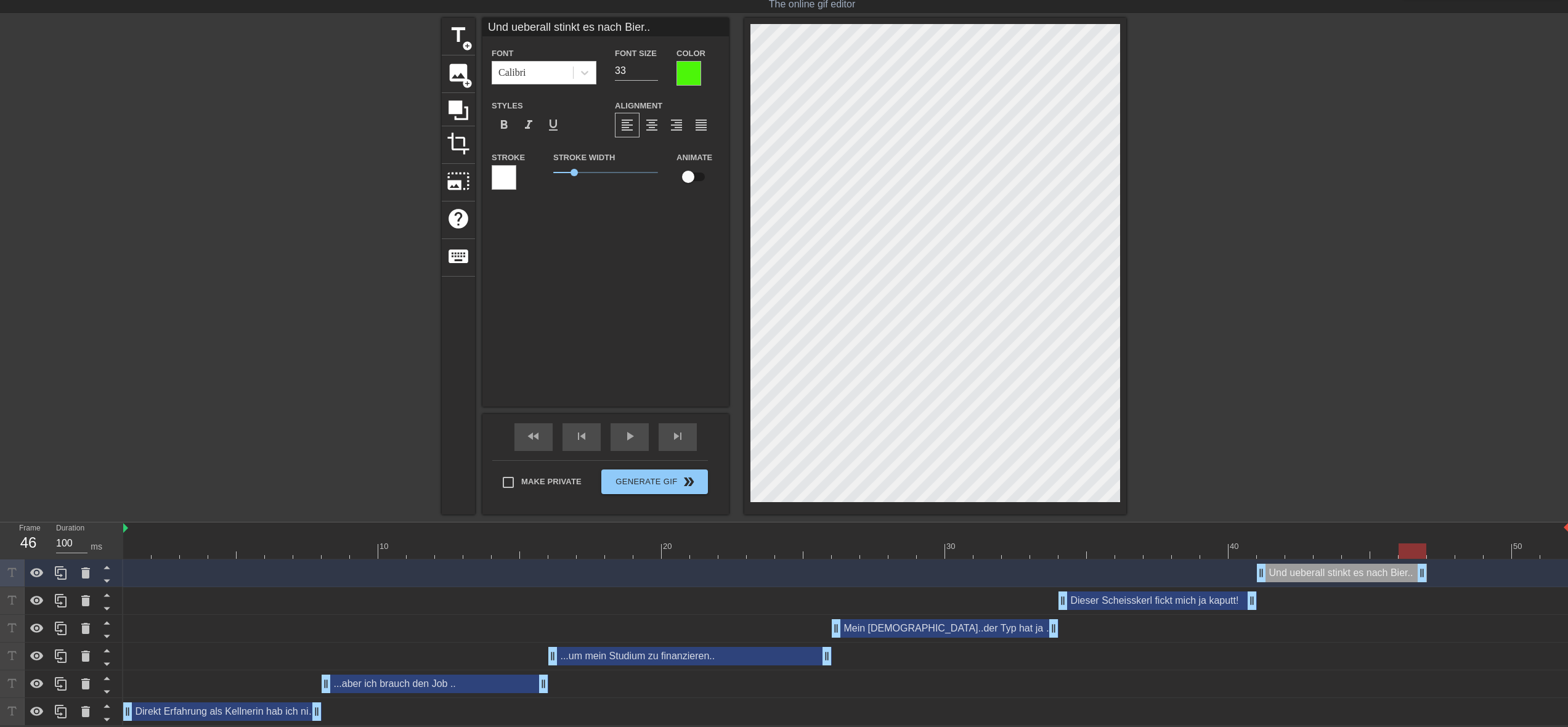
click at [1433, 605] on div "Dieser Scheisskerl fickt mich ja kaputt! drag_handle drag_handle" at bounding box center [845, 600] width 1446 height 19
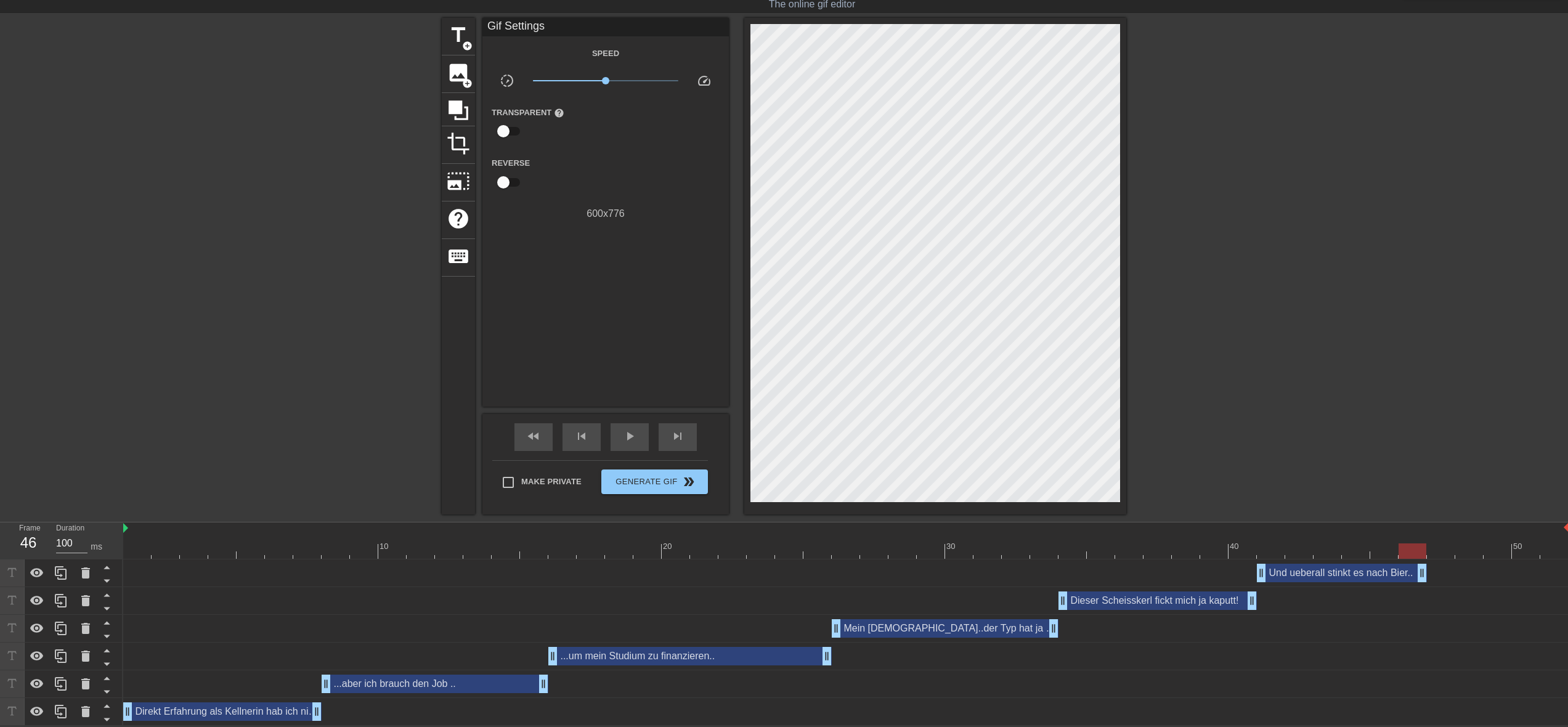
click at [1436, 558] on div at bounding box center [845, 551] width 1446 height 15
click at [1426, 558] on div at bounding box center [1412, 551] width 28 height 15
click at [1441, 554] on div at bounding box center [1441, 551] width 28 height 15
click at [457, 34] on span "title" at bounding box center [458, 35] width 23 height 23
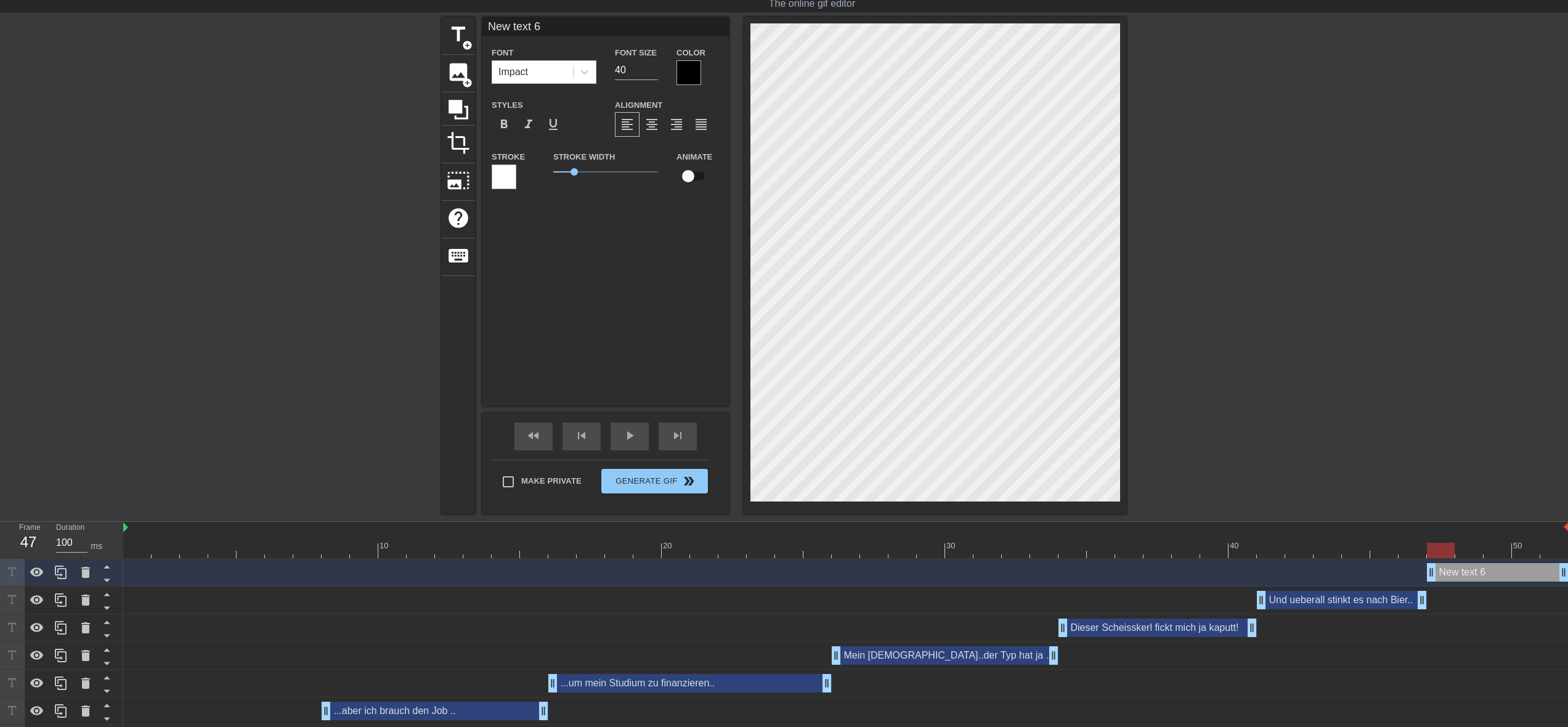
click at [561, 29] on input "New text 6" at bounding box center [606, 26] width 247 height 19
type input "N"
type input "..mein Arsch ist schon ganz nass von dem Scheiss-Bier!"
click at [588, 72] on icon at bounding box center [584, 72] width 12 height 12
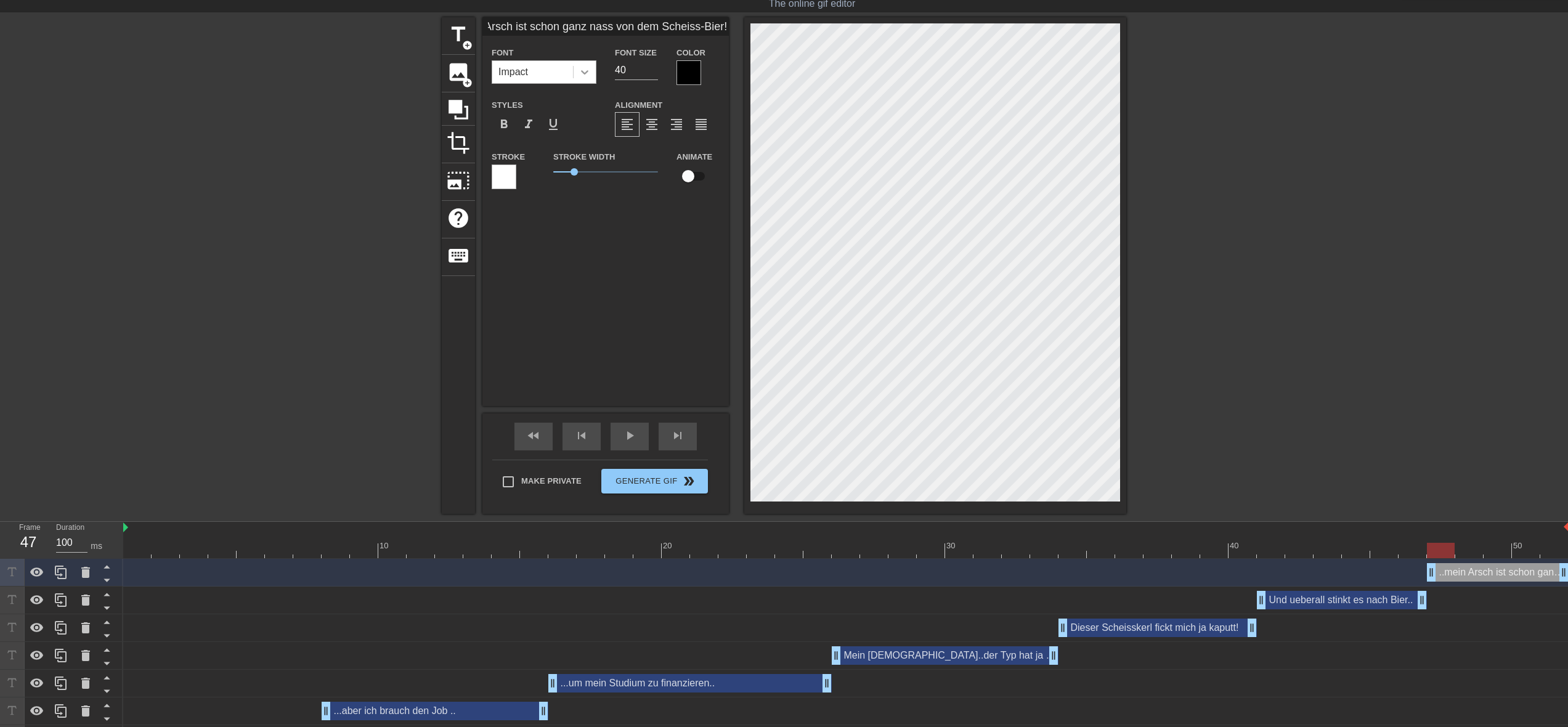
scroll to position [0, 0]
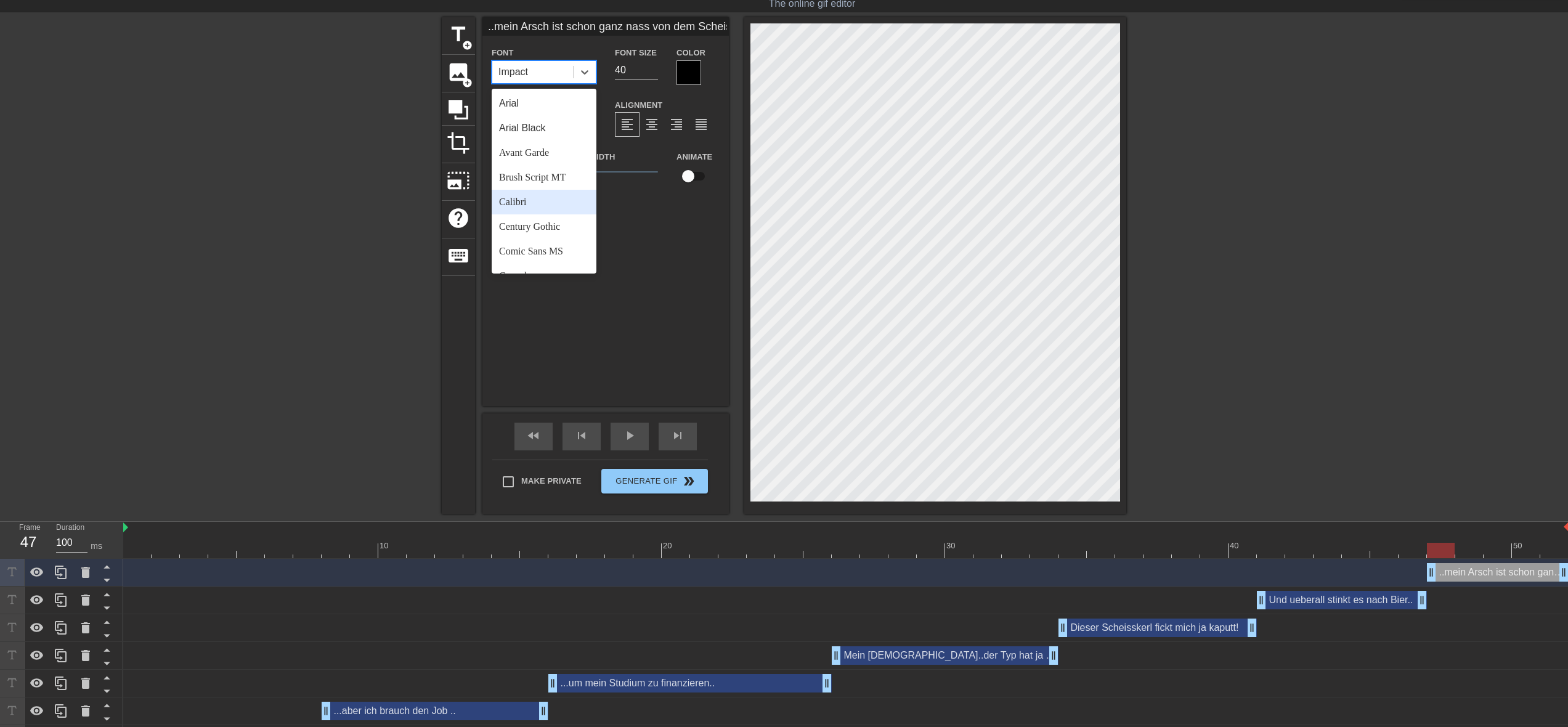
click at [560, 205] on div "Calibri" at bounding box center [544, 202] width 105 height 25
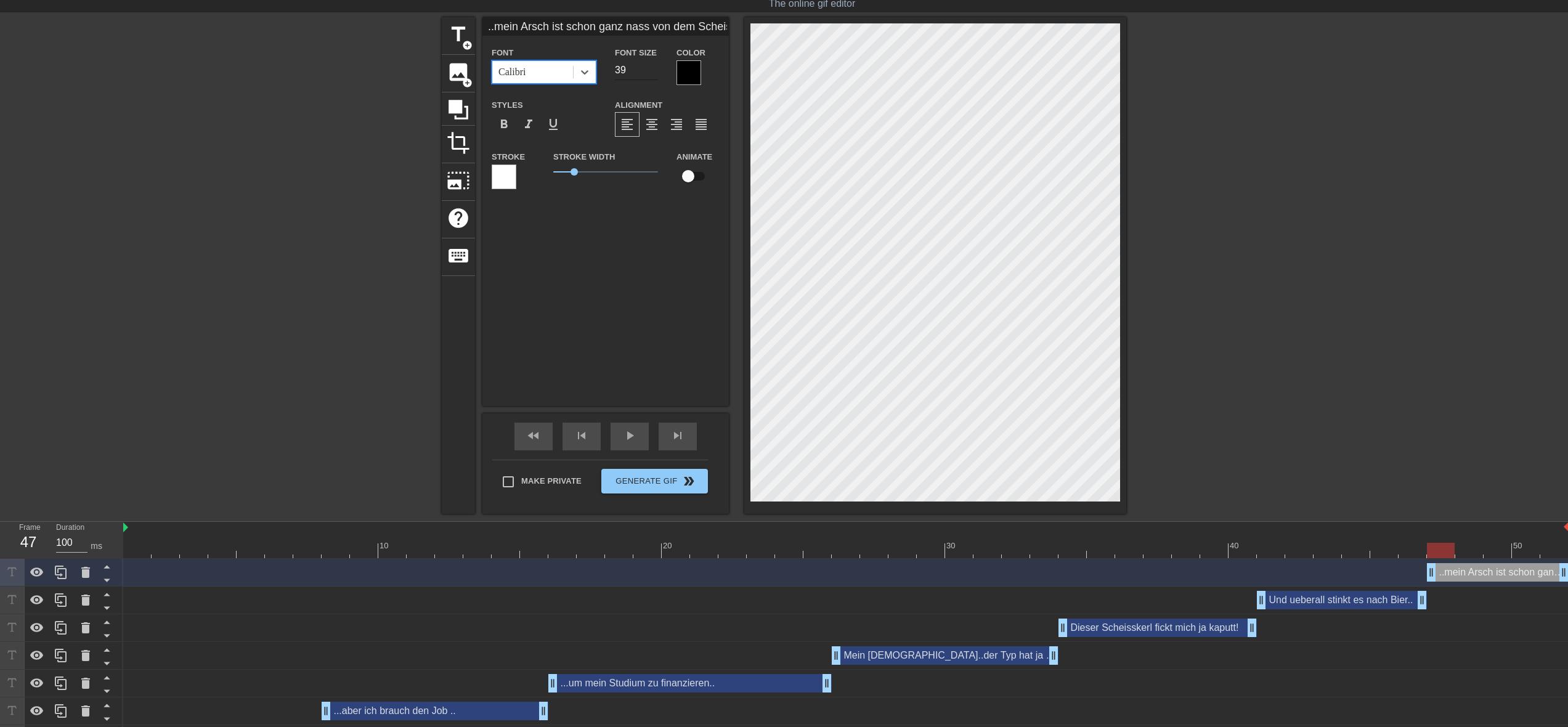
click at [656, 73] on input "39" at bounding box center [636, 70] width 43 height 20
click at [656, 73] on input "38" at bounding box center [636, 70] width 43 height 20
click at [656, 73] on input "37" at bounding box center [636, 70] width 43 height 20
click at [656, 73] on input "36" at bounding box center [636, 70] width 43 height 20
click at [656, 73] on input "35" at bounding box center [636, 70] width 43 height 20
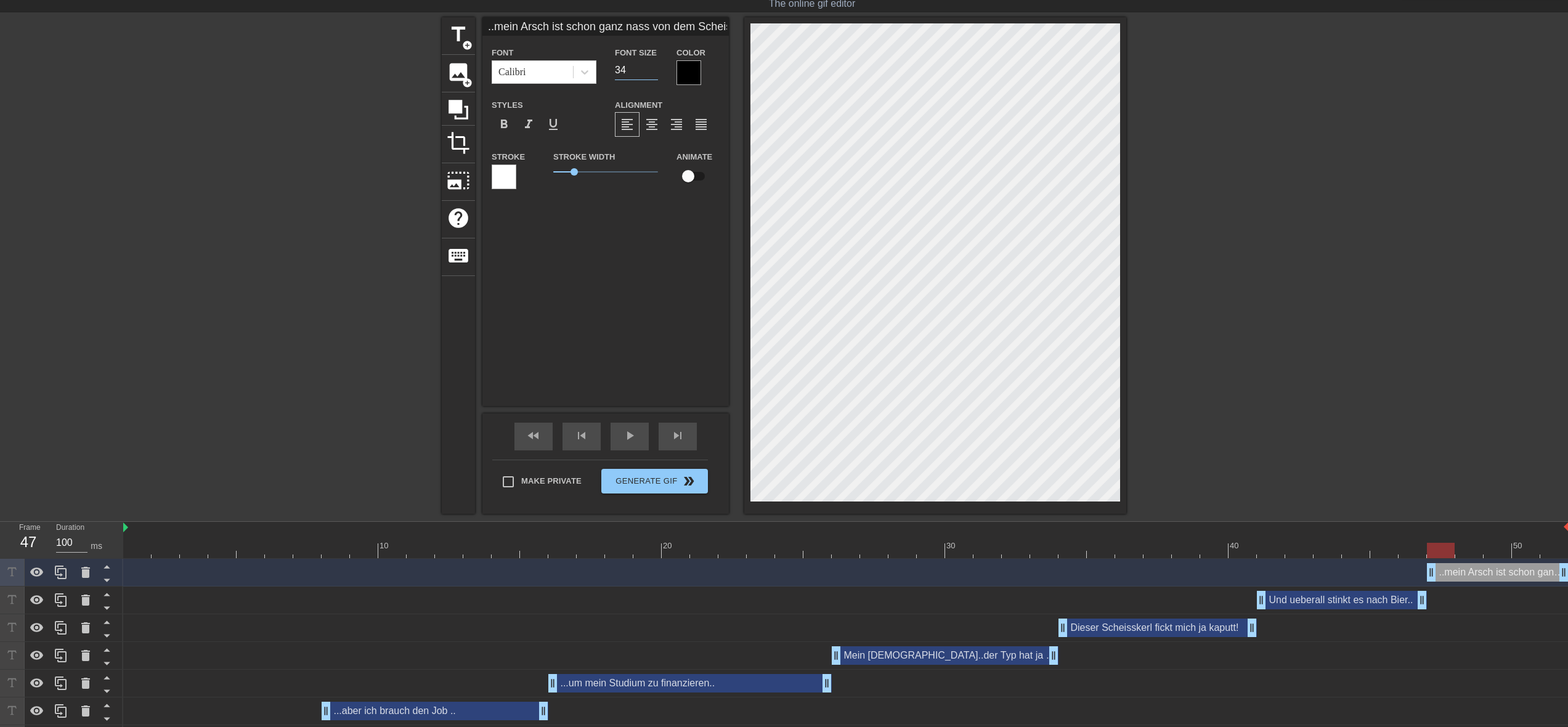
click at [656, 73] on input "34" at bounding box center [636, 70] width 43 height 20
click at [656, 73] on input "33" at bounding box center [636, 70] width 43 height 20
click at [656, 73] on input "32" at bounding box center [636, 70] width 43 height 20
click at [656, 73] on input "31" at bounding box center [636, 70] width 43 height 20
click at [656, 73] on input "30" at bounding box center [636, 70] width 43 height 20
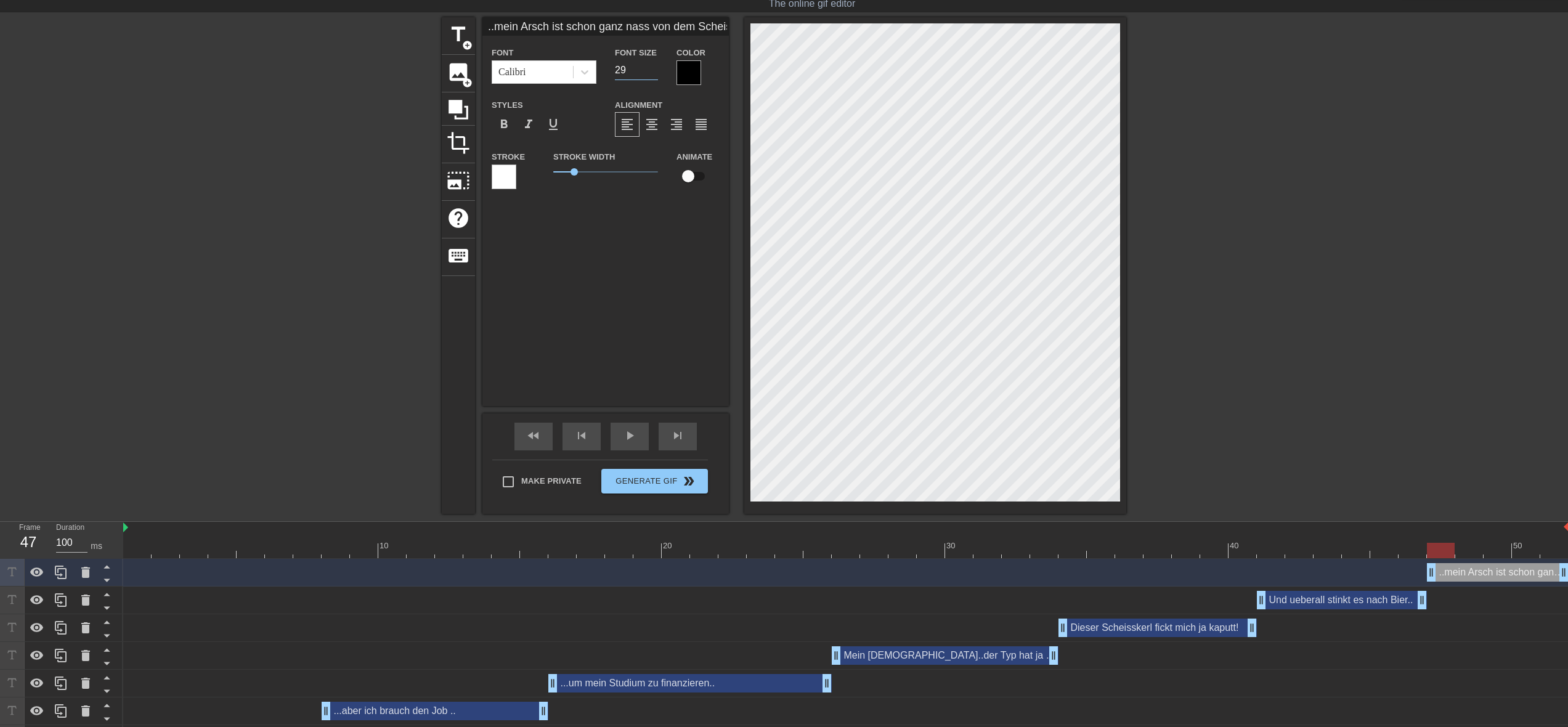
click at [656, 73] on input "29" at bounding box center [636, 70] width 43 height 20
click at [656, 73] on input "28" at bounding box center [636, 70] width 43 height 20
click at [656, 73] on input "27" at bounding box center [636, 70] width 43 height 20
click at [656, 73] on input "26" at bounding box center [636, 70] width 43 height 20
click at [656, 73] on input "25" at bounding box center [636, 70] width 43 height 20
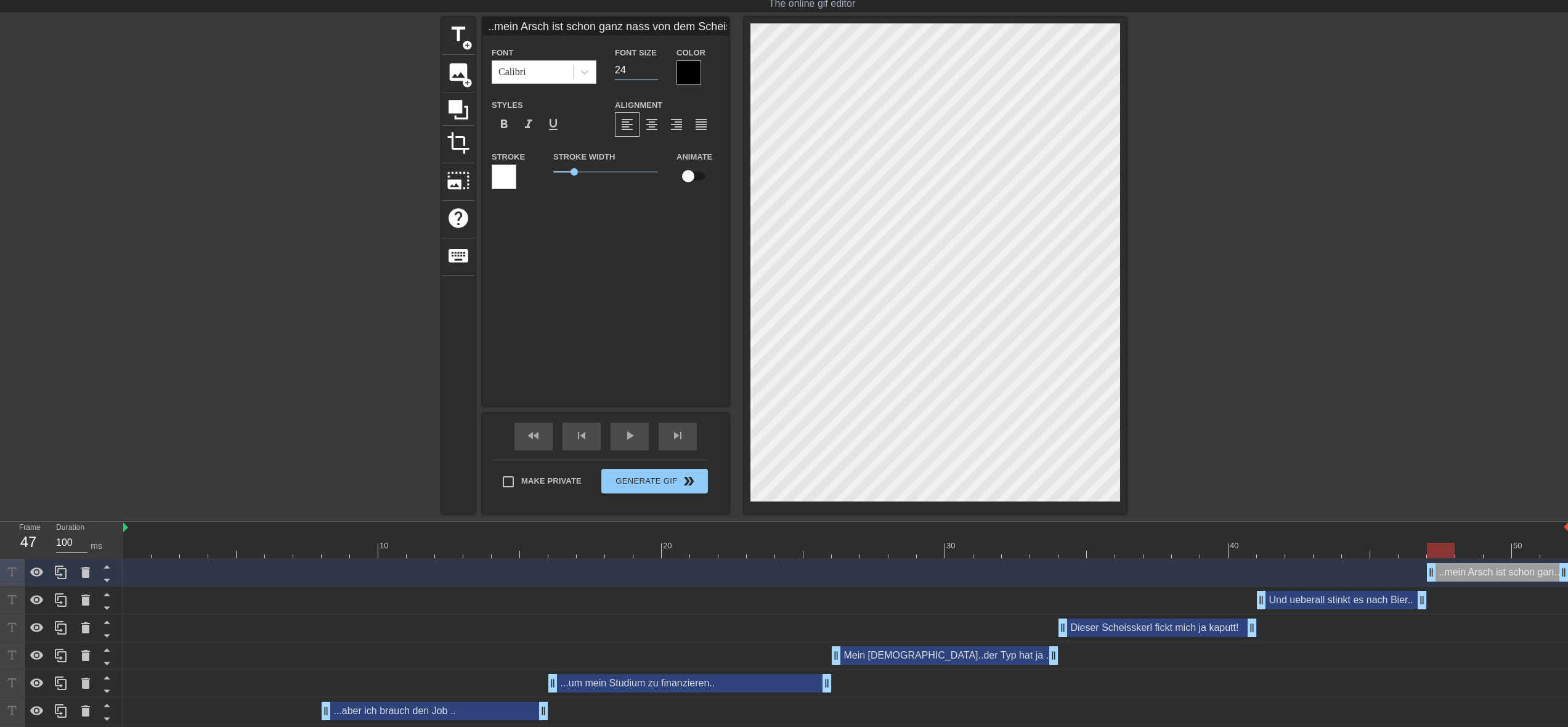
click at [656, 73] on input "24" at bounding box center [636, 70] width 43 height 20
click at [656, 73] on input "23" at bounding box center [636, 70] width 43 height 20
click at [656, 73] on input "22" at bounding box center [636, 70] width 43 height 20
click at [656, 73] on input "21" at bounding box center [636, 70] width 43 height 20
type input "20"
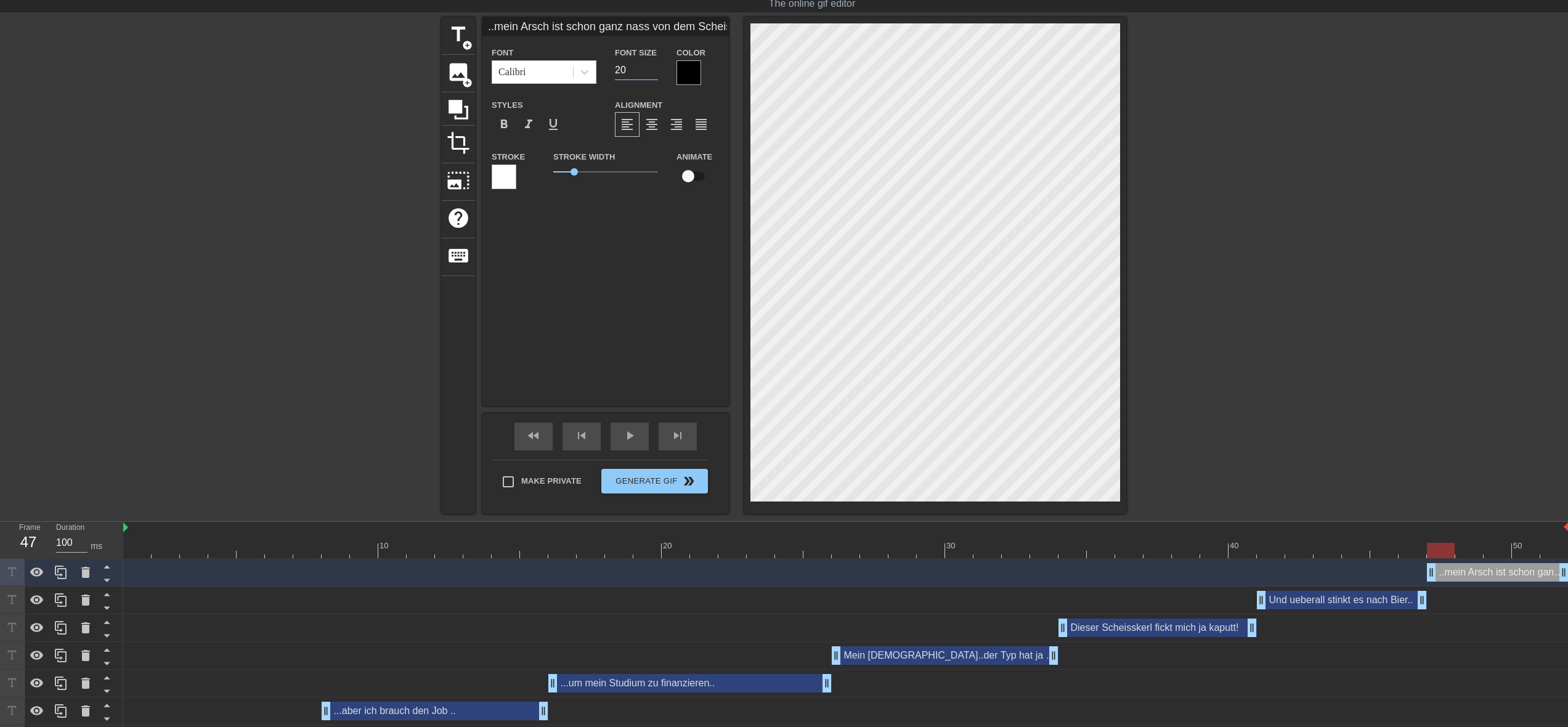
click at [656, 73] on input "20" at bounding box center [636, 70] width 43 height 20
click at [710, 33] on input "..mein Arsch ist schon ganz nass von dem Scheiss-Bier!" at bounding box center [606, 26] width 247 height 19
click at [700, 28] on input "..mein Arsch ist schon ganz nass von dem Scheiss-Bier!" at bounding box center [606, 26] width 247 height 19
click at [690, 77] on div at bounding box center [689, 73] width 25 height 25
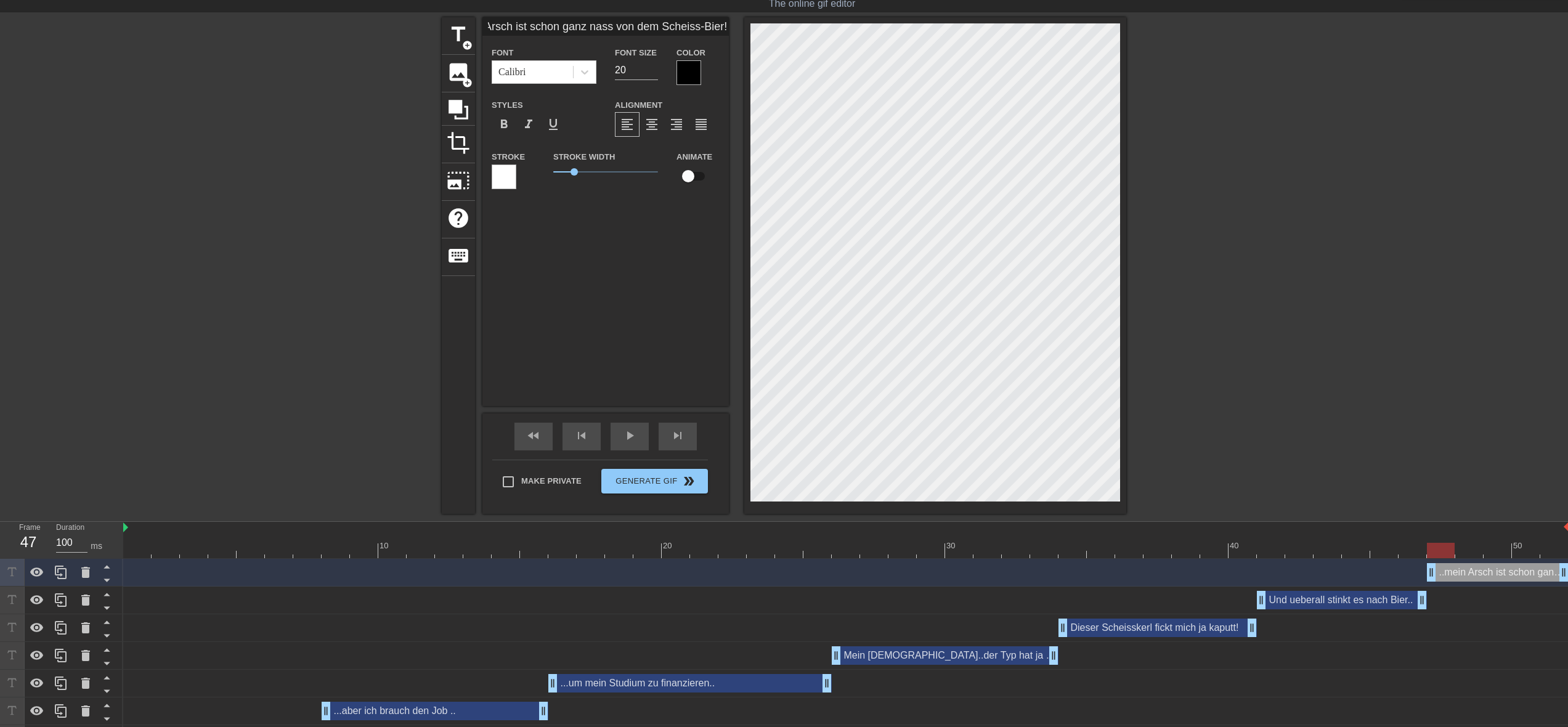
scroll to position [0, 0]
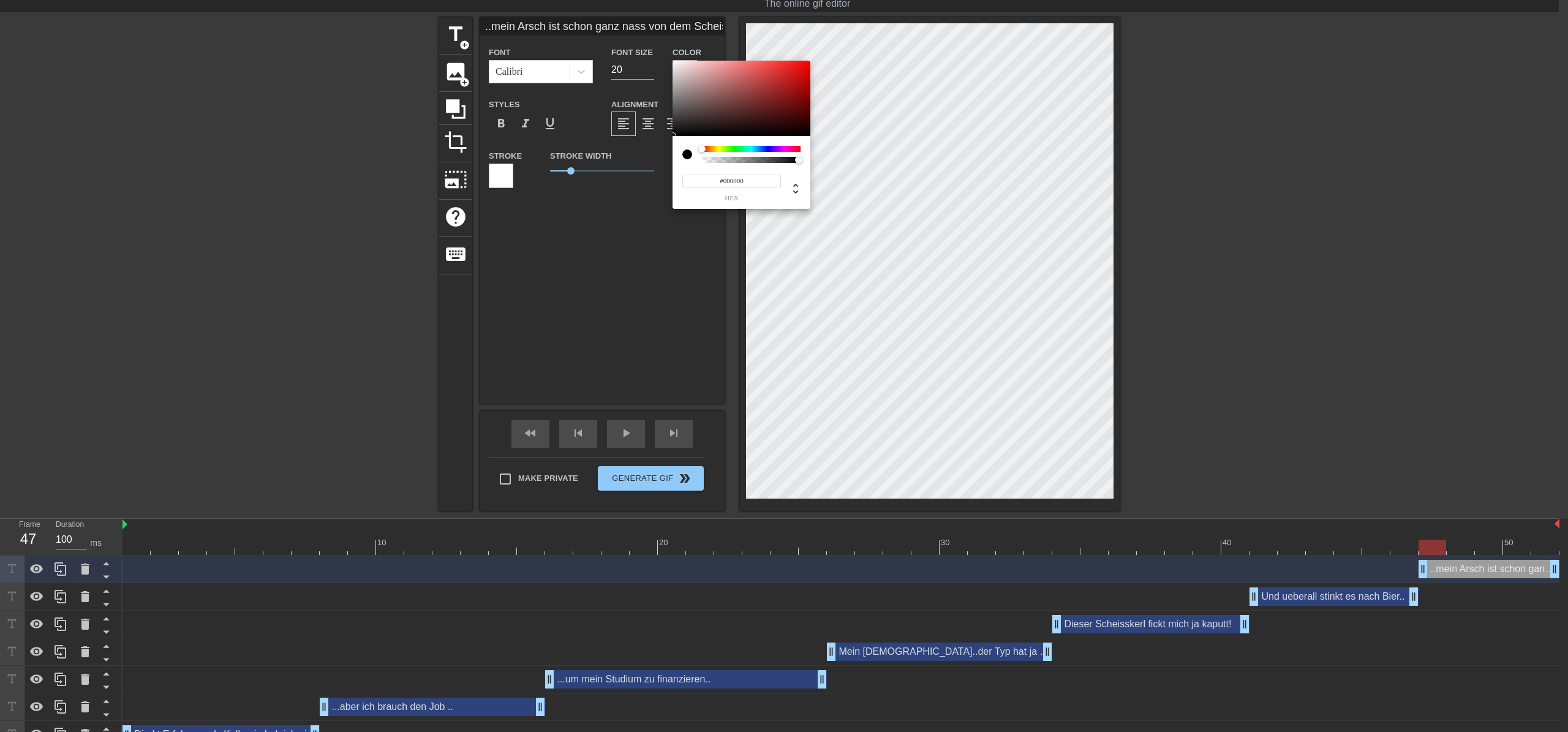
click at [737, 149] on div at bounding box center [751, 149] width 98 height 6
type input "#08F225"
click at [806, 65] on div at bounding box center [741, 98] width 138 height 76
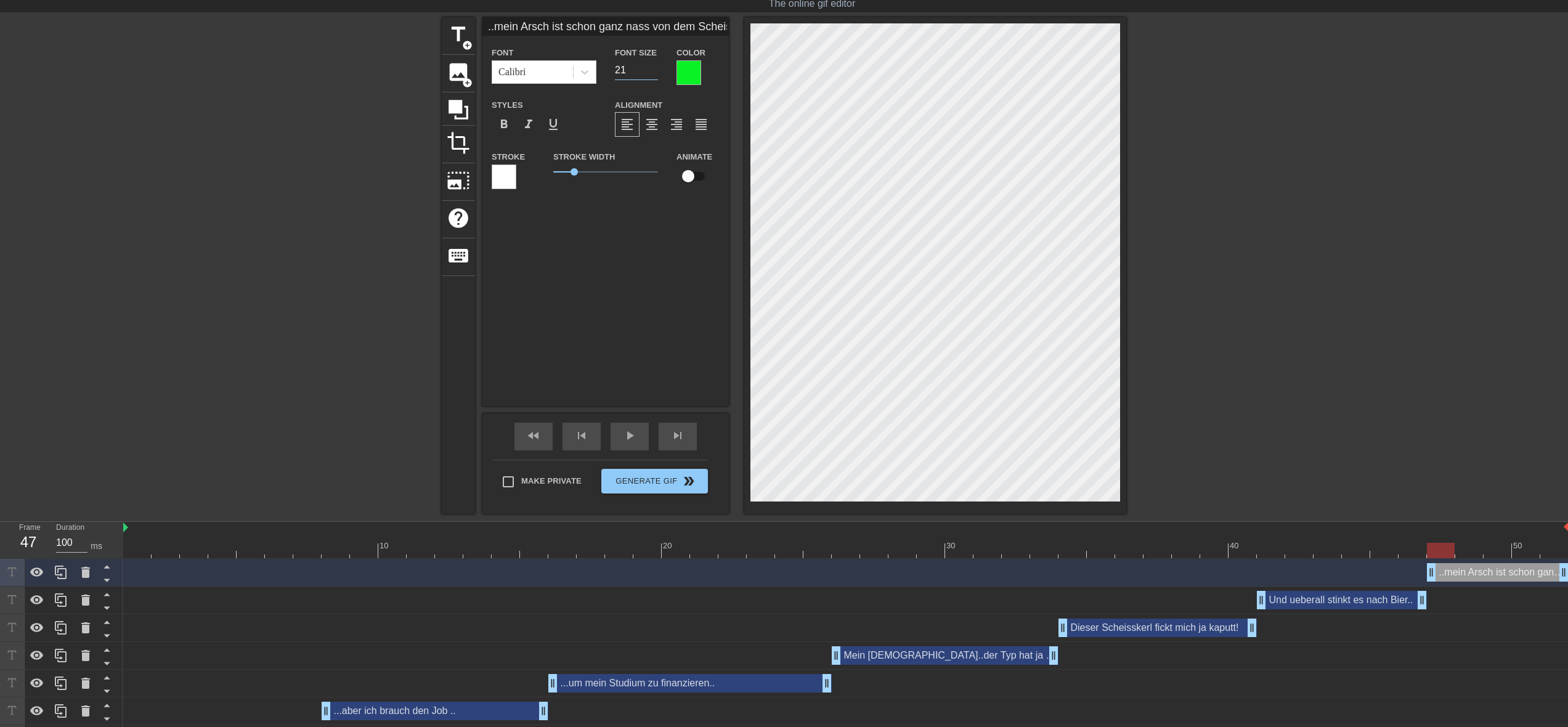
click at [655, 67] on input "21" at bounding box center [636, 70] width 43 height 20
type input "22"
click at [655, 67] on input "22" at bounding box center [636, 70] width 43 height 20
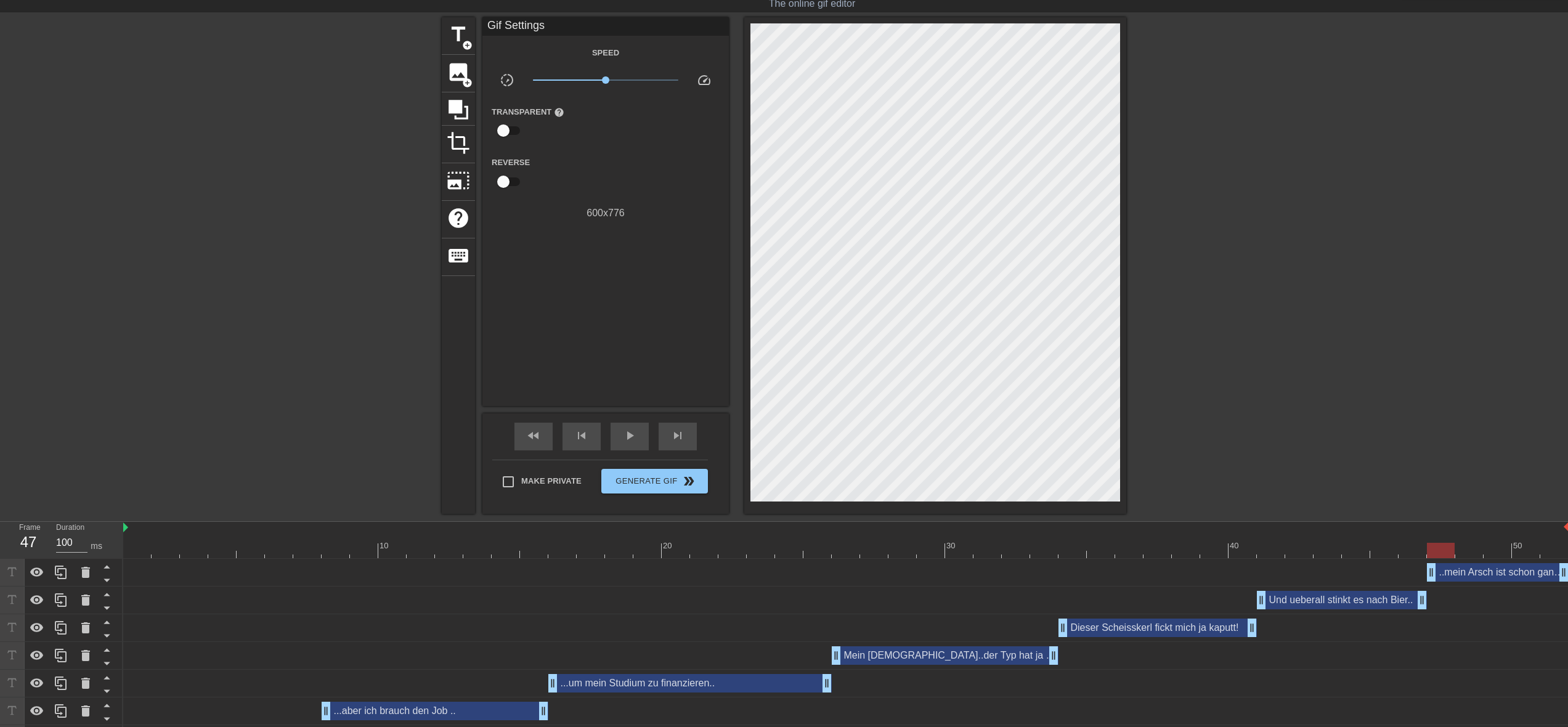
click at [1175, 300] on div at bounding box center [1233, 201] width 184 height 370
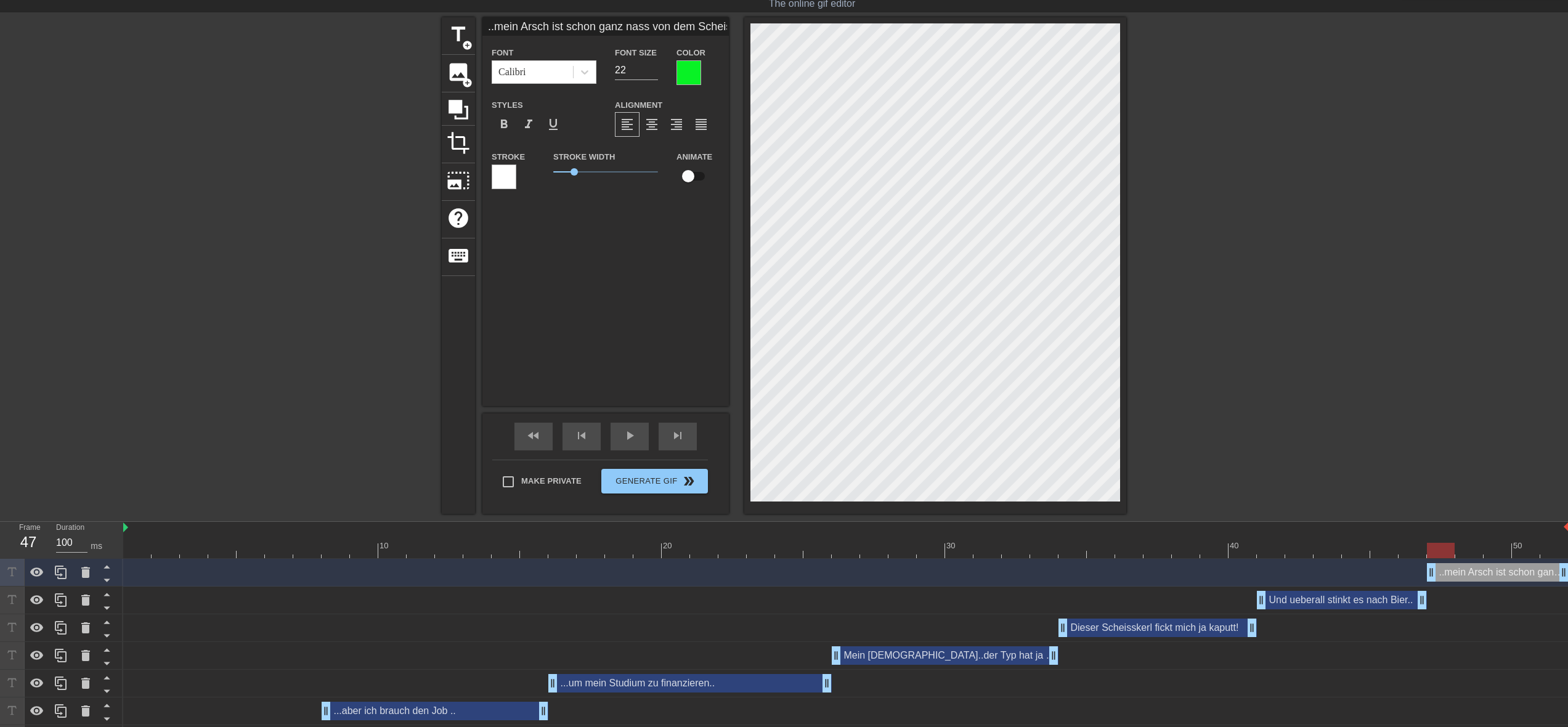
click at [1214, 369] on div at bounding box center [1233, 201] width 184 height 370
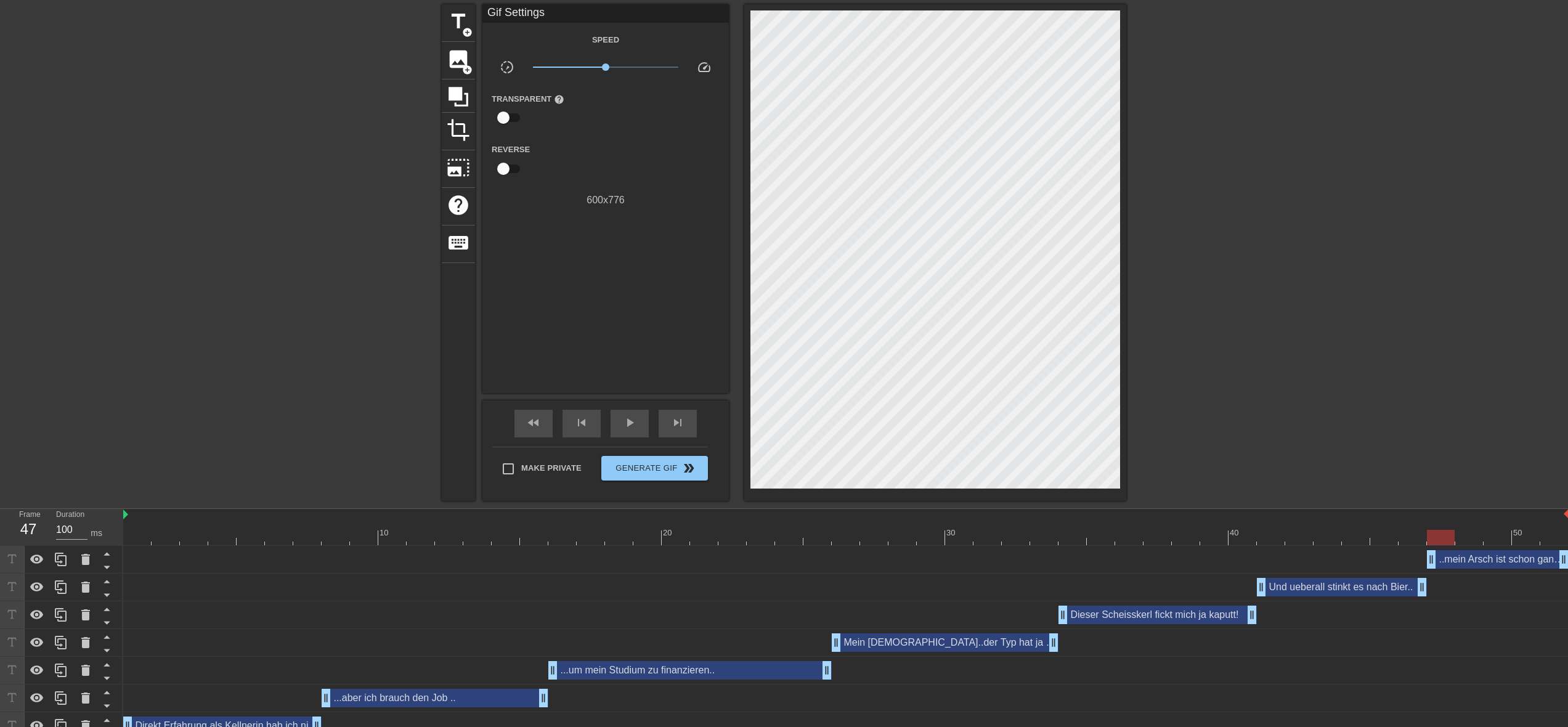
scroll to position [59, 0]
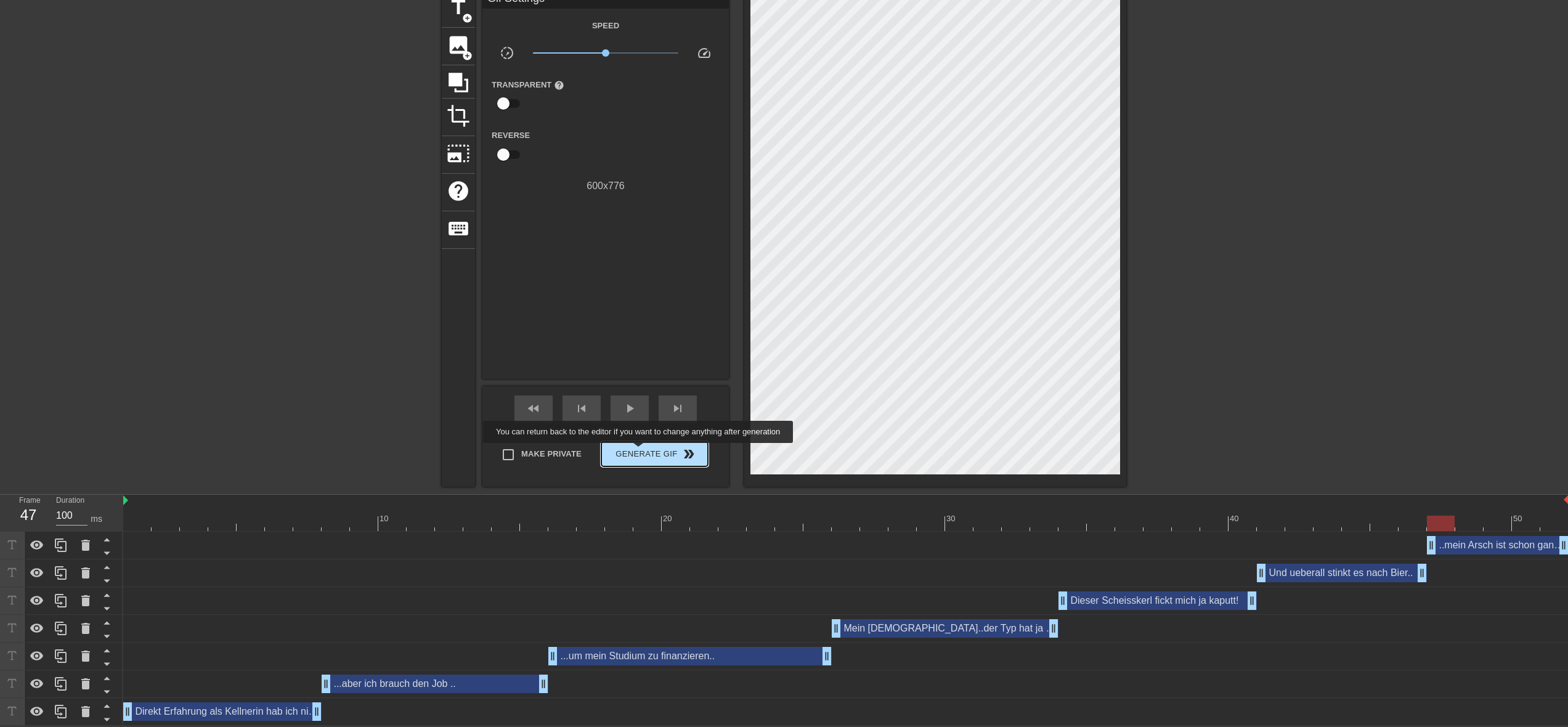
click at [647, 452] on span "Generate Gif double_arrow" at bounding box center [655, 453] width 97 height 15
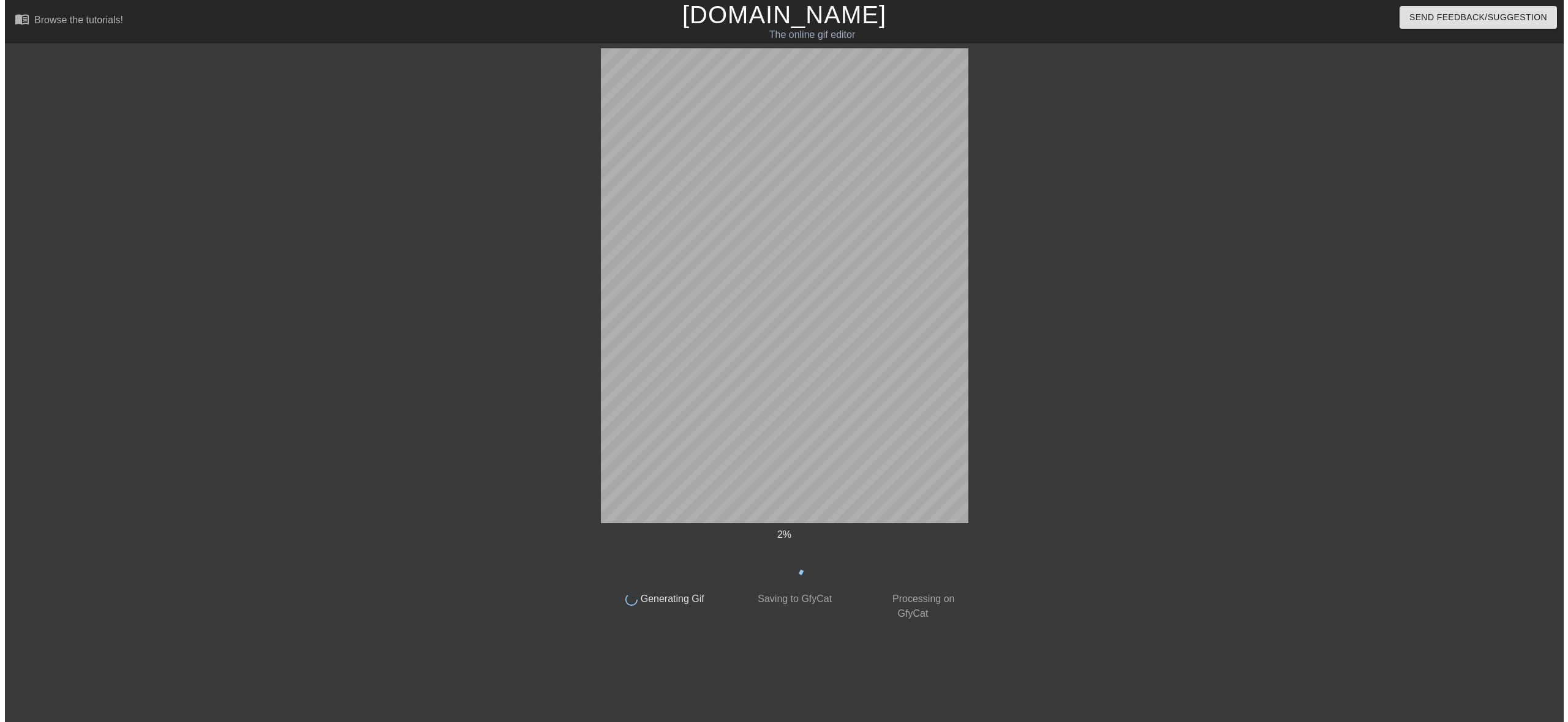
scroll to position [0, 0]
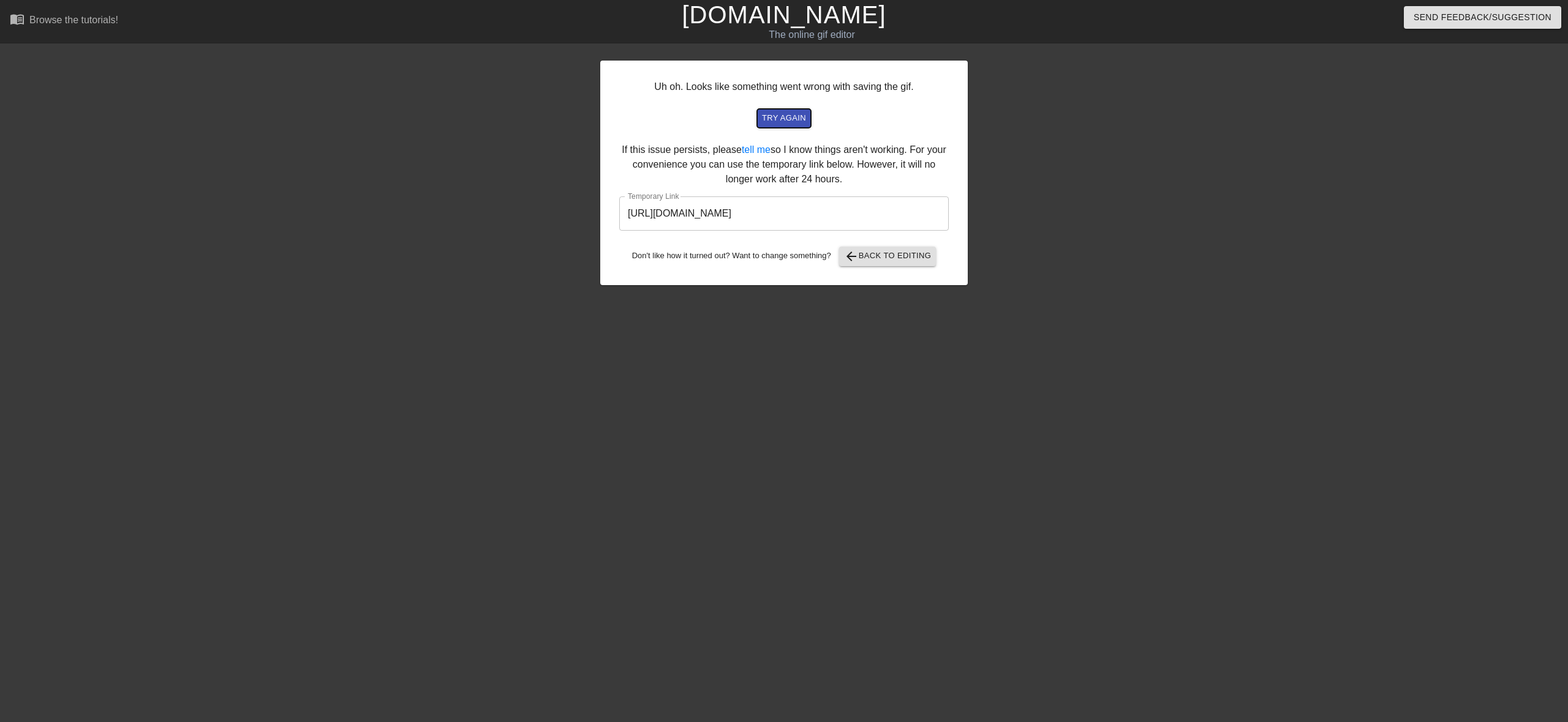
click at [790, 118] on span "try again" at bounding box center [784, 119] width 44 height 14
click at [629, 213] on input "http://www.gifntext.com/temp_generations/OZ8xHtKg.gif" at bounding box center [784, 213] width 329 height 35
drag, startPoint x: 629, startPoint y: 213, endPoint x: 875, endPoint y: 213, distance: 246.0
click at [875, 213] on input "http://www.gifntext.com/temp_generations/OZ8xHtKg.gif" at bounding box center [784, 213] width 329 height 35
